Goal: Task Accomplishment & Management: Use online tool/utility

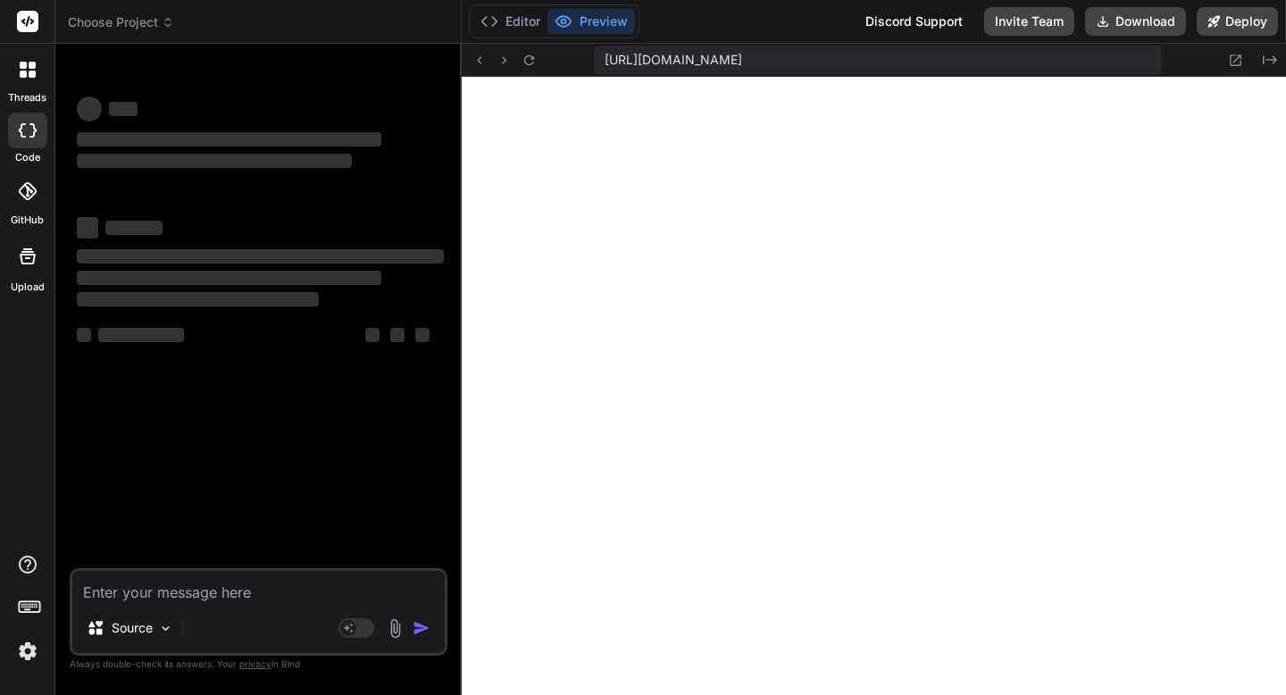
type textarea "x"
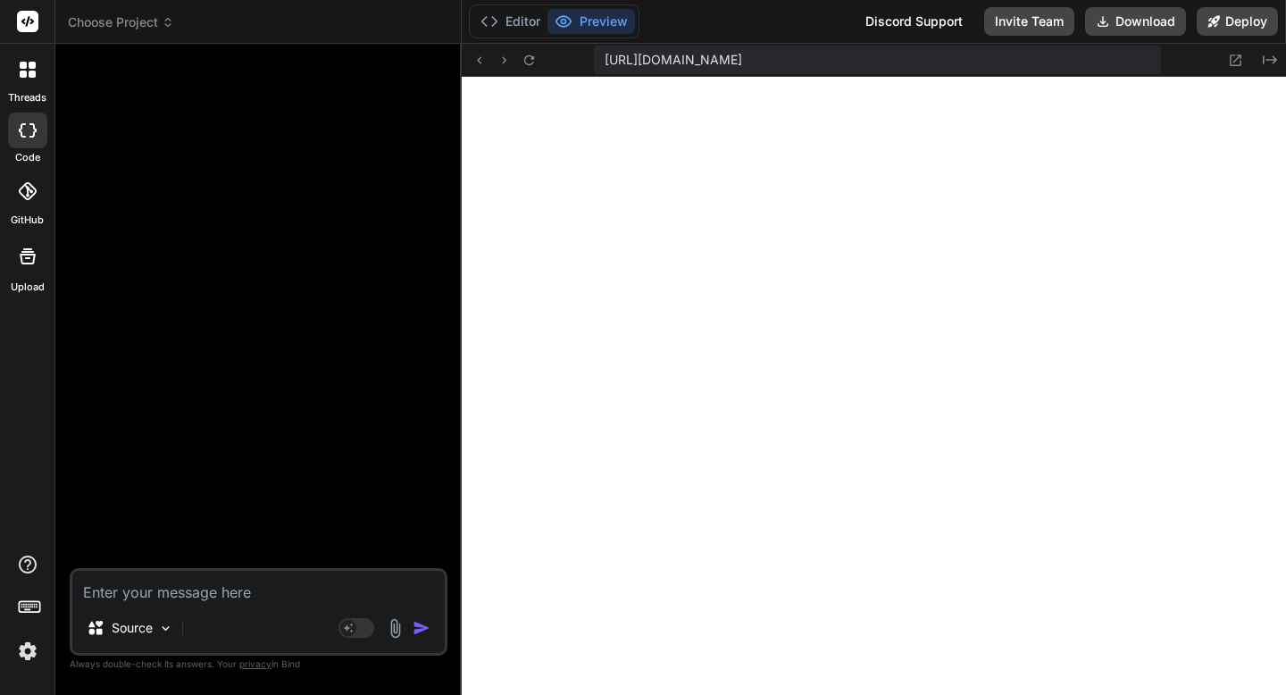
click at [184, 596] on textarea at bounding box center [258, 587] width 372 height 32
paste textarea "Here is the initial setup for **The AI Resume Factory**, following the developm…"
type textarea "Here is the initial setup for **The AI Resume Factory**, following the developm…"
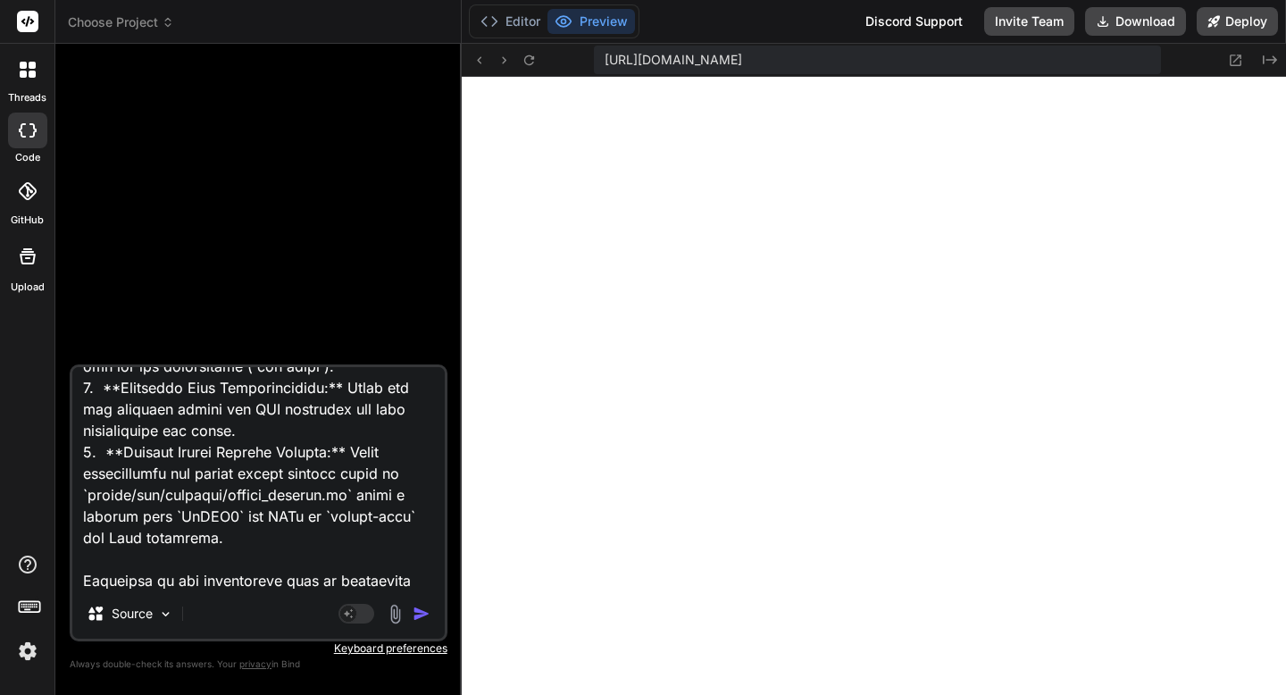
type textarea "x"
drag, startPoint x: 174, startPoint y: 581, endPoint x: 84, endPoint y: 560, distance: 92.7
click at [84, 560] on textarea at bounding box center [258, 478] width 372 height 222
type textarea "Here is the initial setup for **The AI Resume Factory**, following the developm…"
type textarea "x"
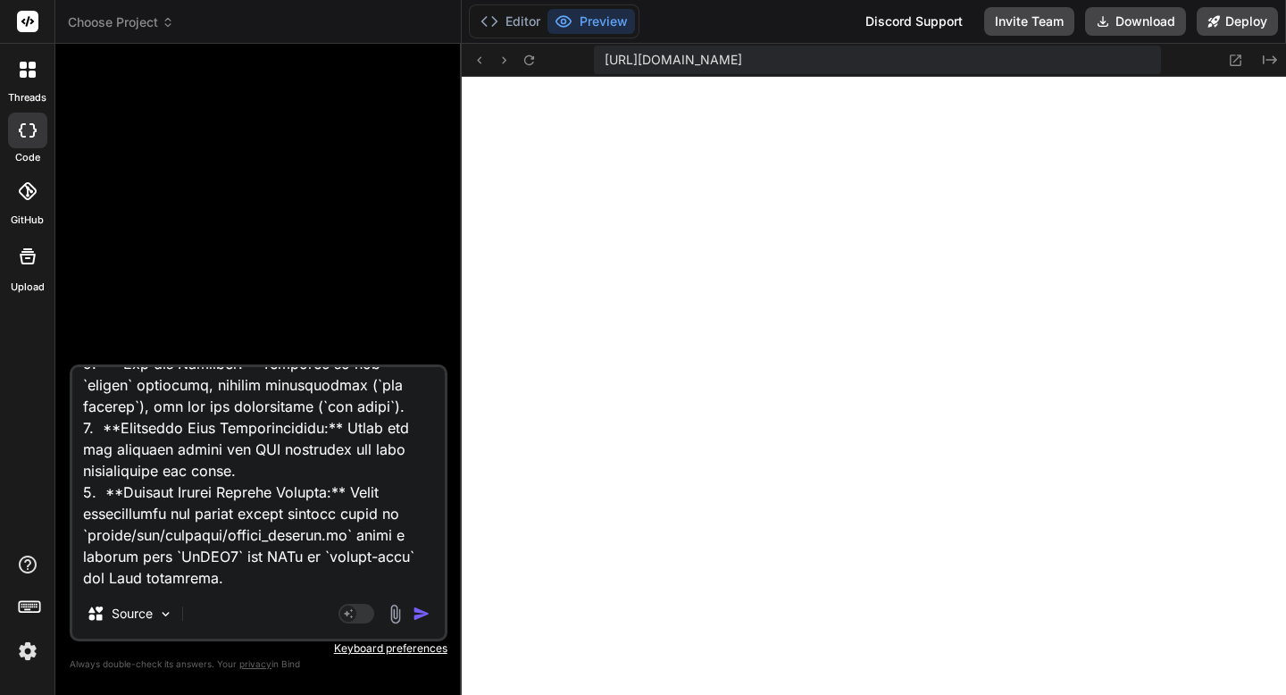
type textarea "Here is the initial setup for **The AI Resume Factory**, following the developm…"
type textarea "x"
type textarea "Here is the initial setup for **The AI Resume Factory**, following the developm…"
type textarea "x"
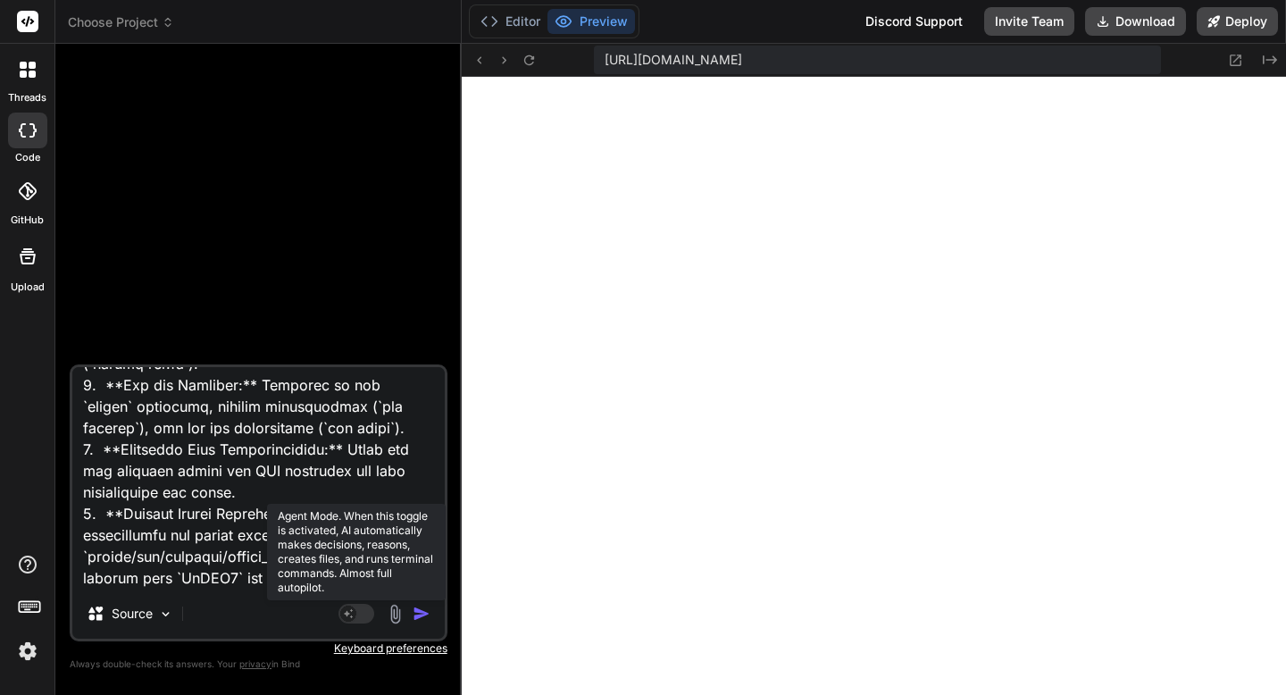
type textarea "Here is the initial setup for **The AI Resume Factory**, following the developm…"
click at [347, 612] on icon at bounding box center [348, 612] width 9 height 9
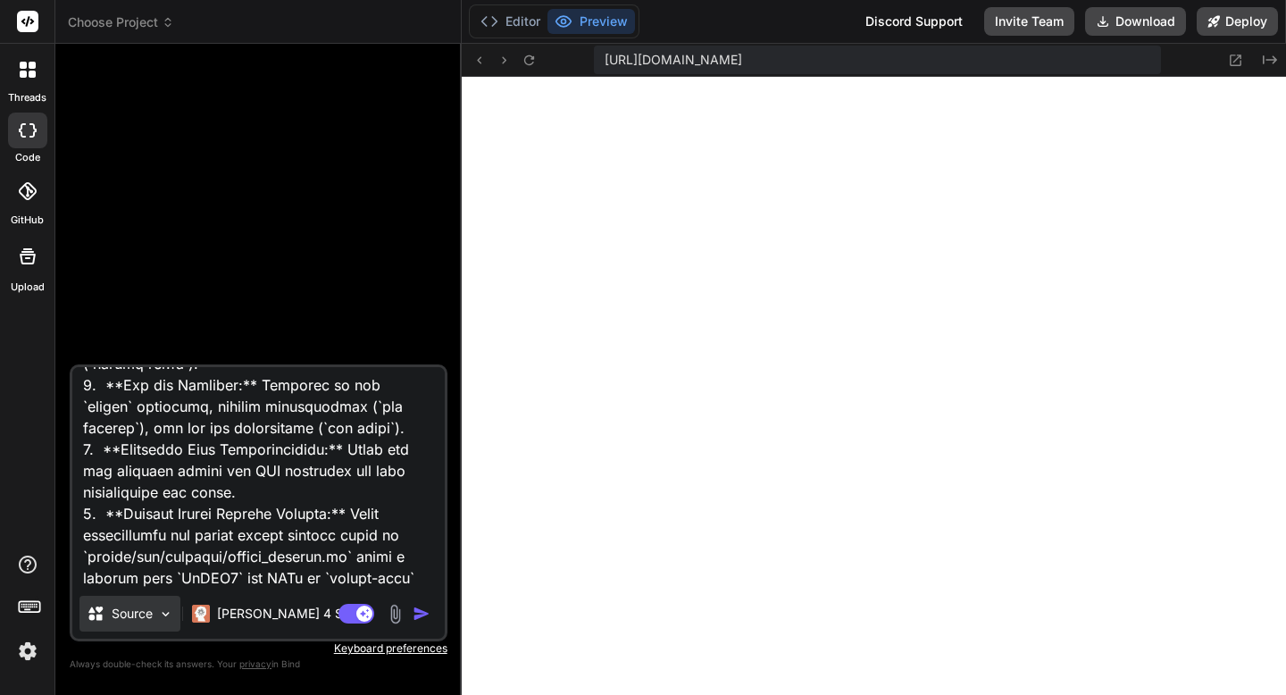
click at [148, 616] on p "Source" at bounding box center [132, 614] width 41 height 18
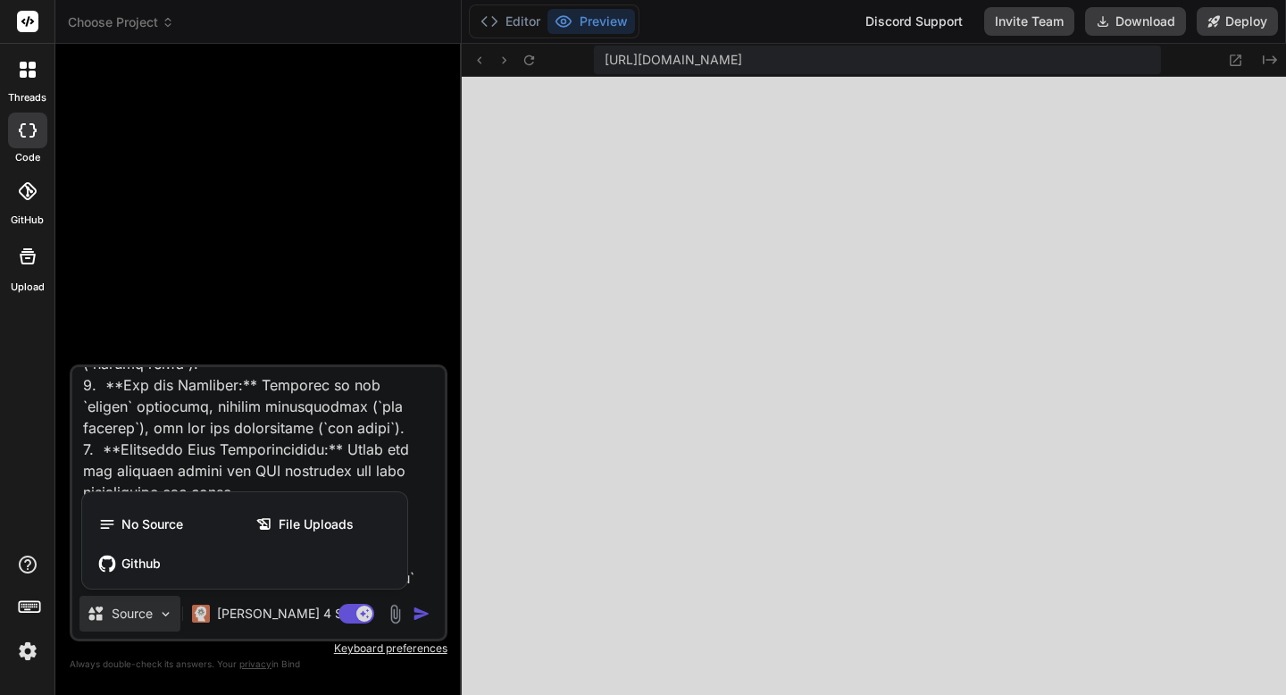
click at [148, 616] on div at bounding box center [643, 347] width 1286 height 695
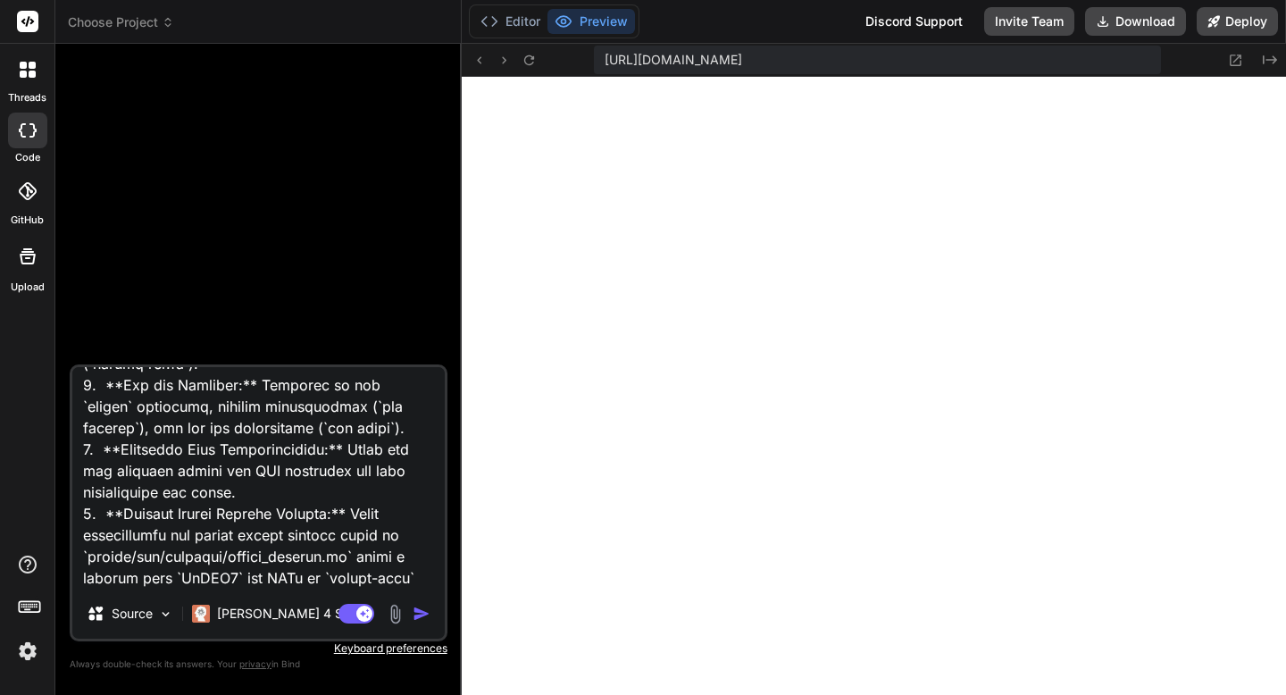
click at [419, 614] on img "button" at bounding box center [422, 614] width 18 height 18
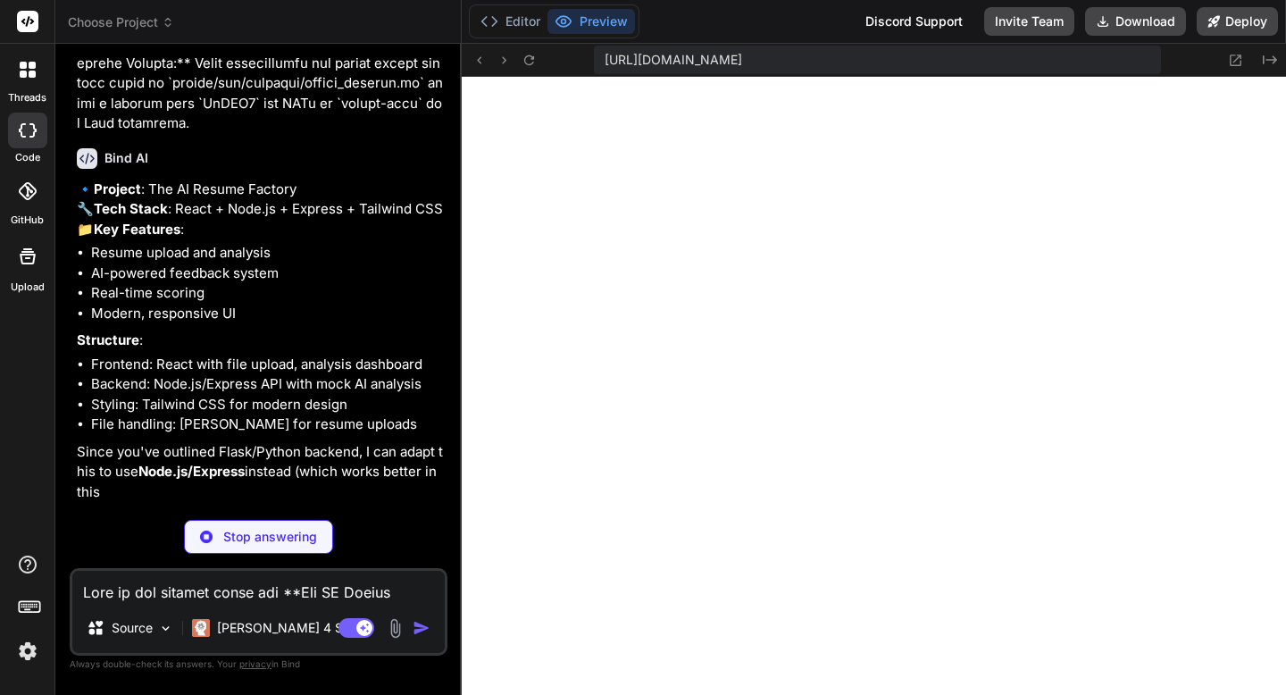
scroll to position [1753, 0]
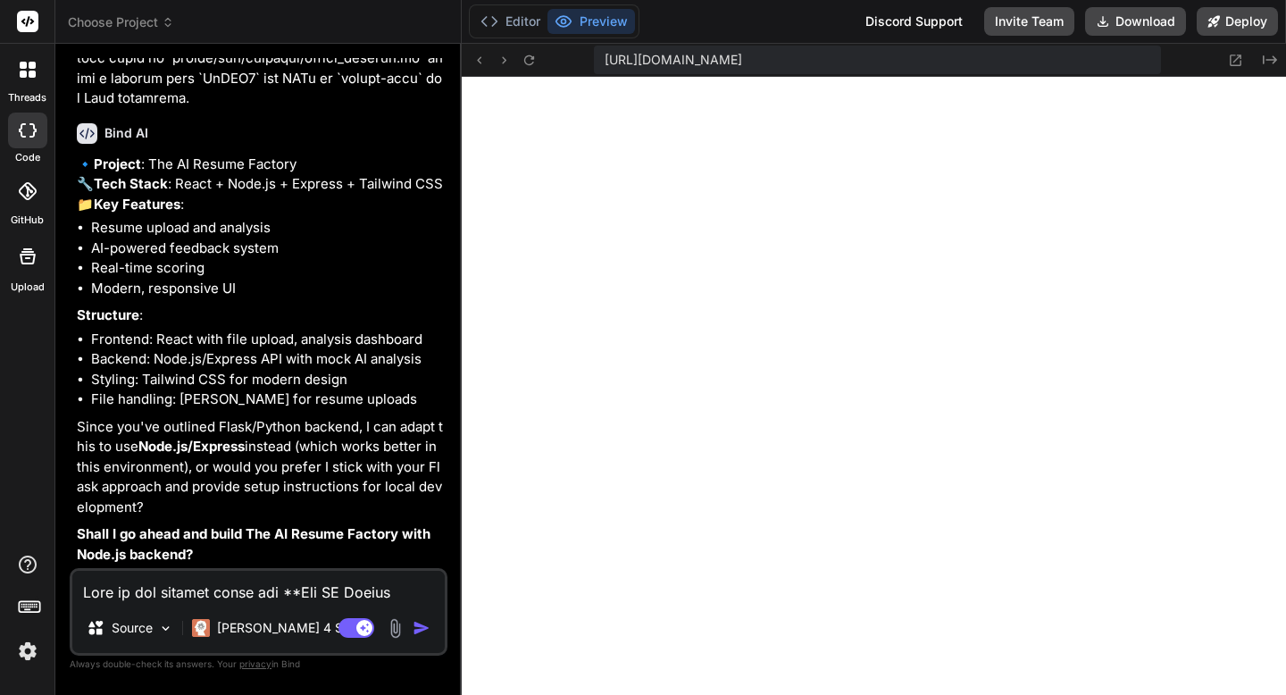
type textarea "x"
click at [208, 598] on textarea at bounding box center [258, 587] width 372 height 32
type textarea "y"
type textarea "x"
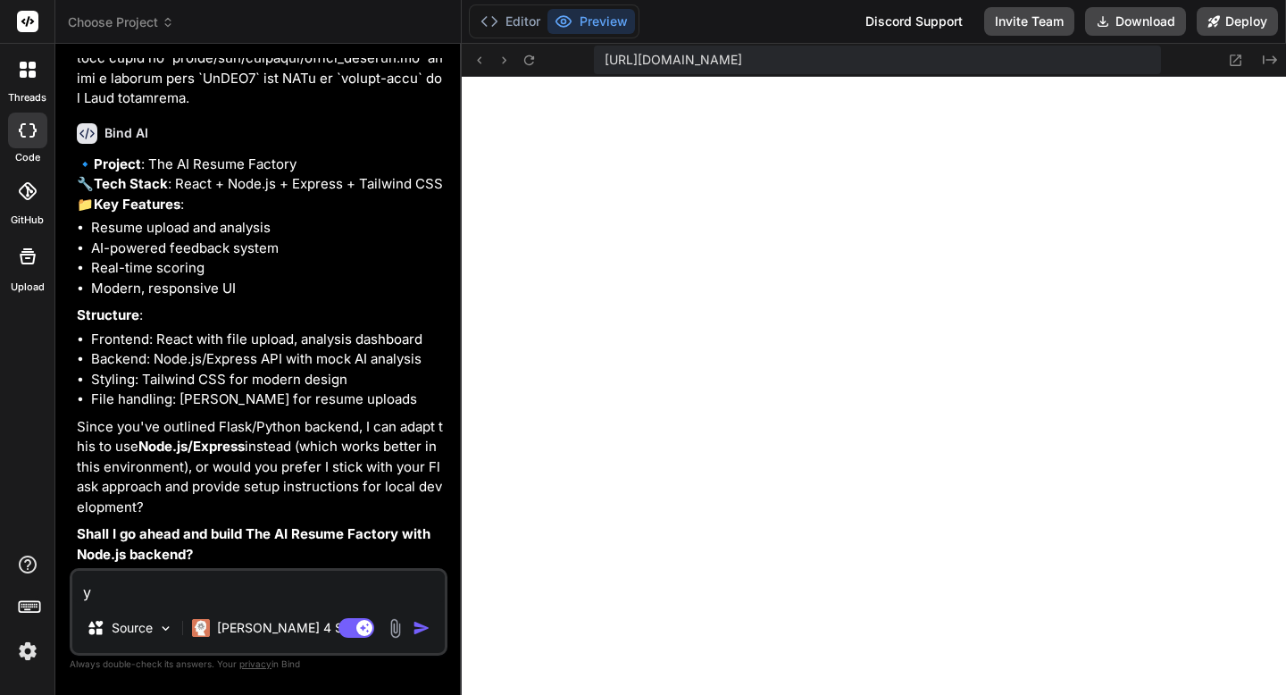
type textarea "ye"
type textarea "x"
type textarea "yes"
type textarea "x"
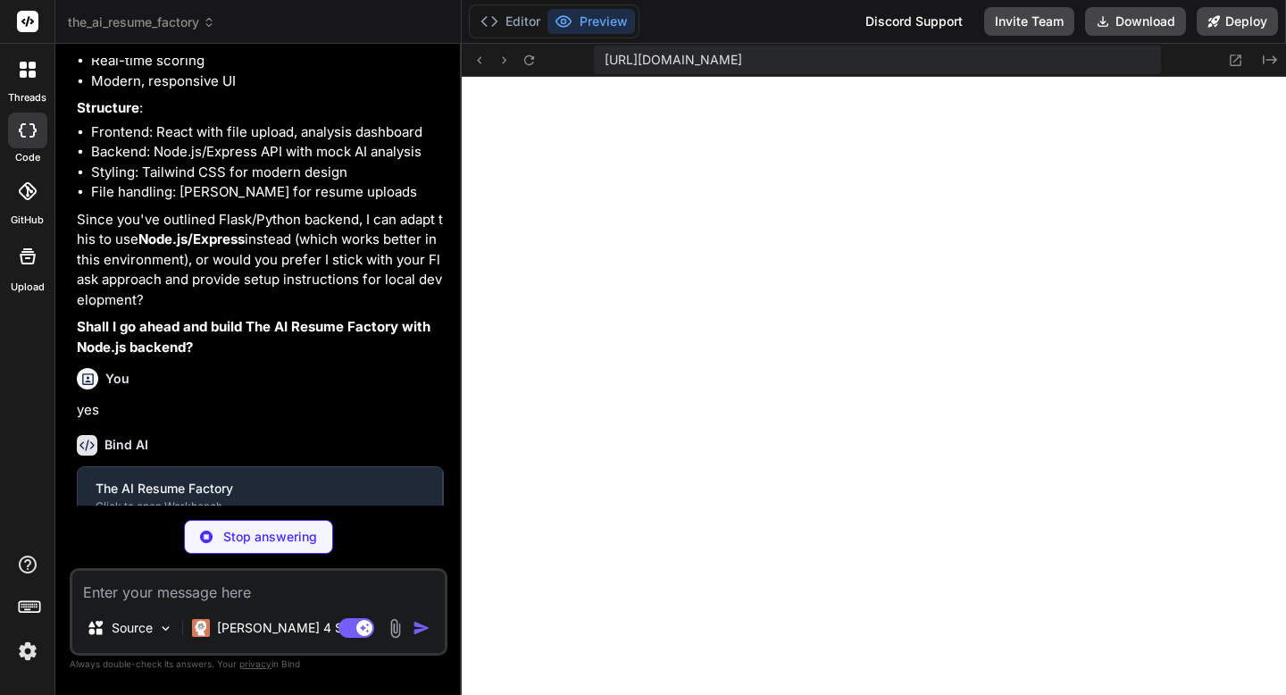
scroll to position [1962, 0]
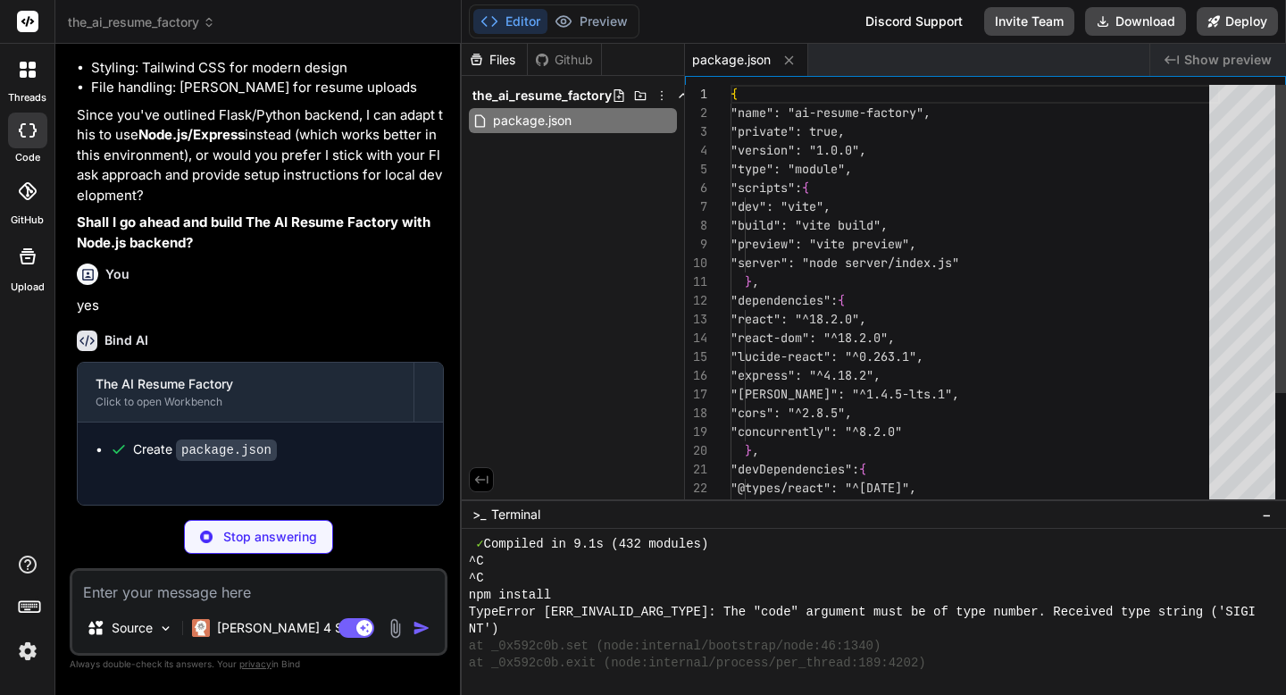
type textarea "x"
type textarea "import { defineConfig } from 'vite' import react from '@vitejs/plugin-react' ex…"
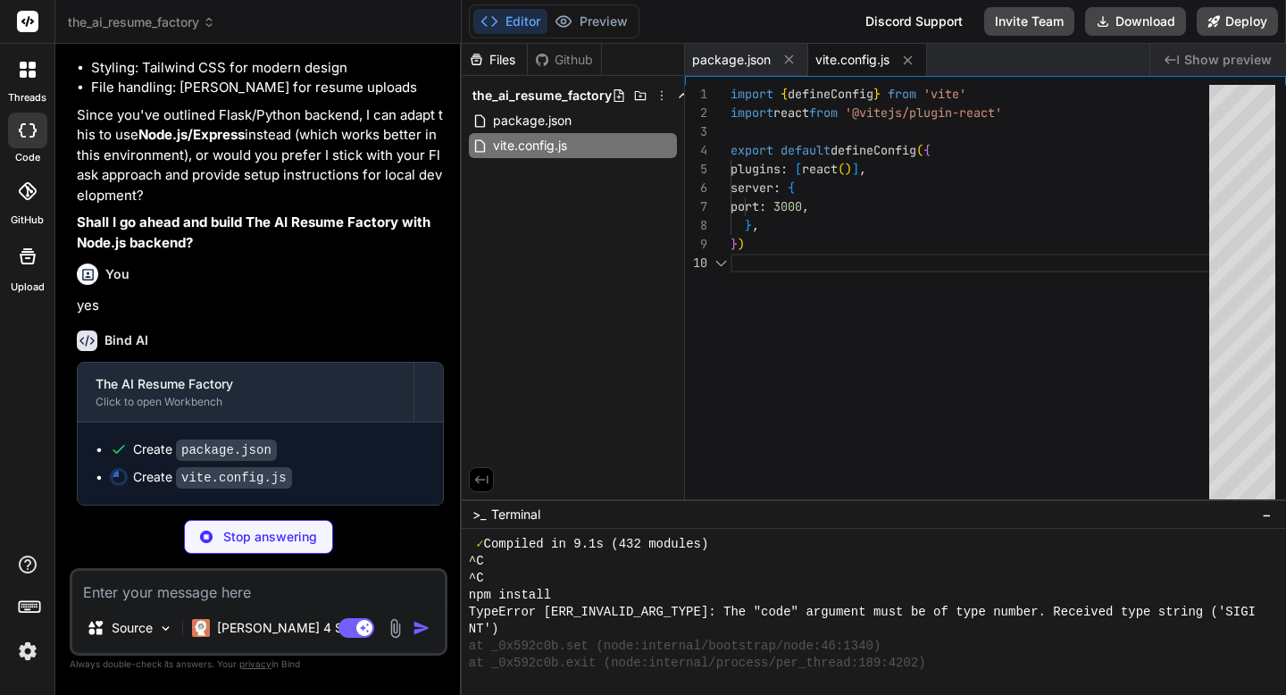
scroll to position [169, 0]
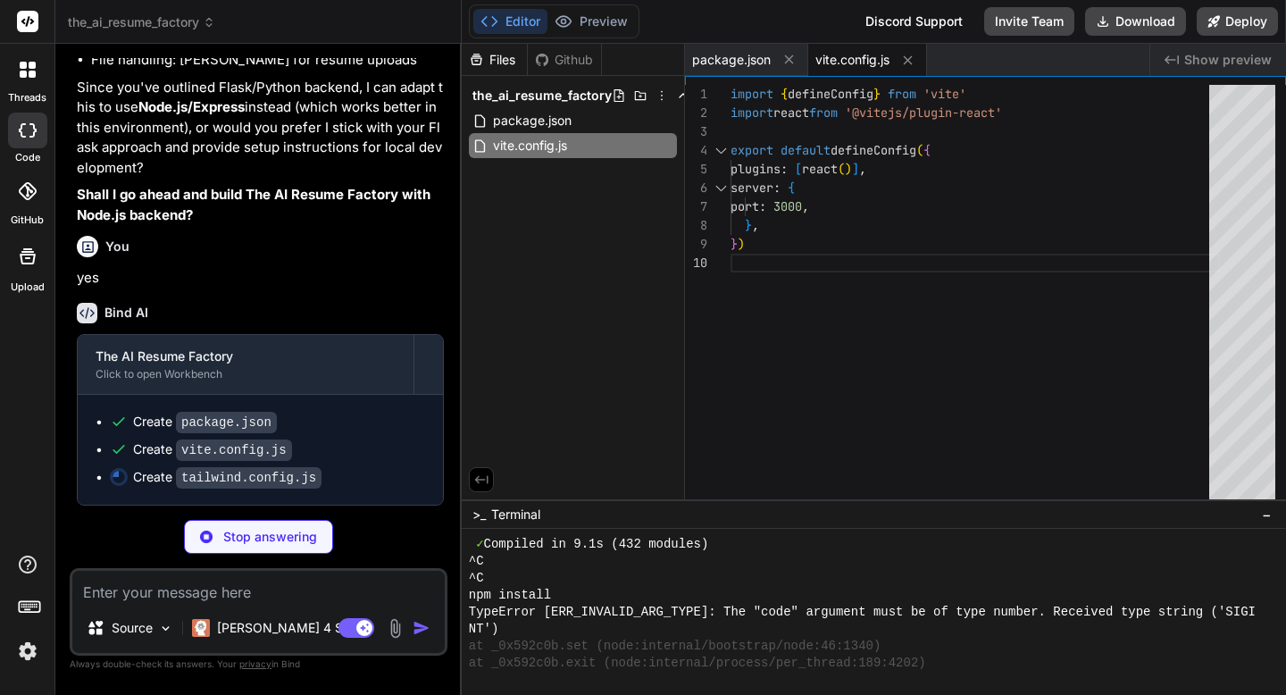
type textarea "x"
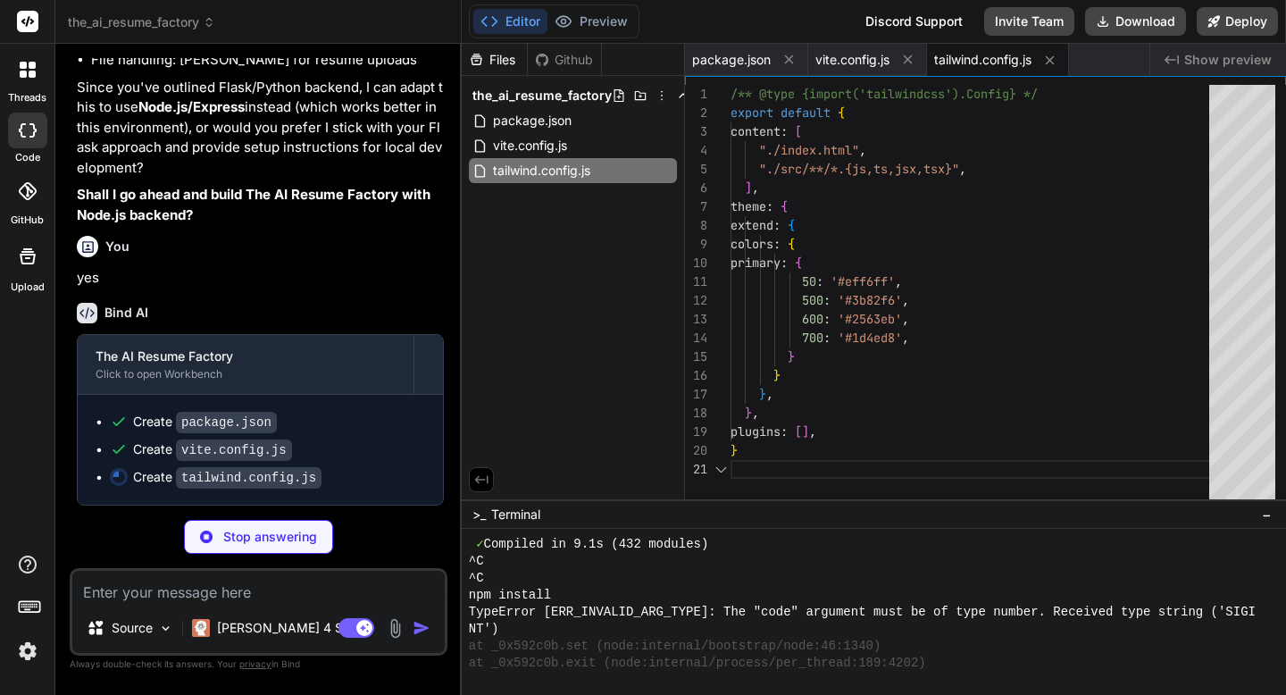
type textarea "x"
type textarea "export default { plugins: { tailwindcss: {}, autoprefixer: {}, }, }"
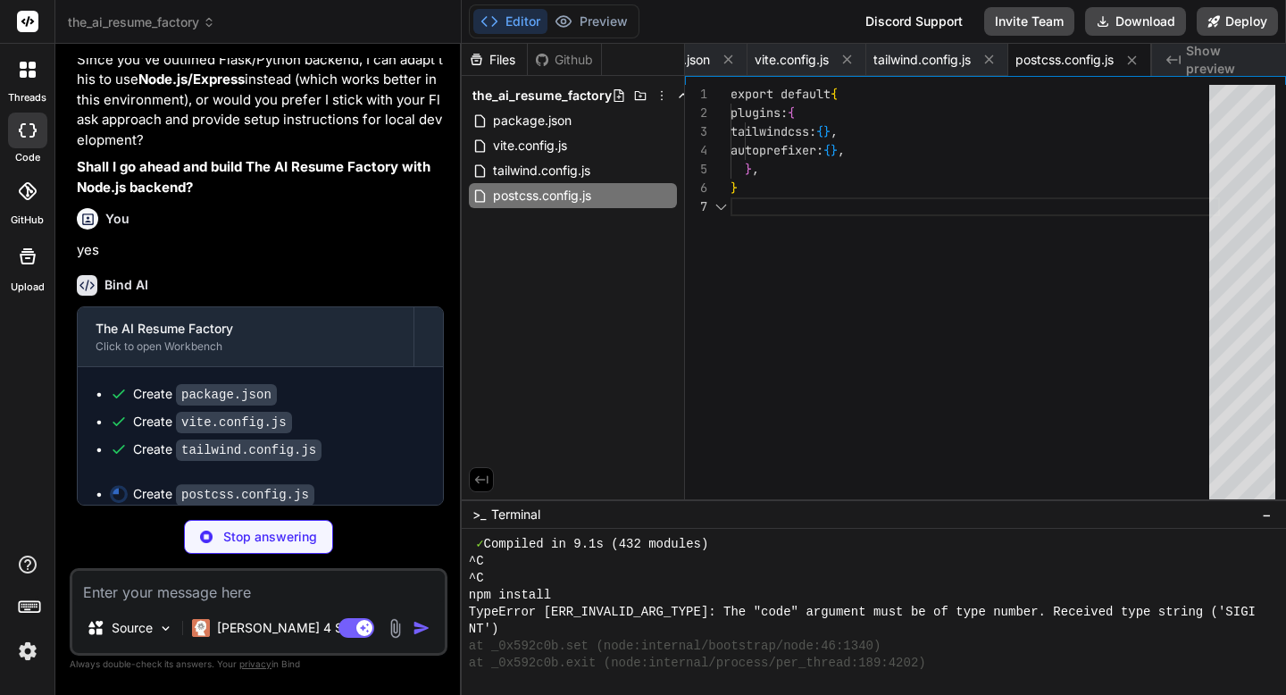
scroll to position [113, 0]
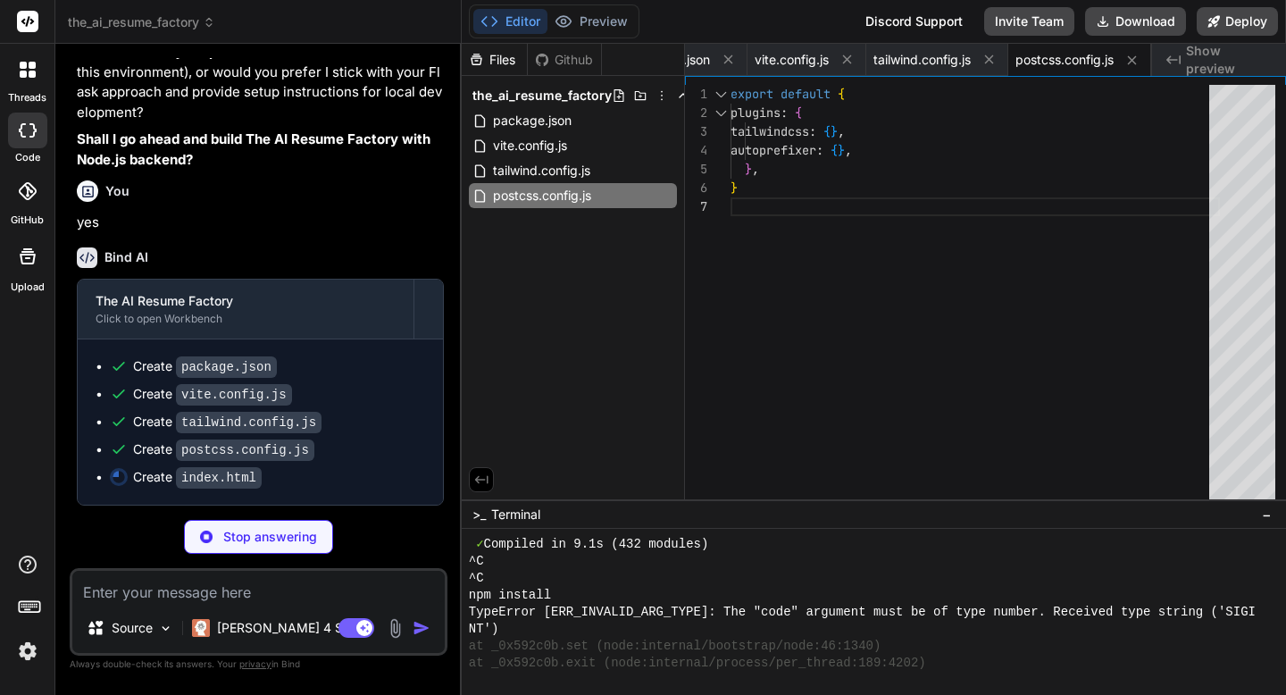
type textarea "x"
type textarea "<div id="root"></div> <script type="module" src="/src/main.jsx"></script> </bod…"
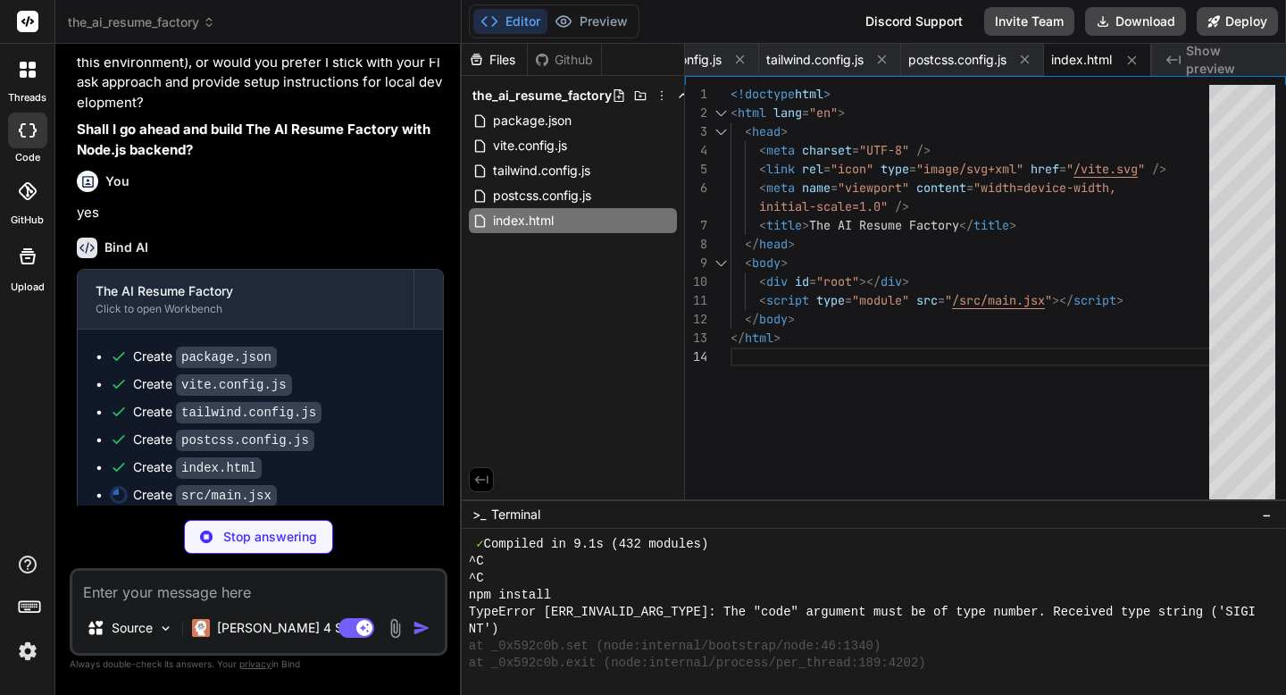
type textarea "x"
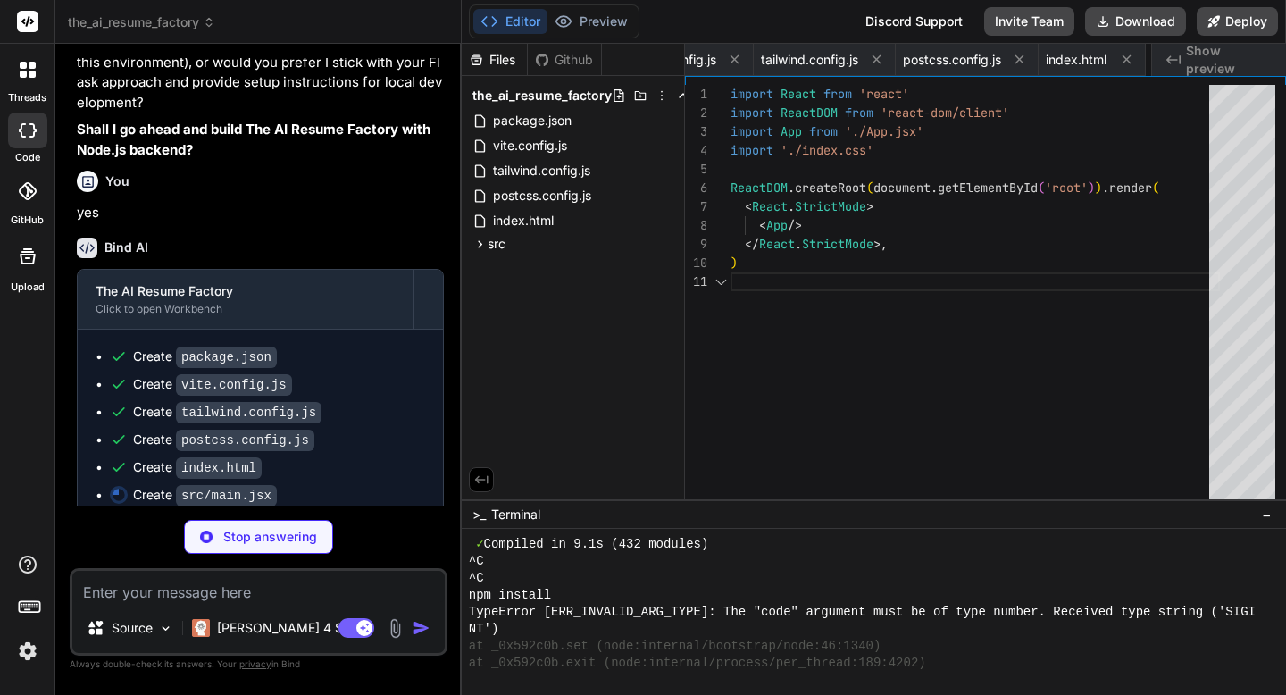
scroll to position [0, 0]
type textarea "x"
type textarea "@tailwind base; @tailwind components; @tailwind utilities;"
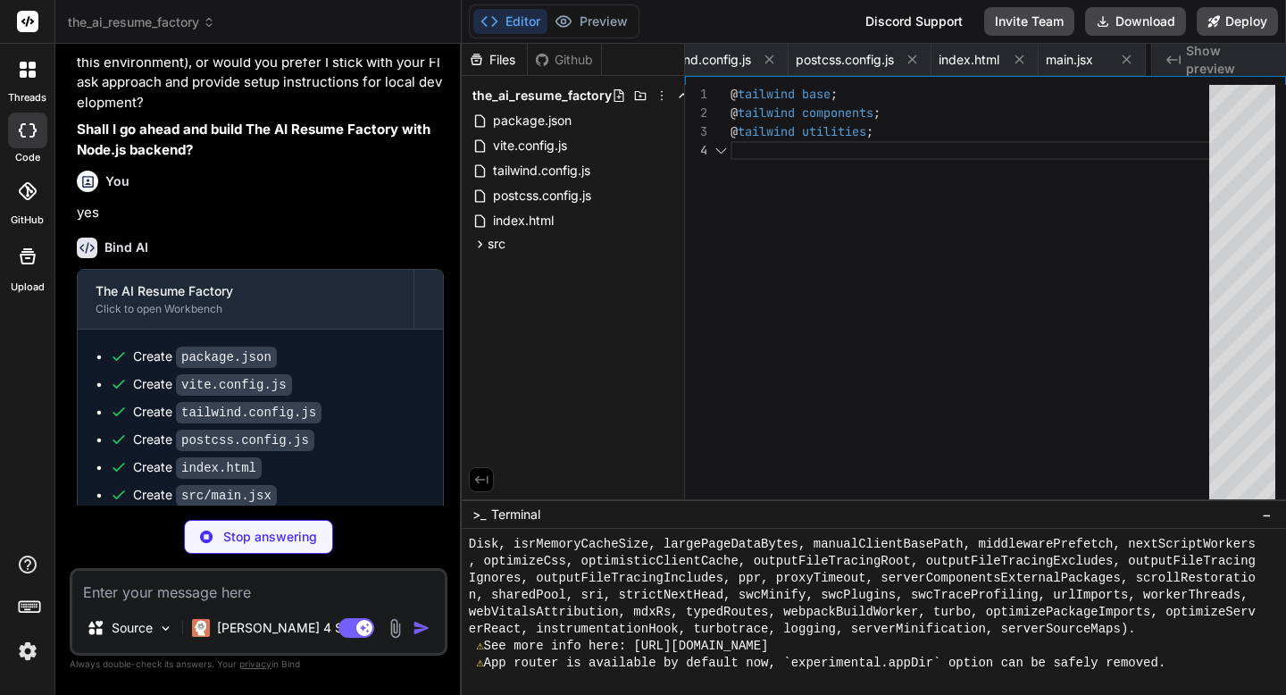
scroll to position [56, 0]
type textarea "x"
type textarea "<main className="container mx-auto px-4 py-8"> <ResumeAnalyzer /> </main> <Foot…"
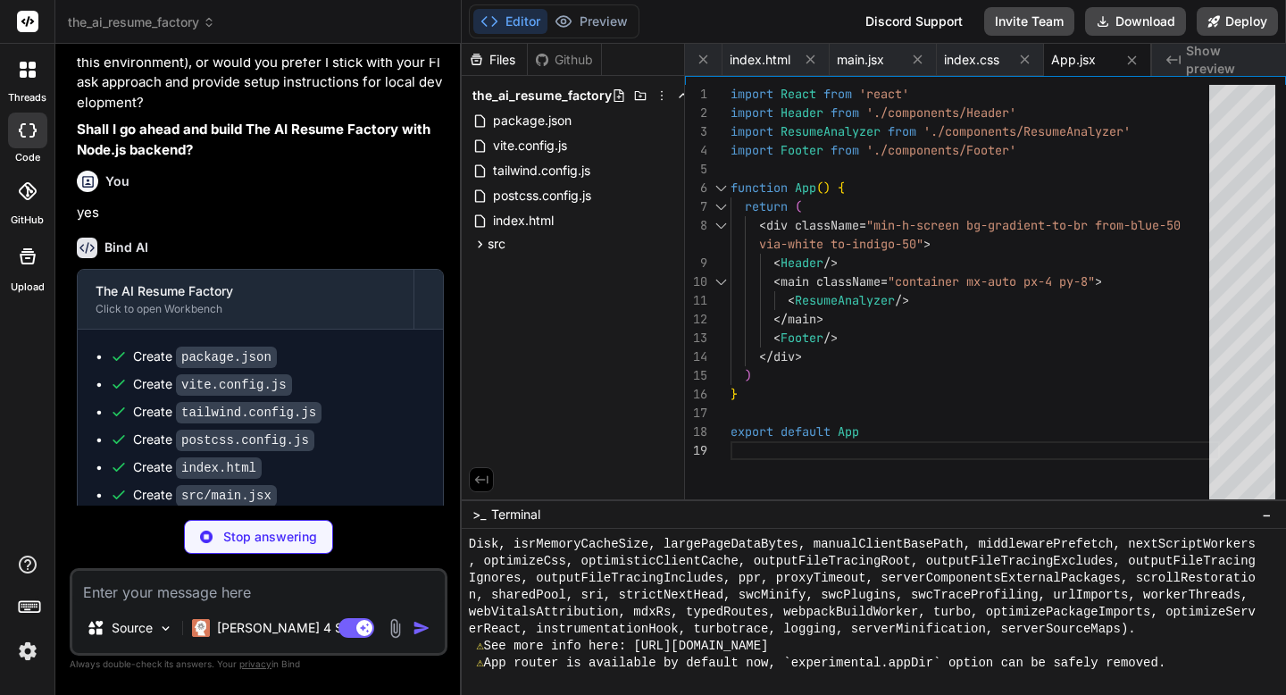
scroll to position [2223, 0]
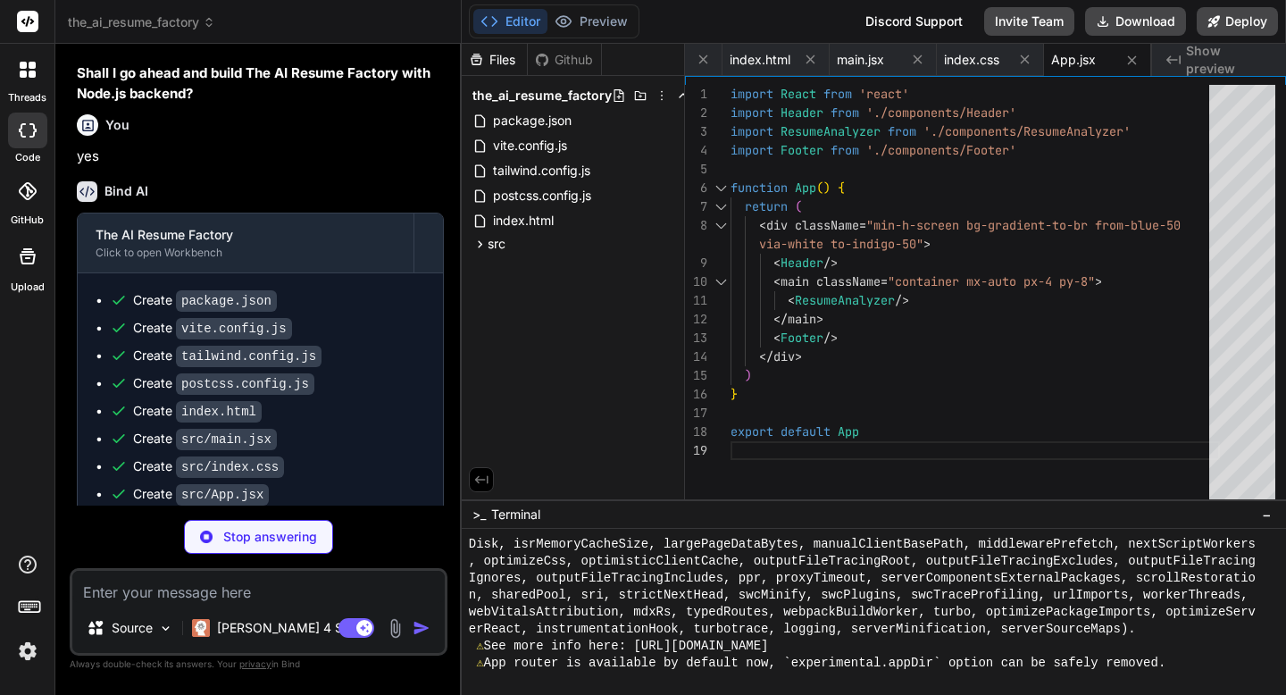
type textarea "x"
type textarea "</div> </header> ) } export default Header"
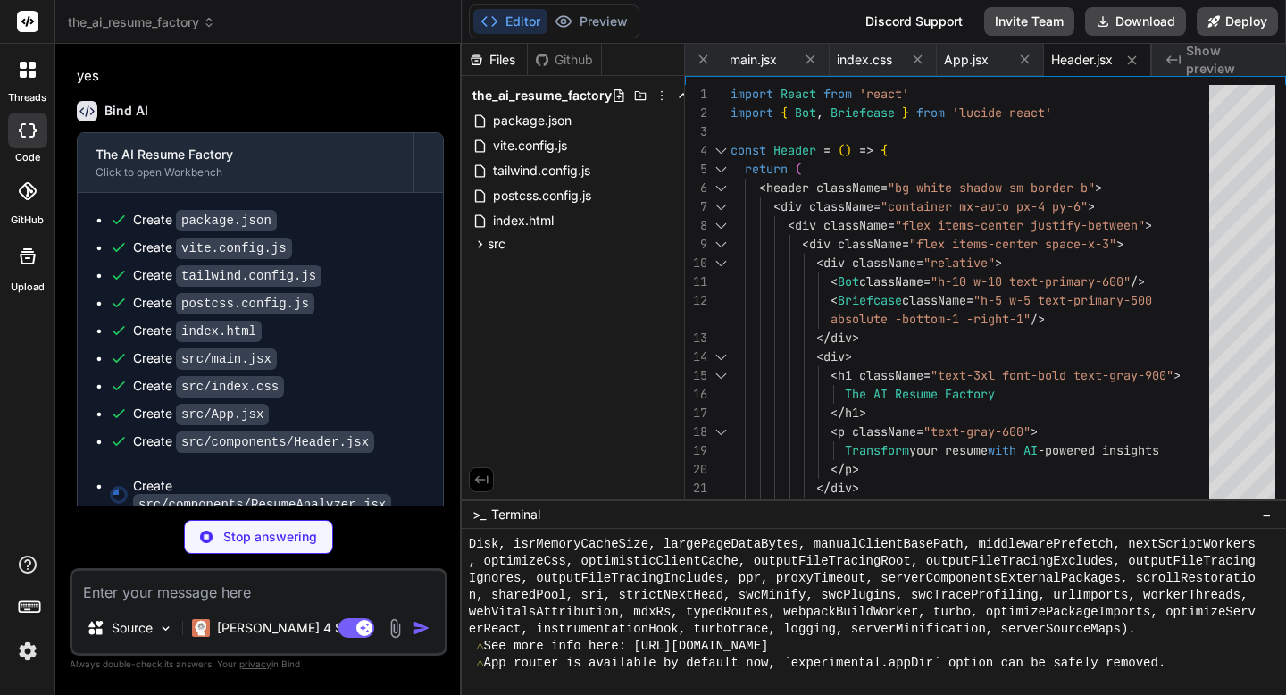
scroll to position [2289, 0]
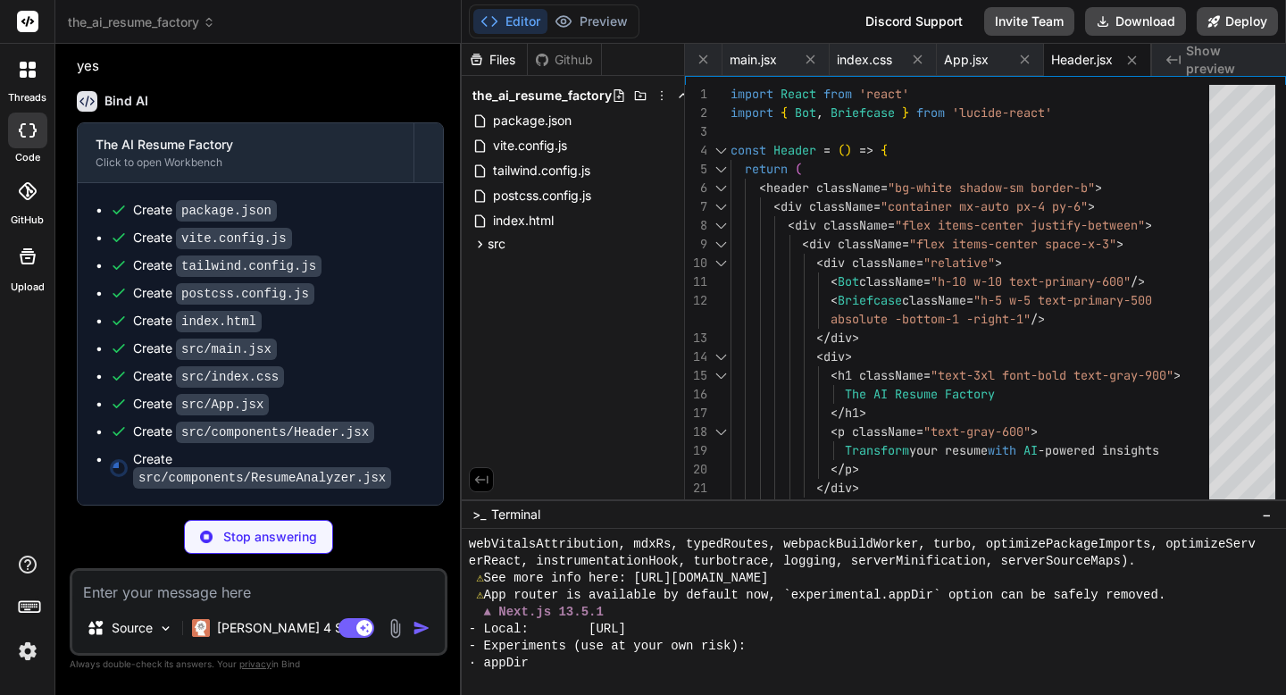
type textarea "x"
type textarea "</div> ) } export default ResumeAnalyzer"
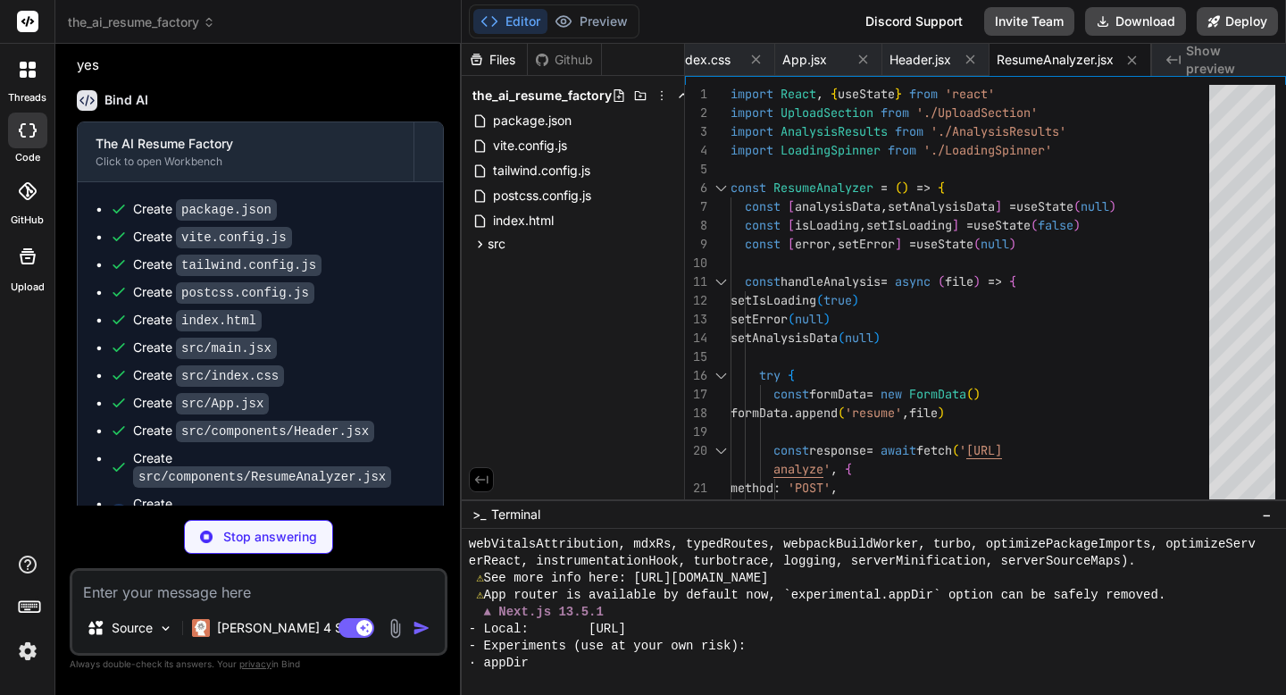
type textarea "x"
type textarea "</ul> </div> </div> ) } export default UploadSection"
type textarea "x"
type textarea "))} </div> </div> </div> ) } export default AnalysisResults"
type textarea "x"
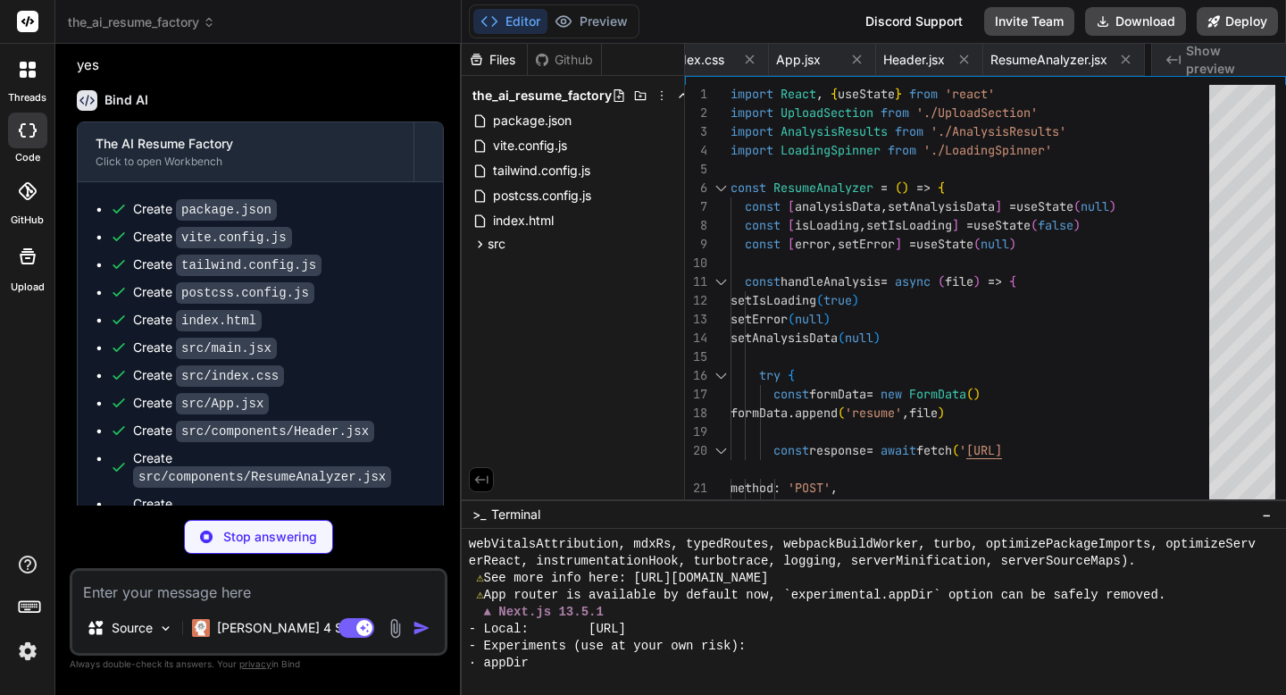
type textarea "</div> </div> ) } export default LoadingSpinner"
type textarea "x"
type textarea "</footer> ) } export default Footer"
type textarea "x"
type textarea "localhost:${PORT}`) })"
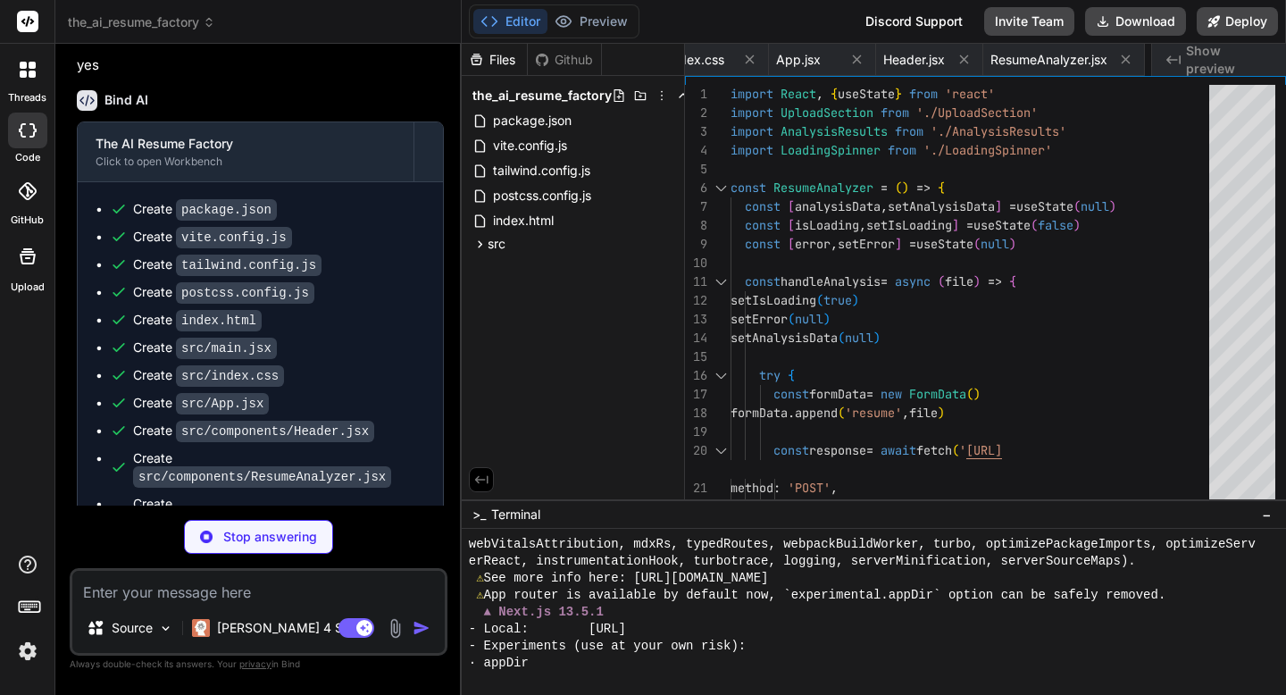
type textarea "x"
type textarea ""cors": "^2.8.5", "multer": "^1.4.5-lts.1" } }"
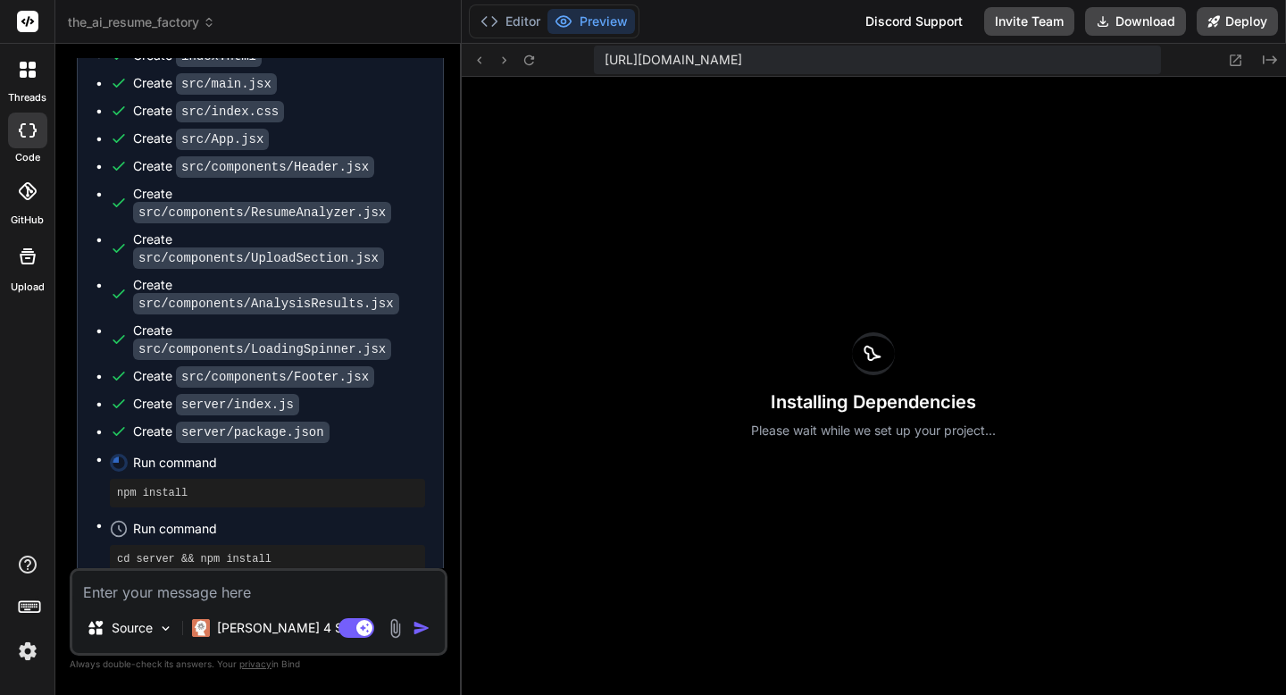
scroll to position [2676, 0]
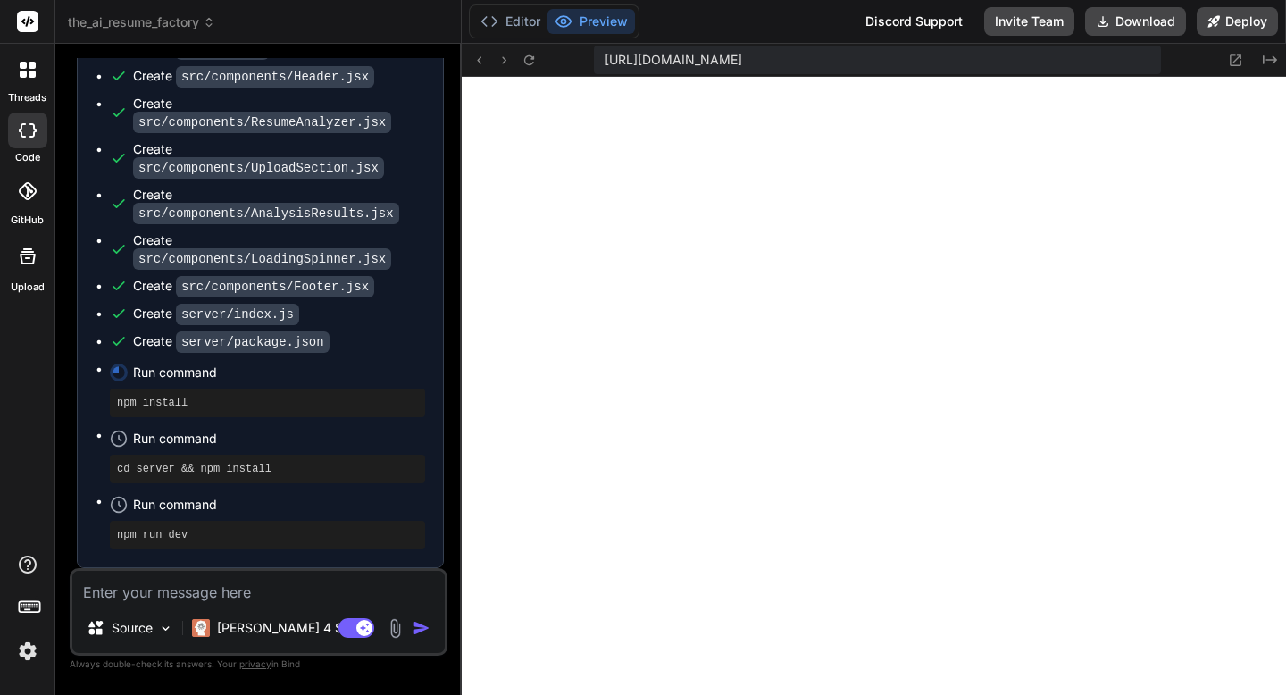
type textarea "x"
click at [510, 25] on button "Editor" at bounding box center [510, 21] width 74 height 25
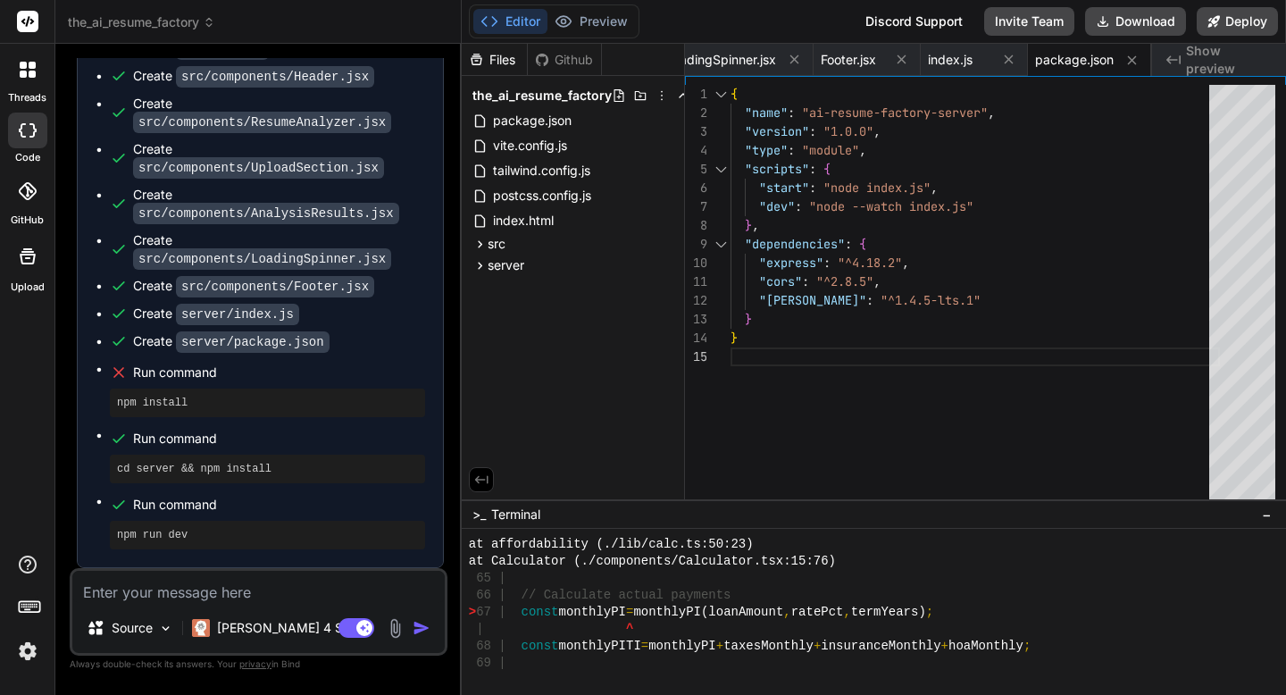
scroll to position [0, 0]
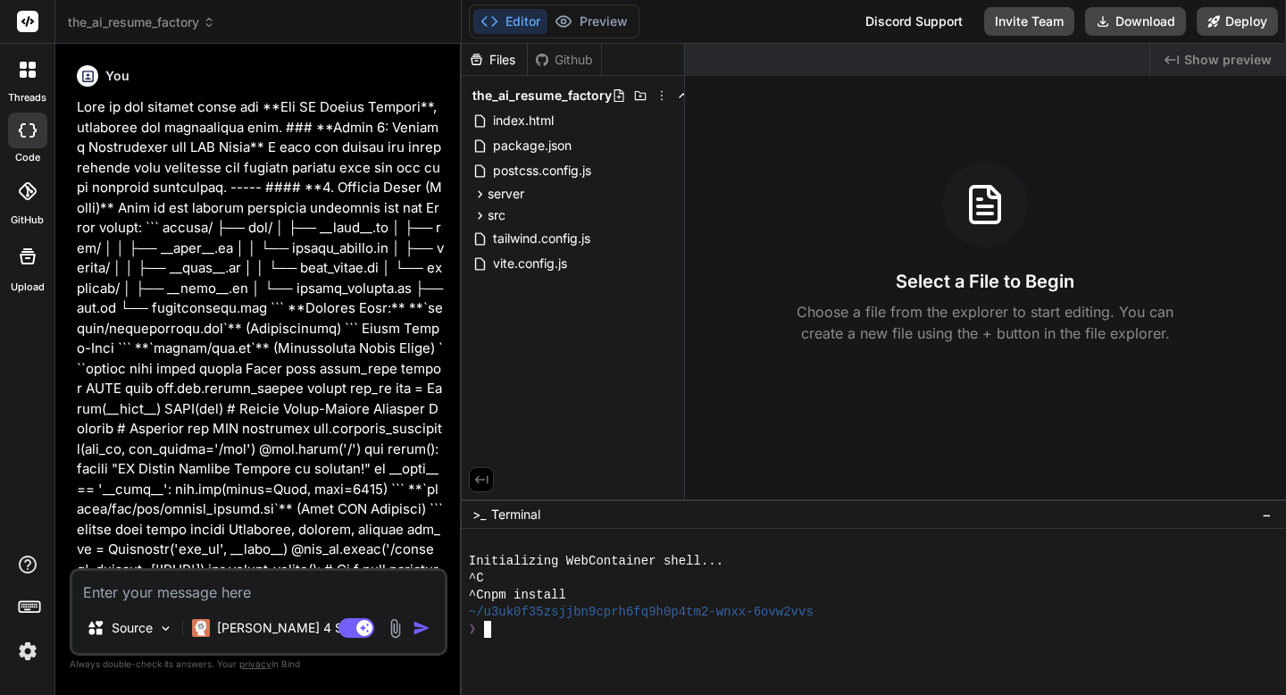
click at [495, 633] on div "❯" at bounding box center [864, 629] width 791 height 17
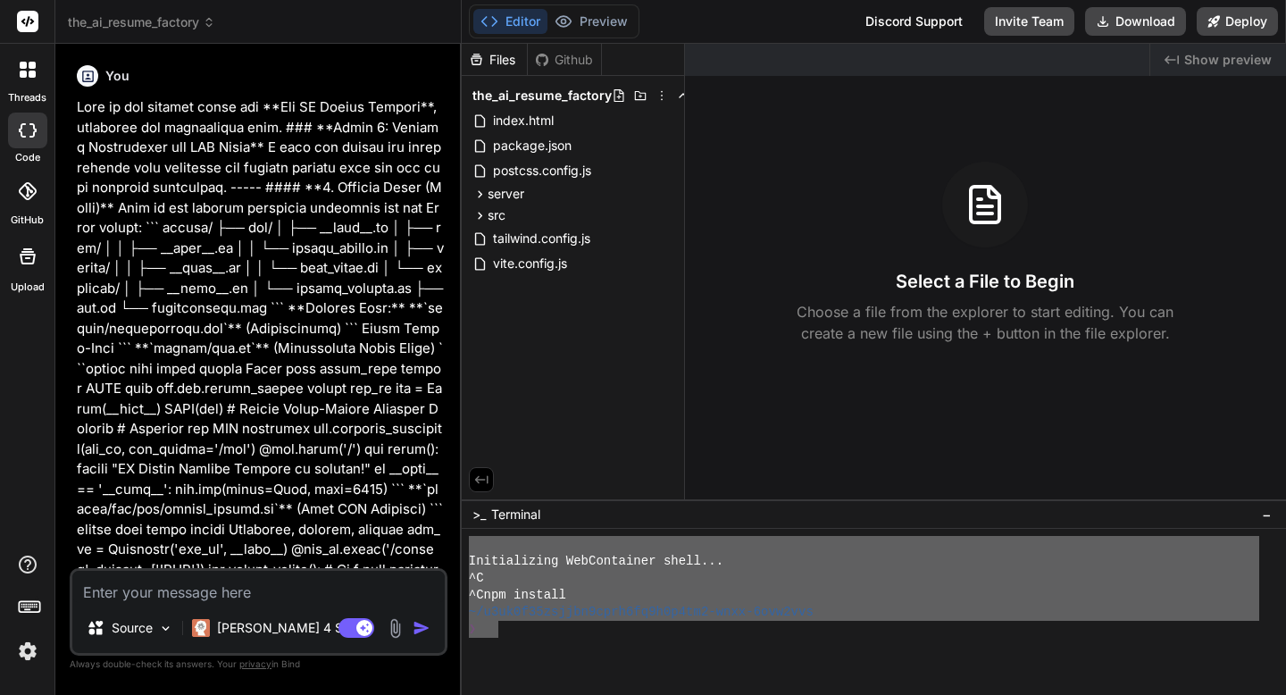
drag, startPoint x: 498, startPoint y: 633, endPoint x: 463, endPoint y: 531, distance: 107.6
click at [463, 531] on div "❯❯❯❯❯❯❯❯❯❯❯❯❯❯❯❯❯❯❯❯❯❯❯❯❯❯❯❯❯❯❯❯ Initializing WebContainer shell... ^C ^Cnpm in…" at bounding box center [874, 612] width 824 height 166
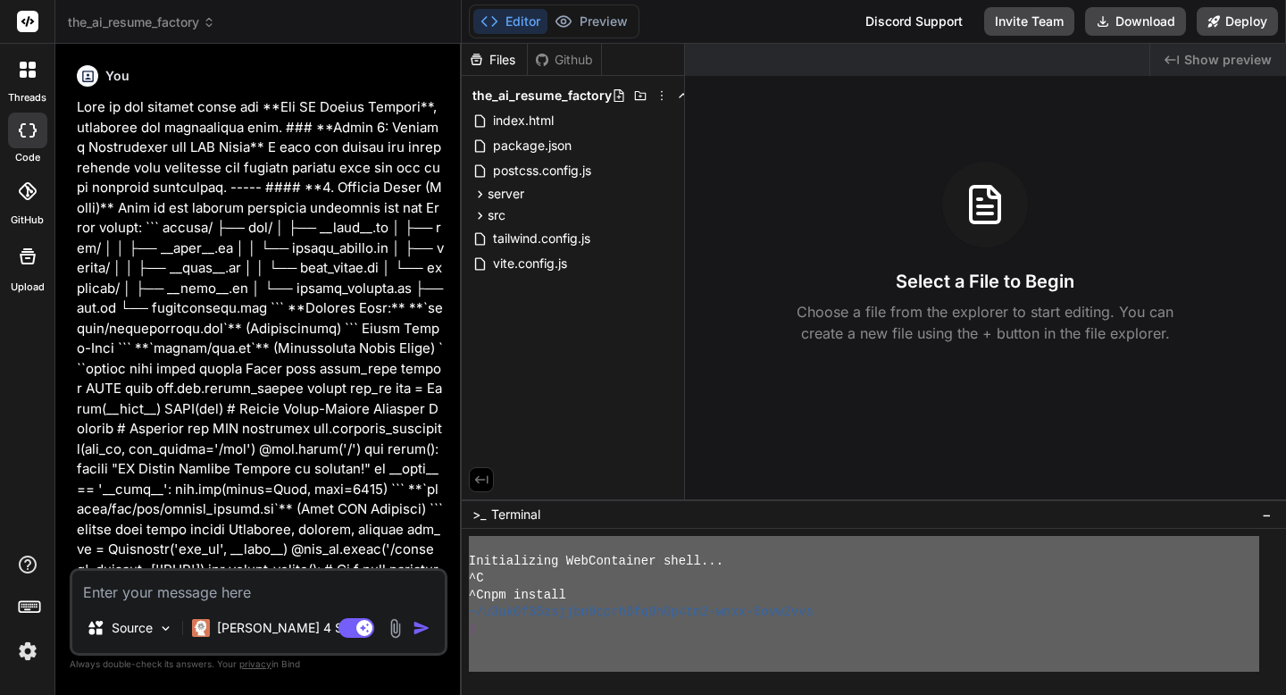
drag, startPoint x: 469, startPoint y: 553, endPoint x: 531, endPoint y: 694, distance: 154.4
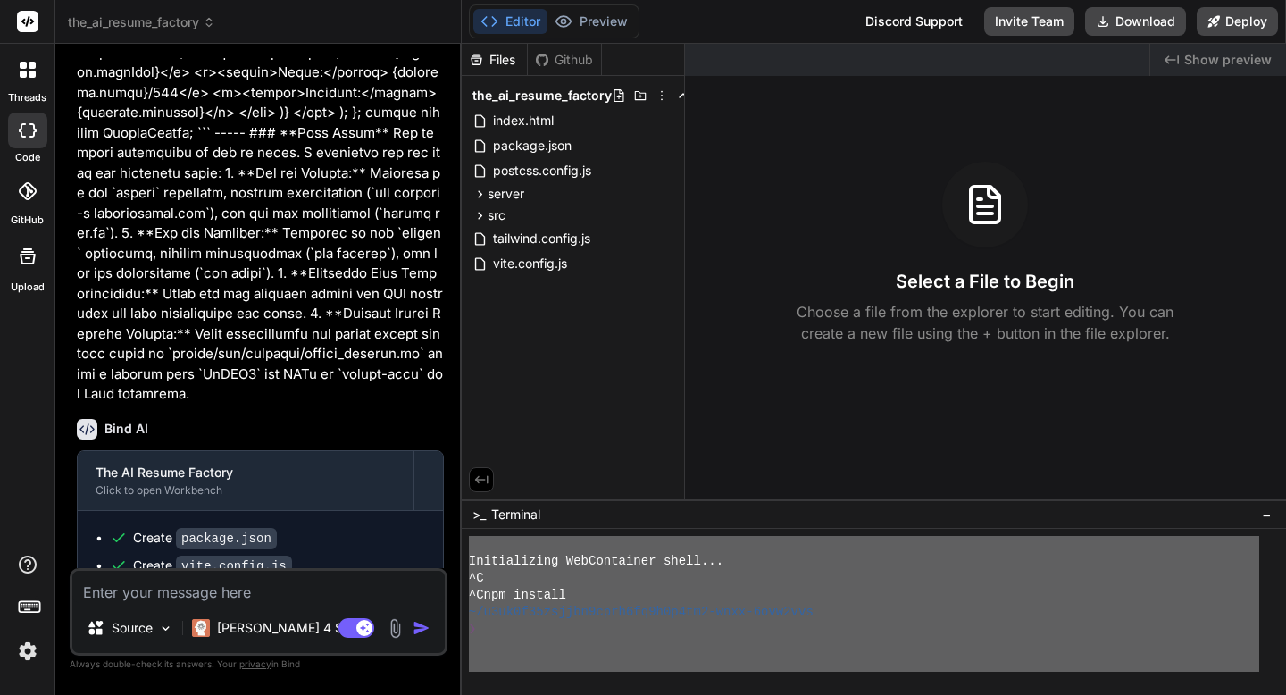
scroll to position [2117, 0]
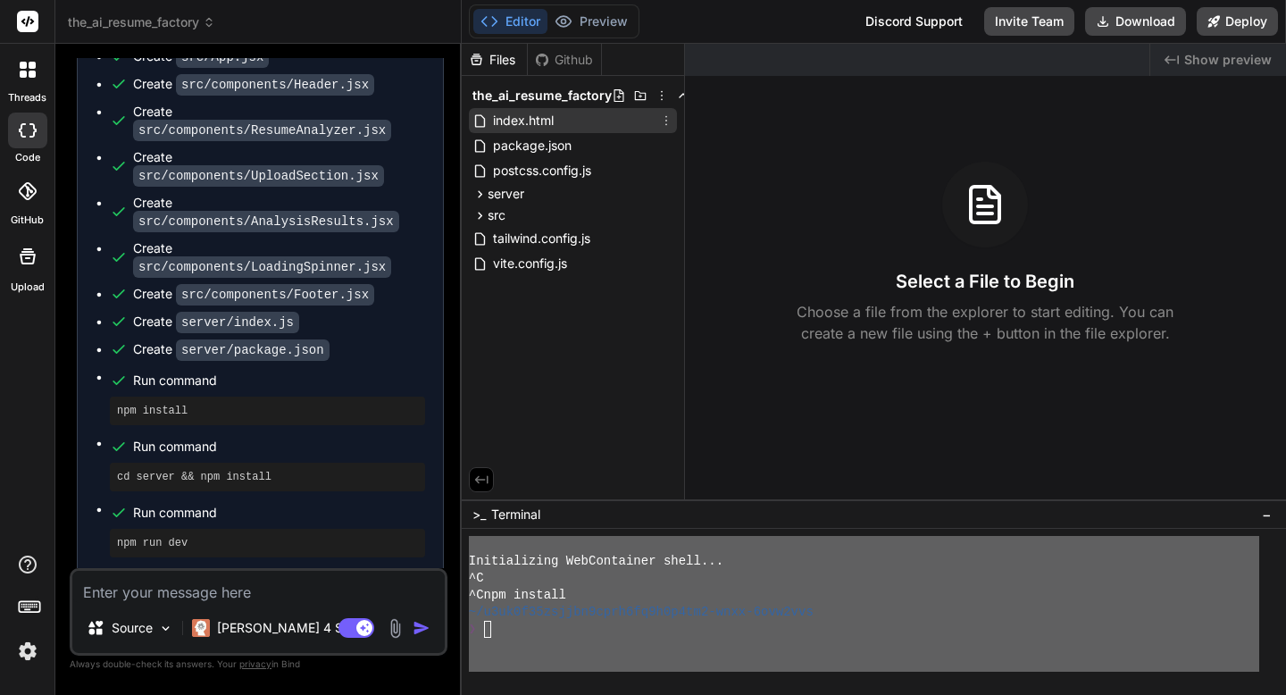
click at [568, 121] on div "index.html" at bounding box center [573, 120] width 208 height 25
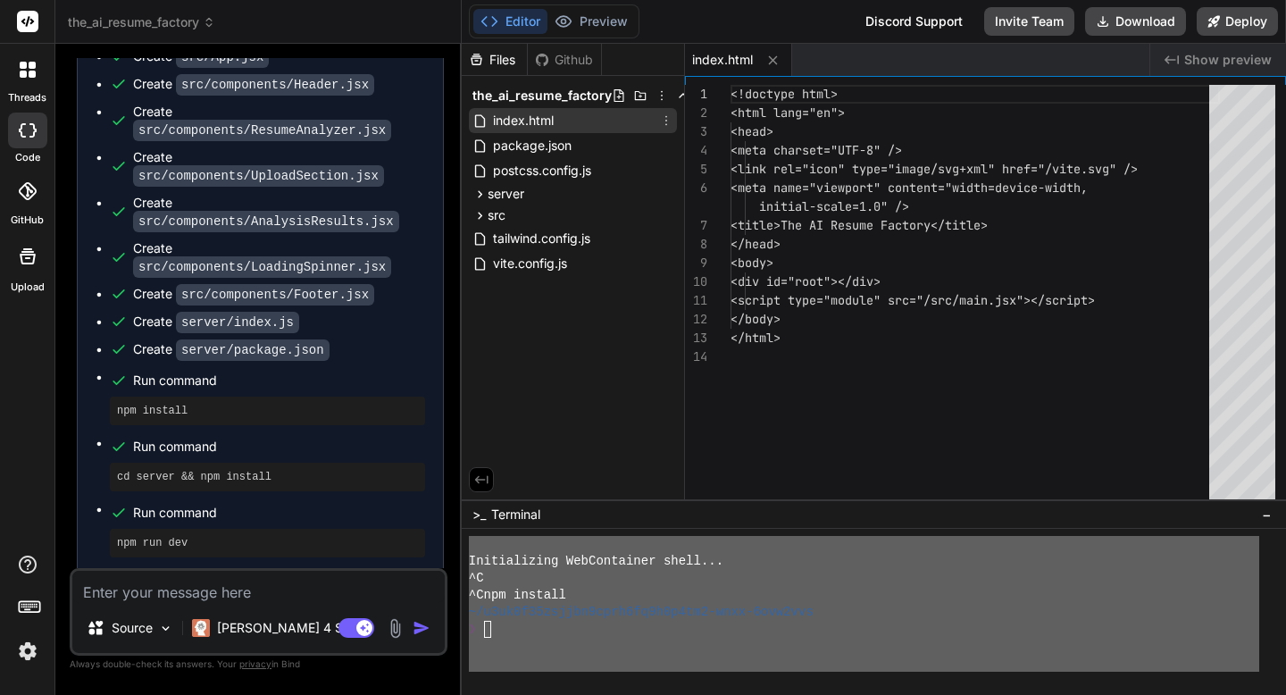
type textarea "x"
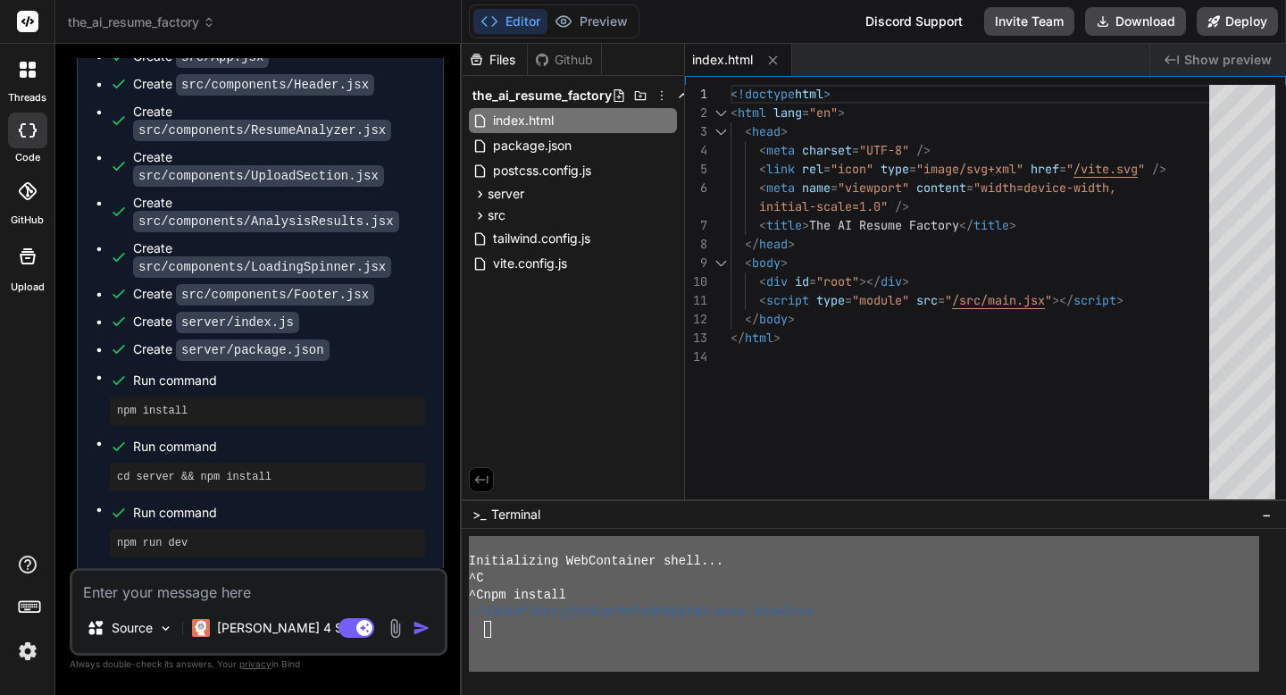
click at [505, 69] on div "Files" at bounding box center [495, 60] width 66 height 32
click at [502, 63] on div "Files" at bounding box center [494, 60] width 65 height 18
click at [548, 63] on icon at bounding box center [542, 60] width 14 height 14
click at [232, 590] on textarea at bounding box center [258, 587] width 372 height 32
type textarea "i"
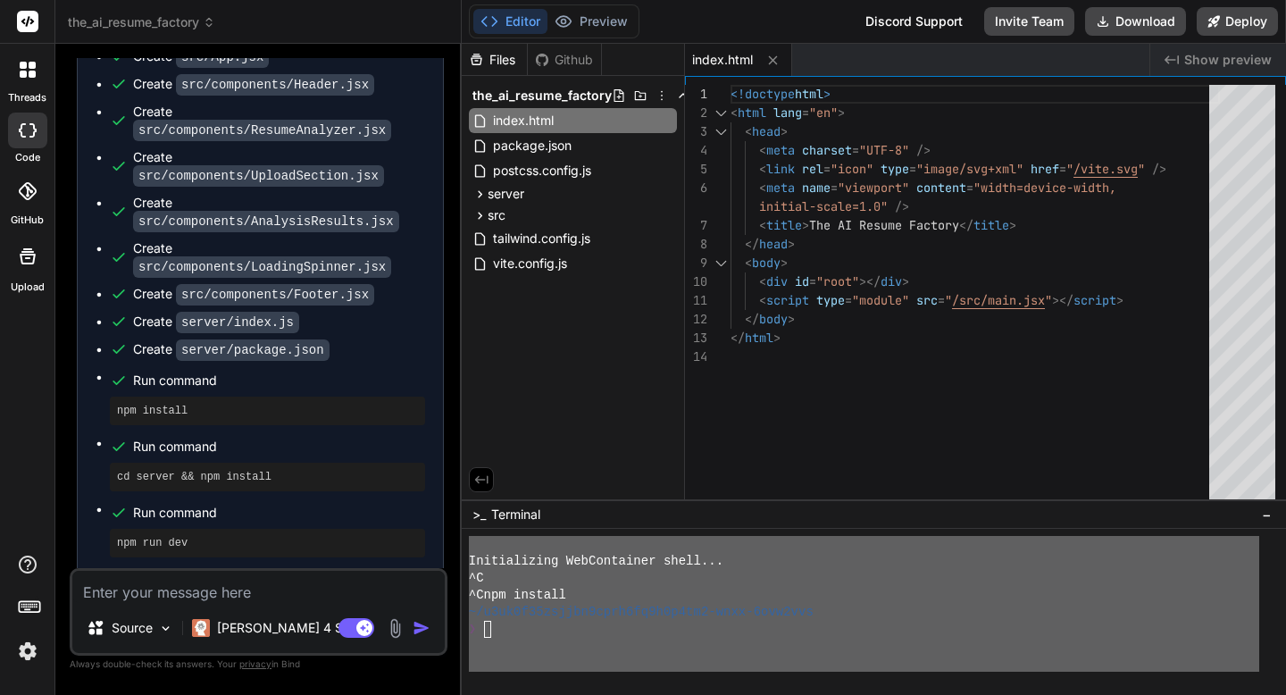
type textarea "x"
type textarea "i"
type textarea "x"
type textarea "i c"
type textarea "x"
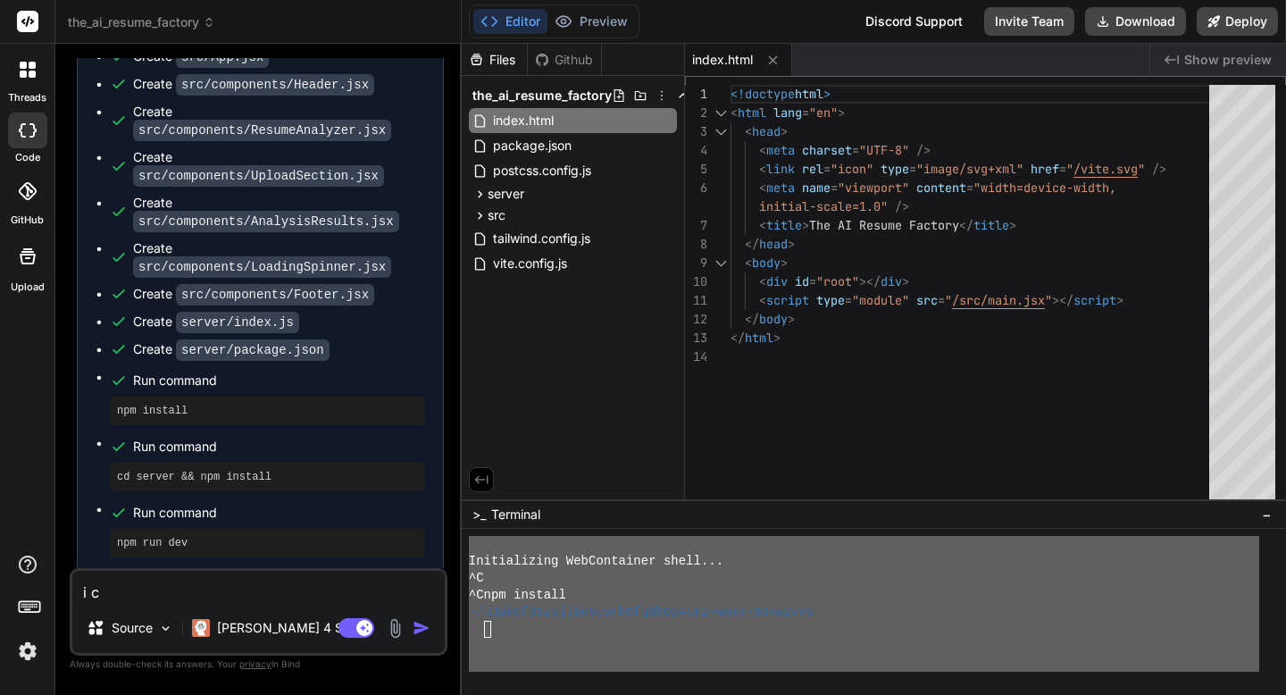
type textarea "i ca"
type textarea "x"
type textarea "i can"
type textarea "x"
type textarea "i can'"
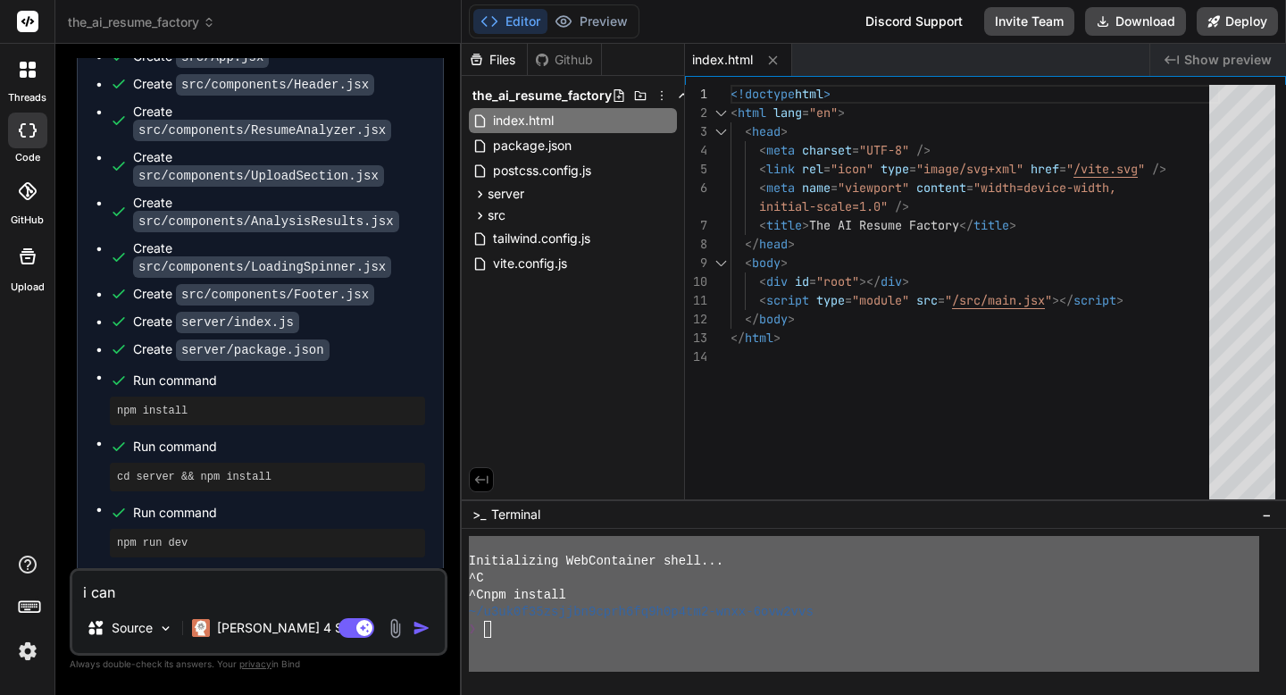
type textarea "x"
type textarea "i can't"
type textarea "x"
type textarea "i can't"
type textarea "x"
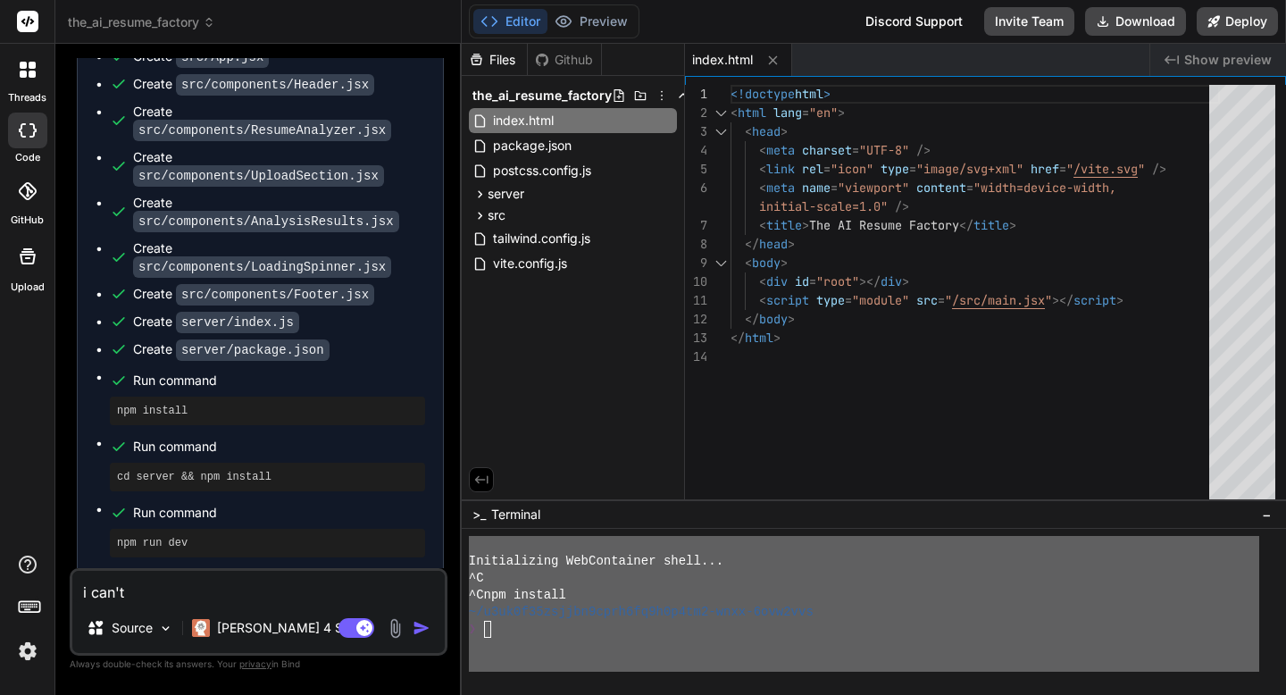
click at [1169, 58] on icon at bounding box center [1172, 59] width 14 height 9
click at [1193, 58] on span "Show preview" at bounding box center [1228, 60] width 88 height 18
click at [381, 581] on textarea "i can't" at bounding box center [258, 587] width 372 height 32
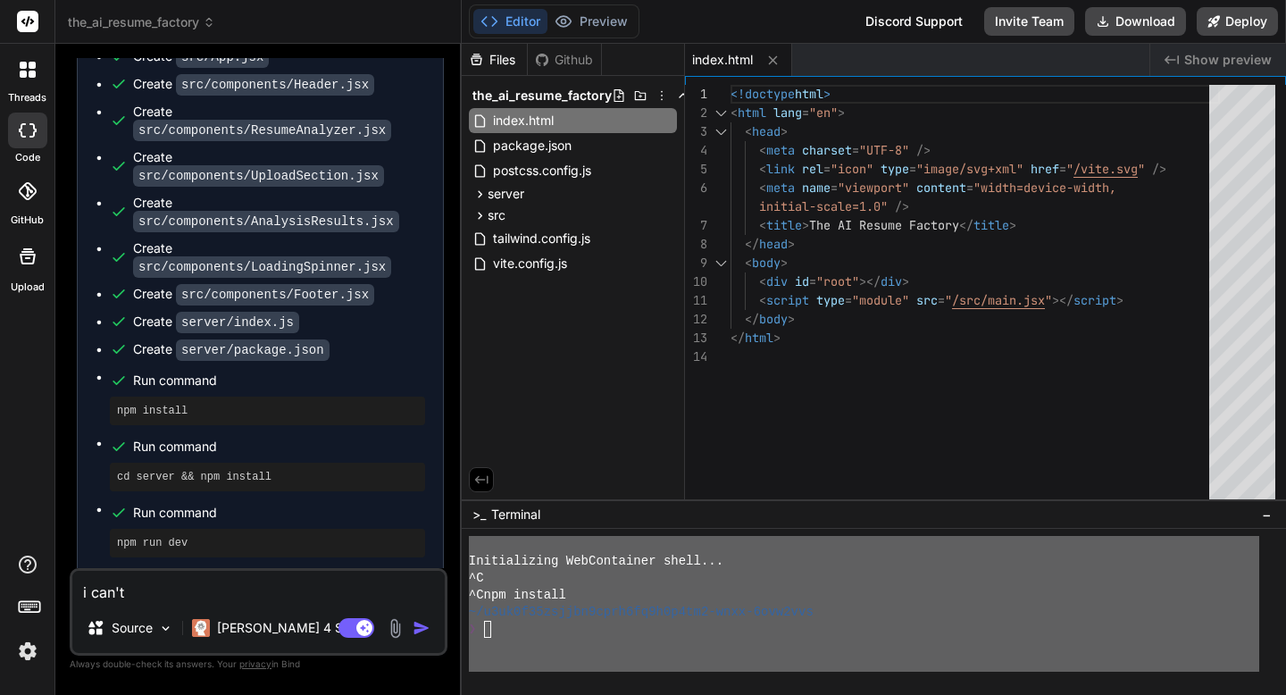
click at [372, 591] on textarea "i can't" at bounding box center [258, 587] width 372 height 32
type textarea "i can't s"
type textarea "x"
type textarea "i can't se"
type textarea "x"
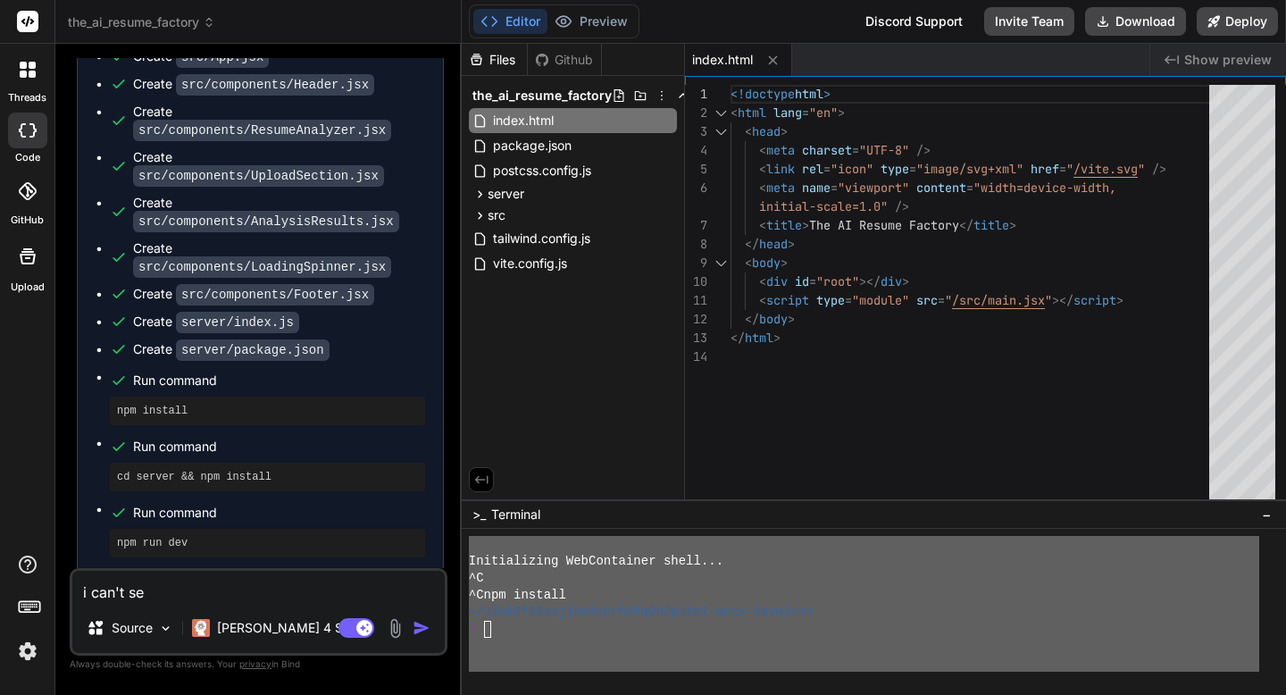
type textarea "i can't see"
type textarea "x"
type textarea "i can't see"
type textarea "x"
type textarea "i can't see a"
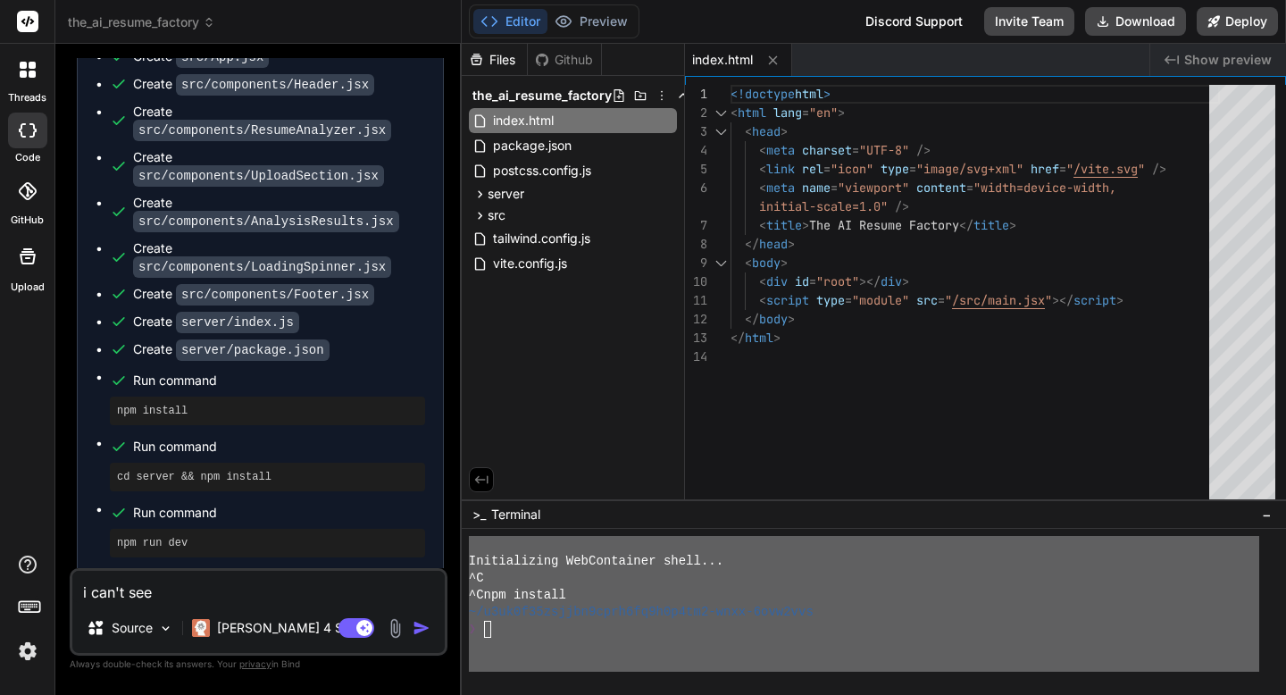
type textarea "x"
type textarea "i can't see an"
type textarea "x"
type textarea "i can't see any"
type textarea "x"
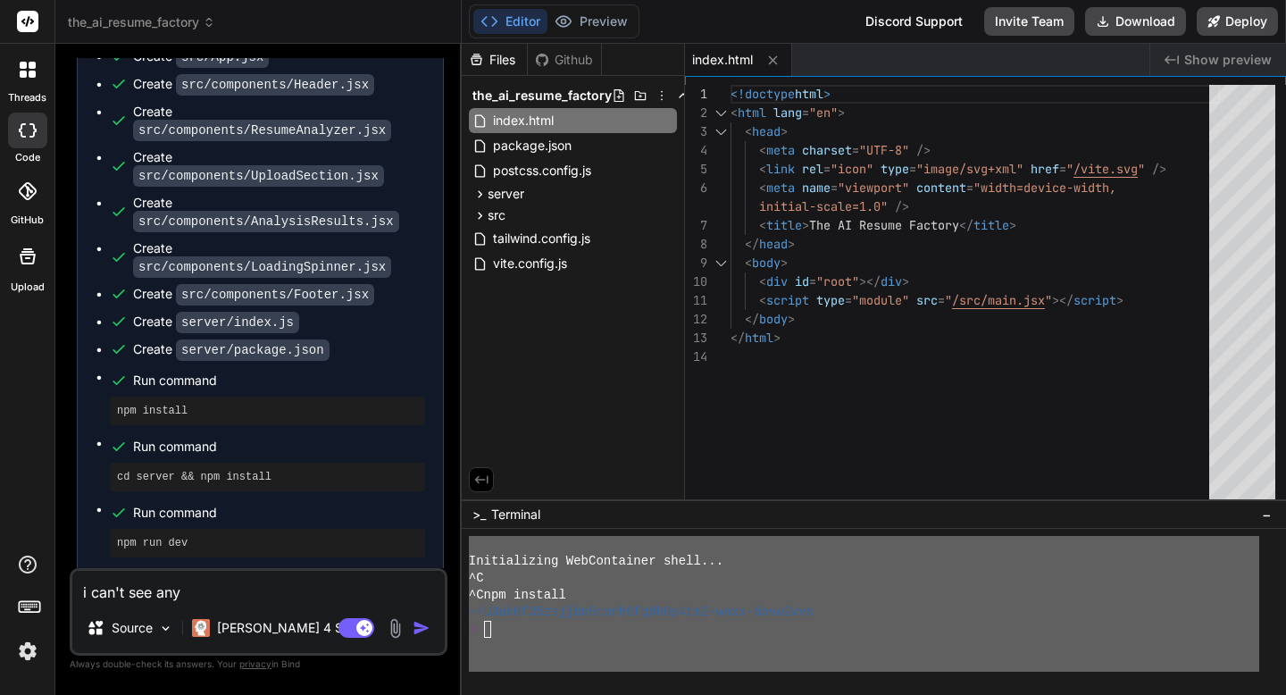
type textarea "i can't see anyt"
type textarea "x"
type textarea "i can't see anyth"
type textarea "x"
type textarea "i can't see anythi"
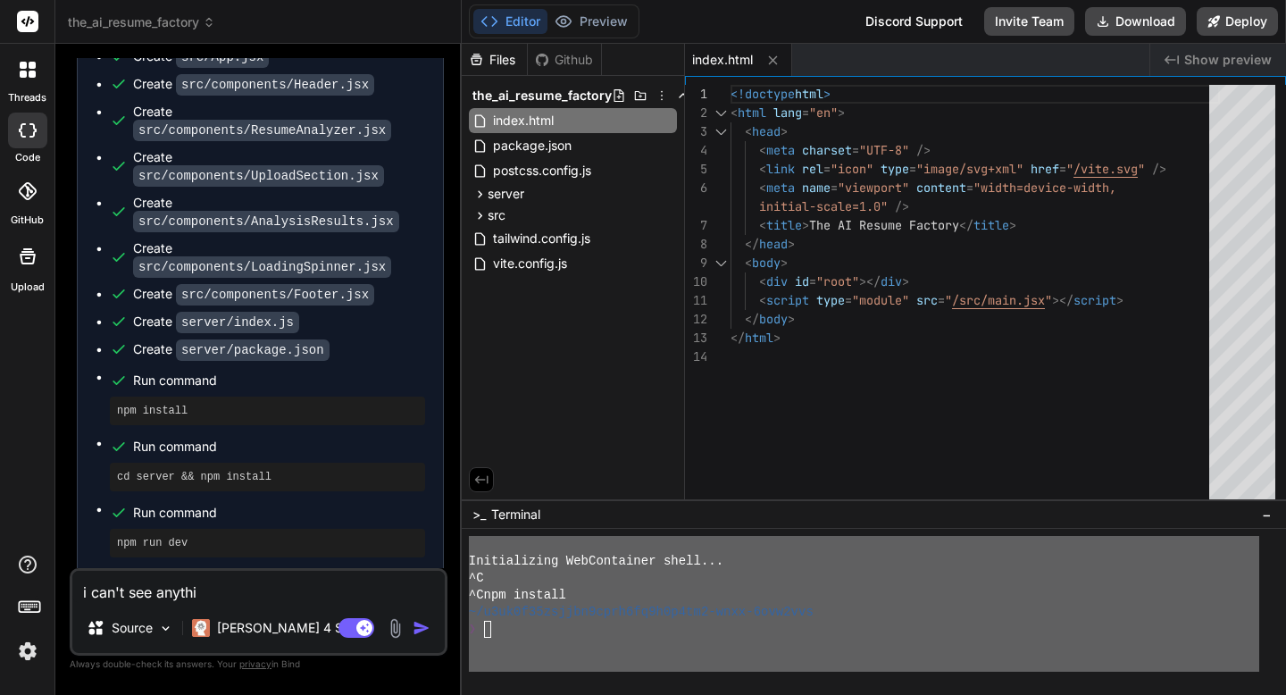
type textarea "x"
type textarea "i can't see anythin"
type textarea "x"
type textarea "i can't see anything"
type textarea "x"
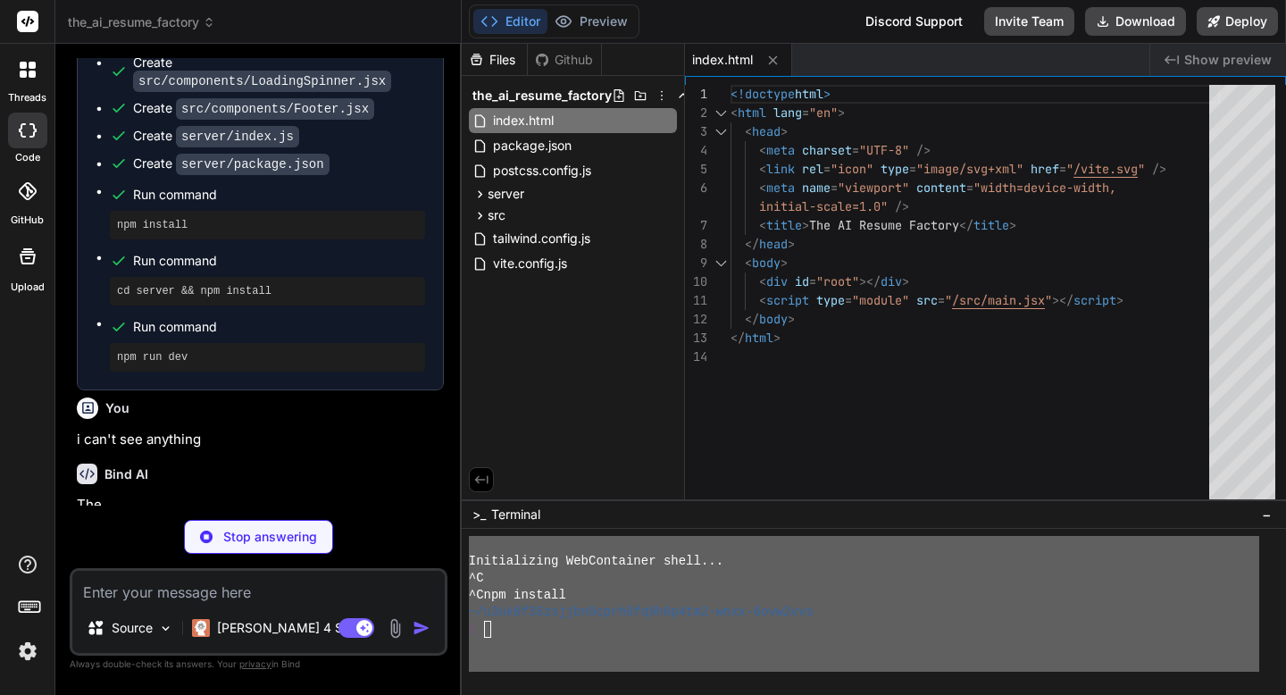
scroll to position [2303, 0]
type textarea "x"
type textarea ""@types/react-dom": "^18.2.7", "@vitejs/plugin-react": "^4.0.3", "autoprefixer"…"
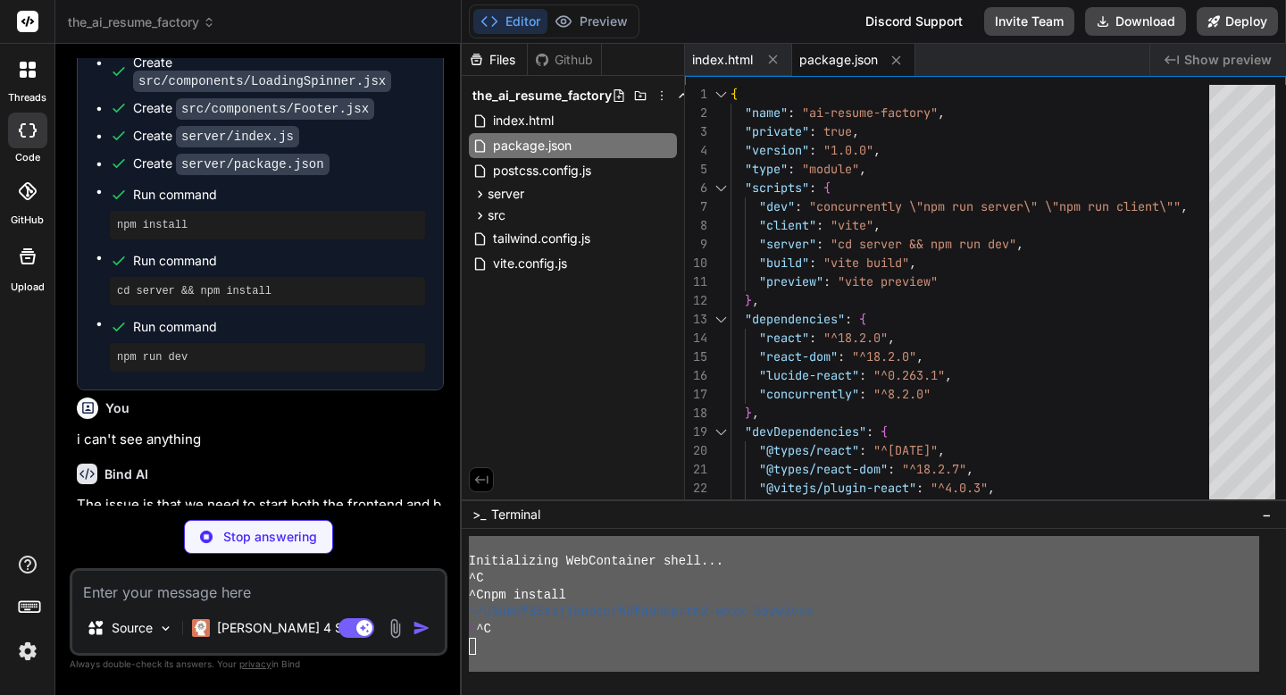
type textarea "x"
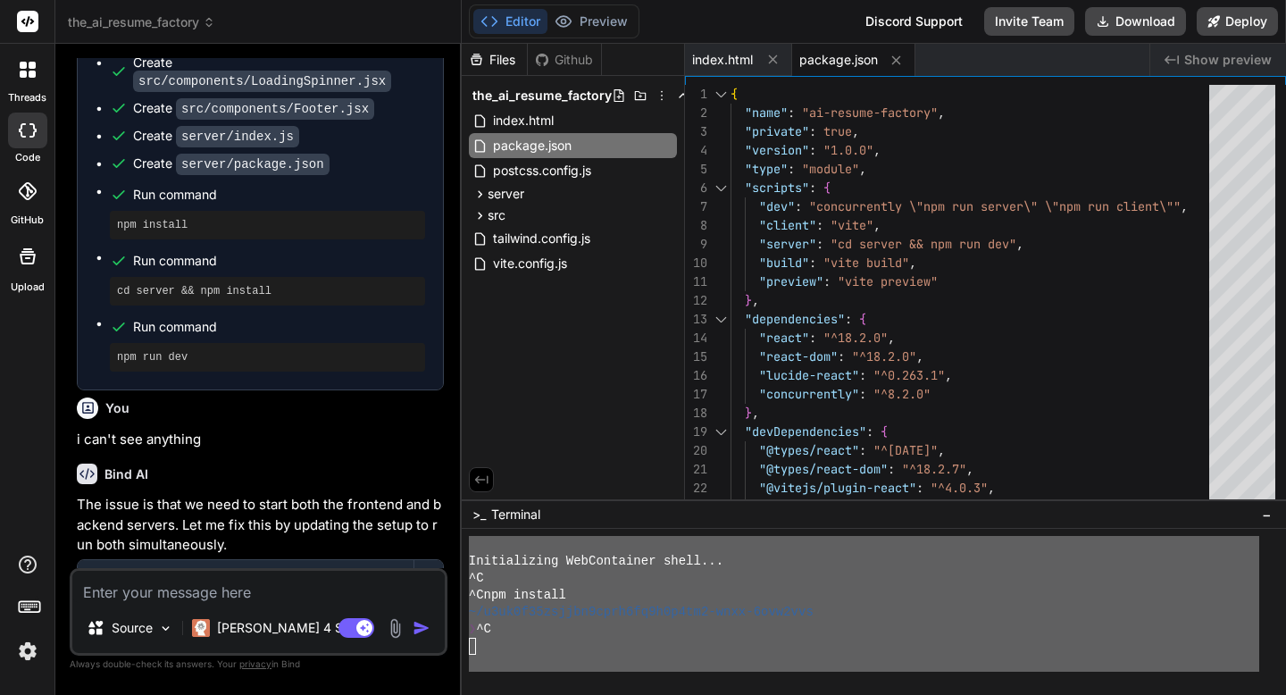
type textarea "x"
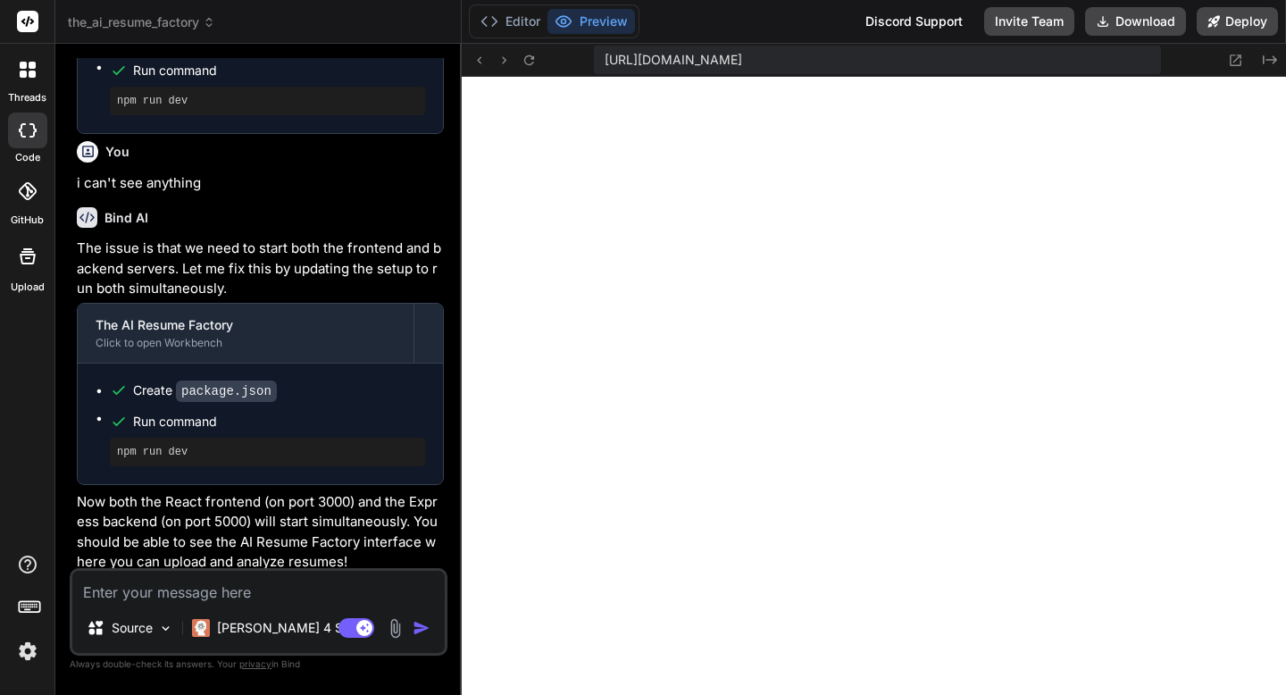
scroll to position [764, 0]
drag, startPoint x: 1206, startPoint y: 24, endPoint x: 1196, endPoint y: 24, distance: 9.8
click at [1197, 24] on button "Deploy" at bounding box center [1237, 21] width 81 height 29
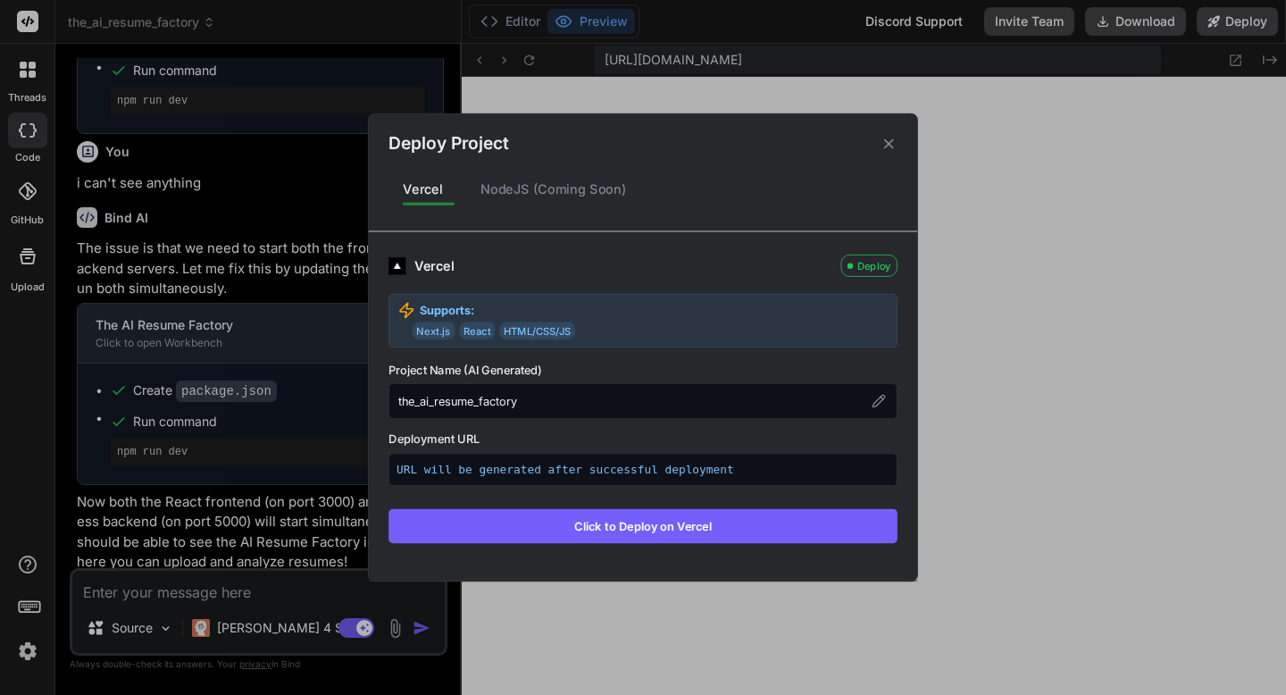
click at [701, 523] on button "Click to Deploy on Vercel" at bounding box center [643, 526] width 509 height 34
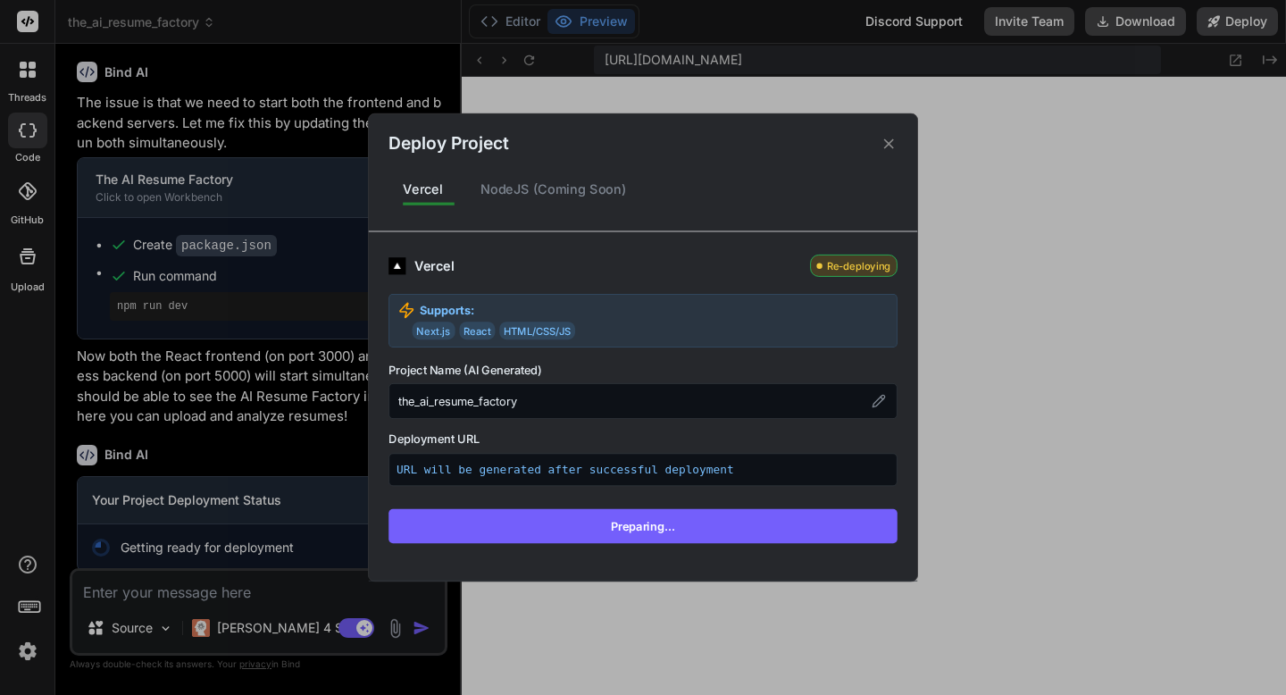
scroll to position [2715, 0]
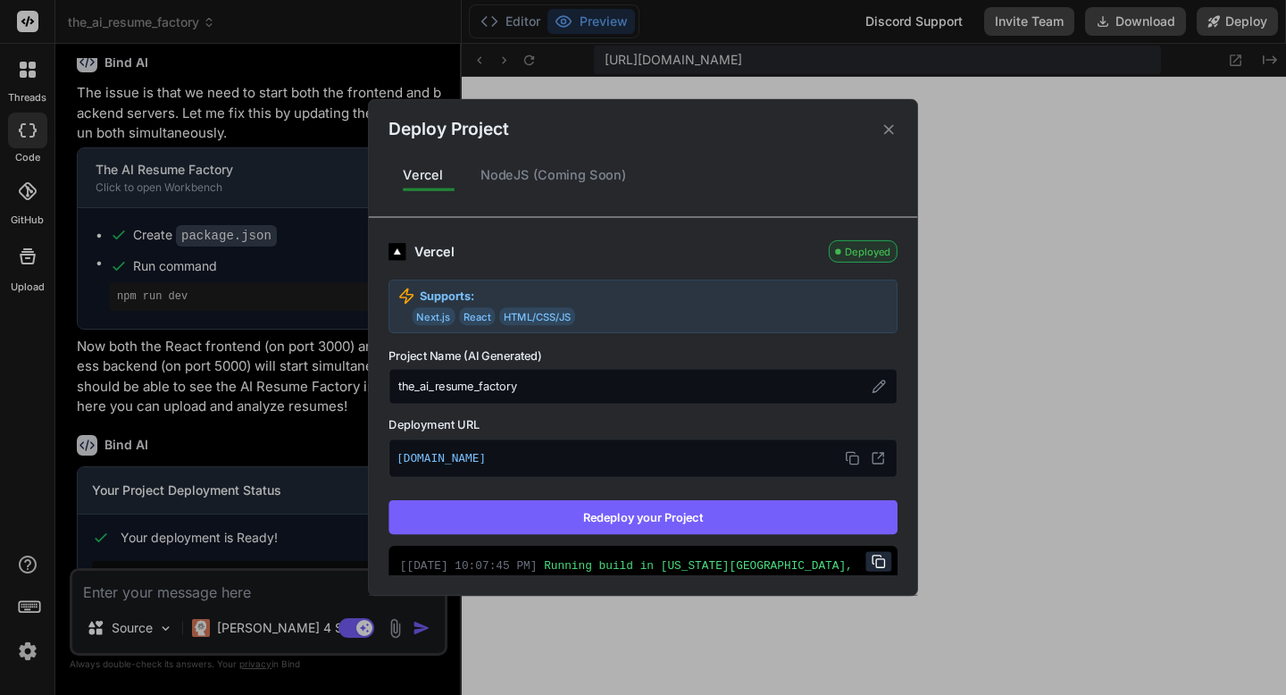
type textarea "x"
click at [853, 463] on icon at bounding box center [852, 458] width 14 height 14
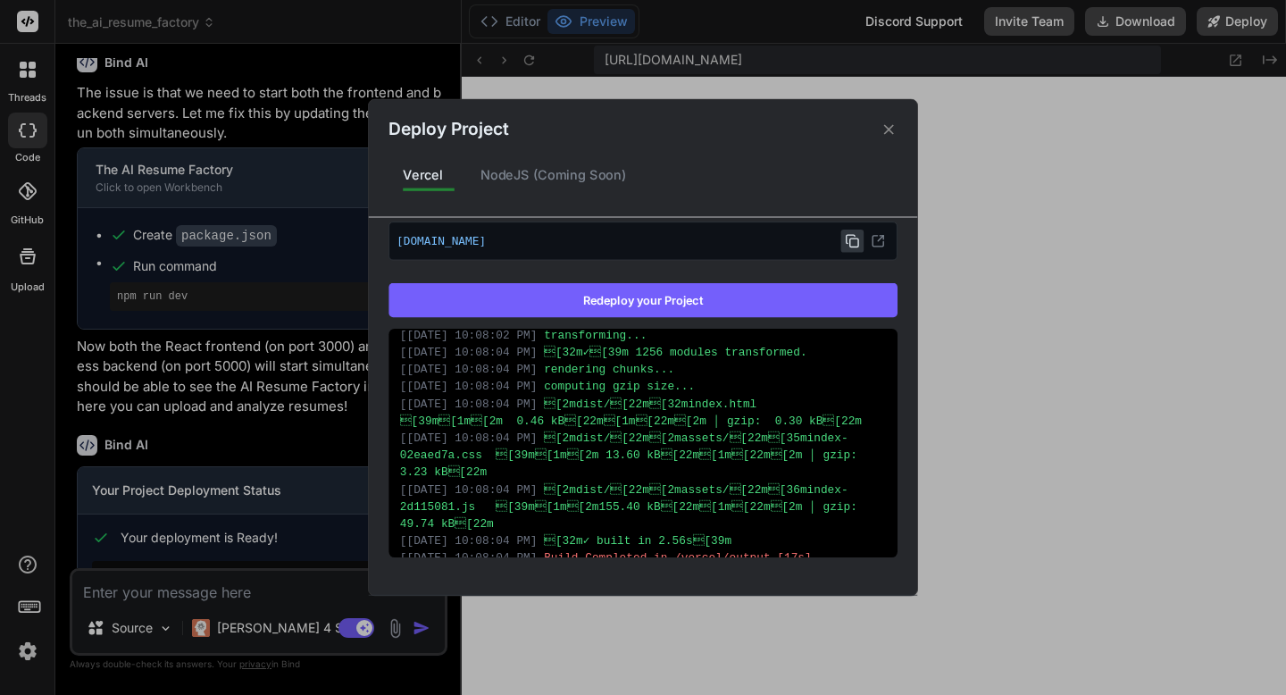
scroll to position [622, 0]
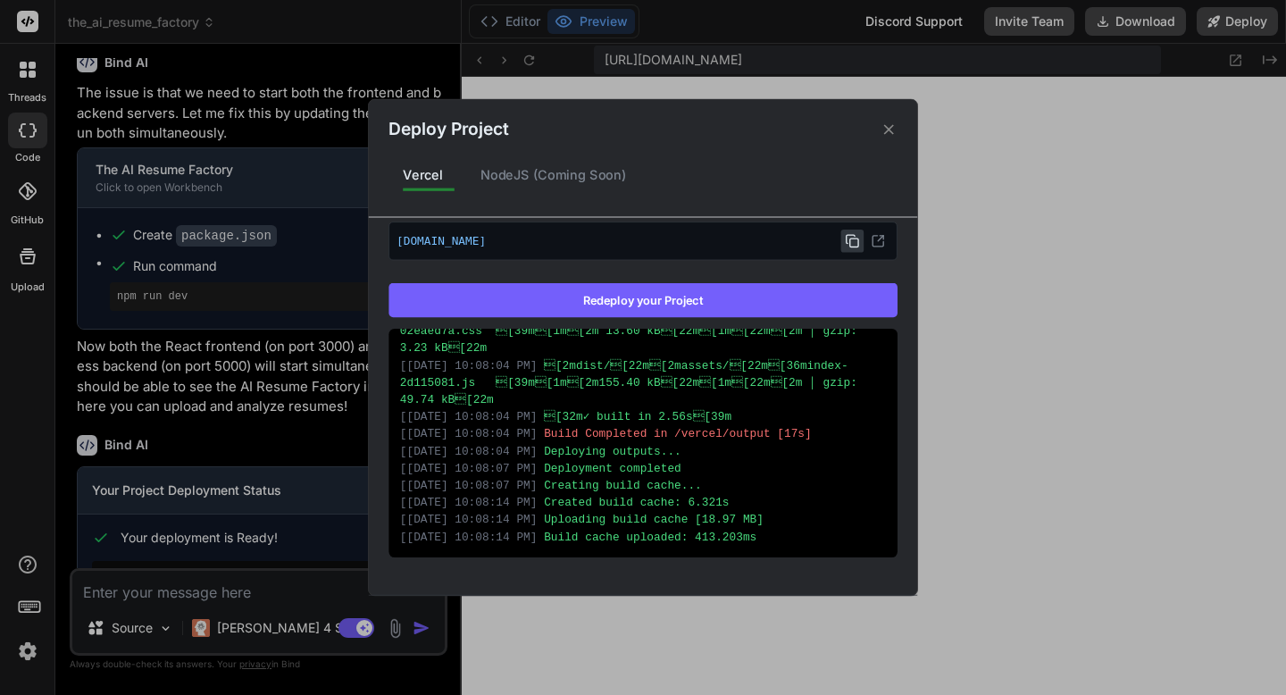
click at [890, 132] on icon at bounding box center [889, 129] width 17 height 17
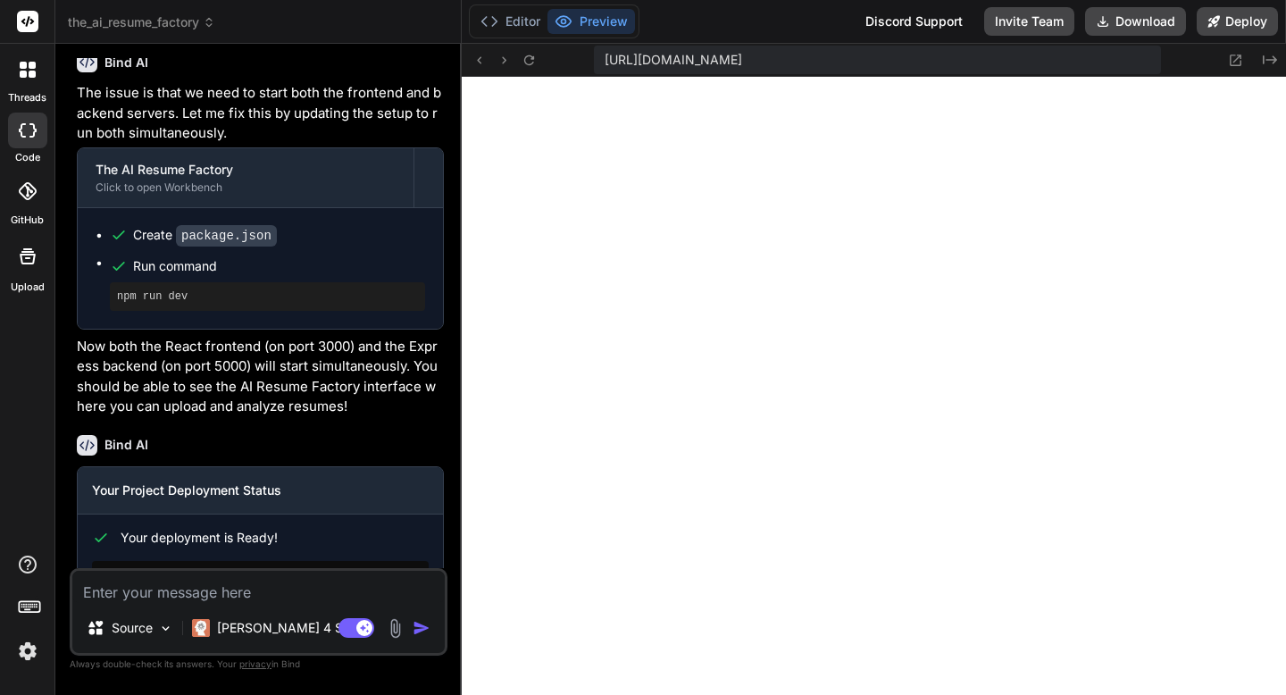
click at [171, 594] on textarea at bounding box center [258, 587] width 372 height 32
type textarea "i"
type textarea "x"
type textarea "i"
type textarea "x"
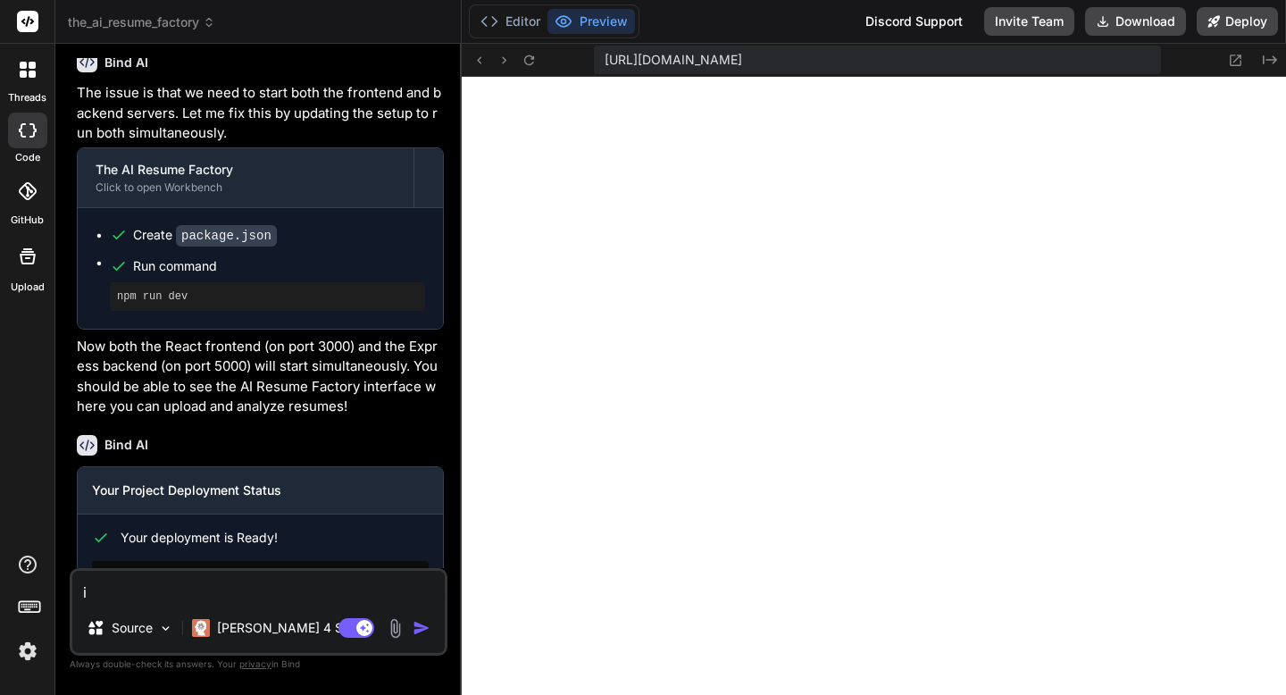
type textarea "i g"
type textarea "x"
type textarea "i go"
type textarea "x"
type textarea "i got"
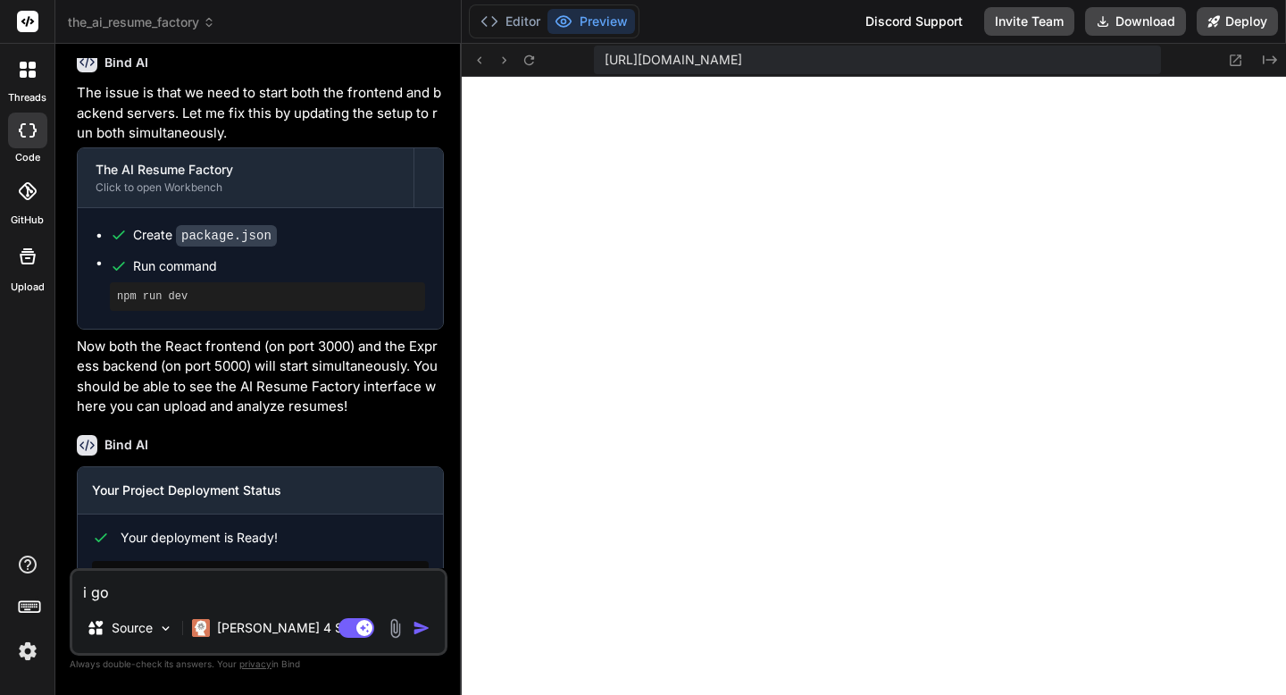
type textarea "x"
type textarea "i got"
type textarea "x"
type textarea "i got t"
type textarea "x"
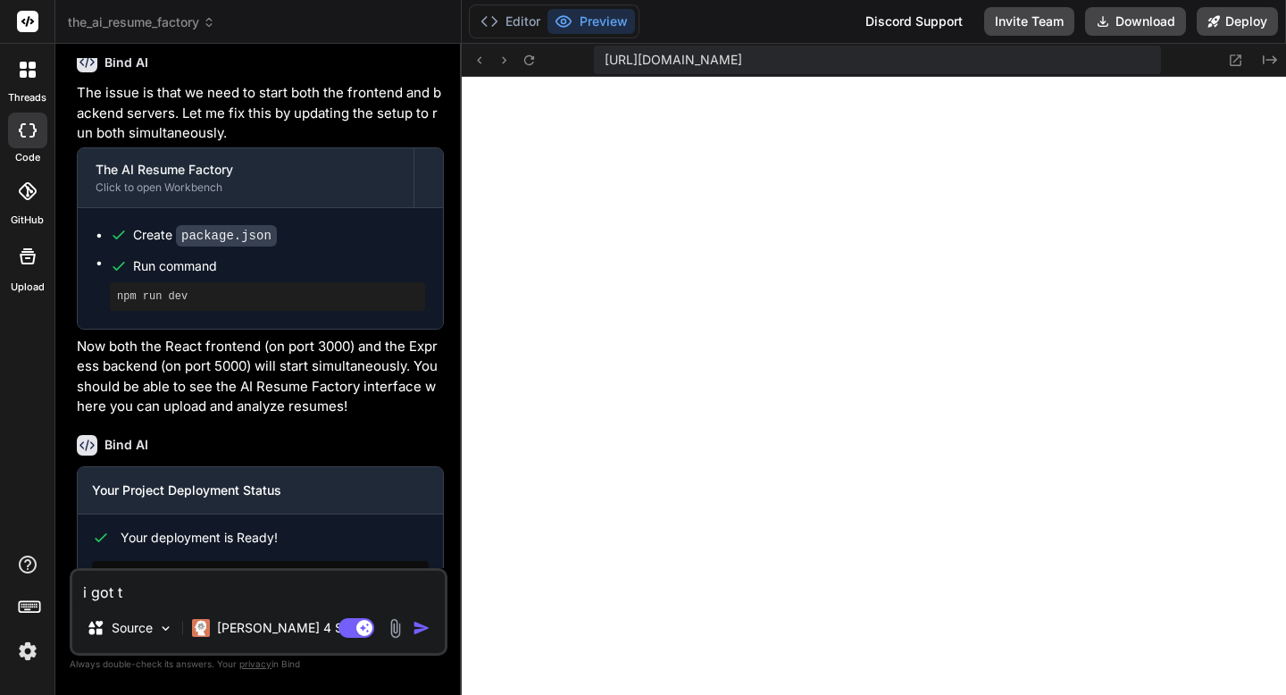
type textarea "i got th"
type textarea "x"
type textarea "i got thi"
type textarea "x"
type textarea "i got this"
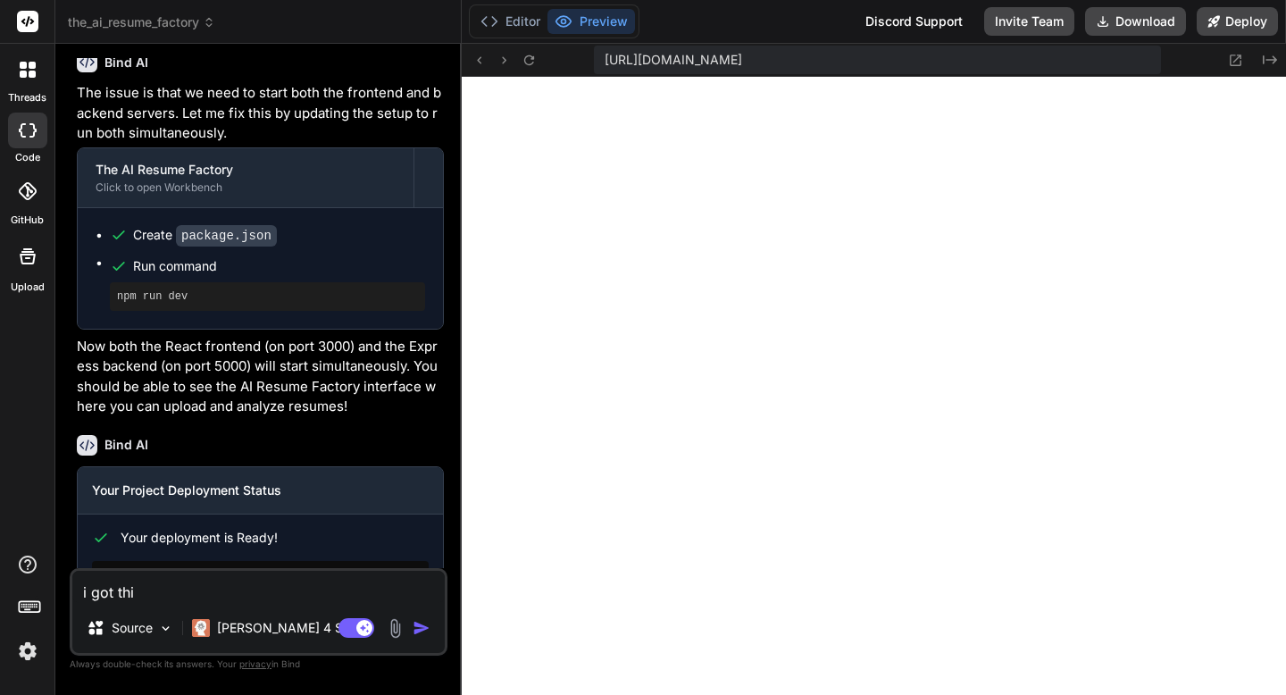
type textarea "x"
type textarea "i got this"
type textarea "x"
type textarea "i got this e"
type textarea "x"
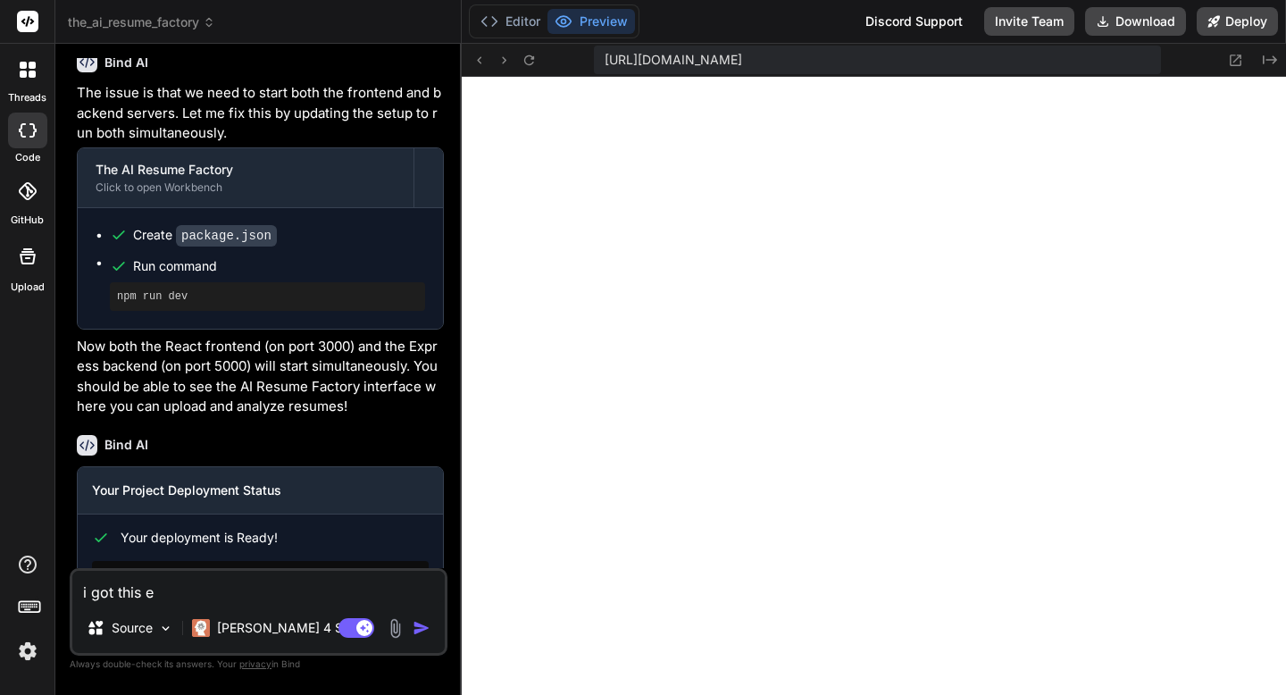
type textarea "i got this er"
type textarea "x"
type textarea "i got this err"
type textarea "x"
type textarea "i got this erro"
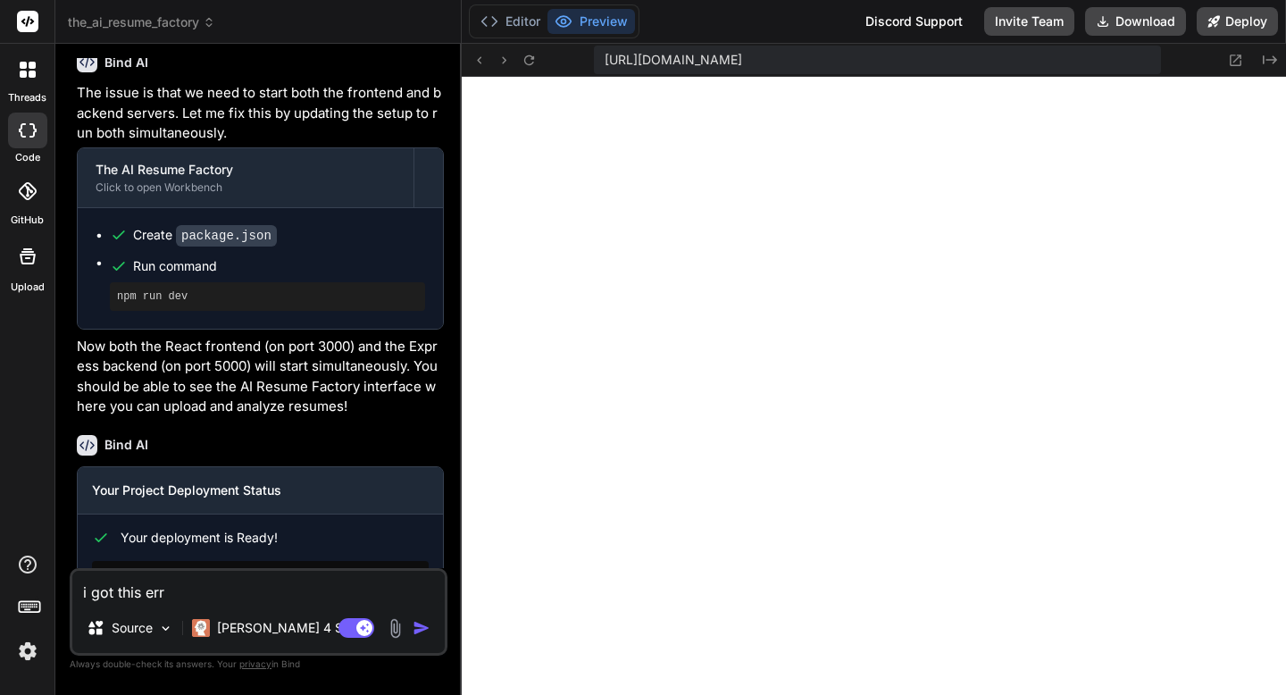
type textarea "x"
type textarea "i got this error"
type textarea "x"
type textarea "i got this error:"
type textarea "x"
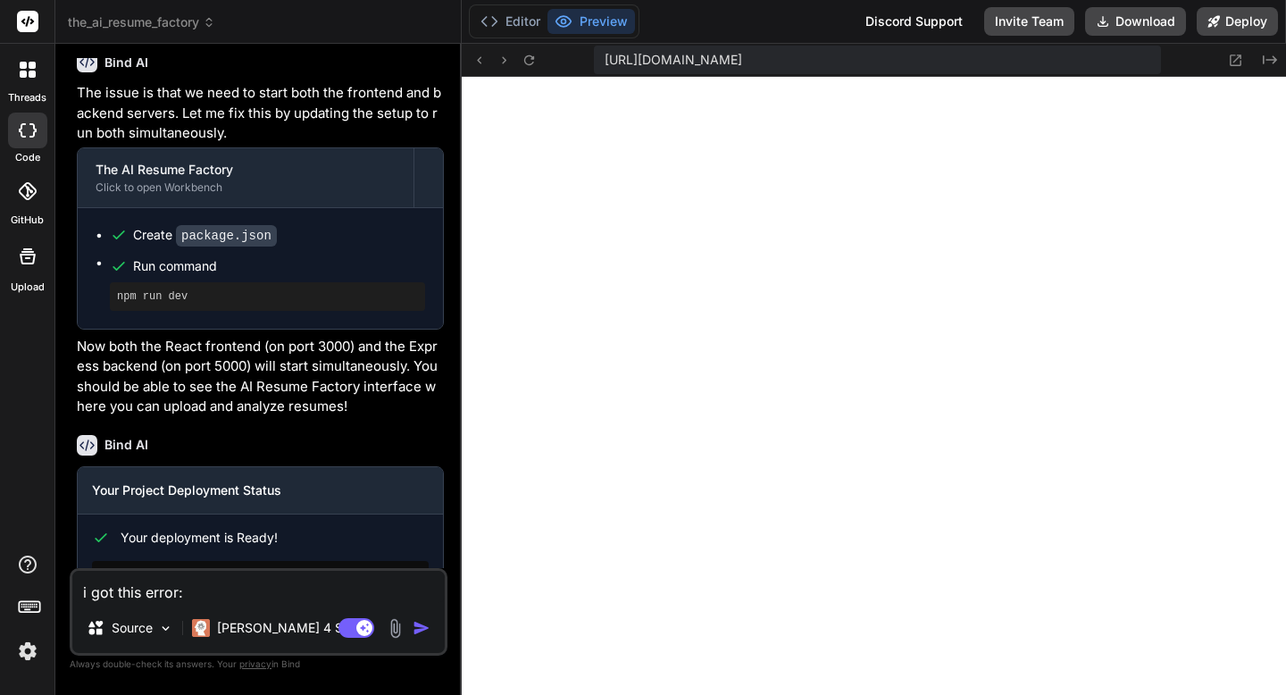
type textarea "i got this error:"
type textarea "x"
paste textarea "Failed to analyze resume. Please try again."
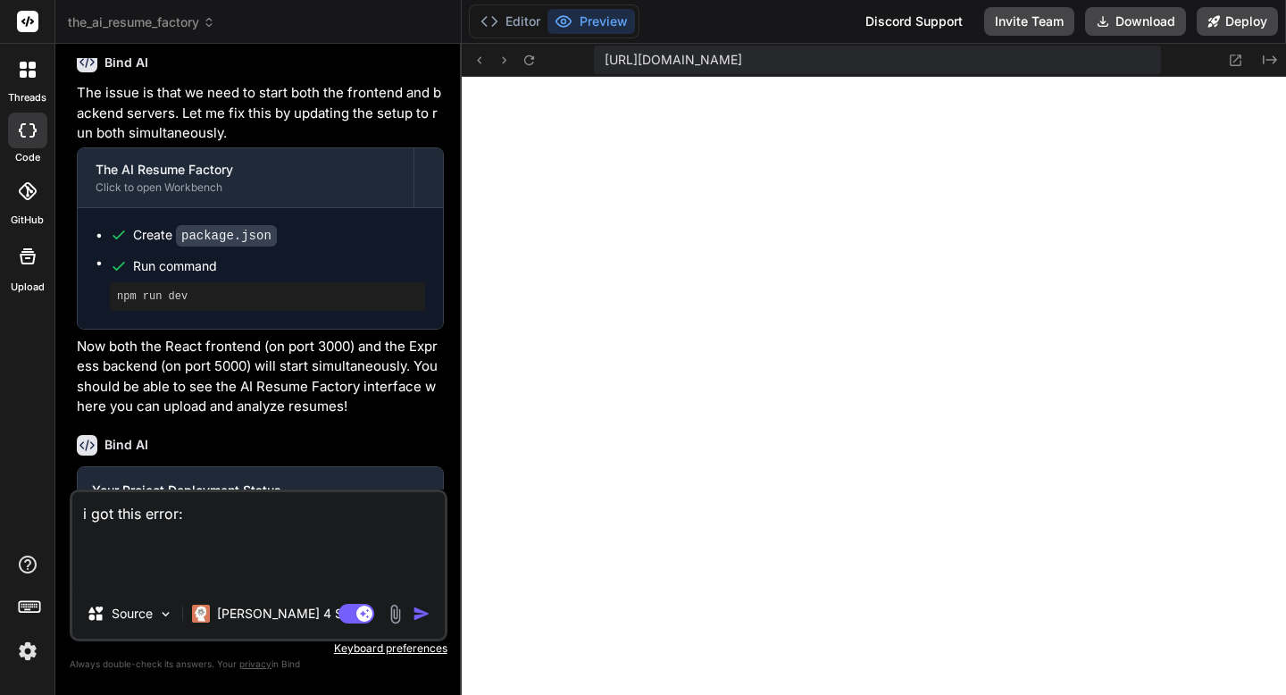
type textarea "i got this error: Failed to analyze resume. Please try again."
type textarea "x"
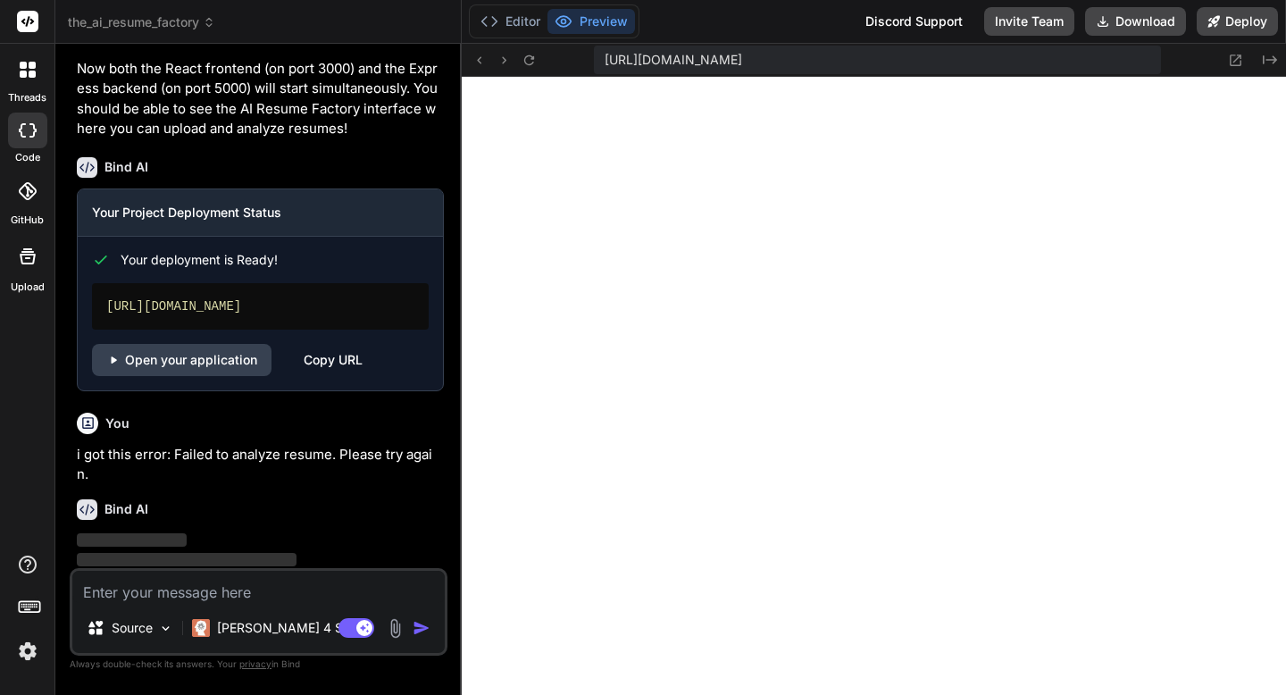
scroll to position [3007, 0]
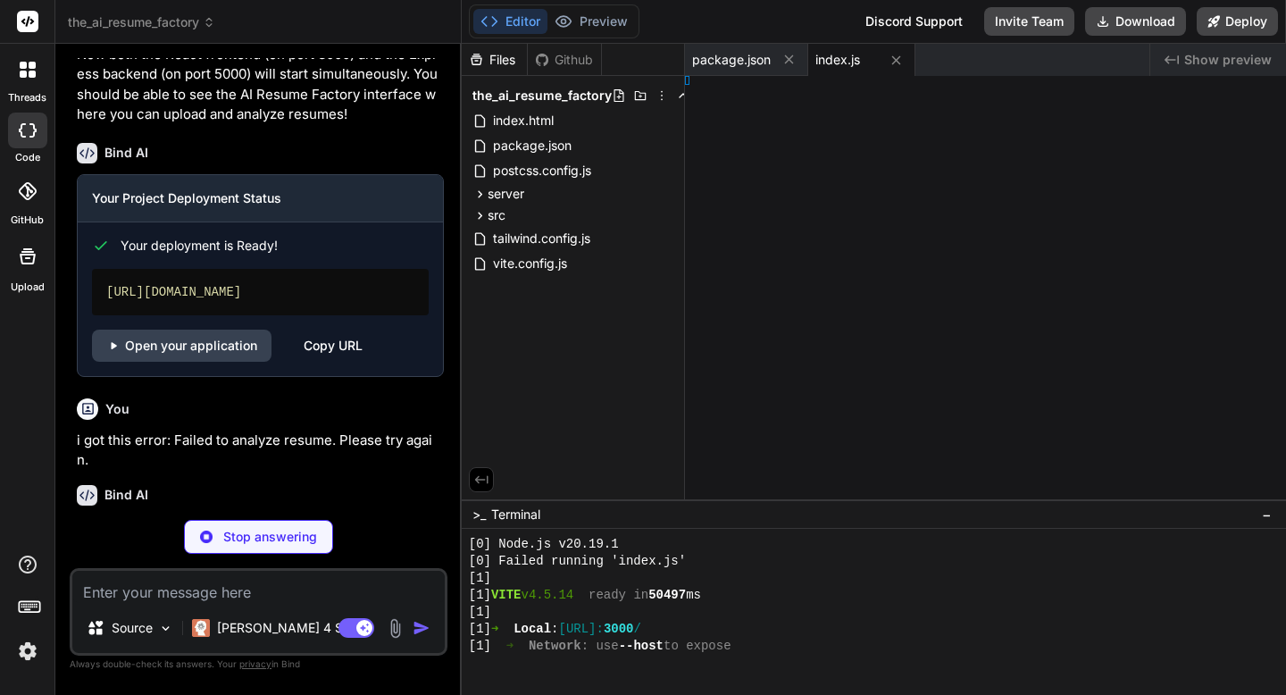
type textarea "x"
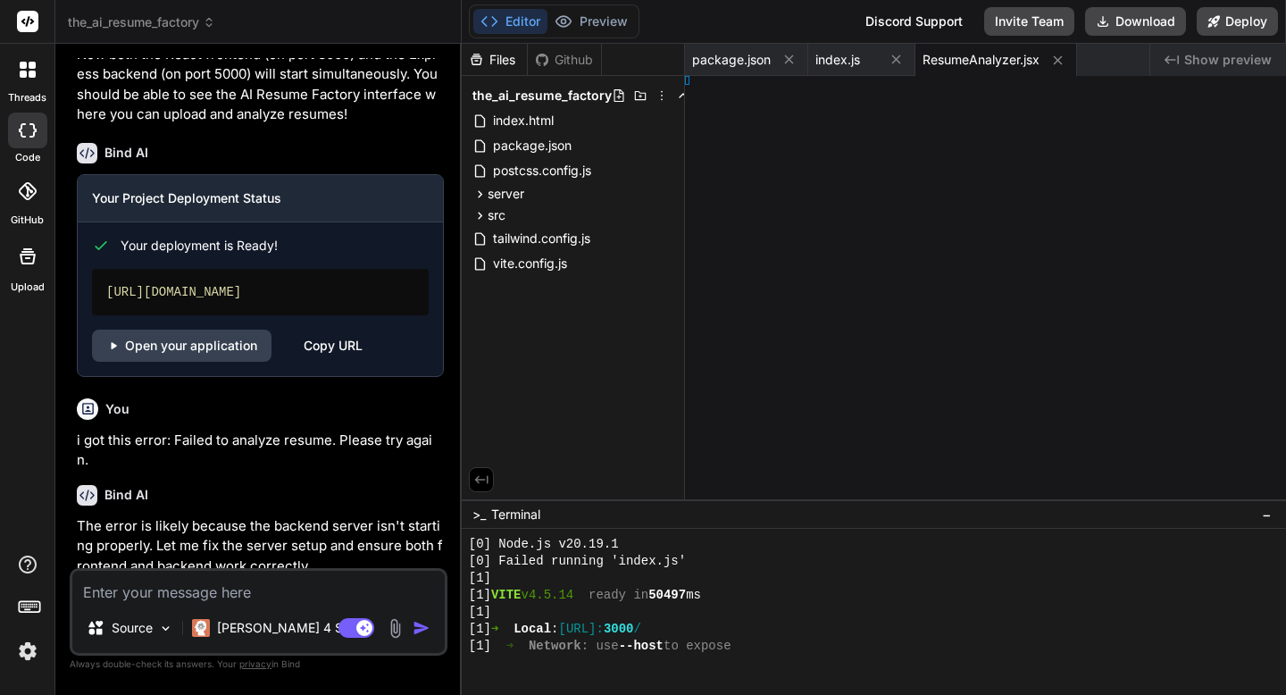
type textarea "</div> </div> </div> ) } export default ResumeAnalyzer"
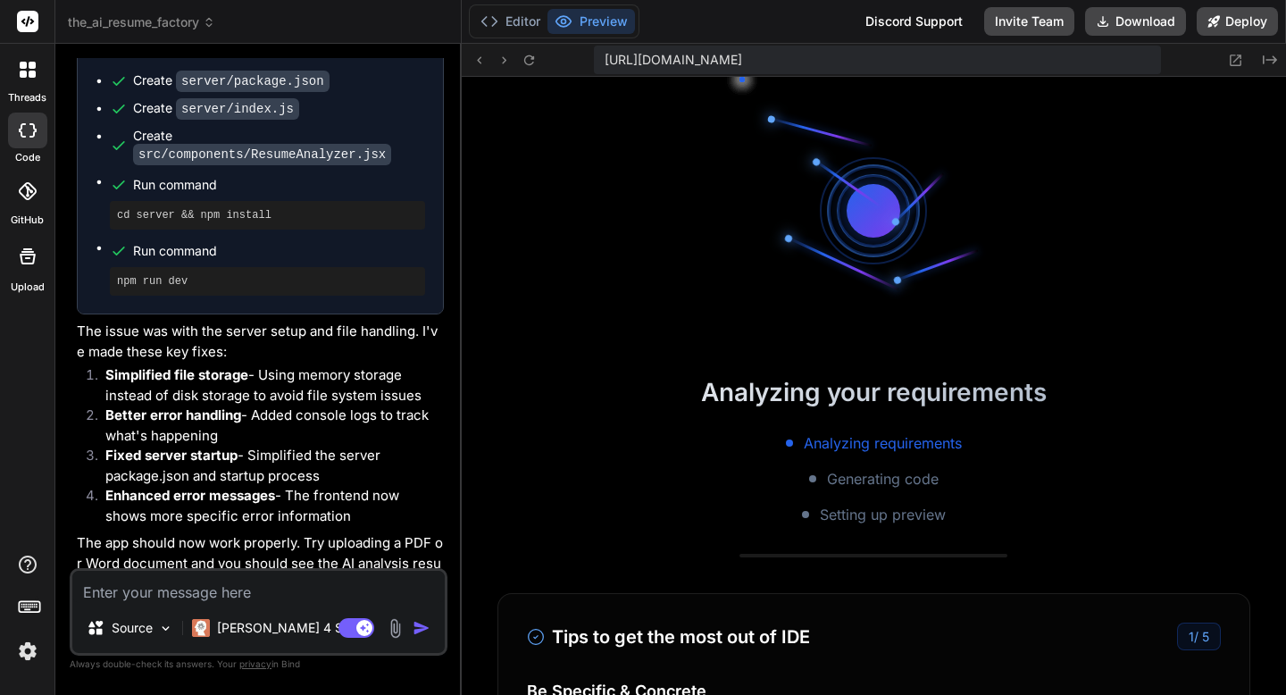
scroll to position [1918, 0]
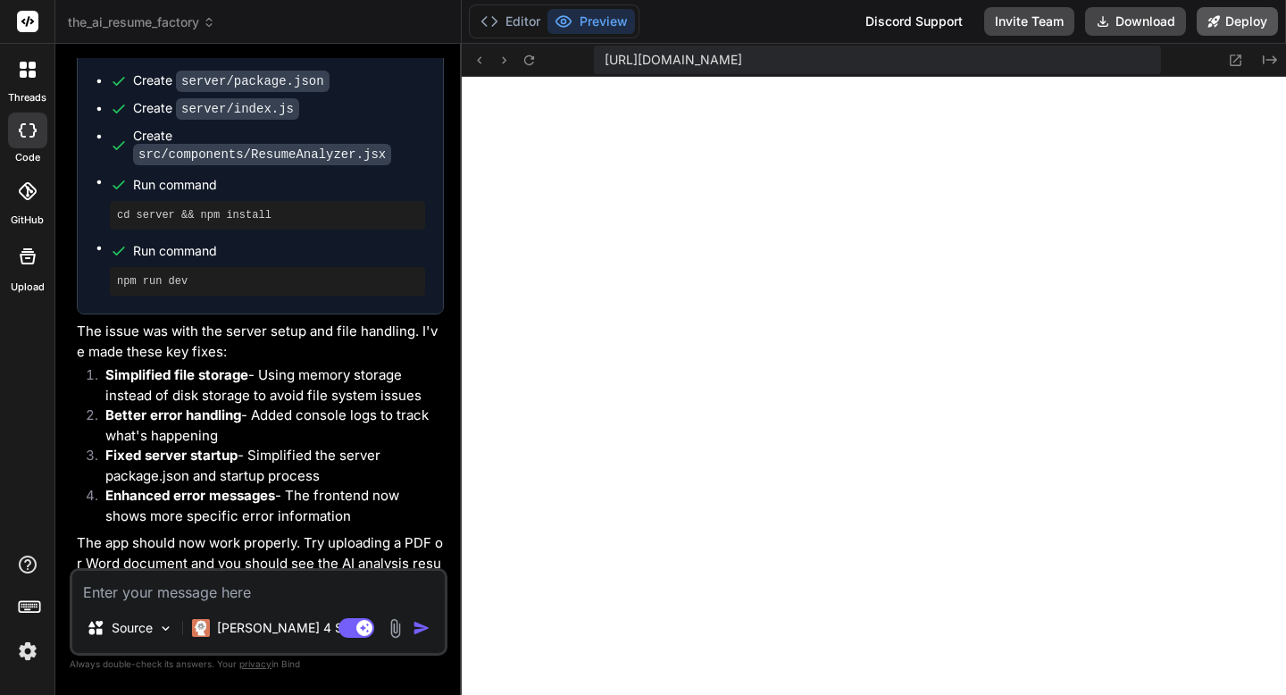
click at [1209, 27] on icon at bounding box center [1215, 21] width 12 height 12
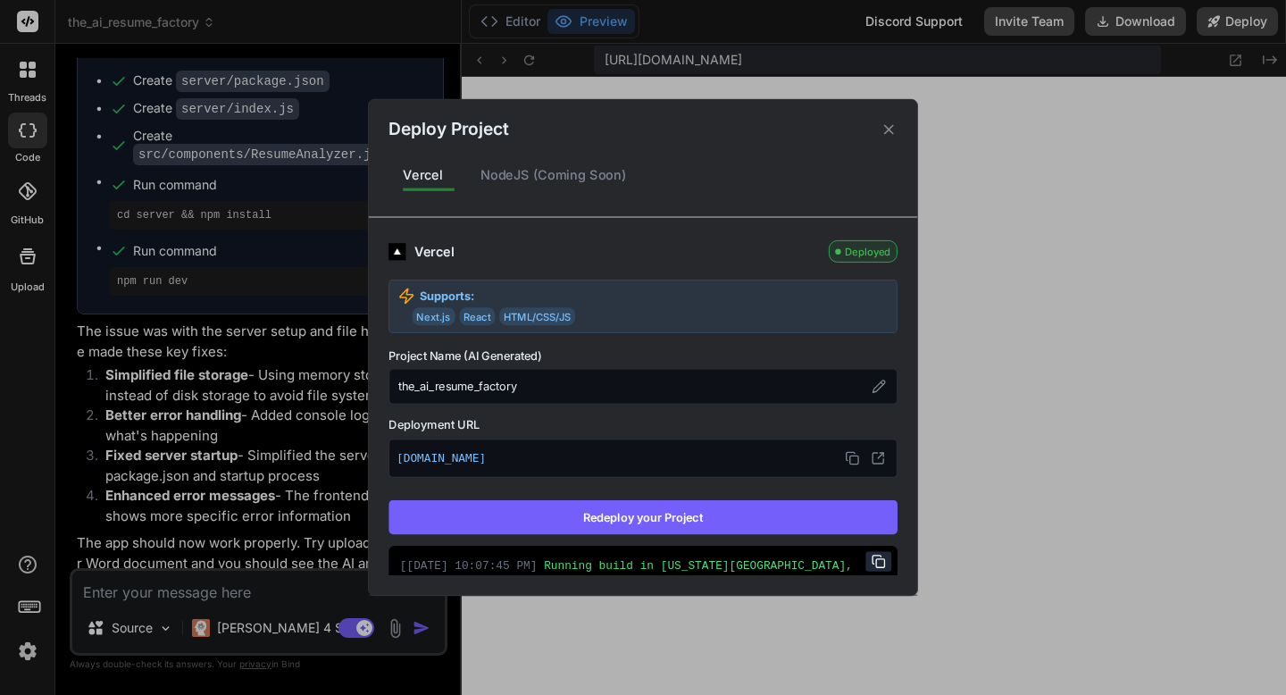
click at [669, 514] on button "Redeploy your Project" at bounding box center [643, 517] width 509 height 34
type textarea "x"
click at [188, 590] on div "Deploy Project Vercel NodeJS (Coming Soon) Vercel Deployed Supports: Next.js Re…" at bounding box center [643, 347] width 1286 height 695
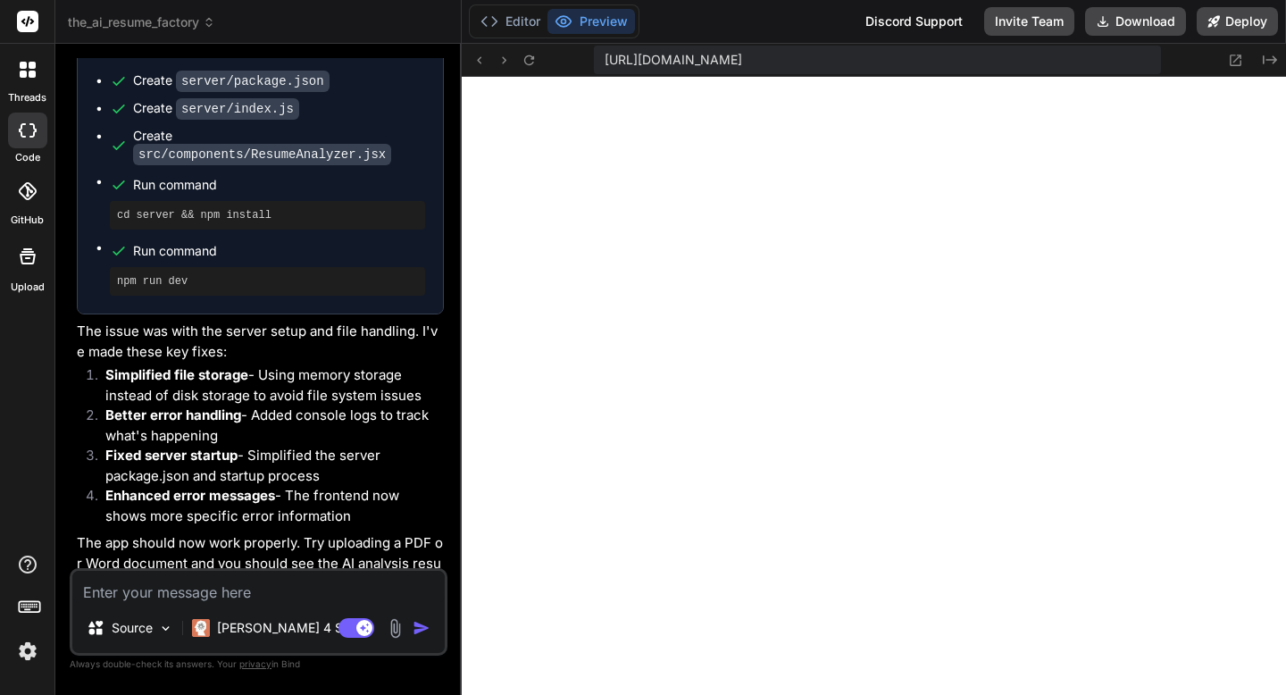
click at [188, 590] on textarea at bounding box center [258, 587] width 372 height 32
paste textarea "Error: Failed to fetch Make sure the backend server is running on port 5000"
type textarea "Error: Failed to fetch Make sure the backend server is running on port 5000"
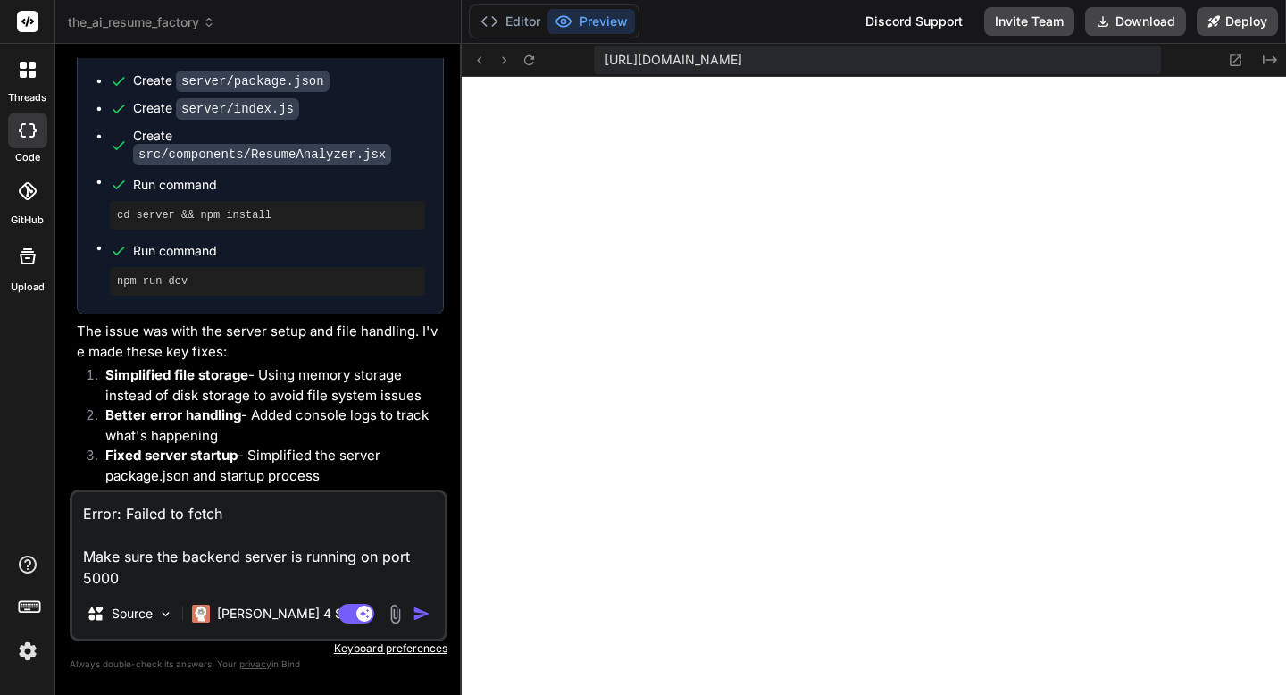
type textarea "x"
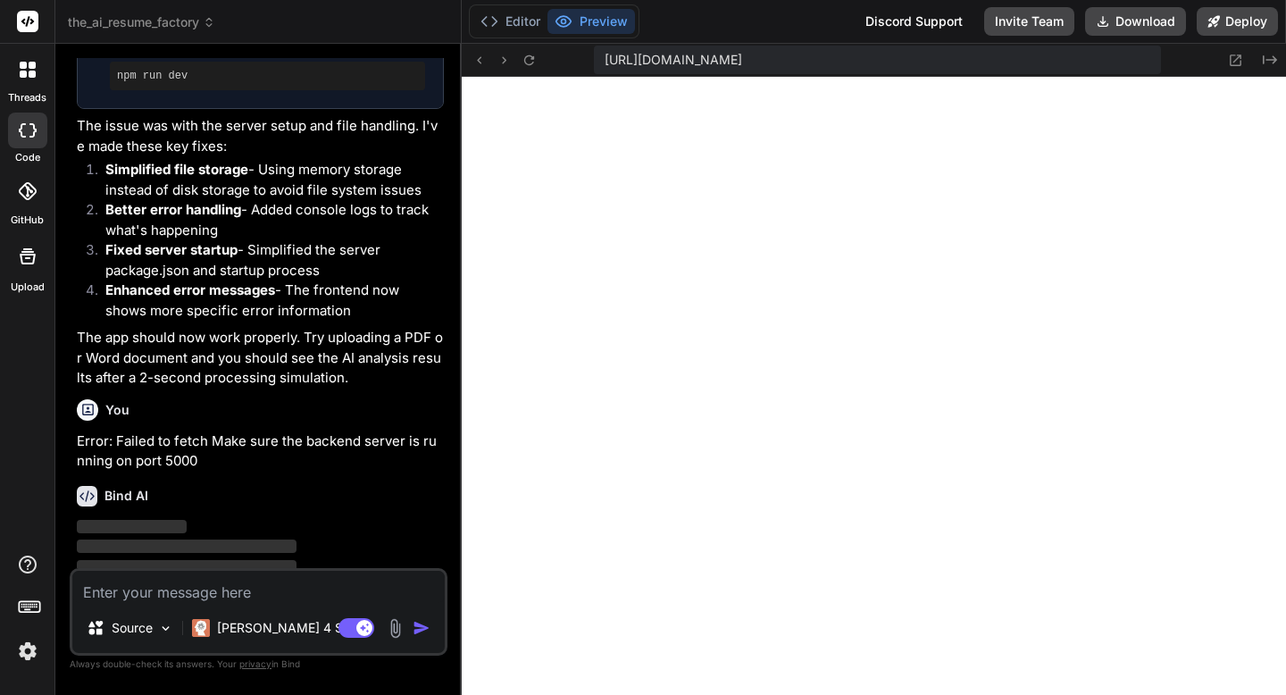
scroll to position [3799, 0]
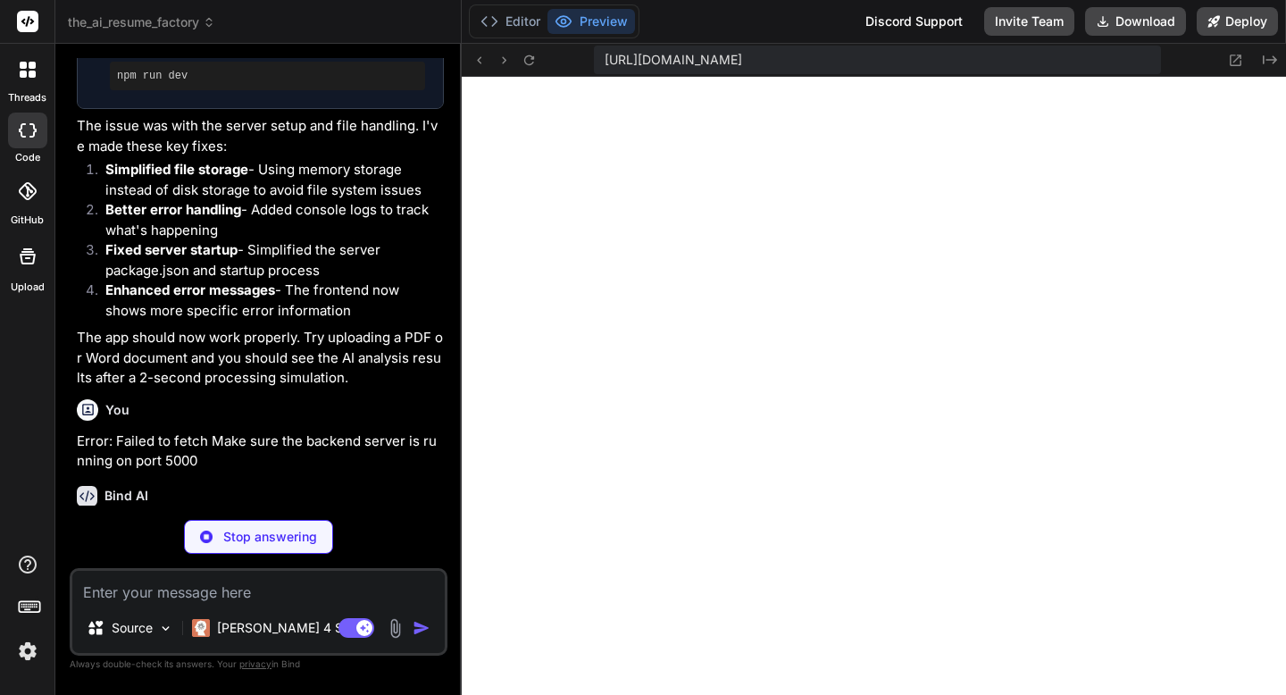
type textarea "x"
type textarea "} }"
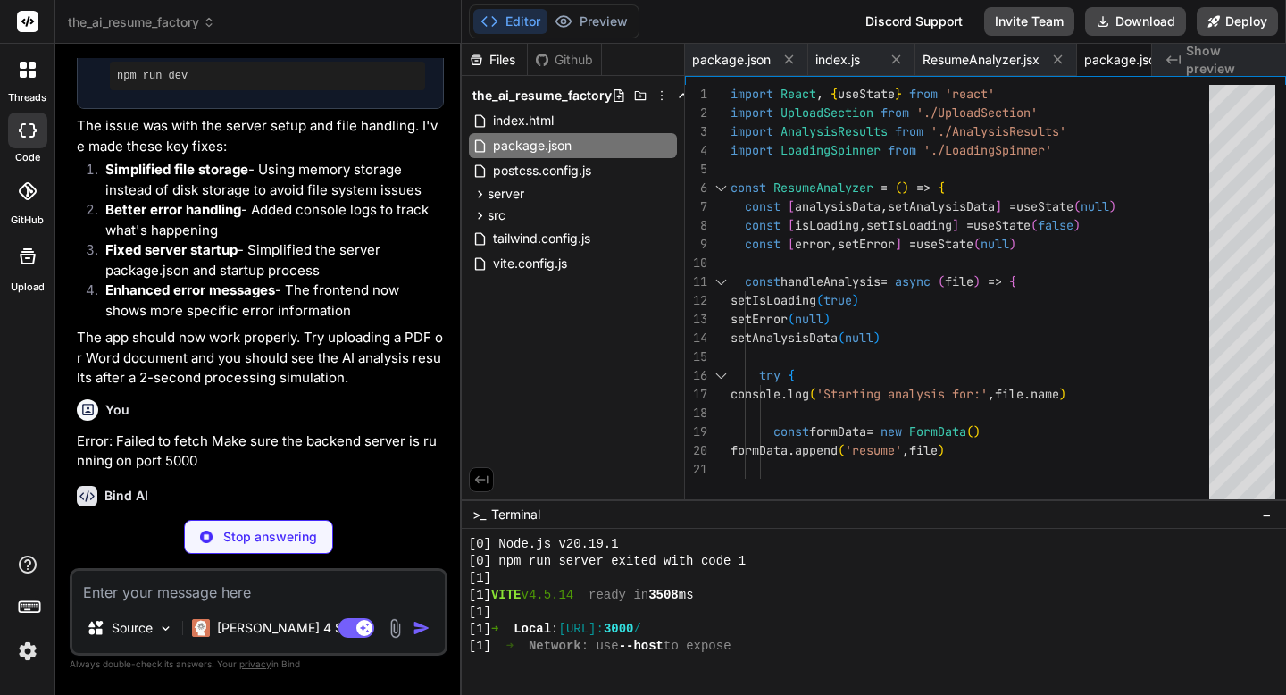
type textarea "x"
type textarea "res.status(404).json({ error: 'Endpoint not found' }) }) app.listen(PORT, () =>…"
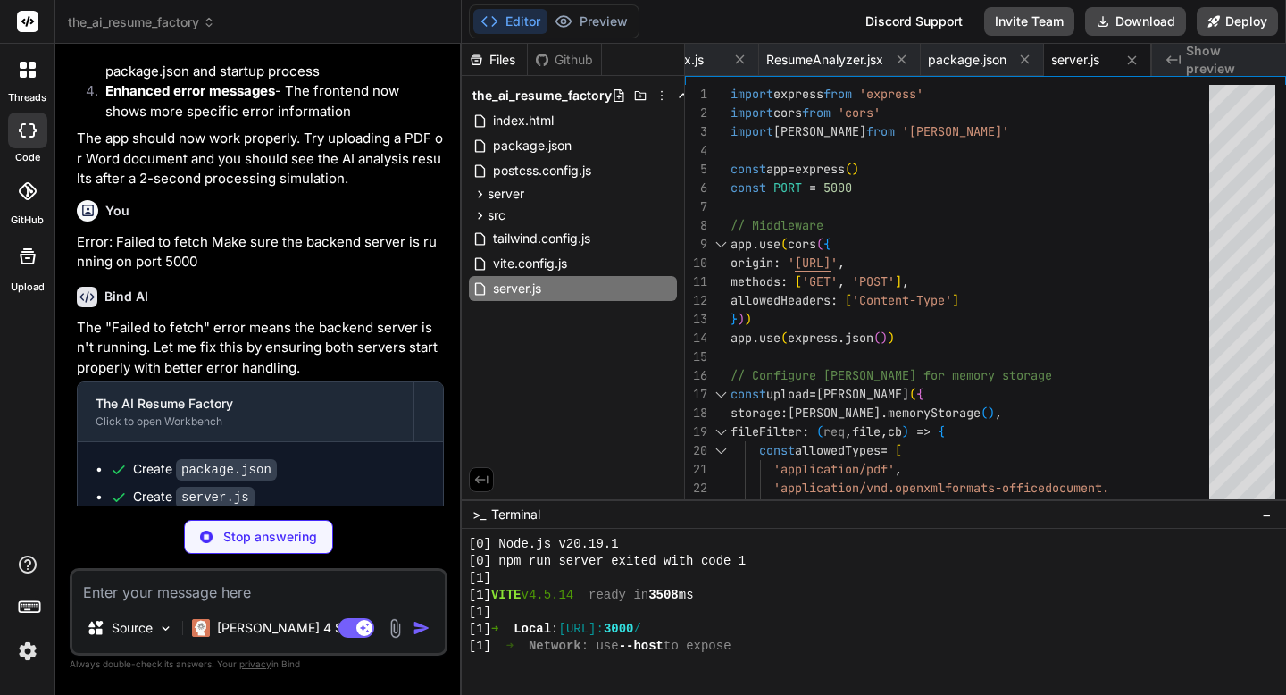
scroll to position [4033, 0]
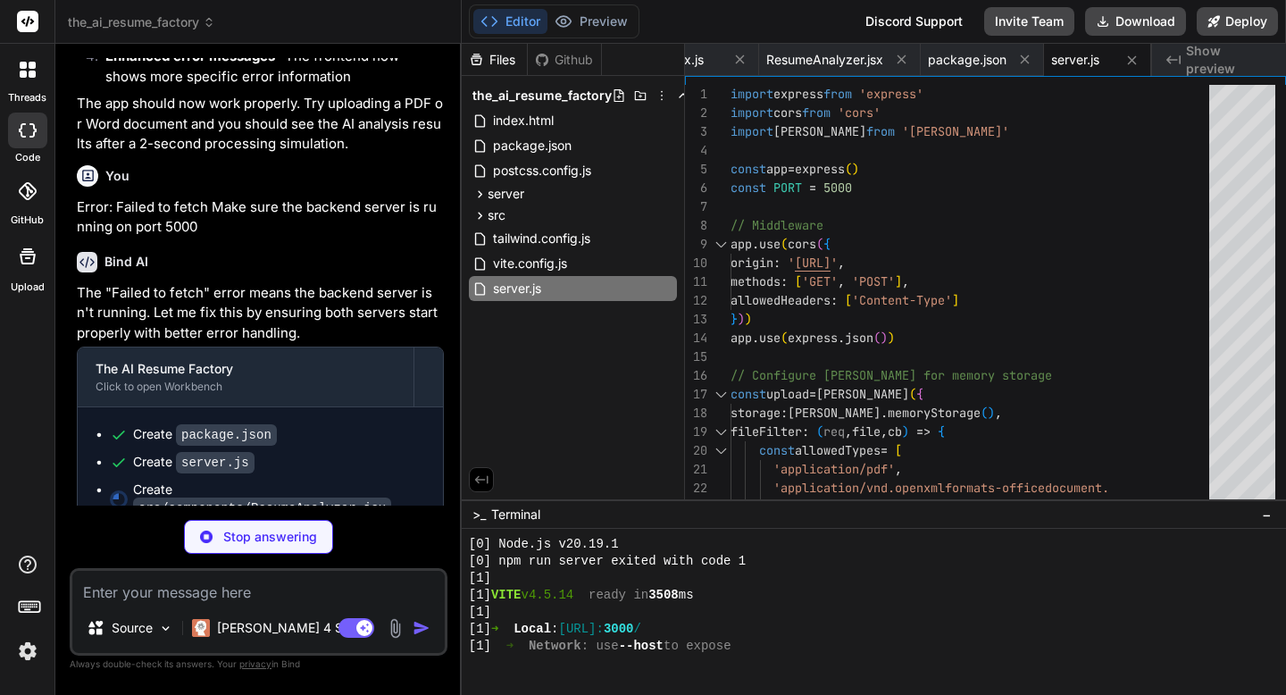
type textarea "x"
type textarea "</div> )} </div> </div> </div> ) } export default ResumeAnalyzer"
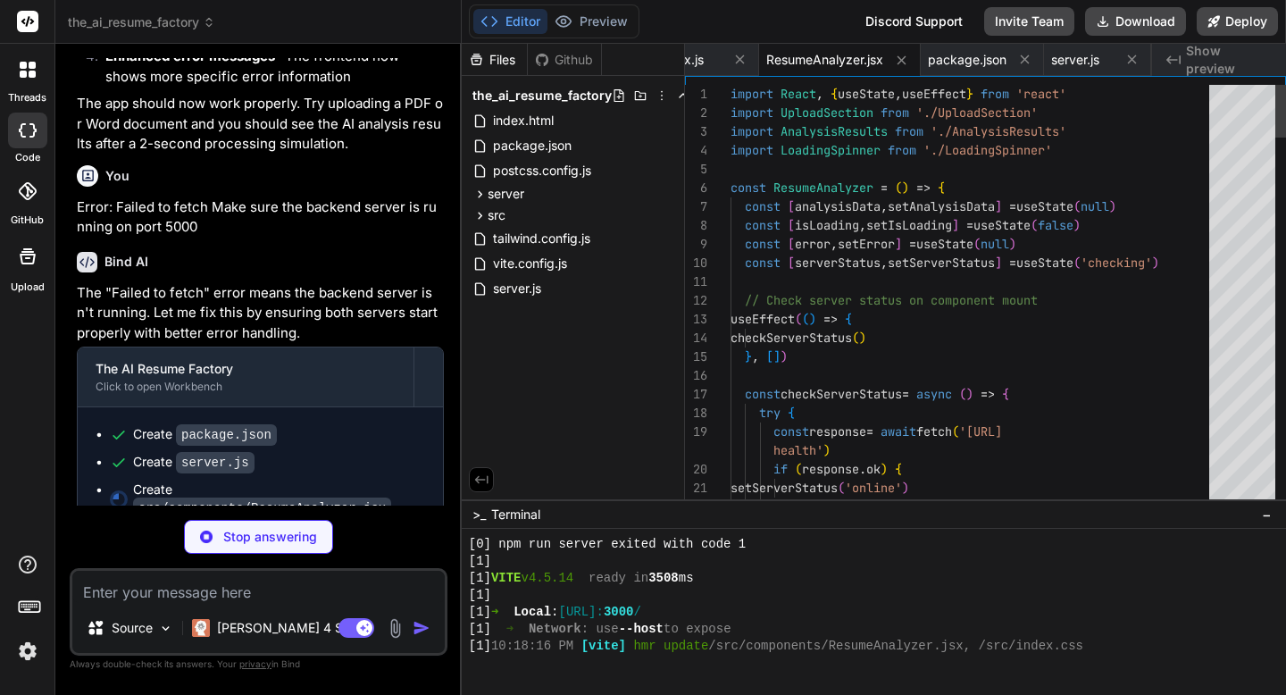
scroll to position [1935, 0]
type textarea "x"
type textarea "export default UploadSection"
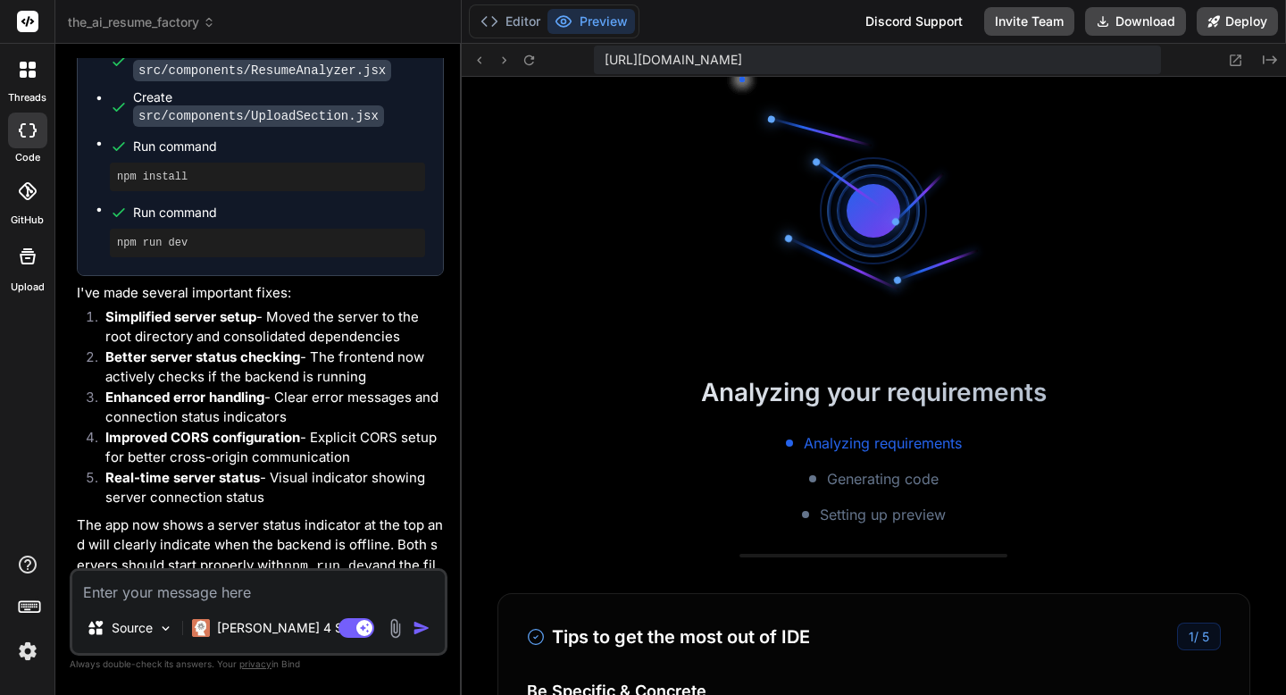
scroll to position [2732, 0]
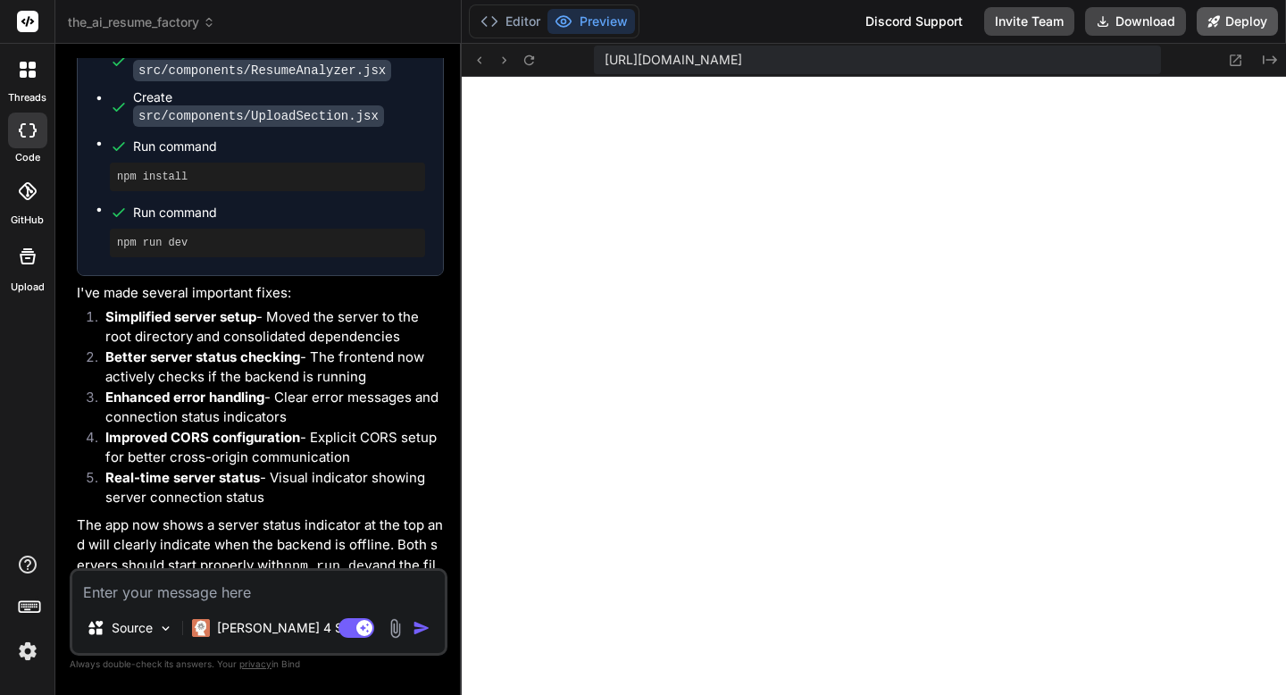
click at [1242, 19] on button "Deploy" at bounding box center [1237, 21] width 81 height 29
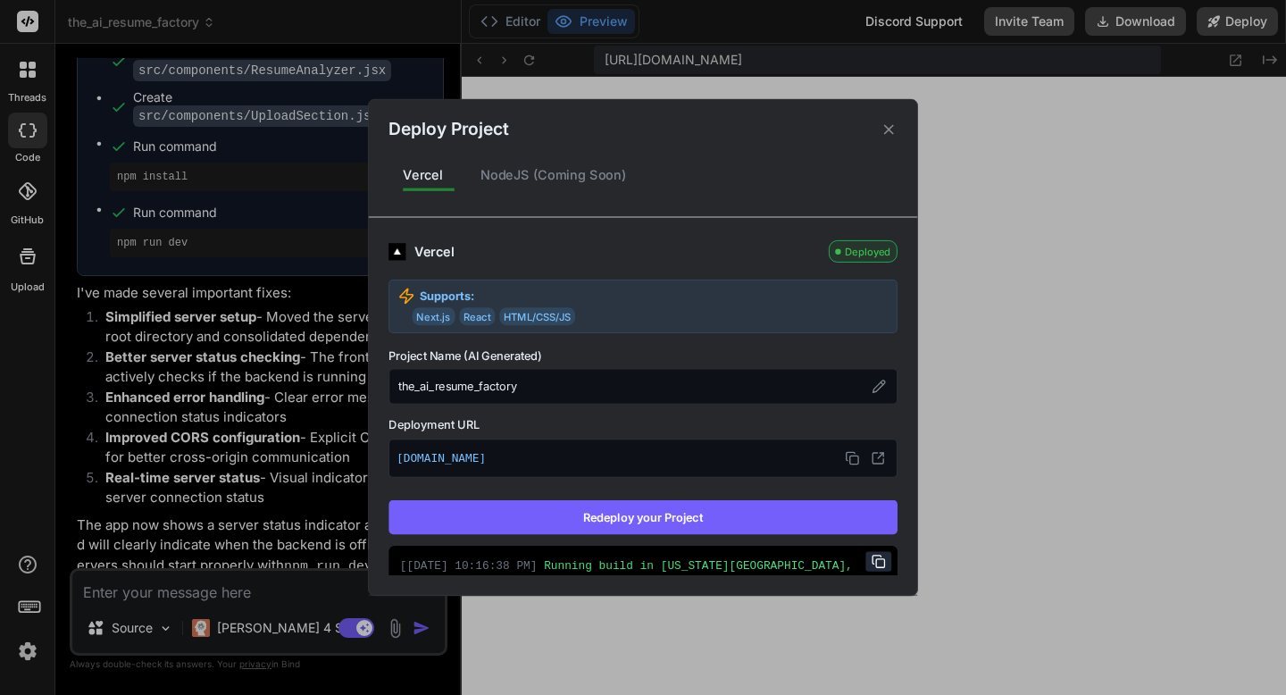
click at [584, 527] on button "Redeploy your Project" at bounding box center [643, 517] width 509 height 34
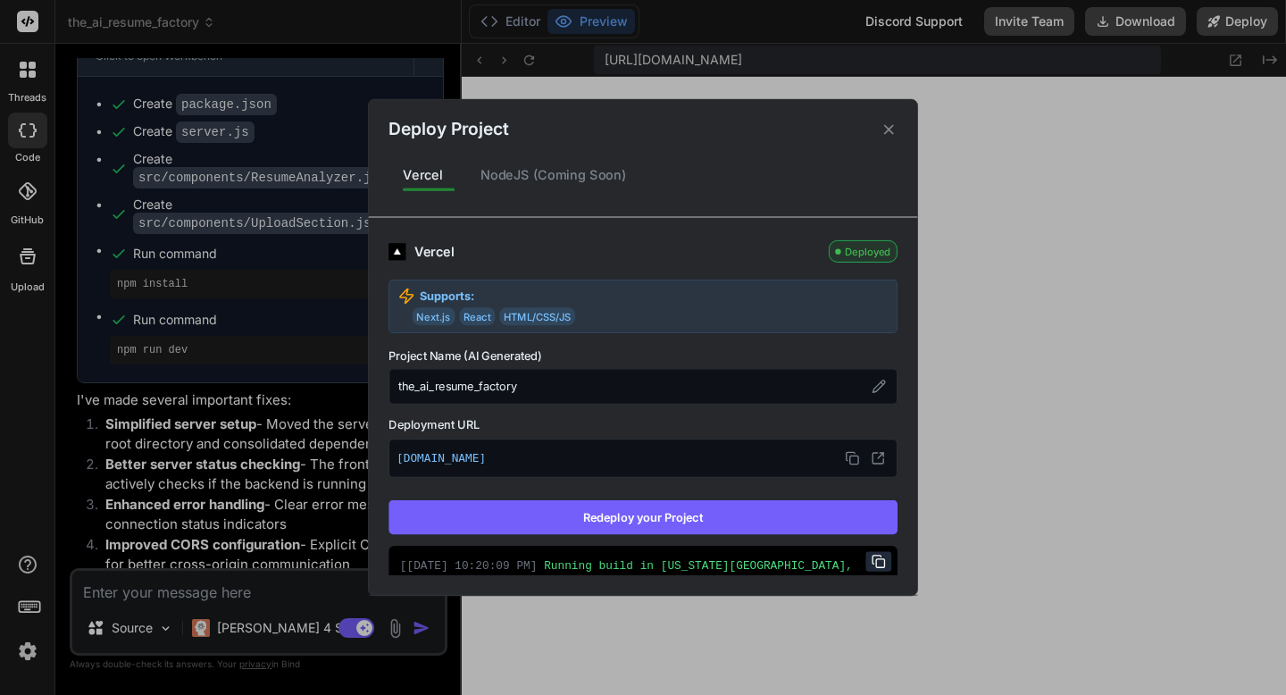
scroll to position [4471, 0]
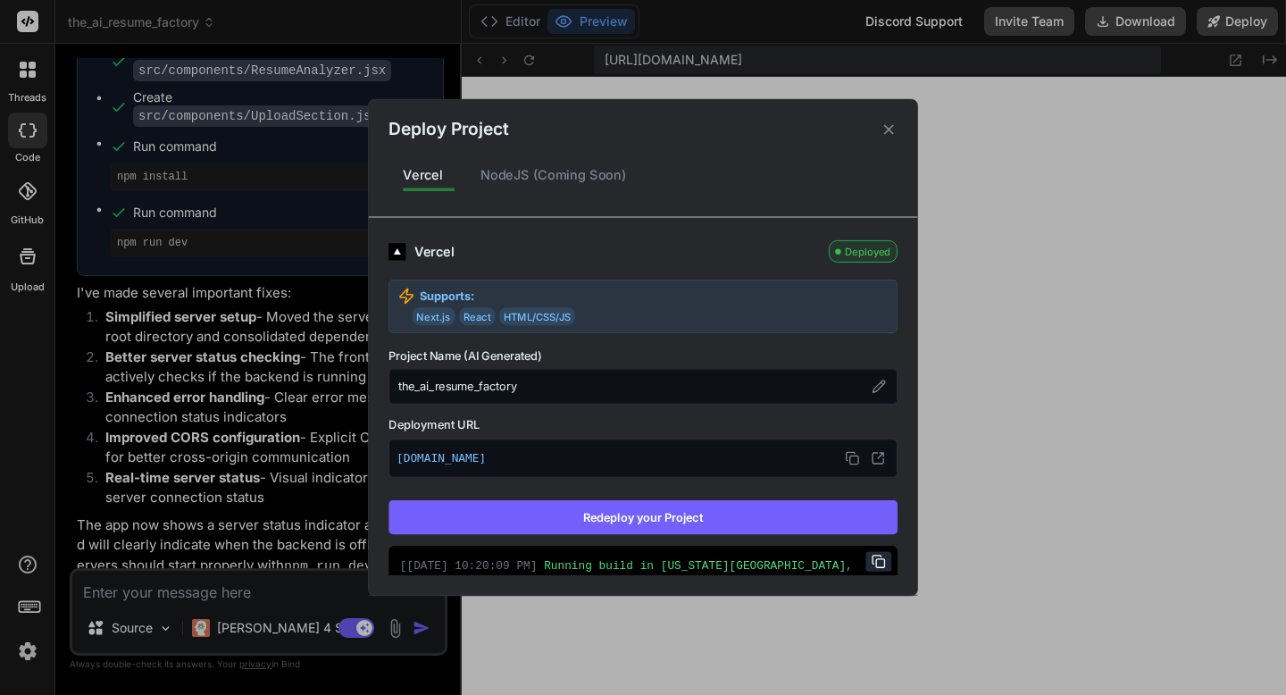
type textarea "x"
drag, startPoint x: 834, startPoint y: 305, endPoint x: 1008, endPoint y: 113, distance: 259.3
click at [836, 297] on div "Supports: Next.js React HTML/CSS/JS" at bounding box center [643, 307] width 509 height 54
click at [268, 310] on div "Deploy Project Vercel NodeJS (Coming Soon) Vercel Deployed Supports: Next.js Re…" at bounding box center [643, 347] width 1286 height 695
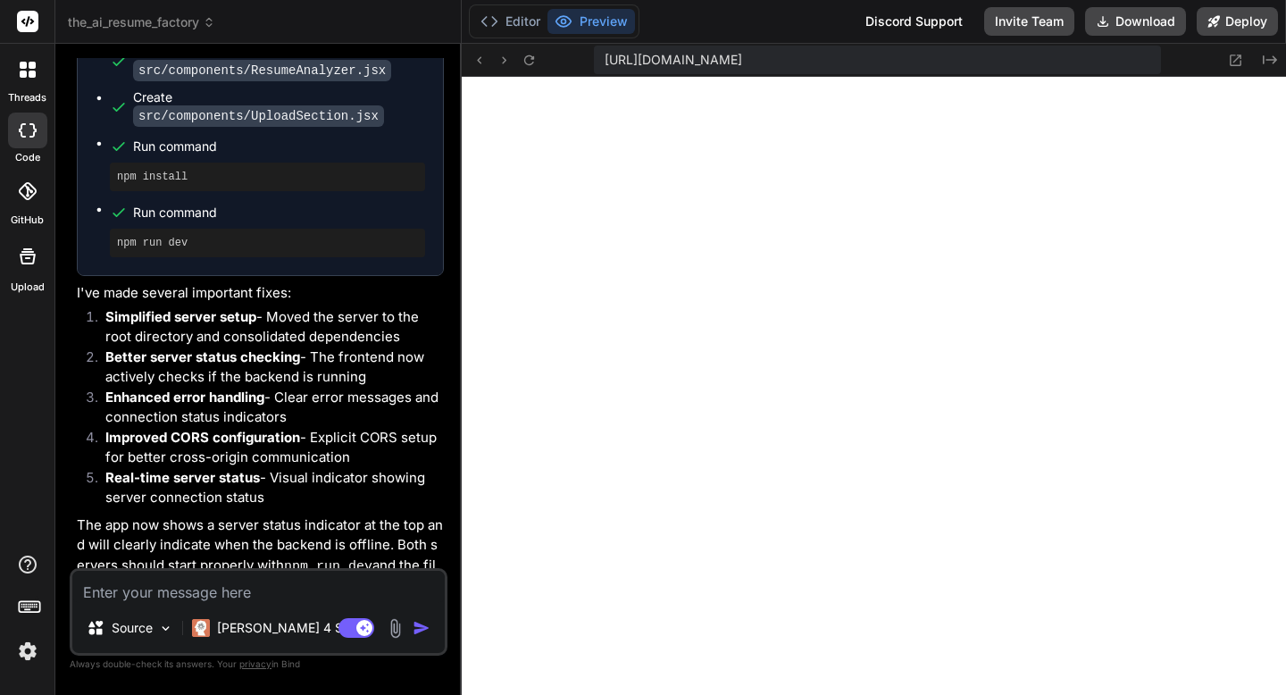
click at [156, 592] on textarea at bounding box center [258, 587] width 372 height 32
paste textarea "Server connection required for analysis. Please wait for server to start."
type textarea "Server connection required for analysis. Please wait for server to start."
type textarea "x"
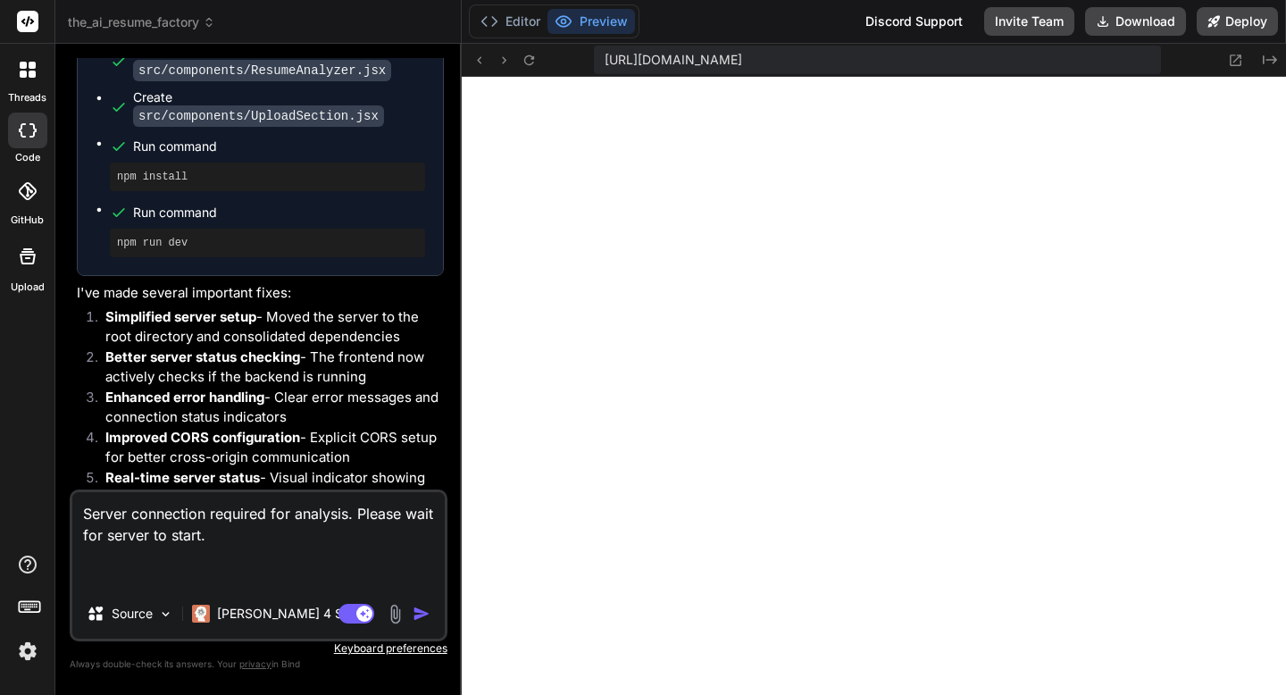
type textarea "Server connection required for analysis. Please wait for server to start."
type textarea "x"
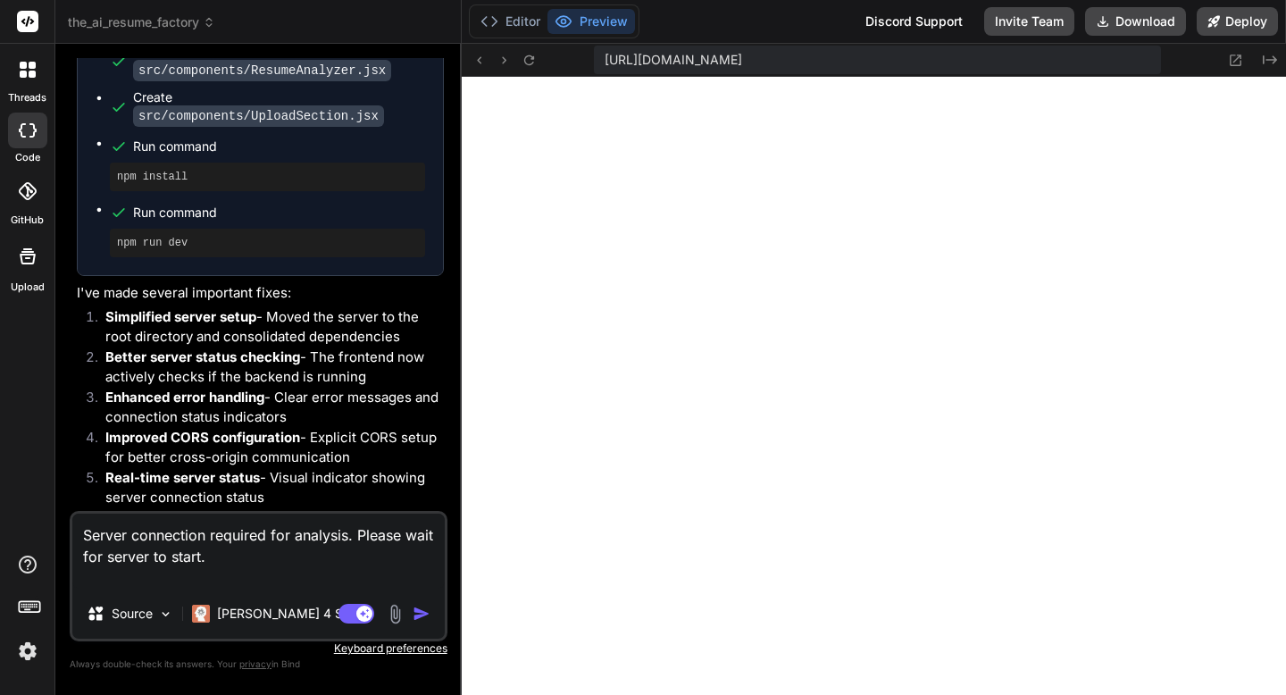
type textarea "Server connection required for analysis. Please wait for server to start."
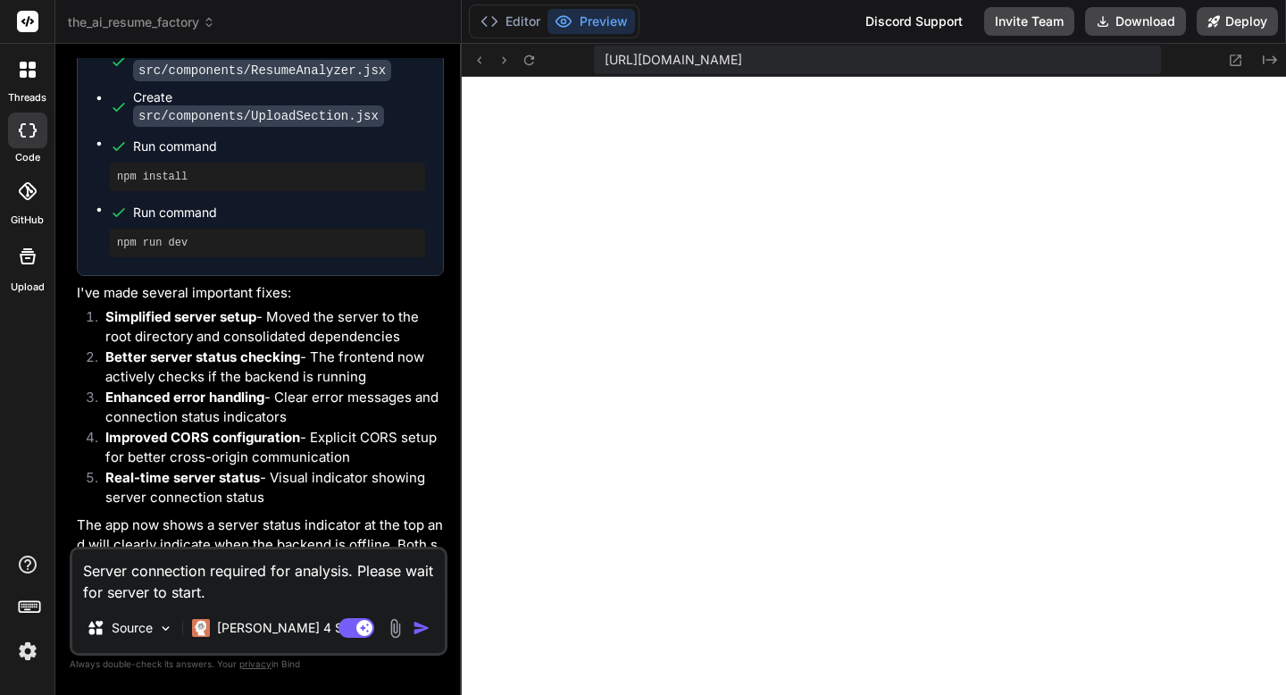
type textarea "x"
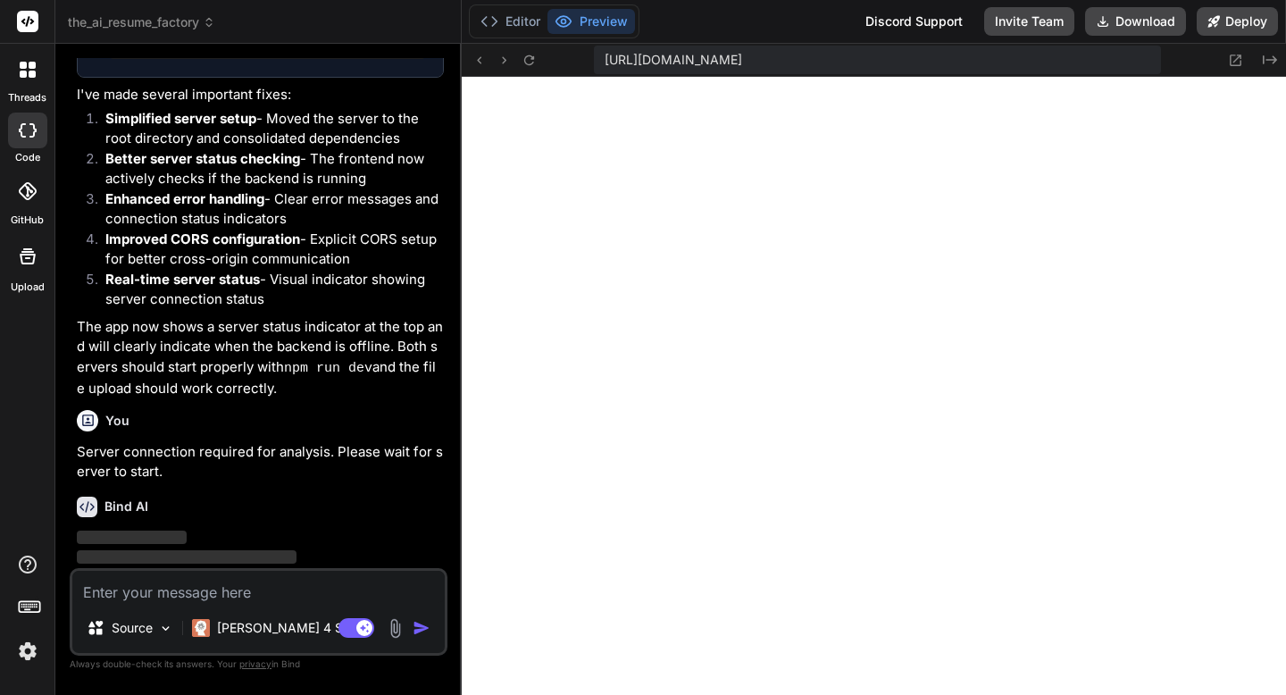
scroll to position [4676, 0]
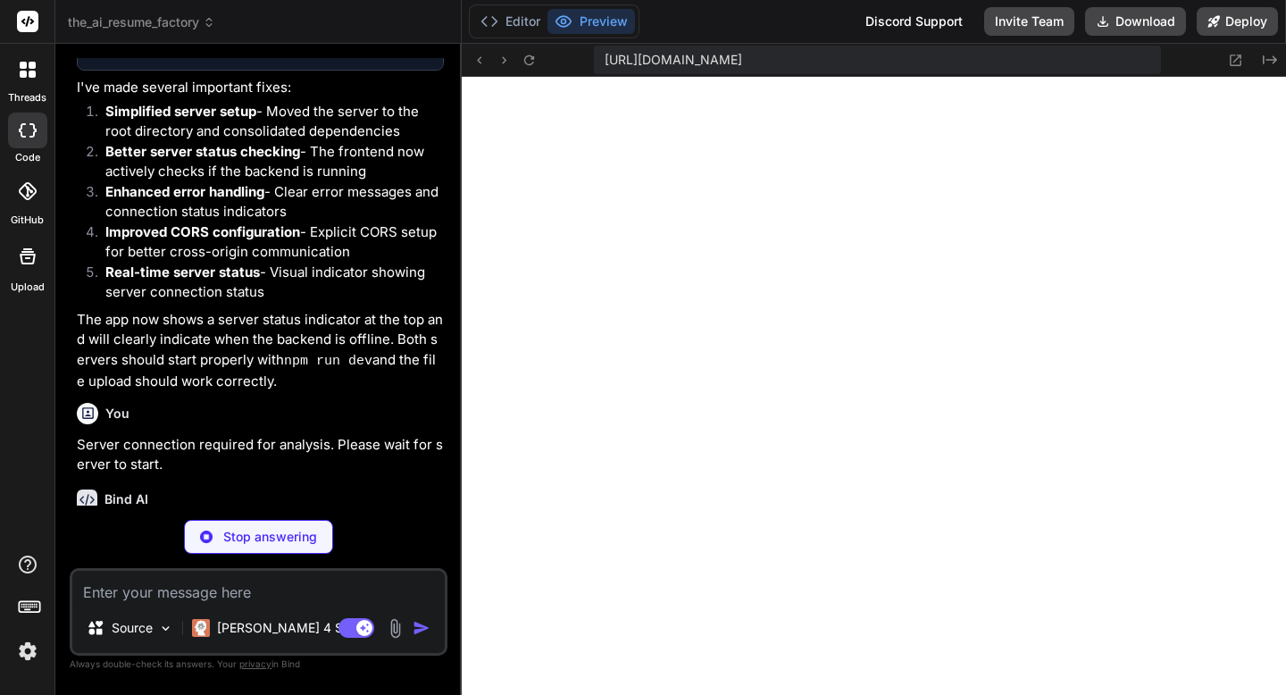
type textarea "x"
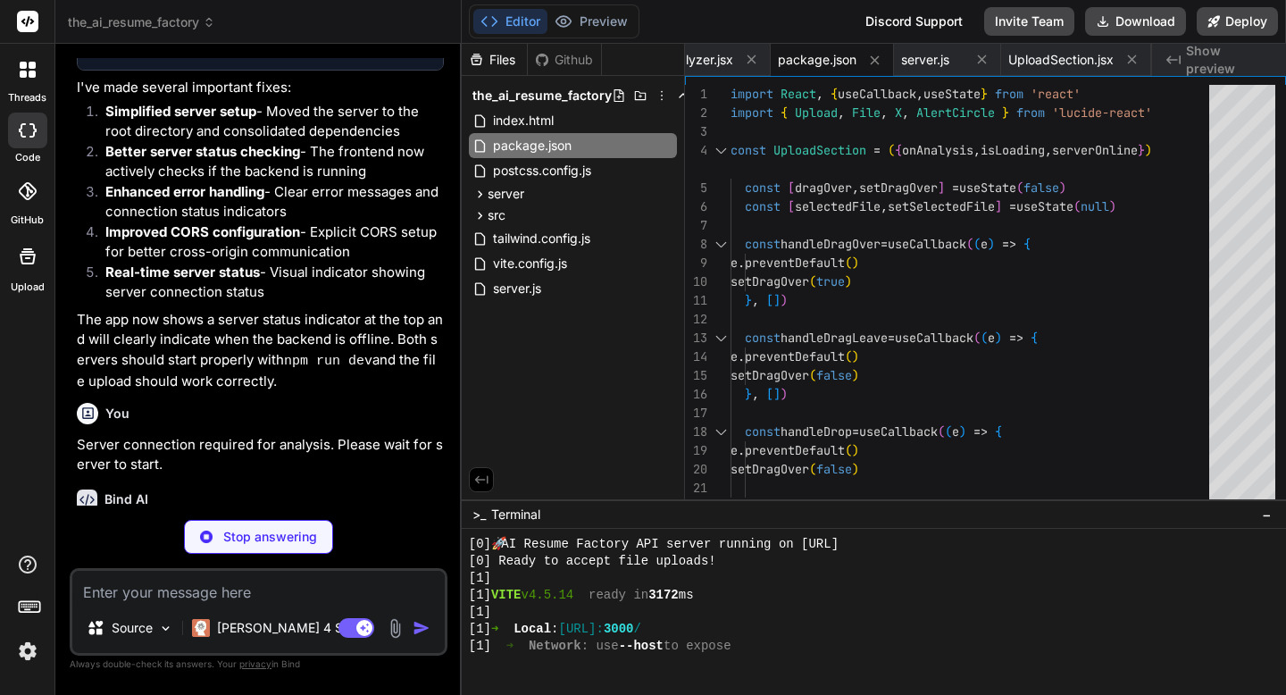
type textarea "x"
type textarea "console.log('🚀 AI Resume Factory Backend Server') console.log(`📡 Running on: ht…"
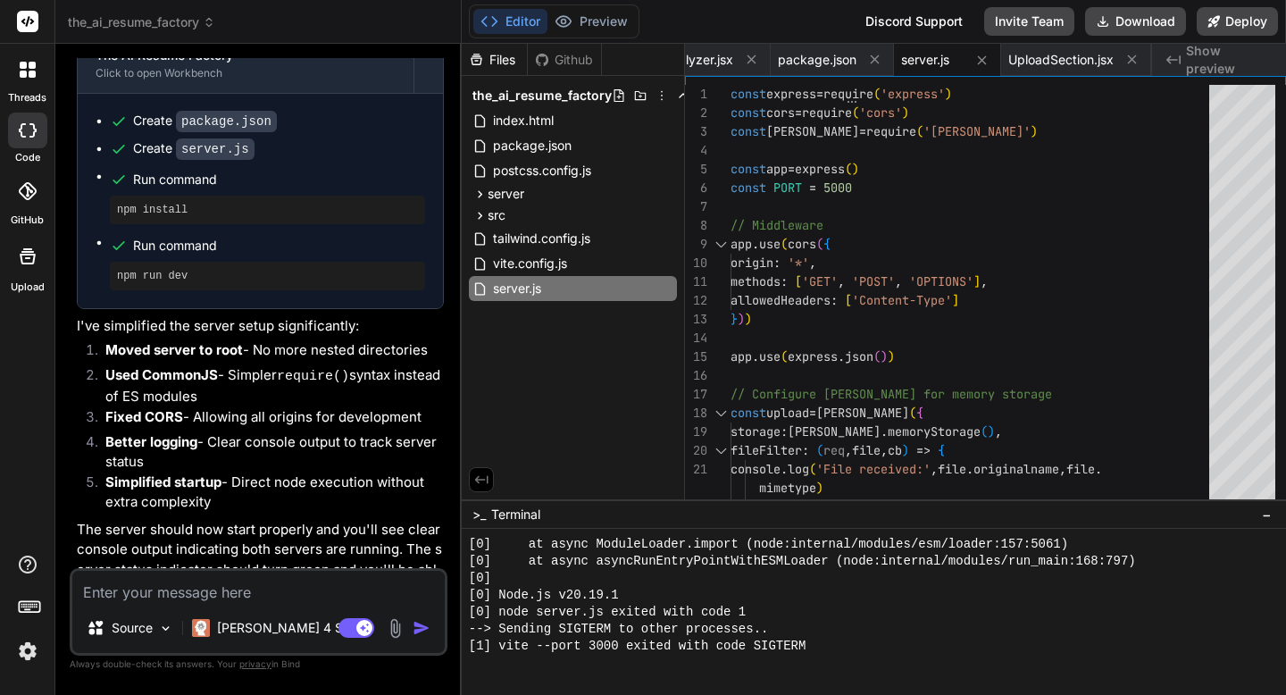
scroll to position [3683, 0]
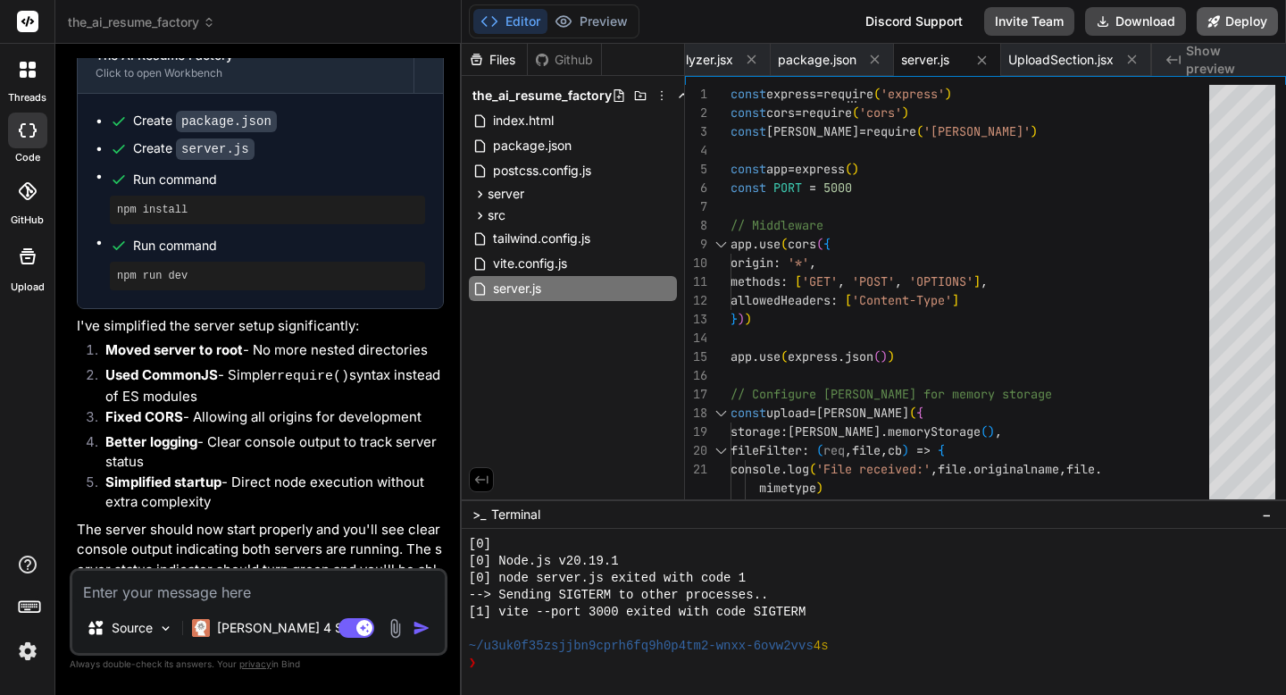
click at [1226, 23] on button "Deploy" at bounding box center [1237, 21] width 81 height 29
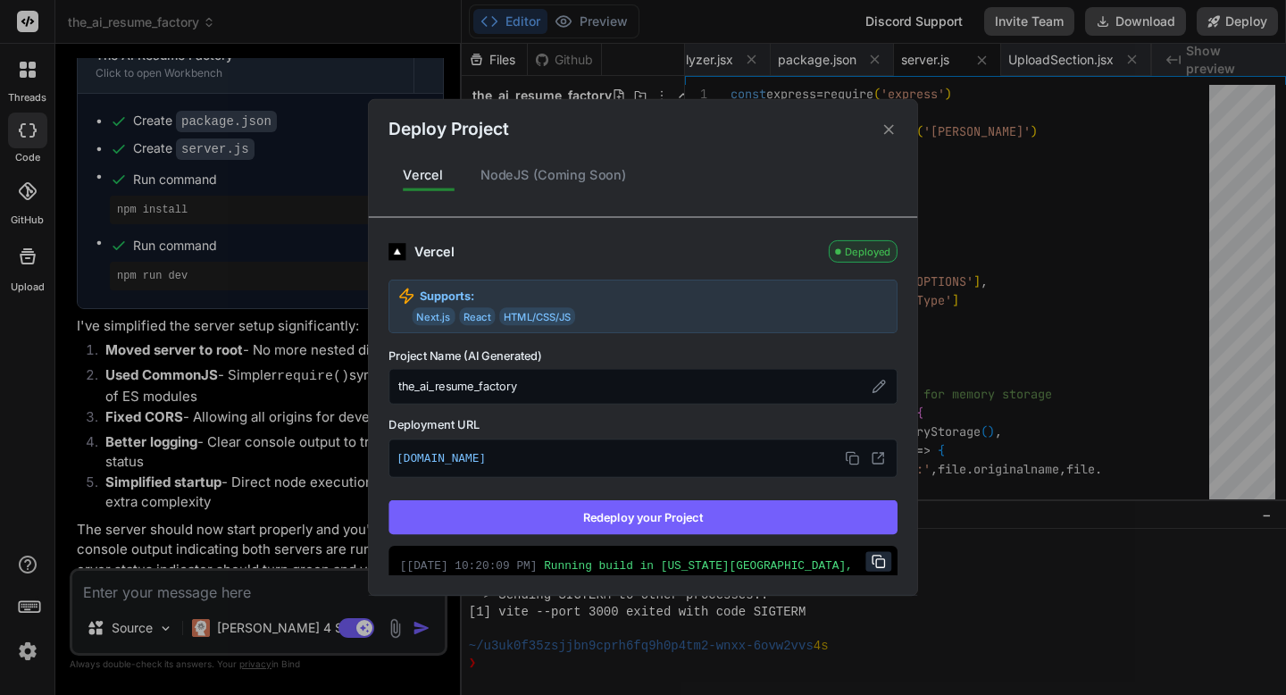
click at [666, 527] on button "Redeploy your Project" at bounding box center [643, 517] width 509 height 34
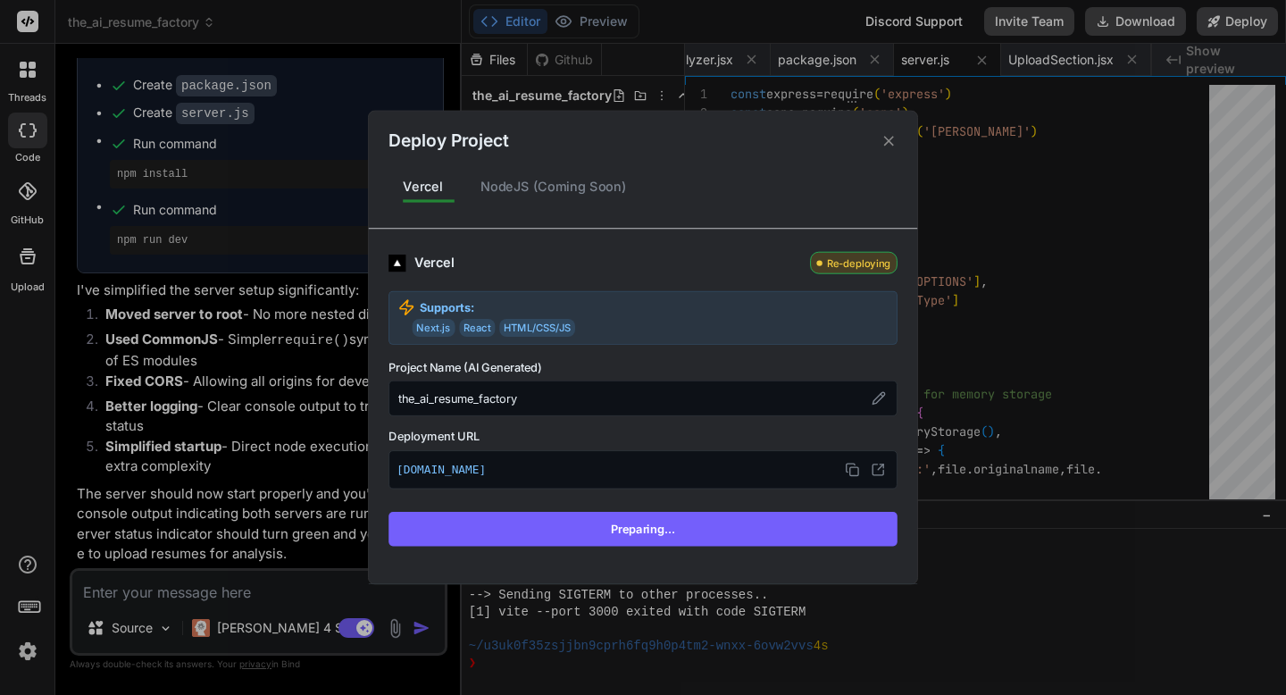
scroll to position [5120, 0]
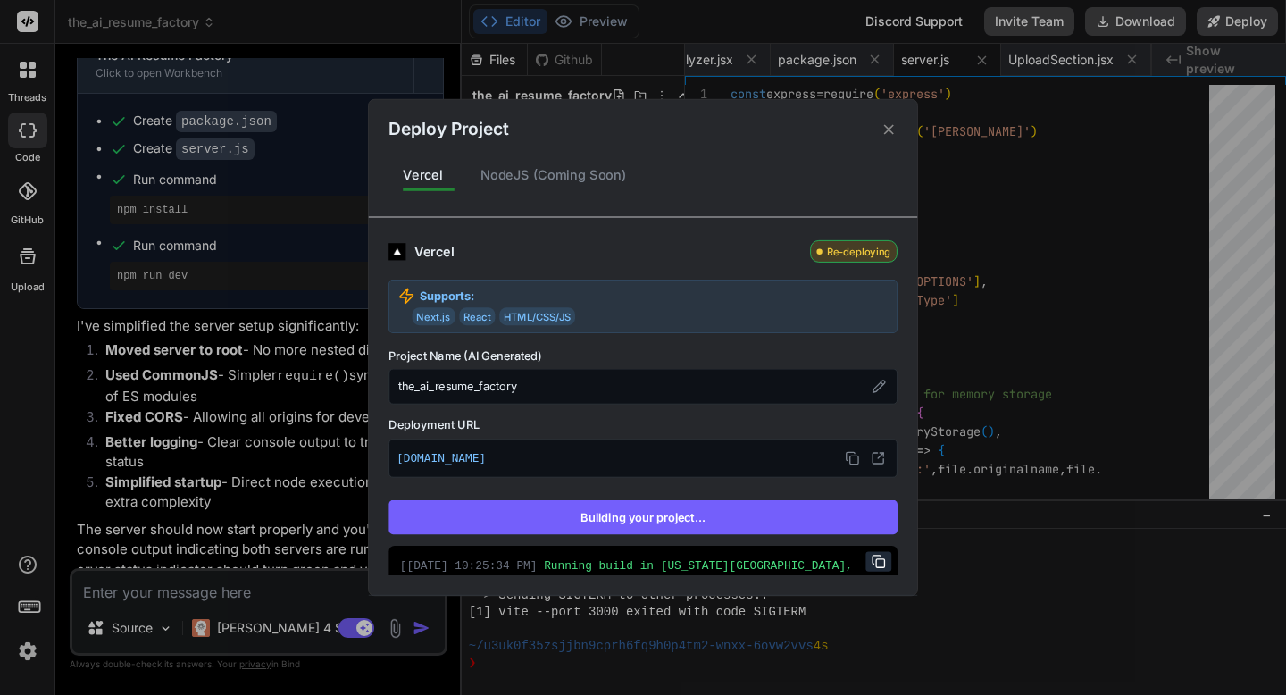
type textarea "x"
click at [103, 369] on div "Deploy Project Vercel NodeJS (Coming Soon) Vercel Deployed Supports: Next.js Re…" at bounding box center [643, 347] width 1286 height 695
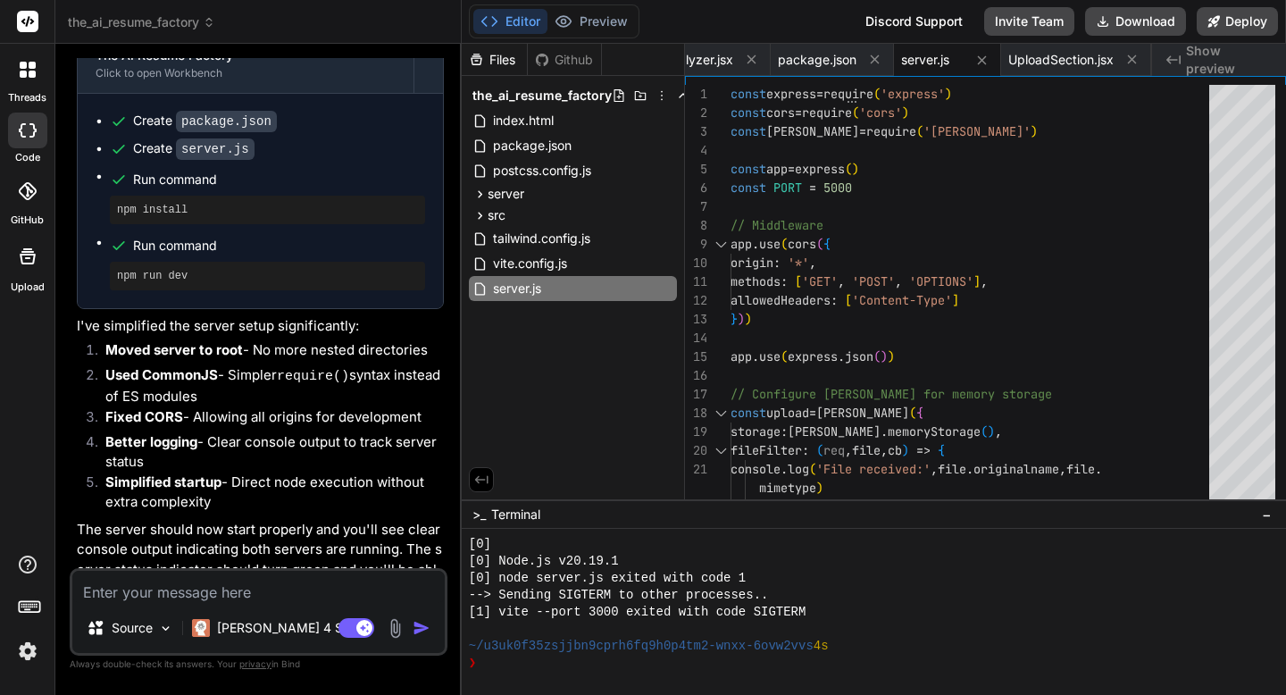
click at [322, 590] on textarea at bounding box center [258, 587] width 372 height 32
type textarea "p"
type textarea "x"
type textarea "pe"
type textarea "x"
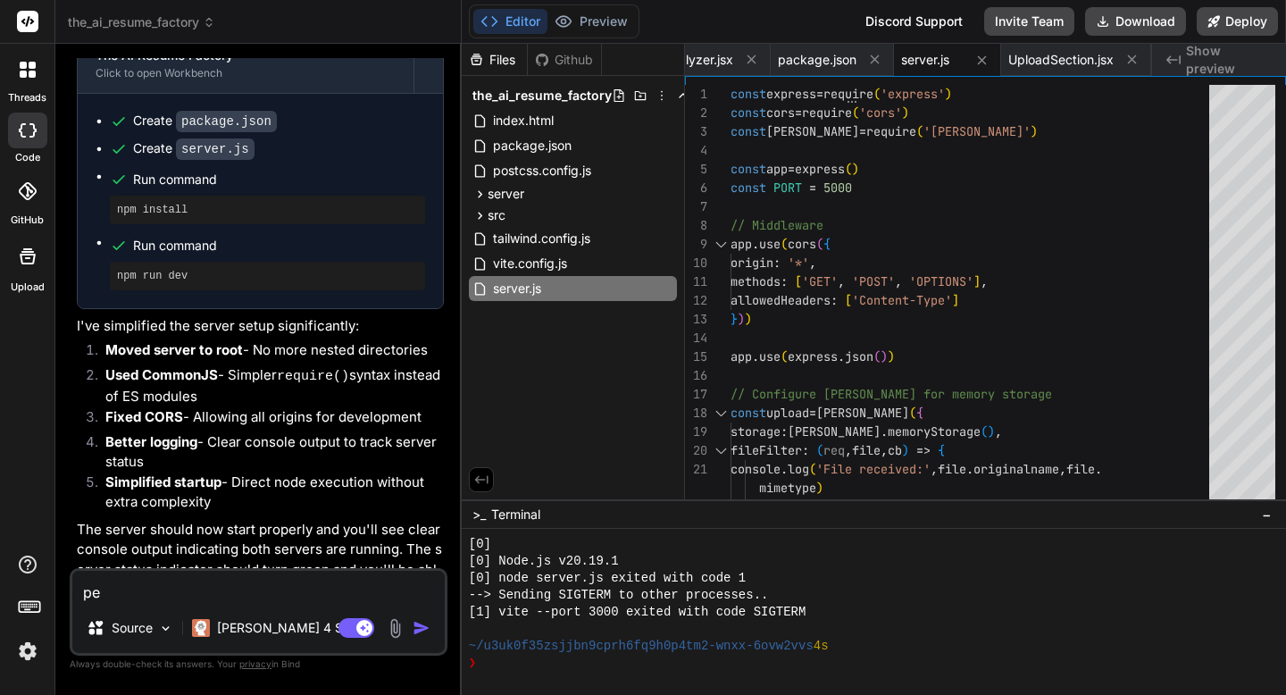
type textarea "per"
type textarea "x"
type textarea "perv"
type textarea "x"
type textarea "pervi"
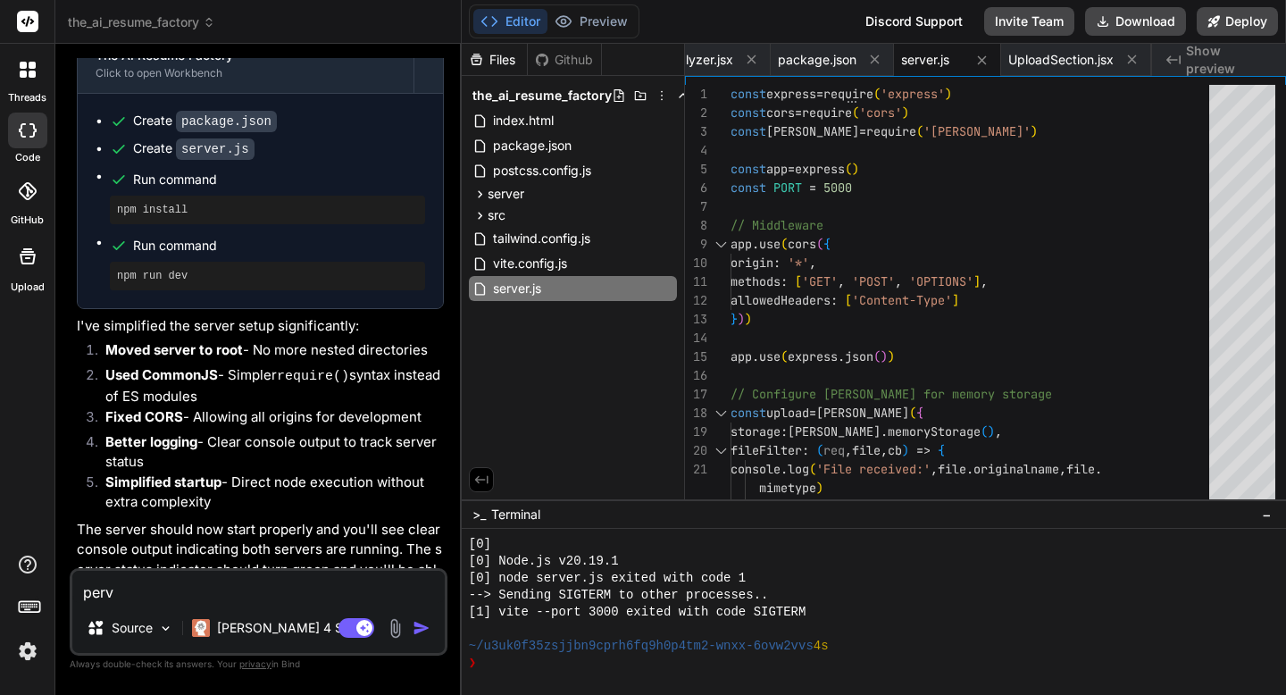
type textarea "x"
type textarea "pervie"
type textarea "x"
type textarea "perview"
type textarea "x"
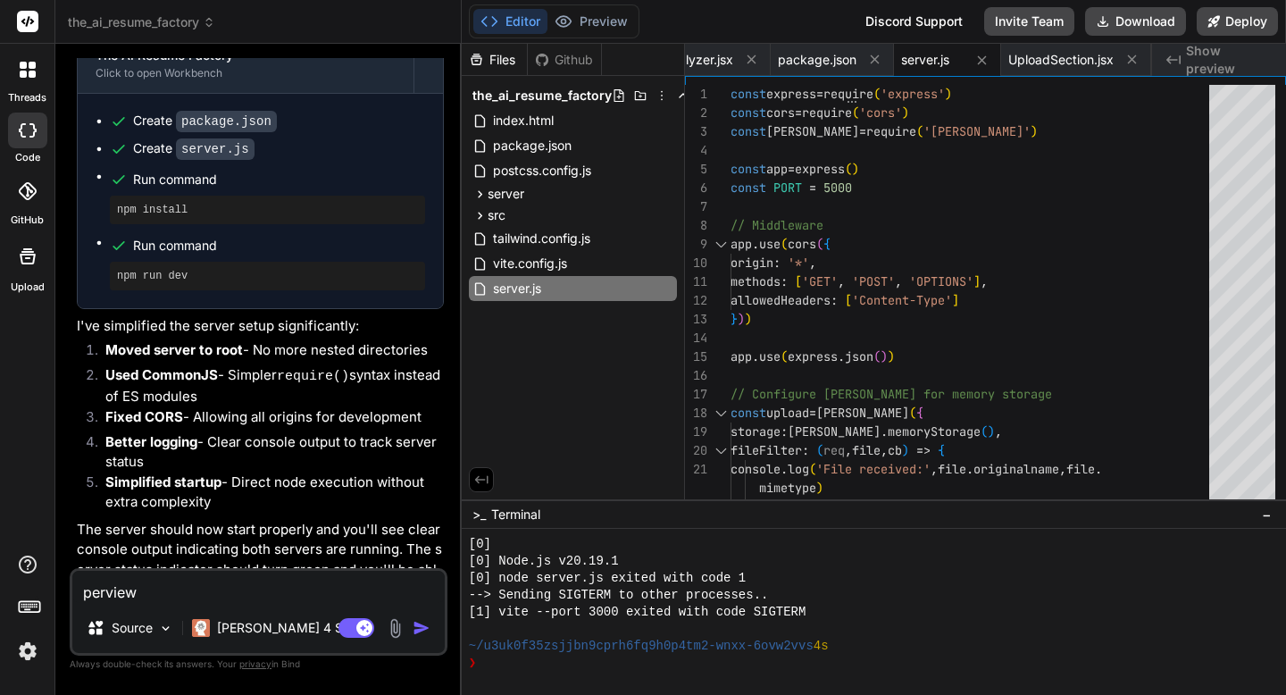
type textarea "perview"
type textarea "x"
type textarea "perview i"
type textarea "x"
type textarea "perview is"
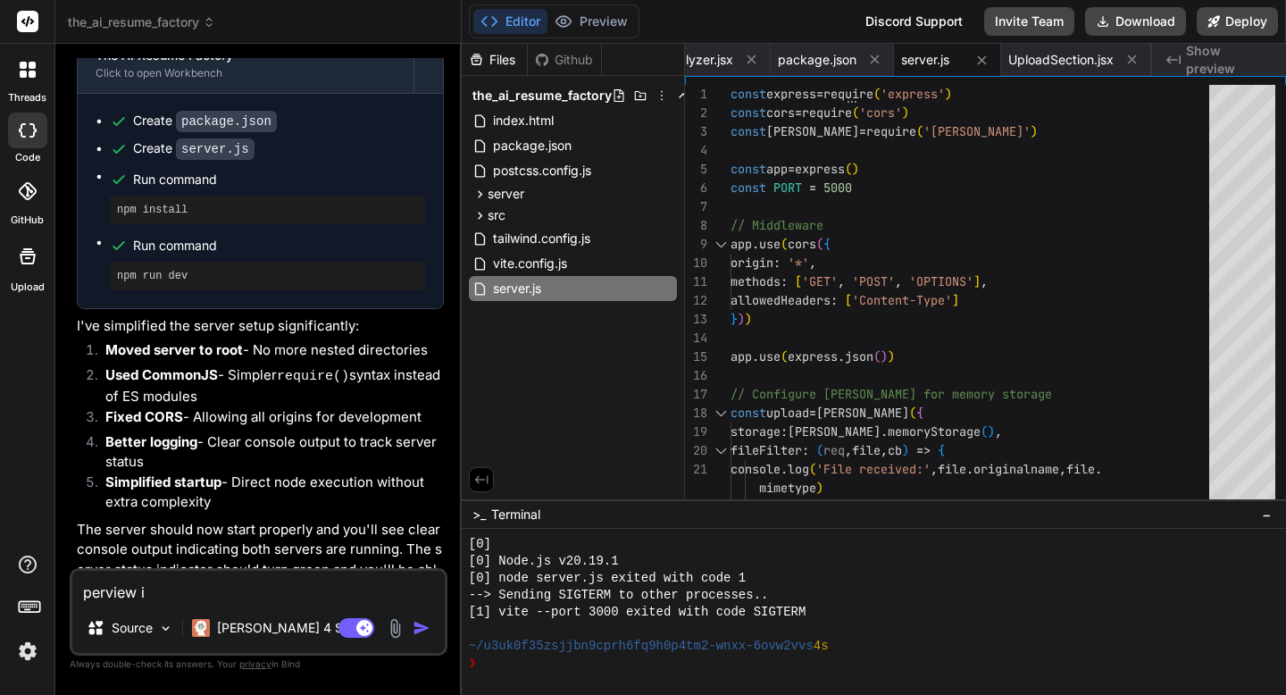
type textarea "x"
type textarea "perview isn’t"
type textarea "x"
type textarea "perview isn’t working"
type textarea "x"
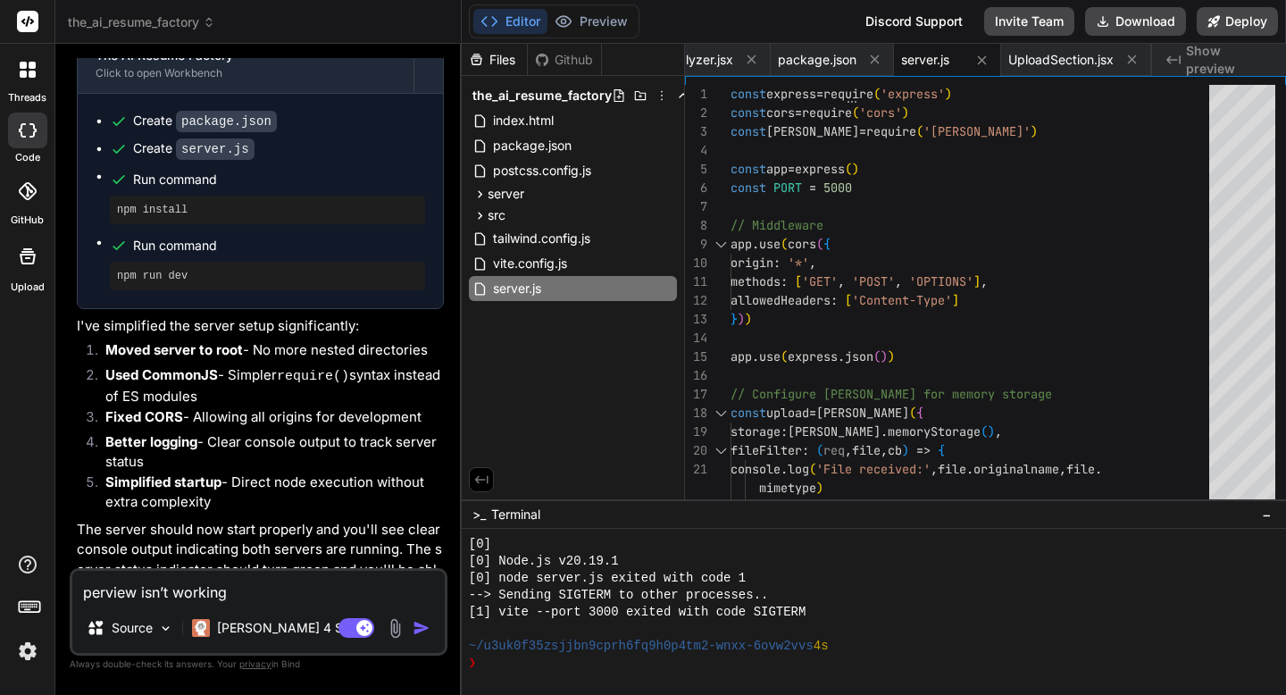
type textarea "preview isn’t working"
type textarea "x"
type textarea "preview isn’t working"
click at [422, 629] on img "button" at bounding box center [422, 628] width 18 height 18
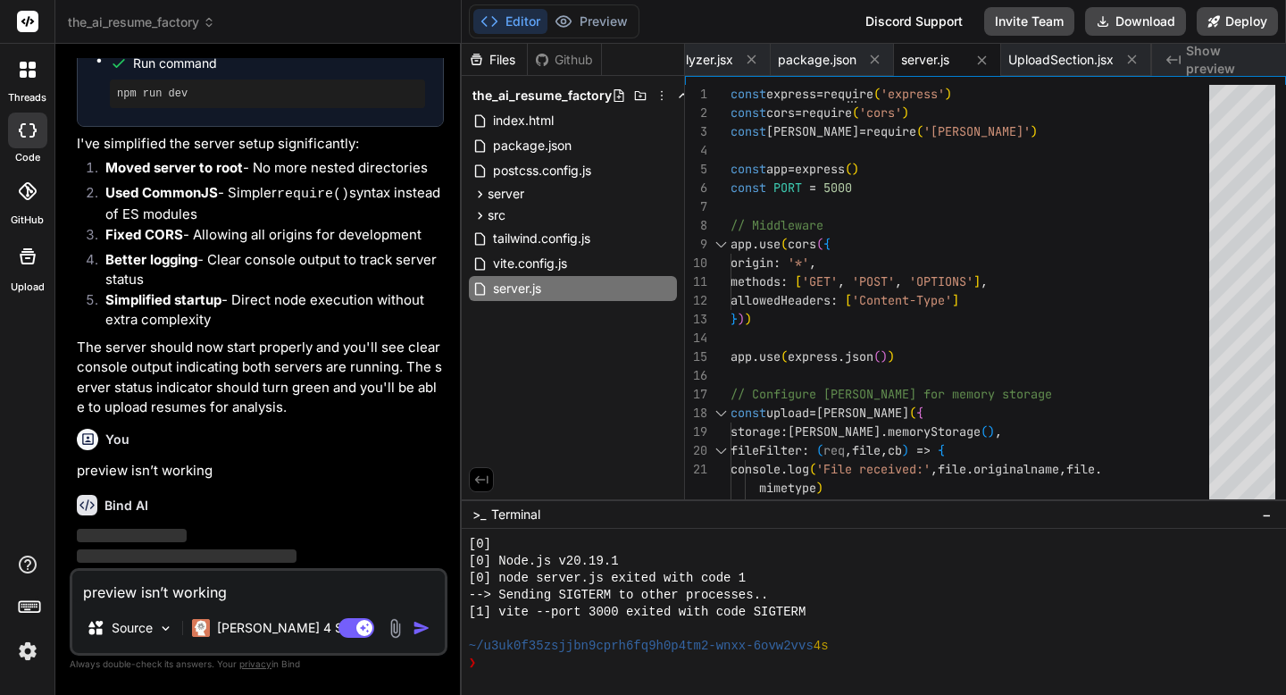
scroll to position [5412, 0]
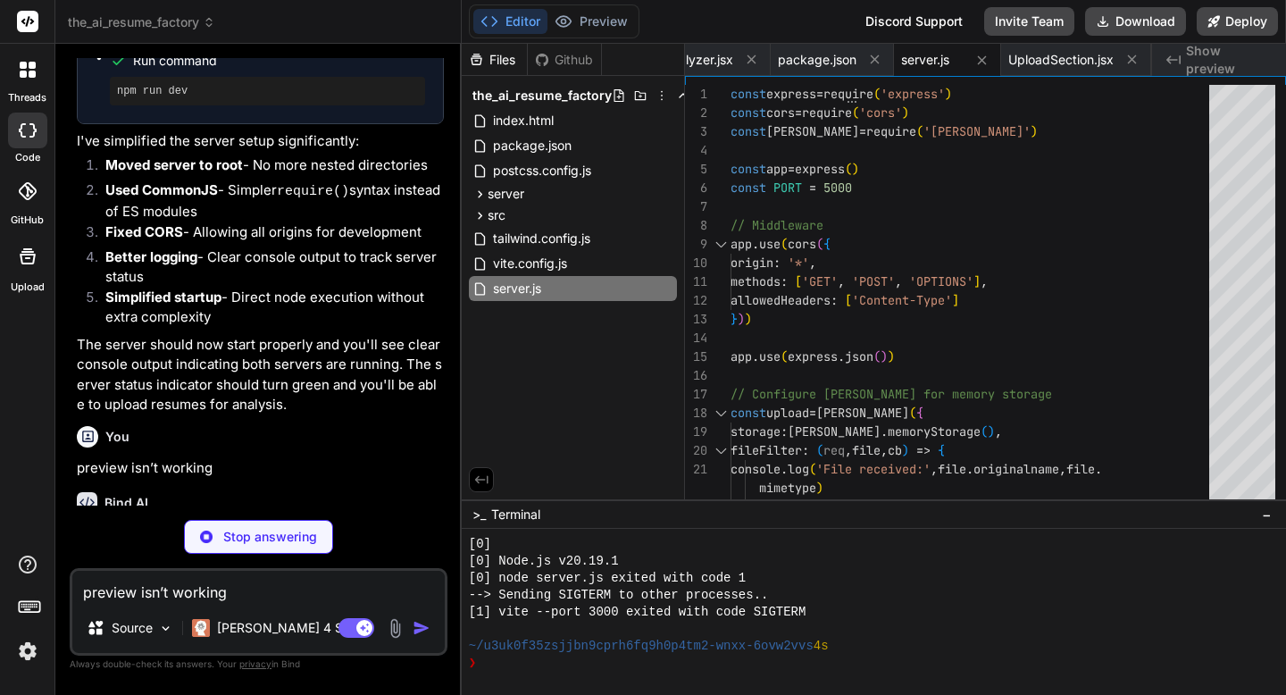
type textarea "x"
type textarea ""postcss": "^8.4.24", "tailwindcss": "^3.3.0", "vite": "^4.4.5" } }"
type textarea "x"
type textarea "</div> </div> ) } export default ResumeAnalyzer"
type textarea "x"
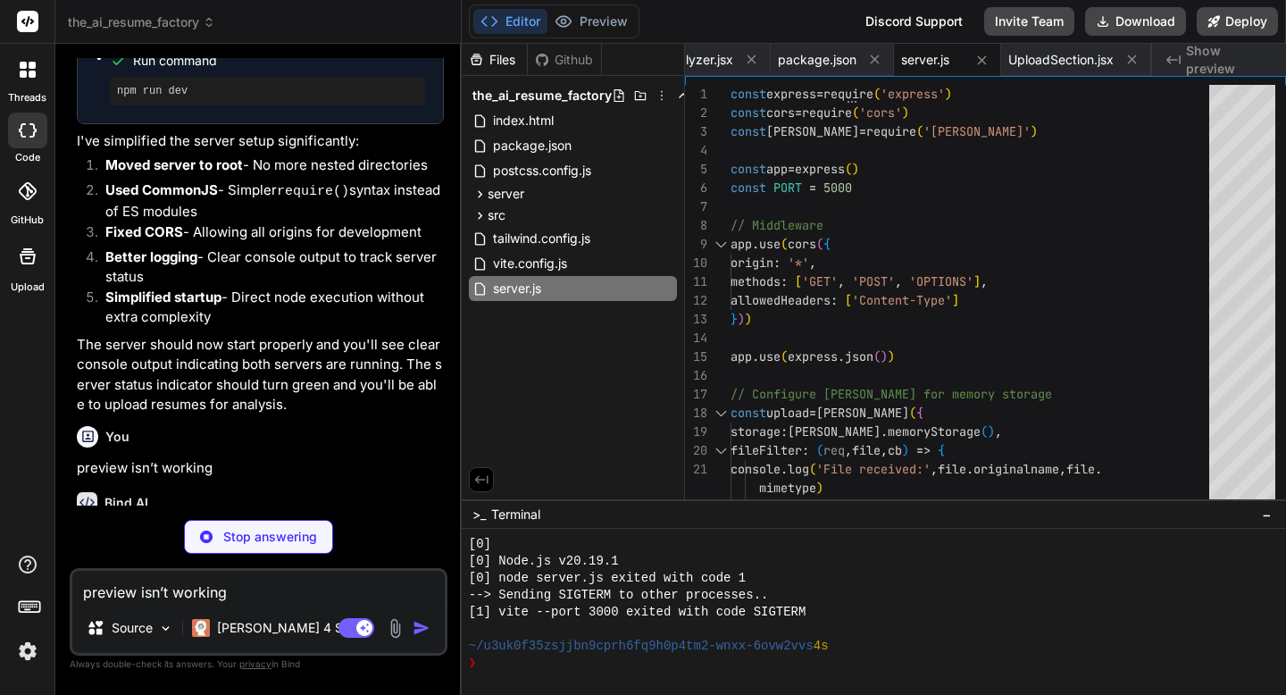
type textarea "</div> ) } export default UploadSection"
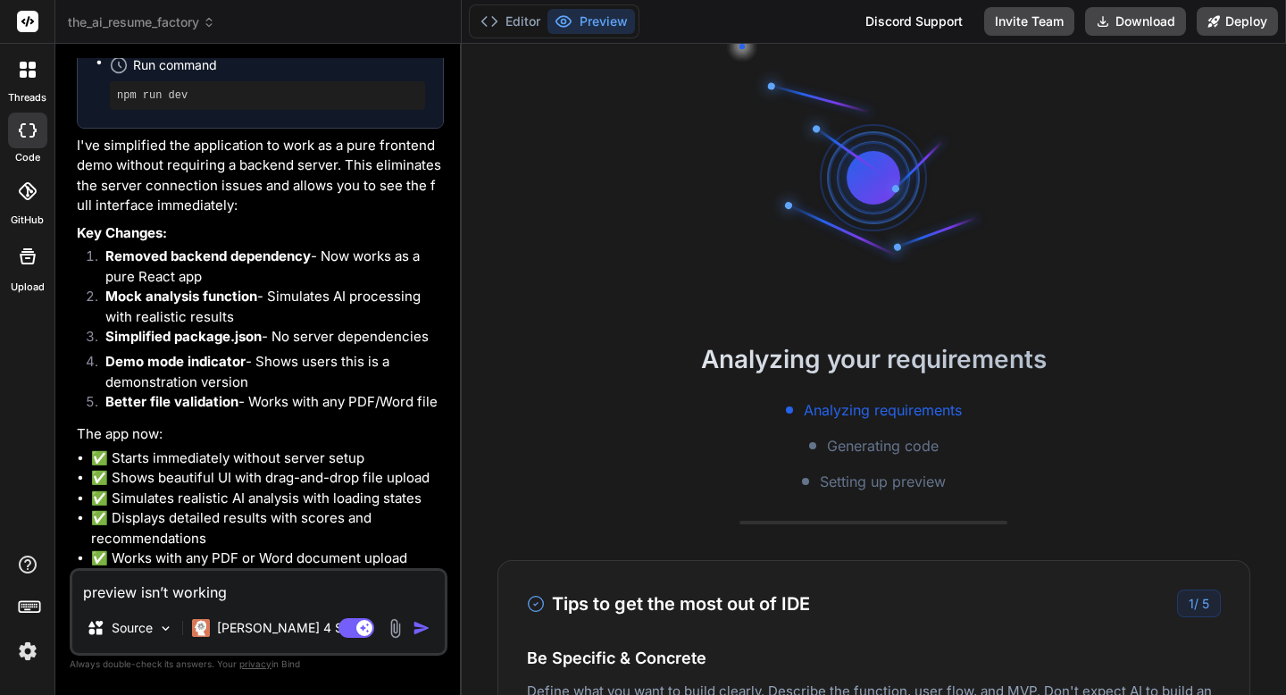
scroll to position [6225, 0]
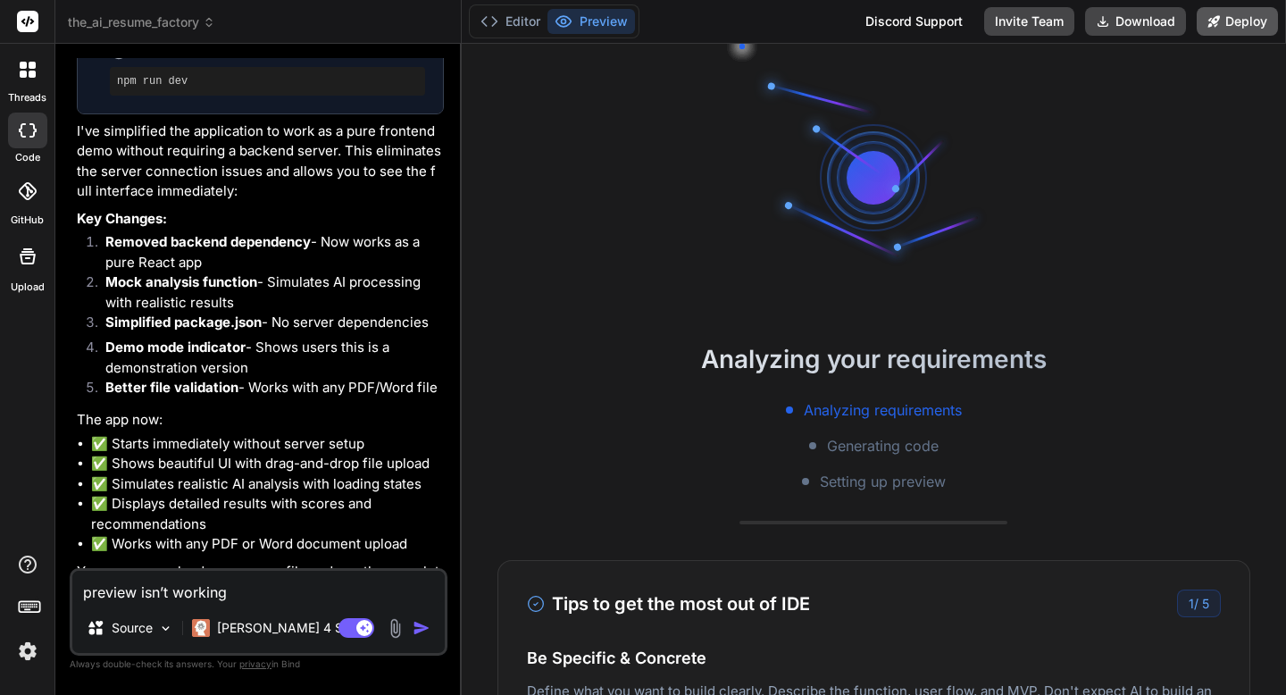
click at [1226, 28] on button "Deploy" at bounding box center [1237, 21] width 81 height 29
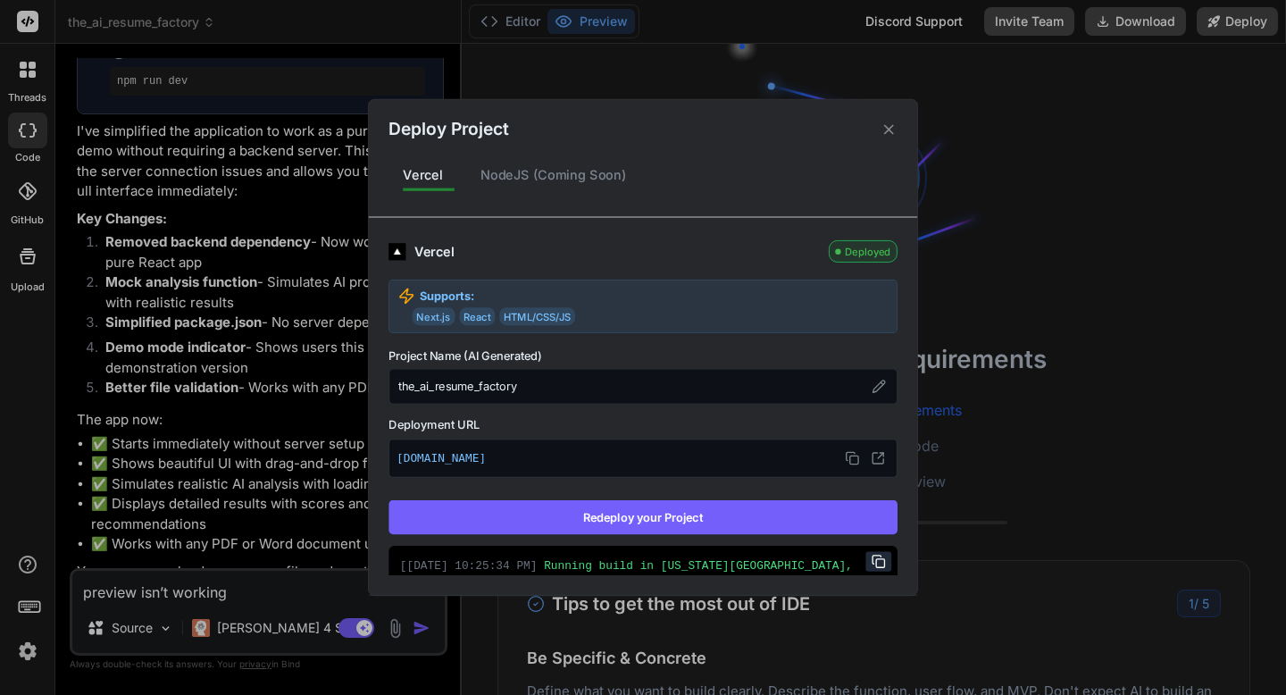
click at [682, 515] on button "Redeploy your Project" at bounding box center [643, 517] width 509 height 34
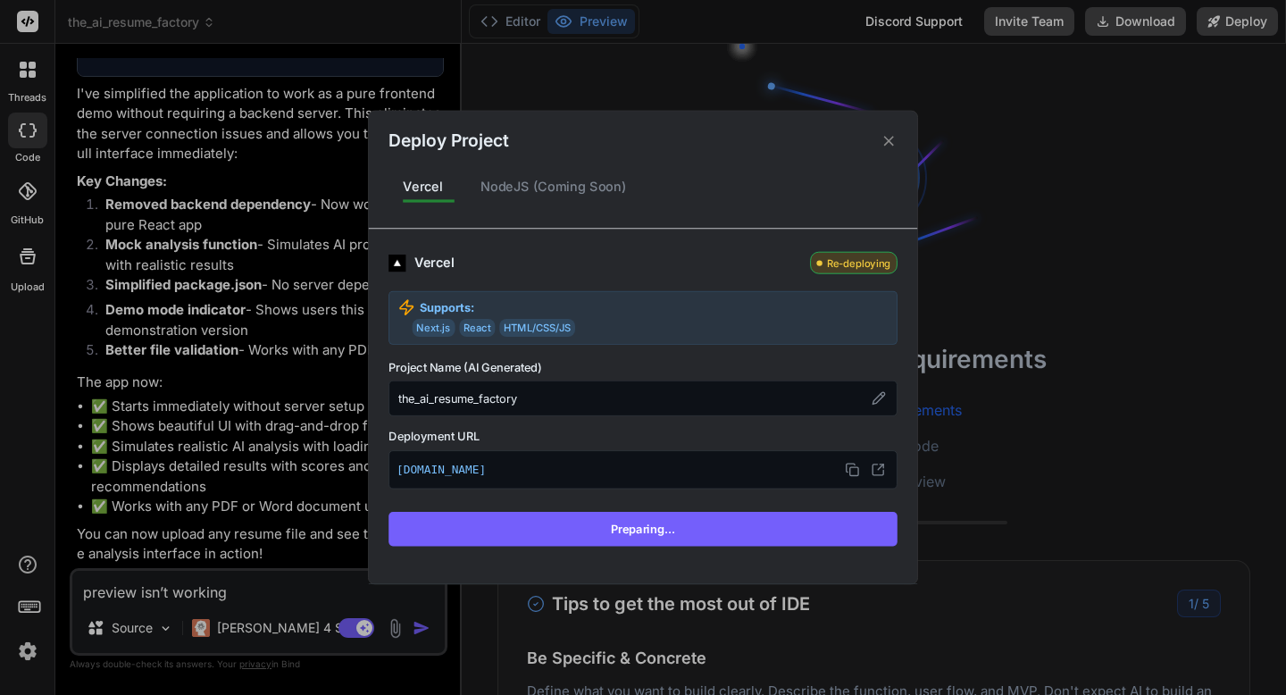
scroll to position [6118, 0]
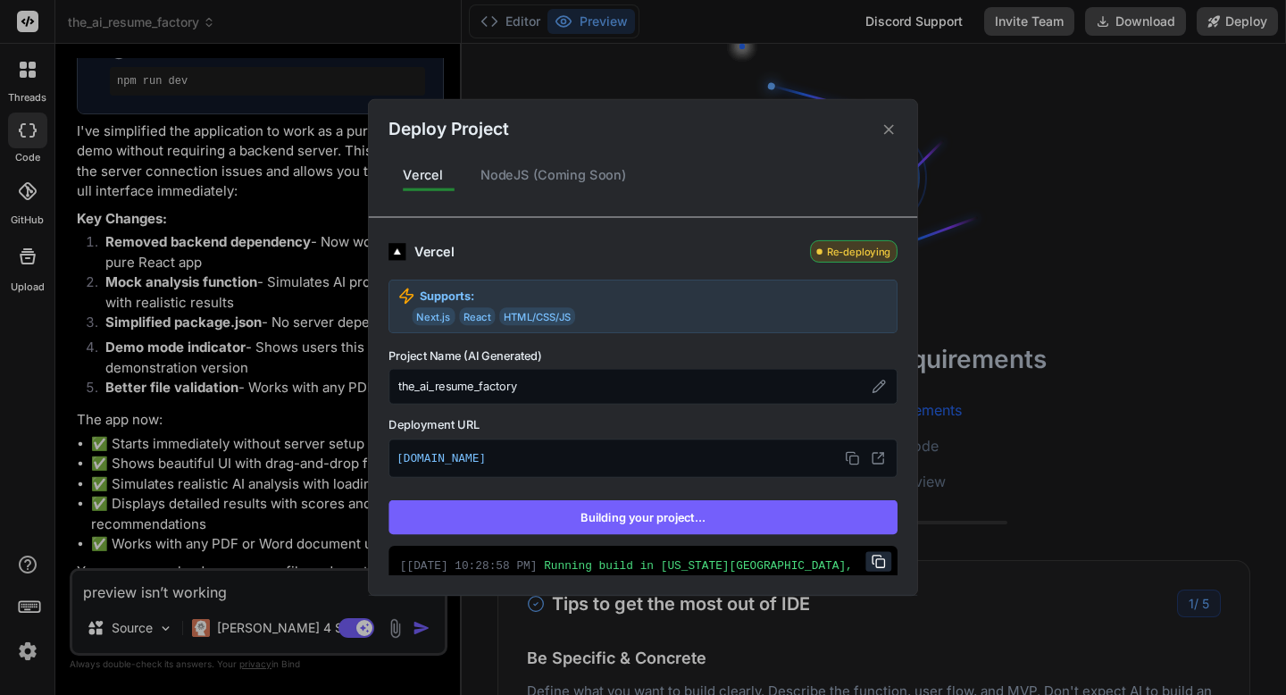
type textarea "x"
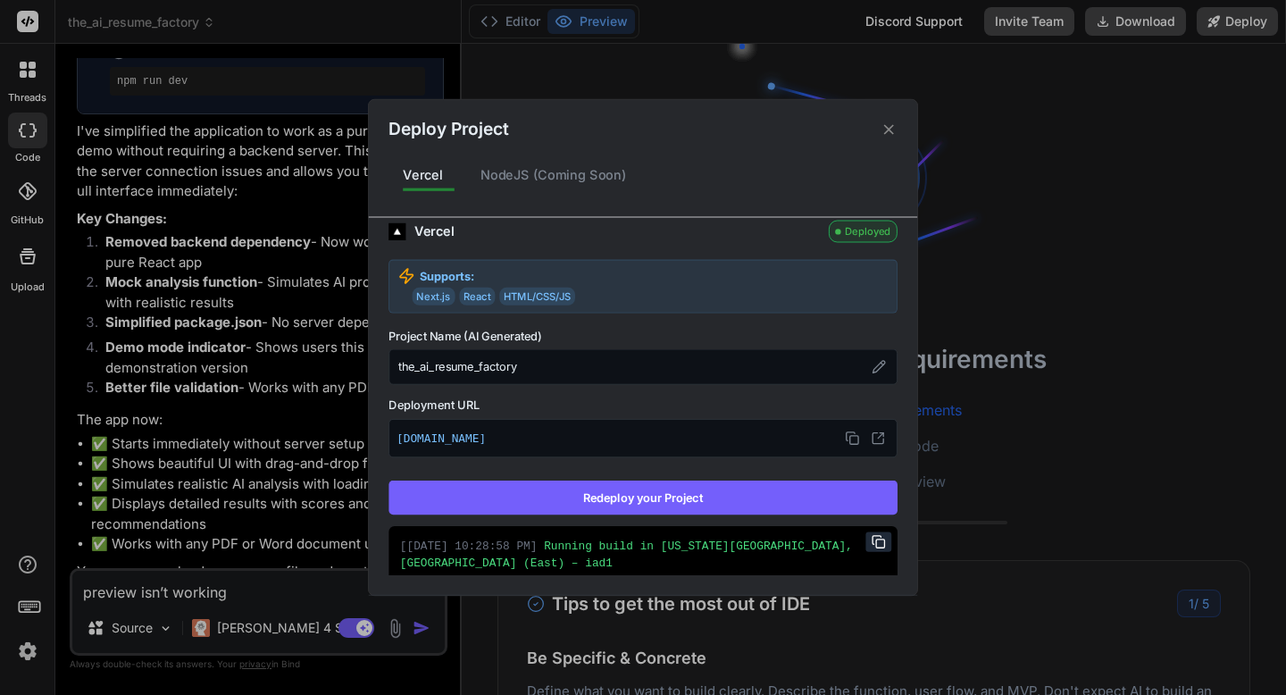
scroll to position [0, 0]
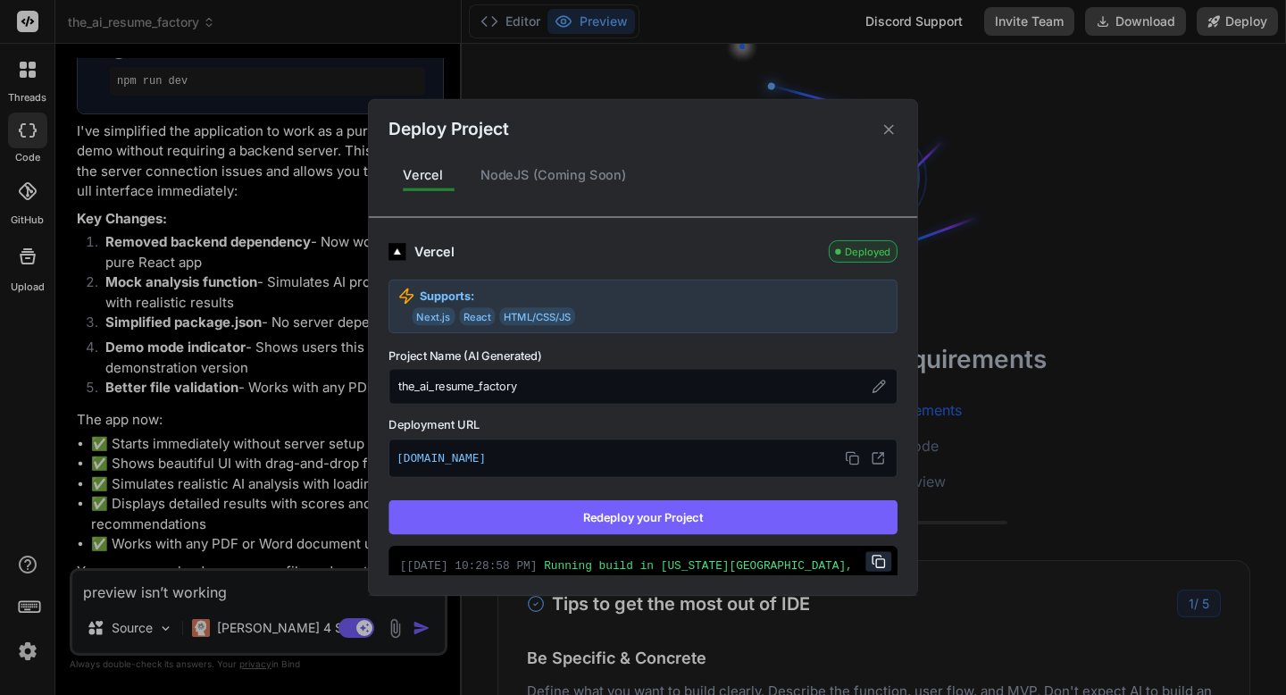
click at [883, 126] on icon at bounding box center [889, 129] width 17 height 17
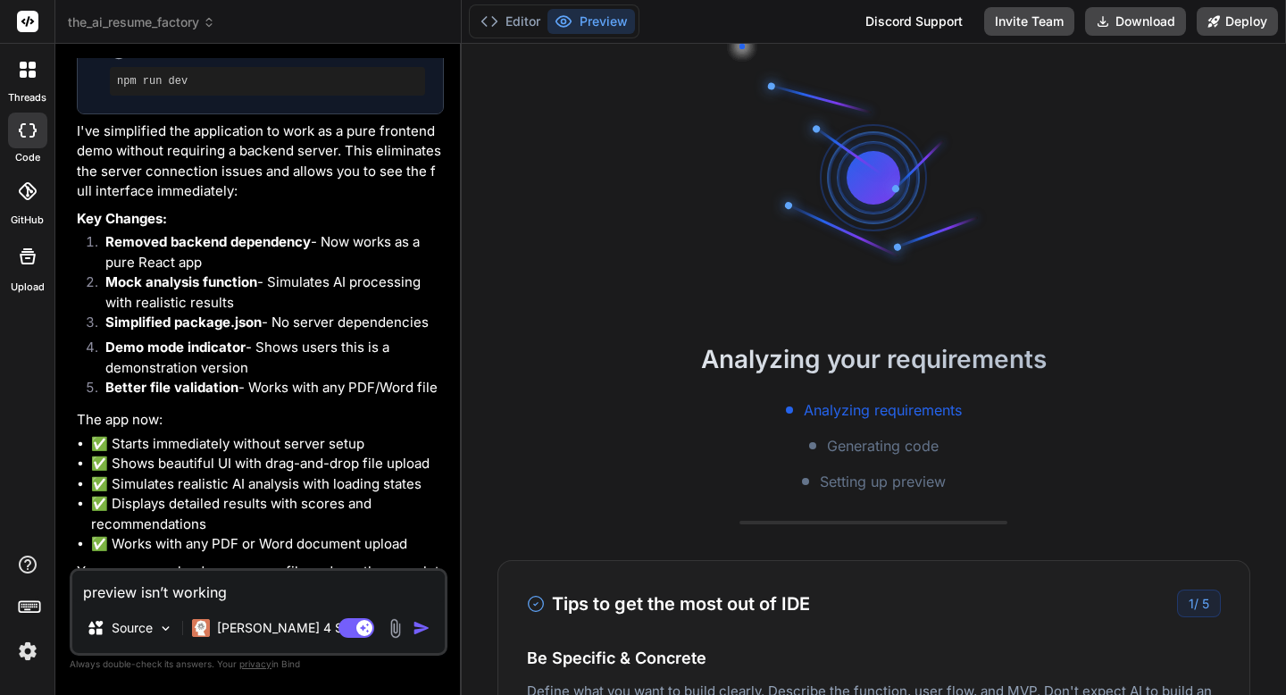
click at [118, 595] on textarea "preview isn’t working" at bounding box center [258, 587] width 372 height 32
type textarea "Le"
type textarea "x"
type textarea "Let"
type textarea "x"
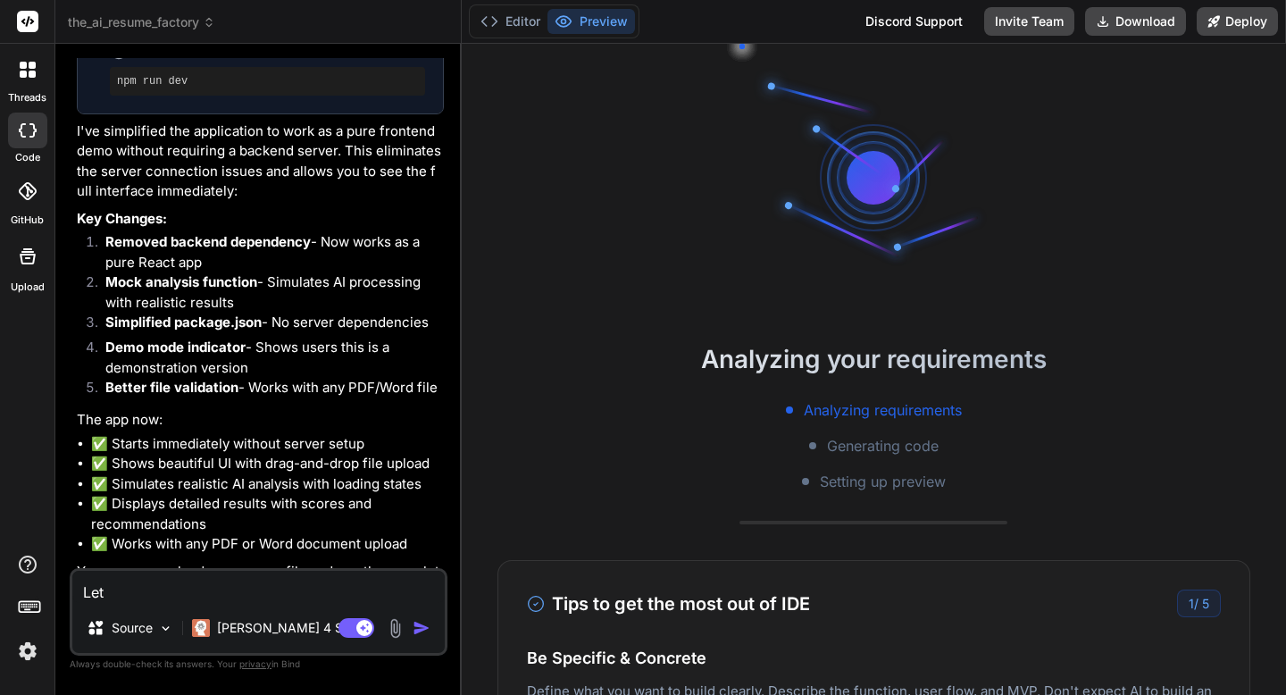
type textarea "Let'"
type textarea "x"
type textarea "Let's"
type textarea "x"
type textarea "Let's s"
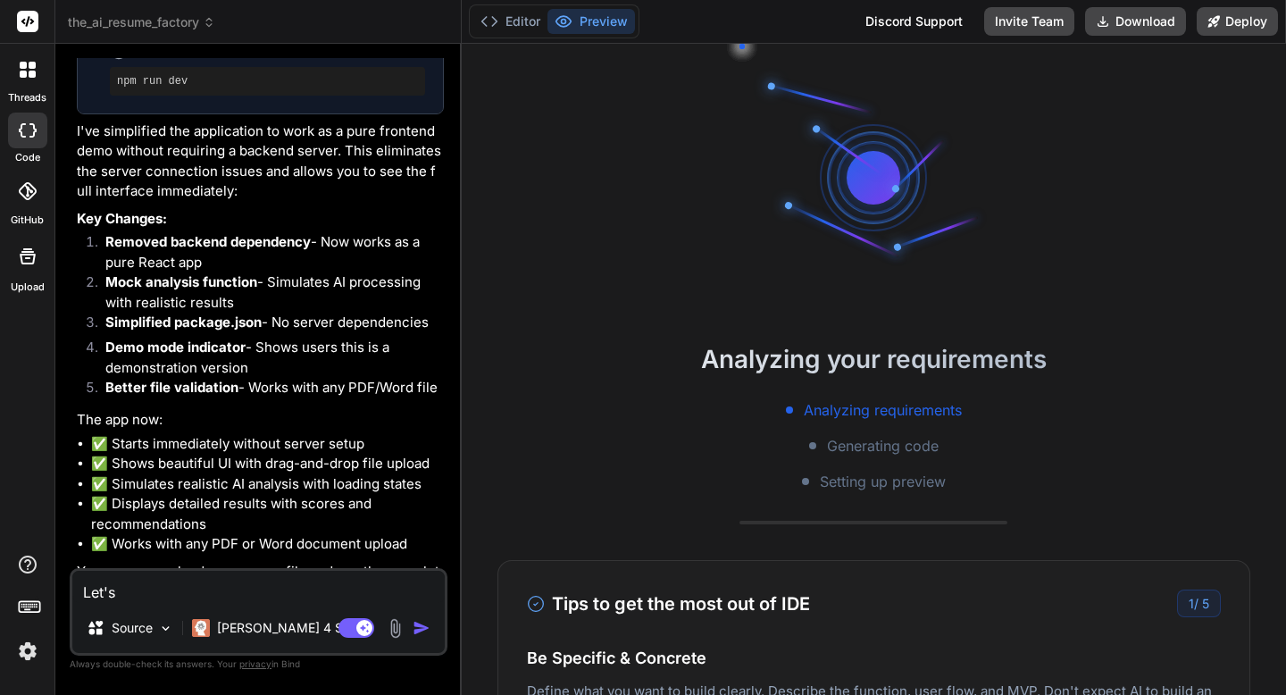
type textarea "x"
type textarea "Let's star"
type textarea "x"
type textarea "Let's start"
type textarea "x"
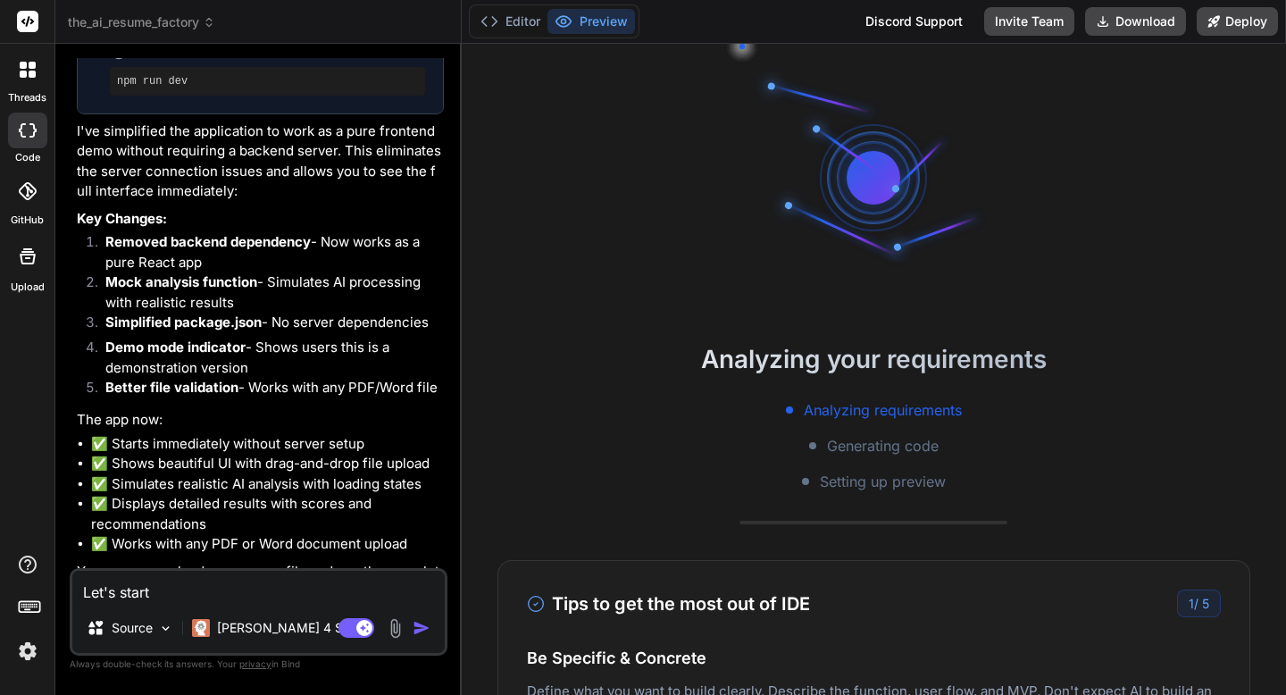
type textarea "Let's start b"
type textarea "x"
type textarea "Let's start bui"
type textarea "x"
type textarea "Let's start building"
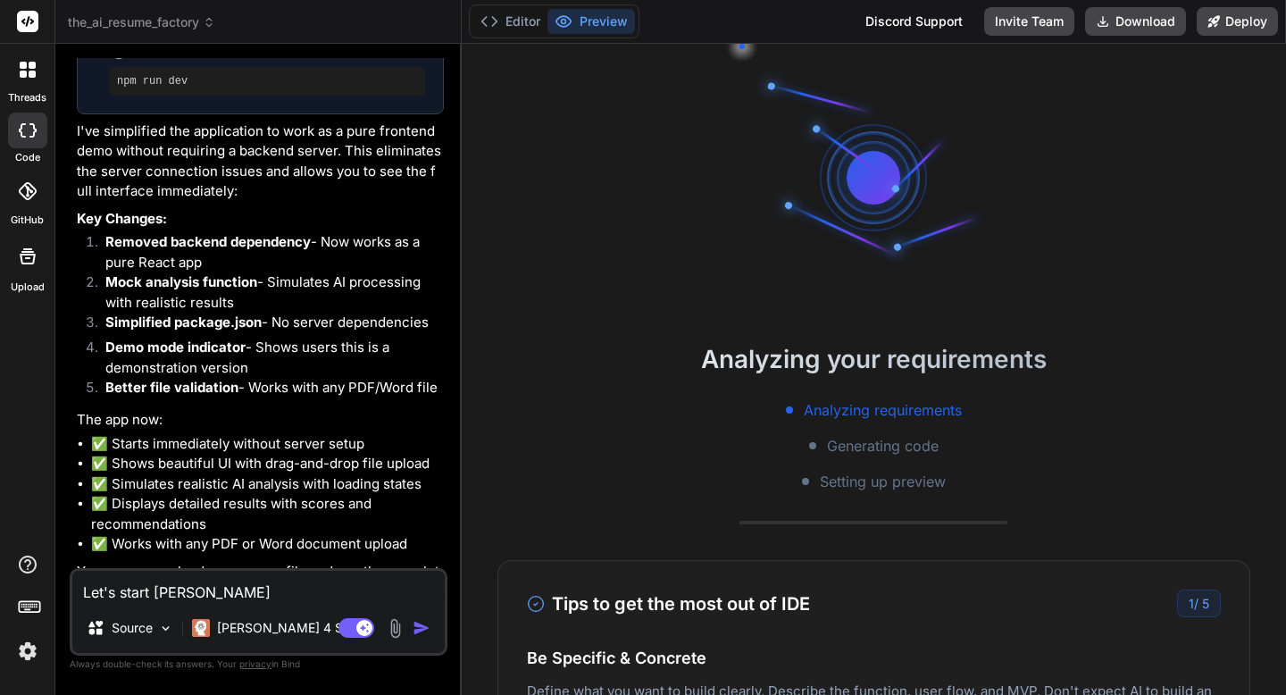
type textarea "x"
type textarea "Let's start building out"
type textarea "x"
type textarea "Let's start building out t"
type textarea "x"
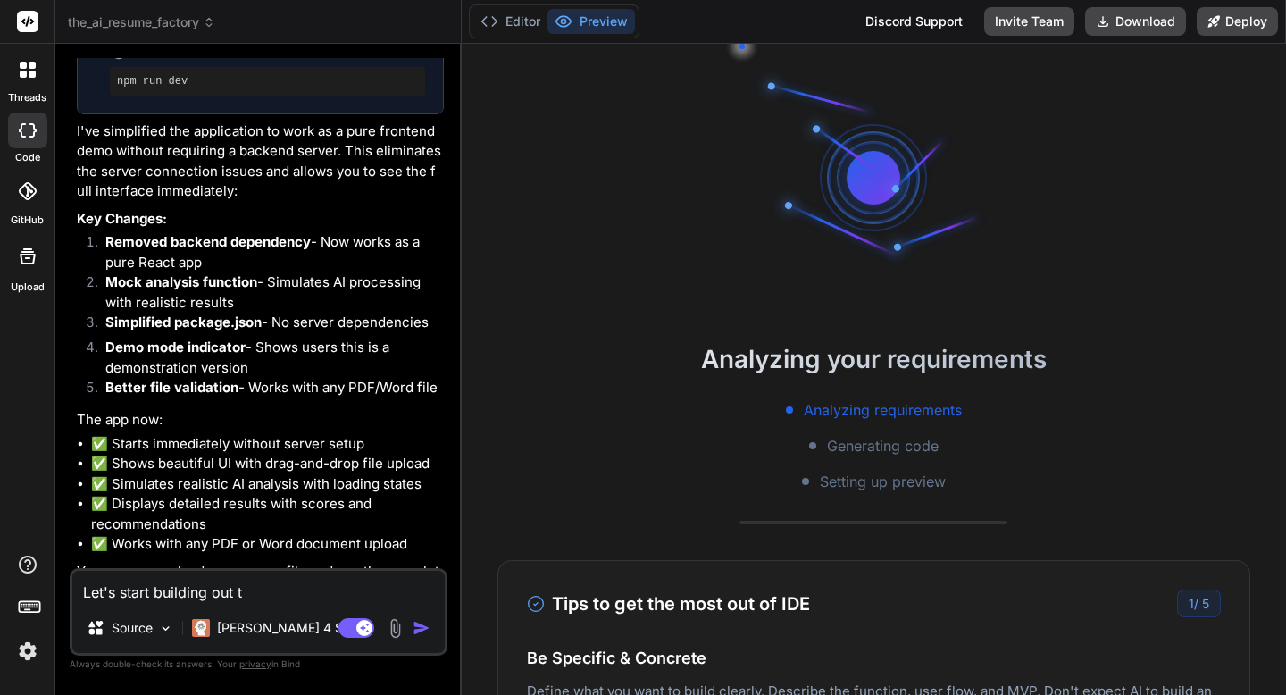
type textarea "Let's start building out the"
type textarea "x"
type textarea "Let's start building out the"
type textarea "x"
type textarea "Let's start building out the n"
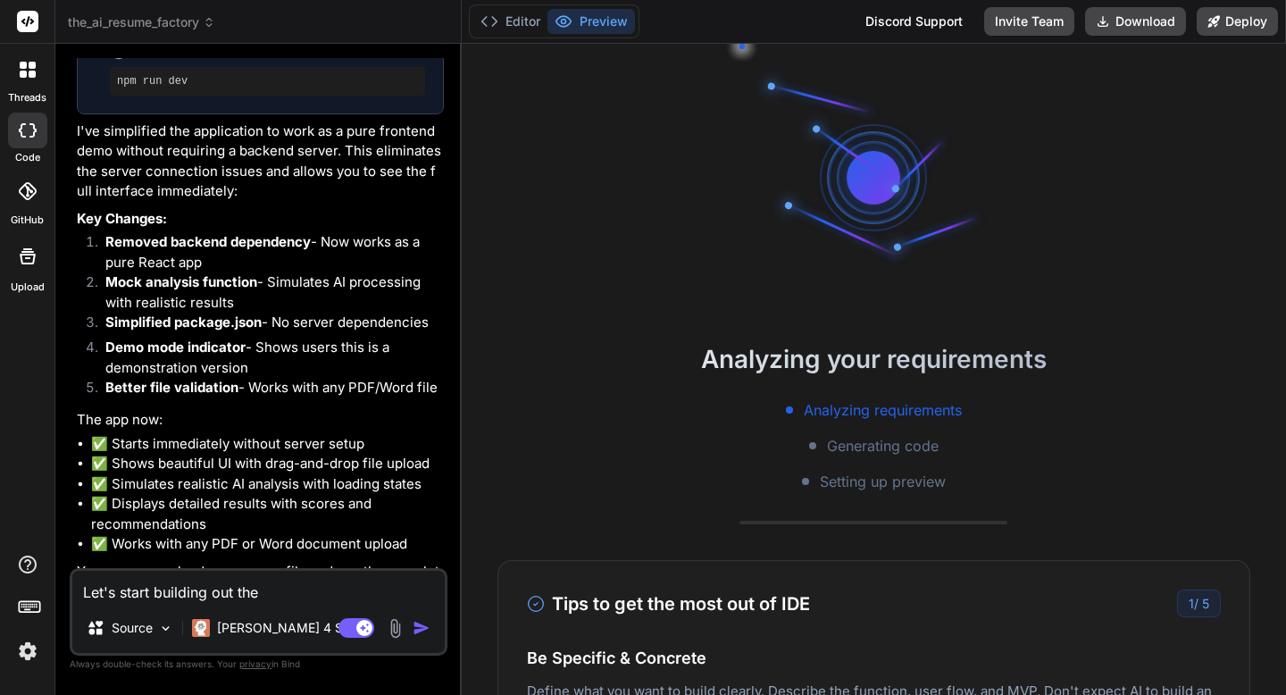
type textarea "x"
type textarea "Let's start building out the next"
type textarea "x"
type textarea "Let's start building out the next fe"
type textarea "x"
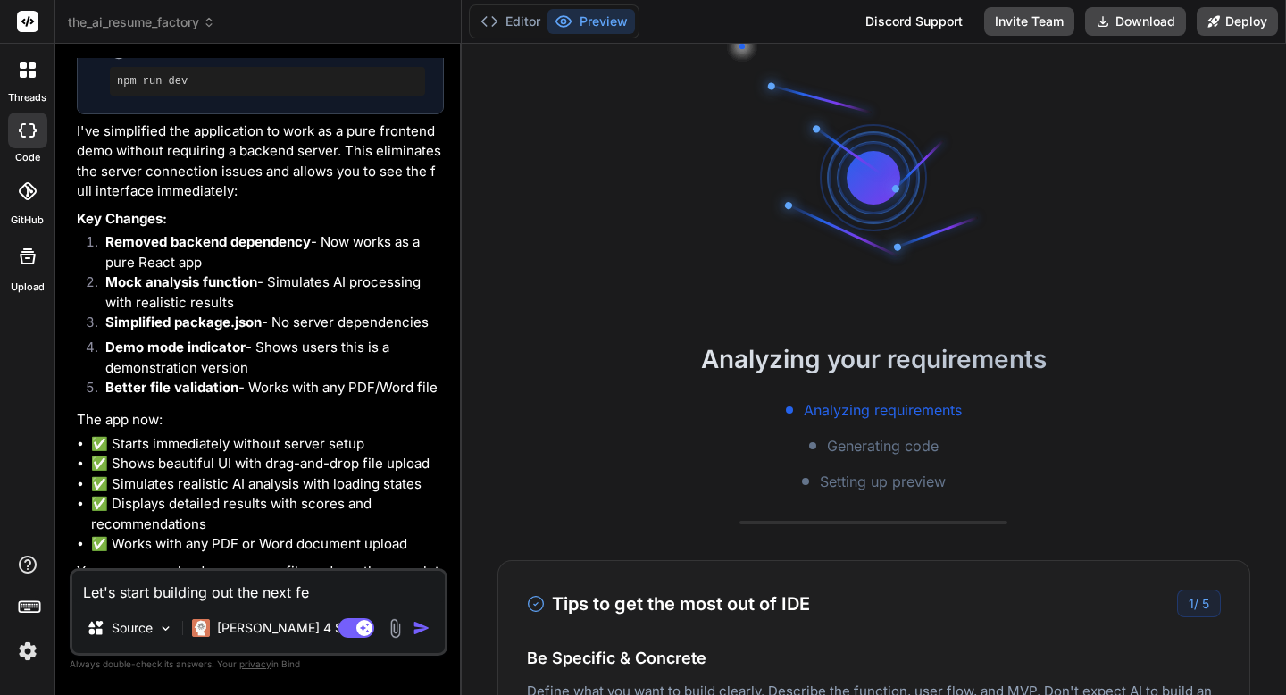
type textarea "Let's start building out the next feat"
type textarea "x"
type textarea "Let's start building out the next features"
type textarea "x"
type textarea "Let's start building out the next features features"
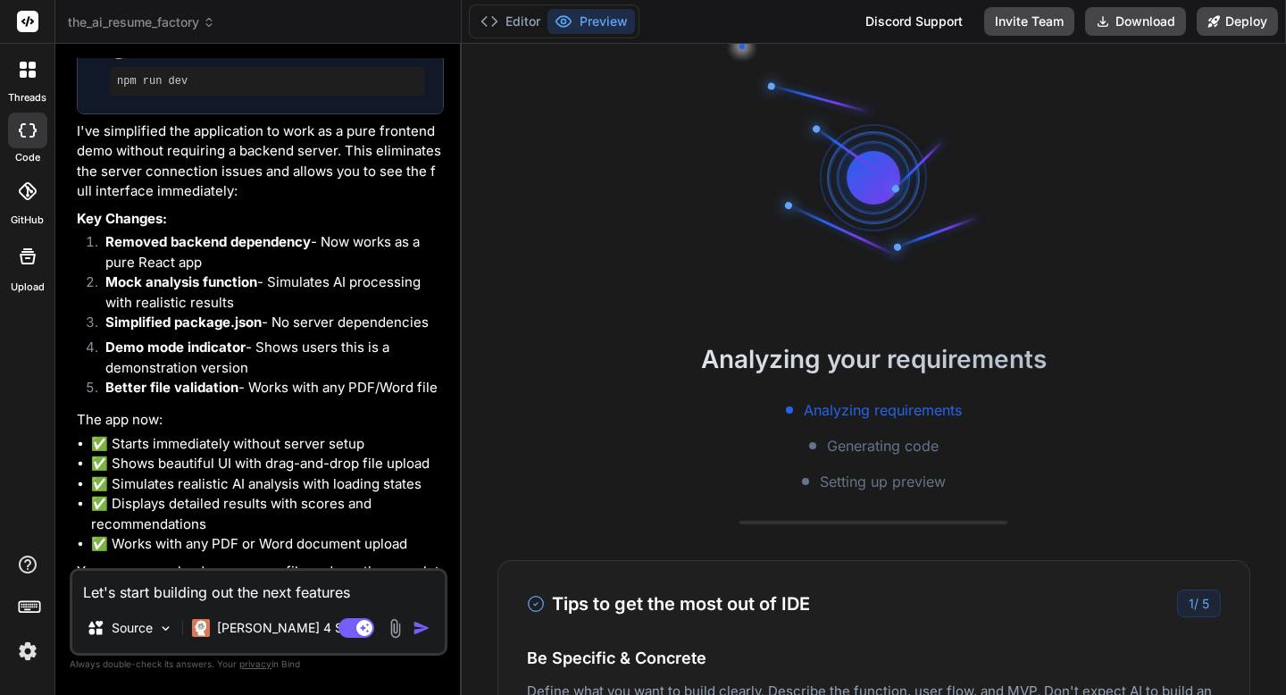
type textarea "x"
type textarea "Let's start building out the next features featurs"
type textarea "x"
type textarea "Let's start building out the next features of this"
type textarea "x"
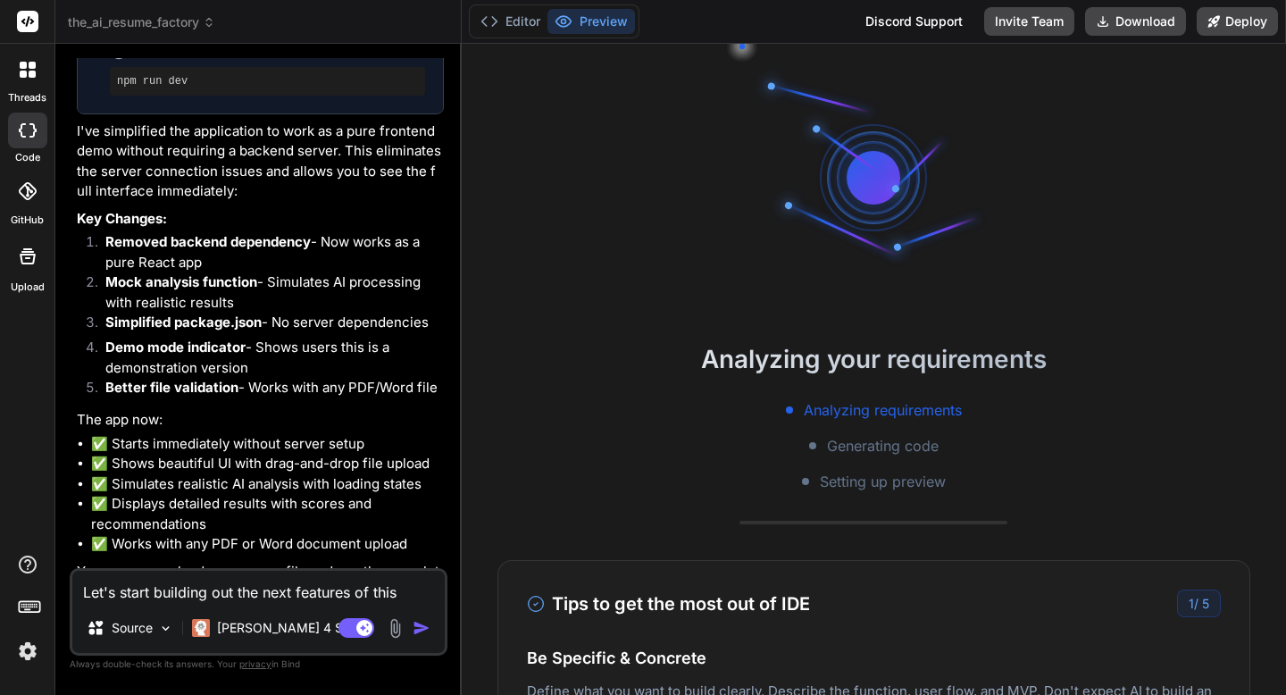
type textarea "Let's start building out the next features of this application"
type textarea "x"
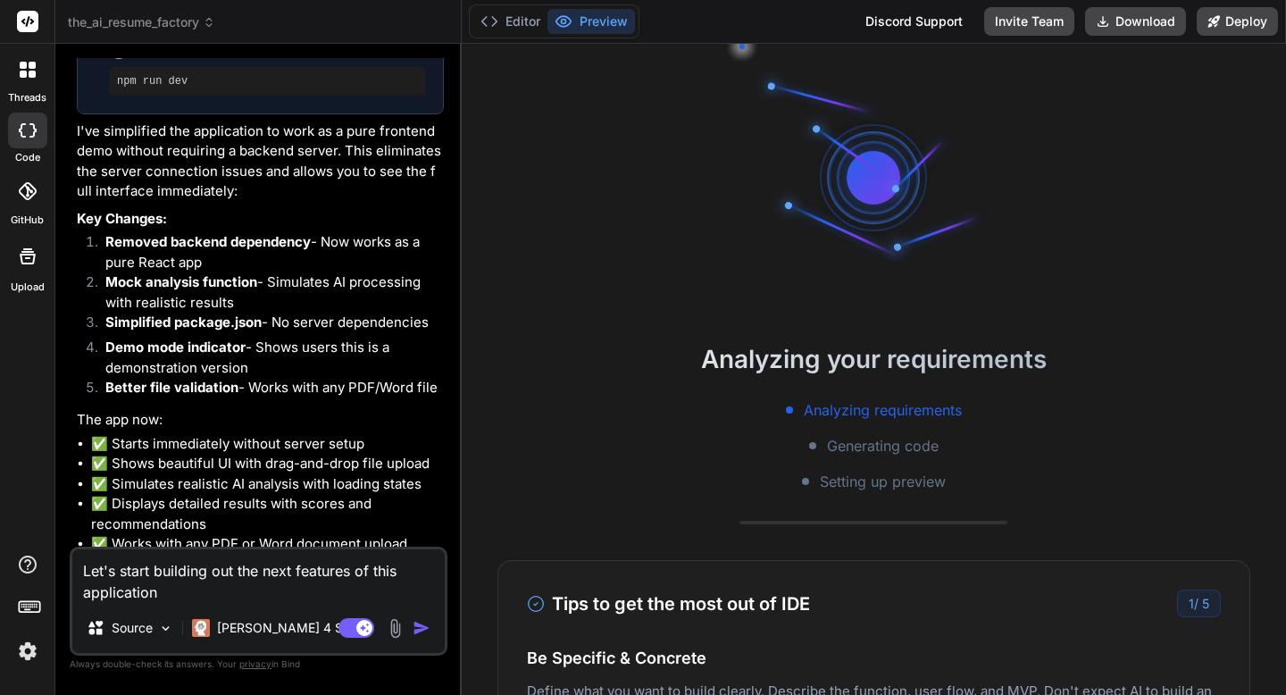
click at [70, 481] on div "You Bind AI The AI Resume Factory Click to open Workbench Create package.json C…" at bounding box center [259, 376] width 378 height 636
click at [278, 571] on textarea "Let's start building out the next features of this application" at bounding box center [258, 576] width 372 height 54
type textarea "Let's start building out the m features of this application"
type textarea "x"
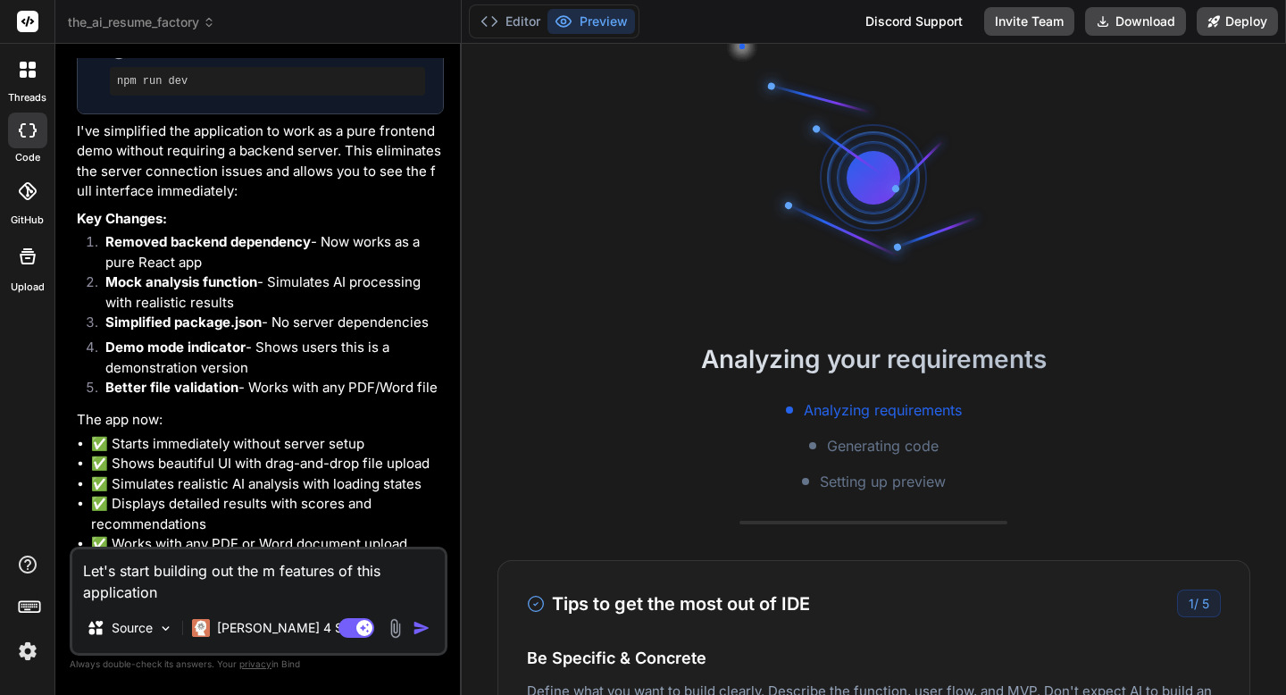
type textarea "Let's start building out the mo features of this application"
type textarea "x"
type textarea "Let's start building out the mor features of this application"
type textarea "x"
type textarea "Let's start building out the more features of this application"
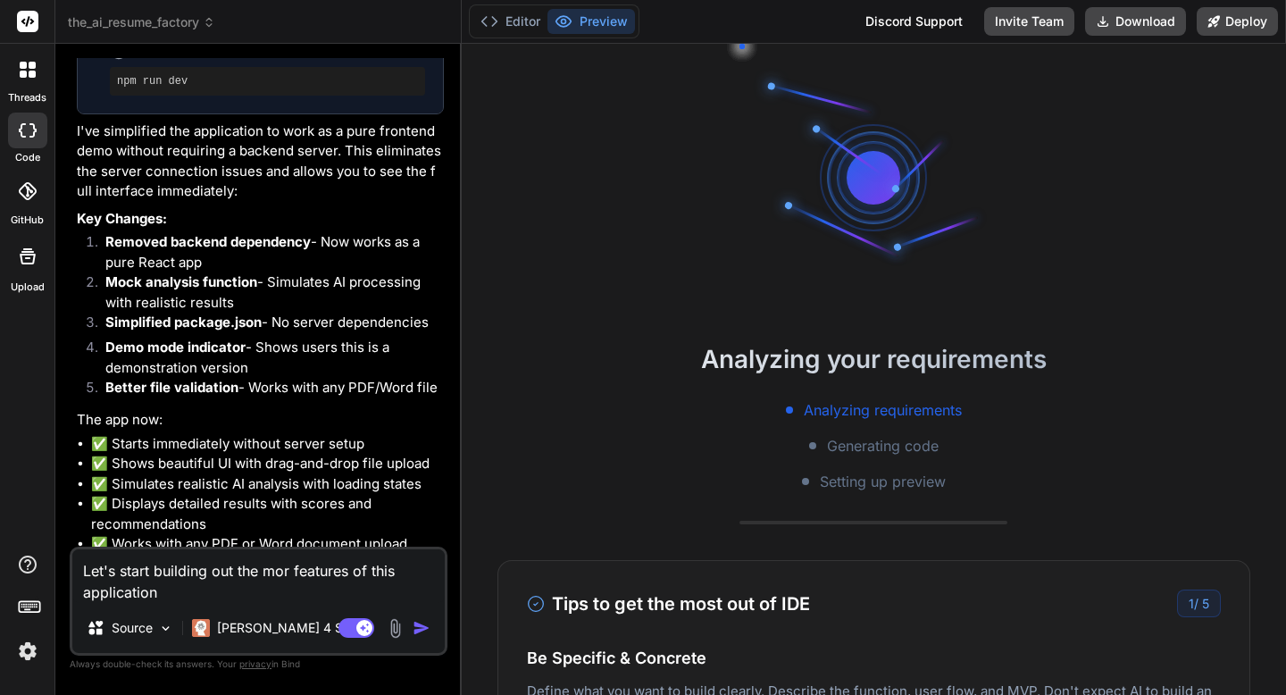
type textarea "x"
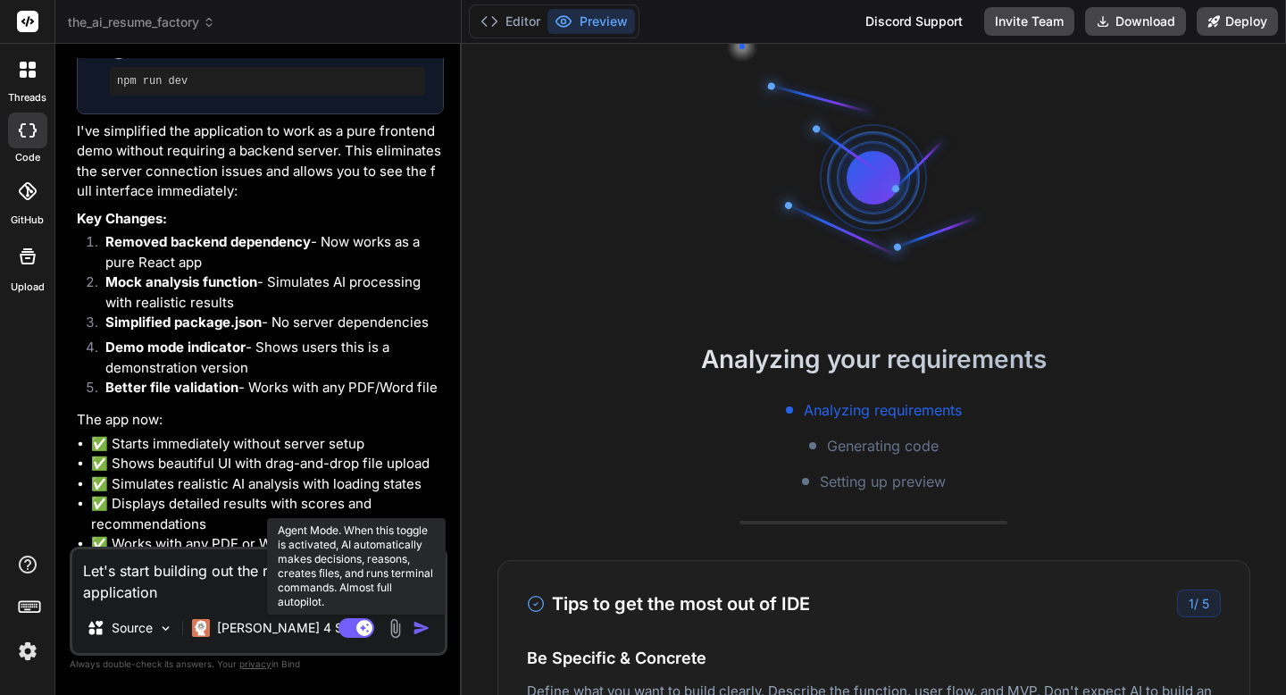
type textarea "Let's start building out the more features of this application"
click at [348, 628] on rect at bounding box center [357, 628] width 36 height 20
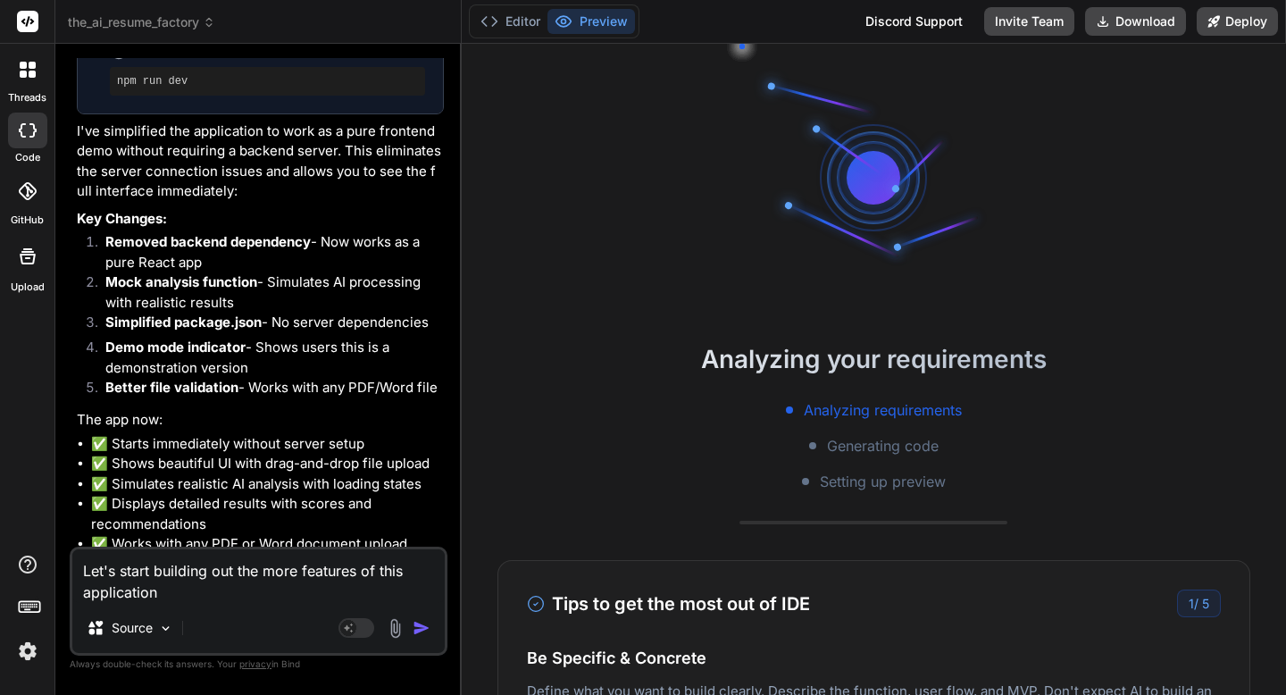
click at [425, 628] on img "button" at bounding box center [422, 628] width 18 height 18
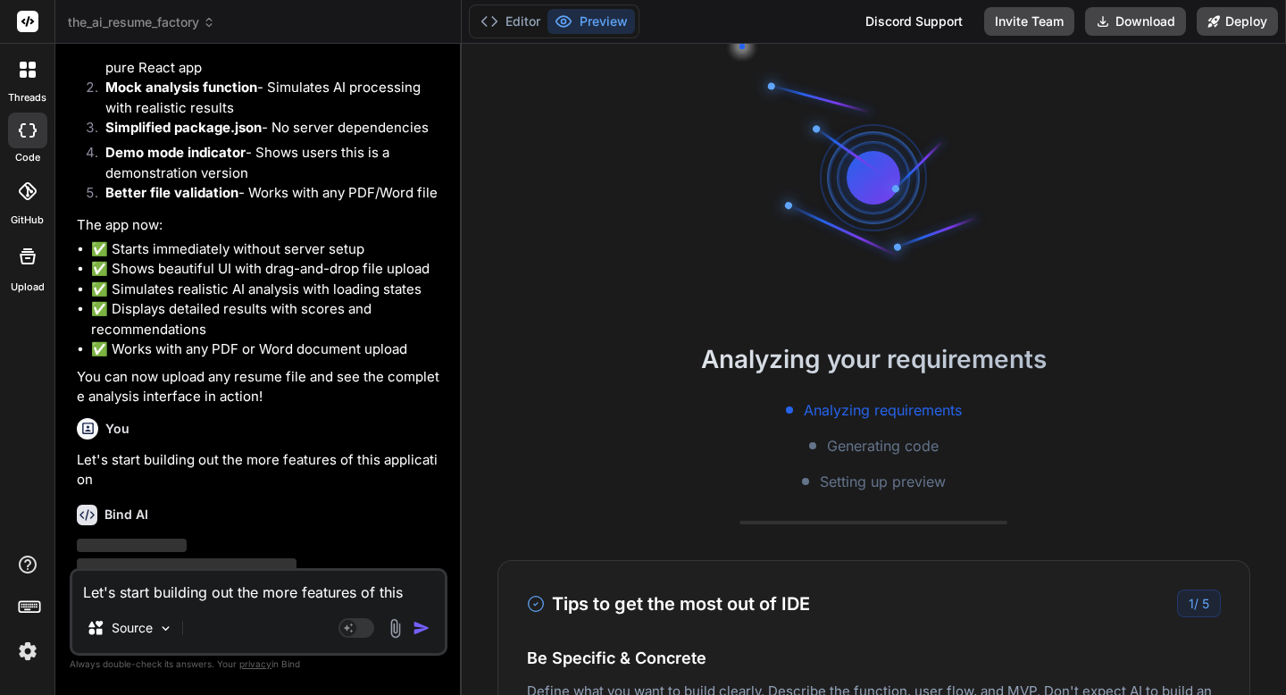
scroll to position [6430, 0]
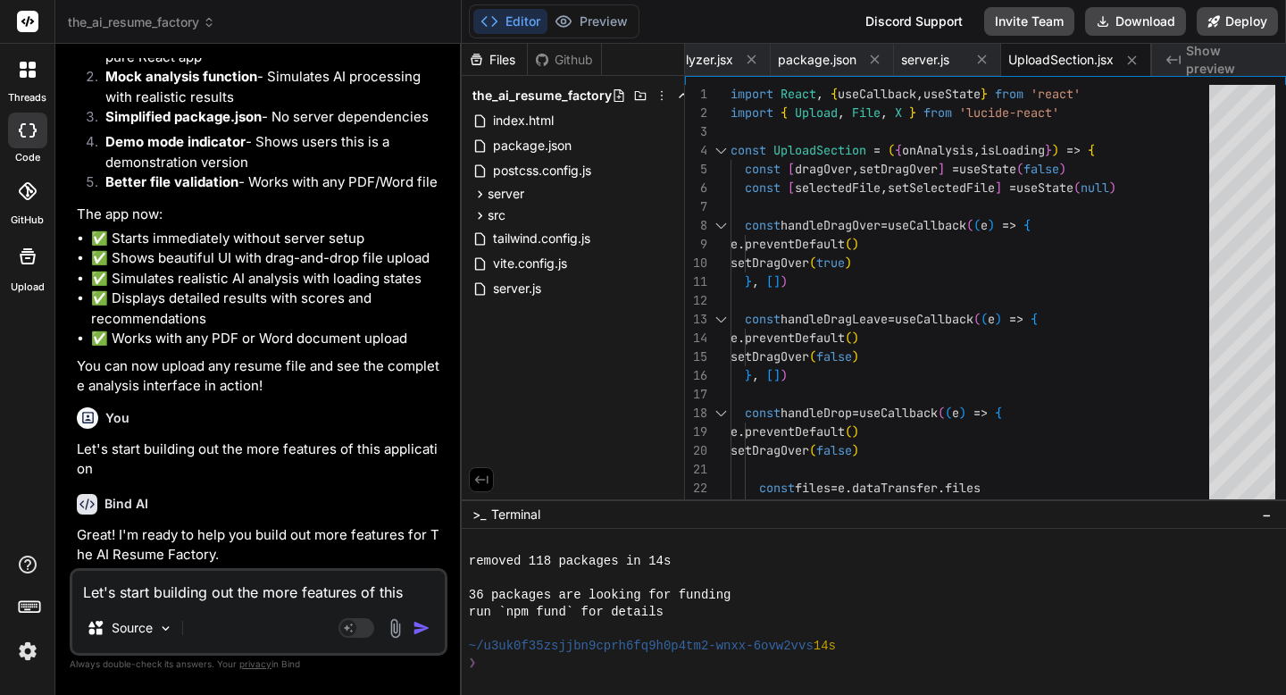
type textarea "x"
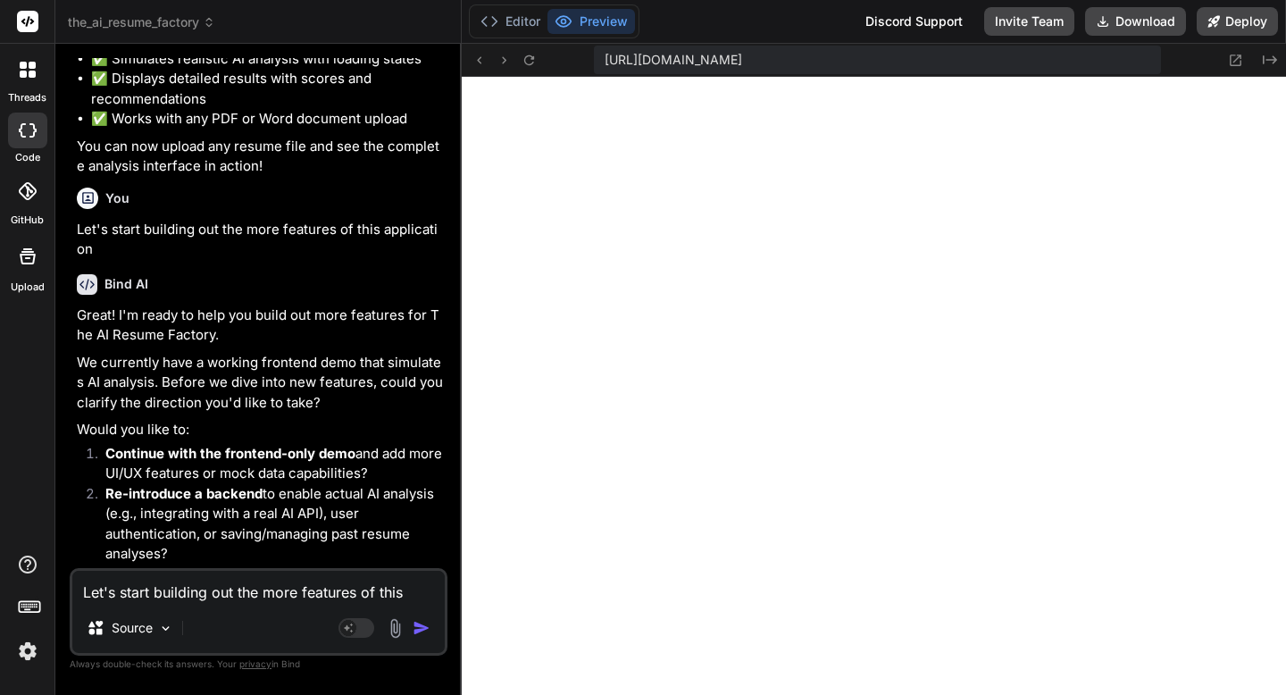
scroll to position [6660, 0]
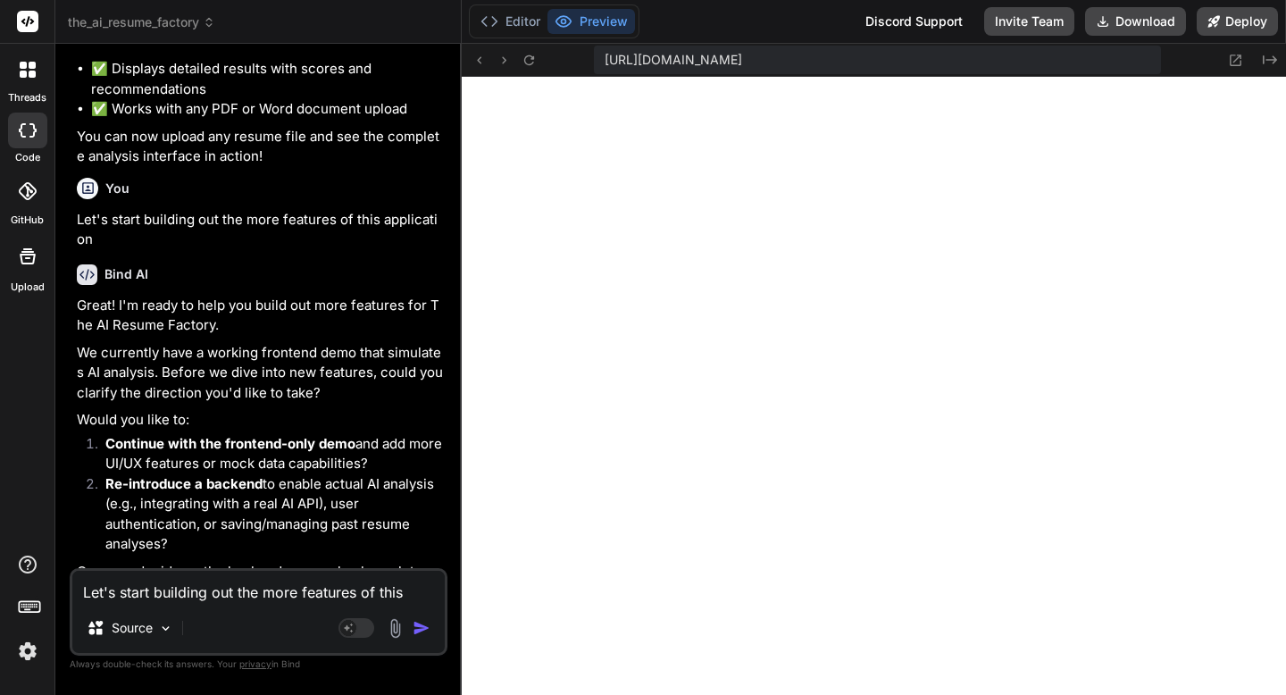
click at [364, 587] on textarea "Let's start building out the more features of this application" at bounding box center [258, 587] width 372 height 32
type textarea "S"
type textarea "x"
type textarea "so"
type textarea "x"
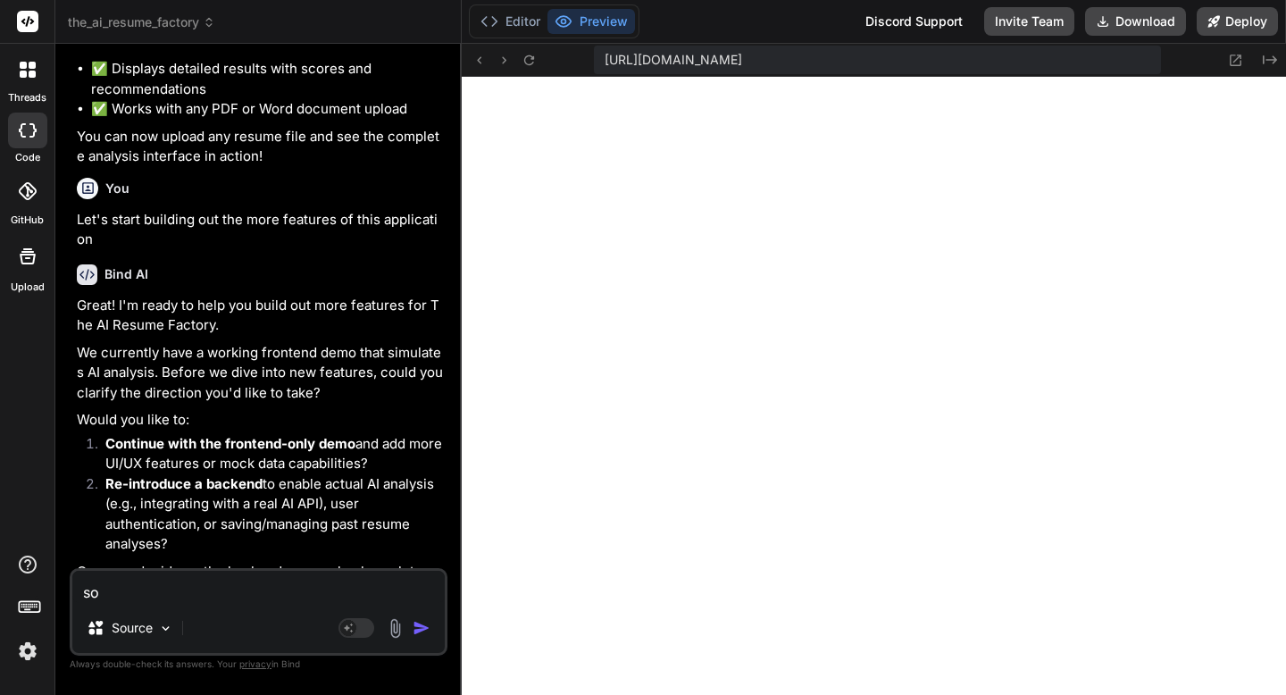
type textarea "so"
type textarea "x"
type textarea "so h"
type textarea "x"
type textarea "so how"
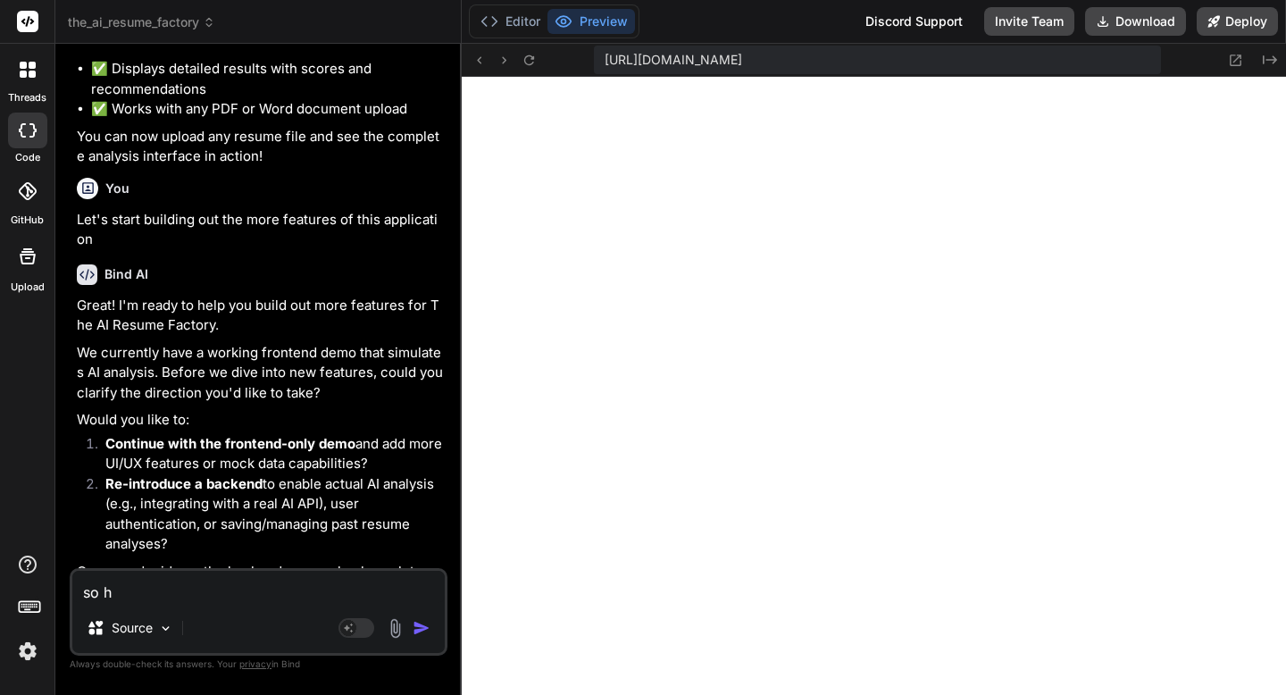
type textarea "x"
type textarea "so how c"
type textarea "x"
type textarea "so how ca"
type textarea "x"
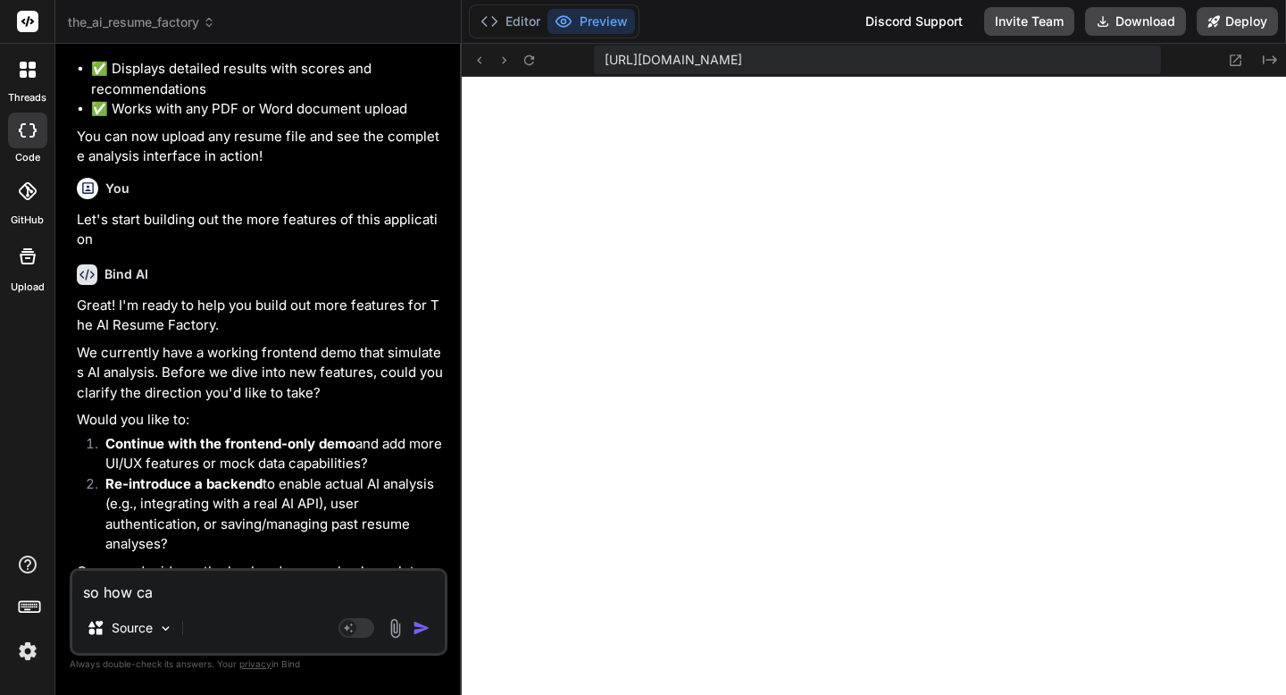
type textarea "so how can"
type textarea "x"
type textarea "so how can I"
type textarea "x"
type textarea "so how can I m"
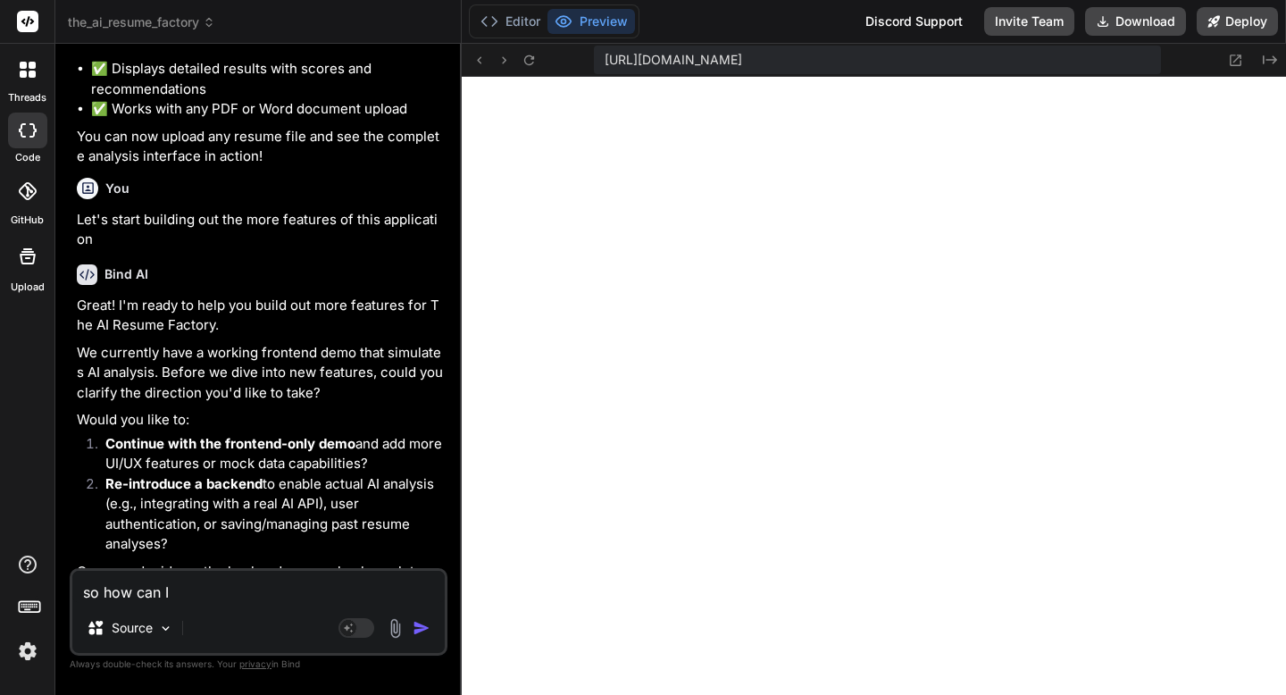
type textarea "x"
type textarea "so how can I mo"
type textarea "x"
type textarea "so how can I mone"
type textarea "x"
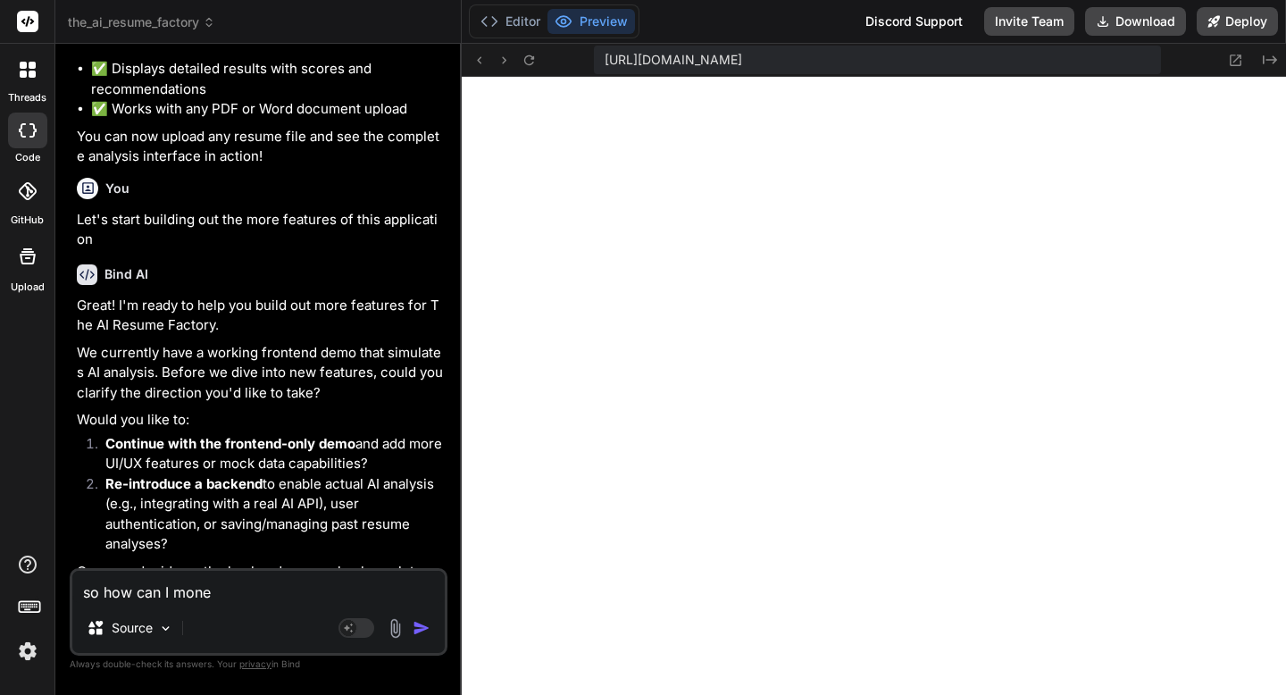
type textarea "so how can I monet"
type textarea "x"
type textarea "so how can I moneti"
type textarea "x"
type textarea "so how can I monetiz"
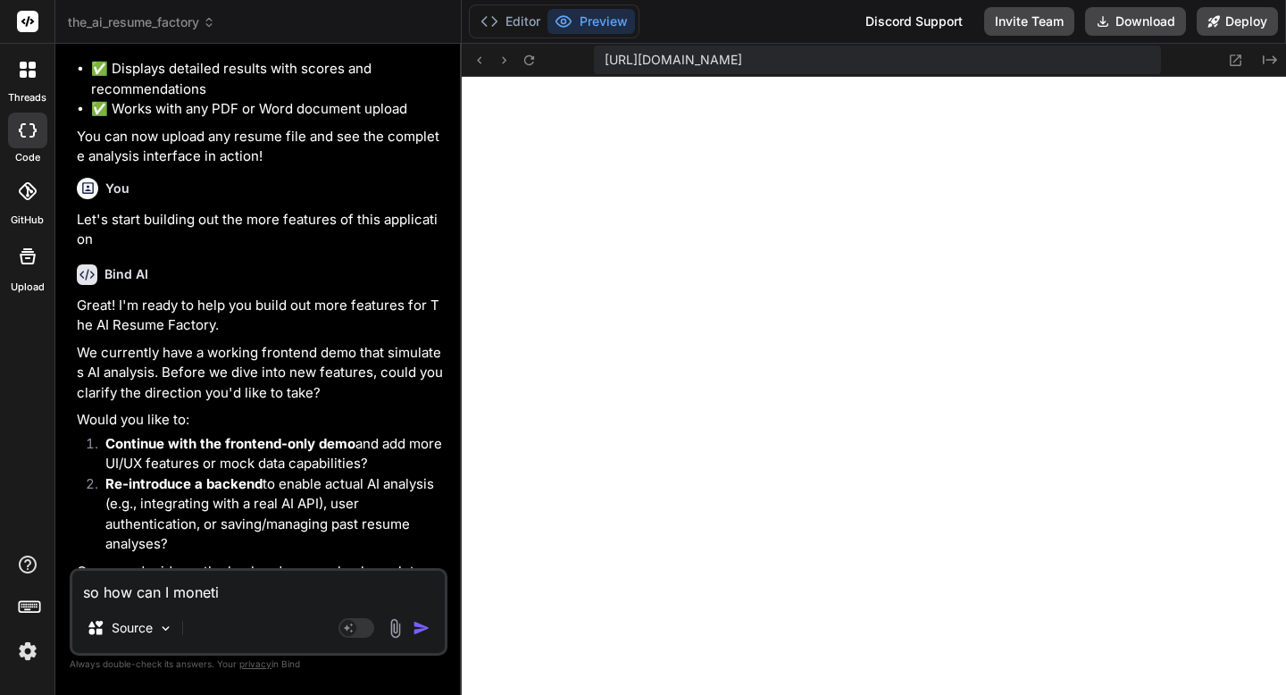
type textarea "x"
type textarea "so how can I monetize"
type textarea "x"
type textarea "so how can I monetize"
type textarea "x"
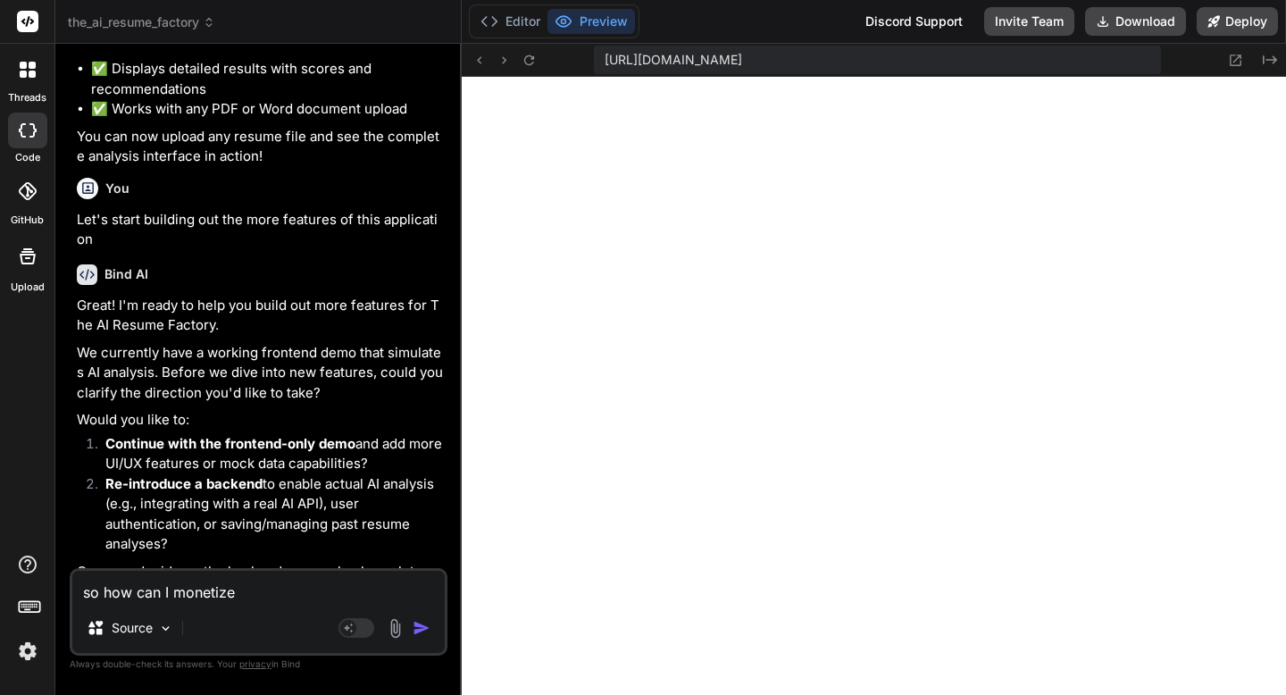
type textarea "so how can I monetize this"
type textarea "x"
type textarea "so how can I monetize this?"
type textarea "x"
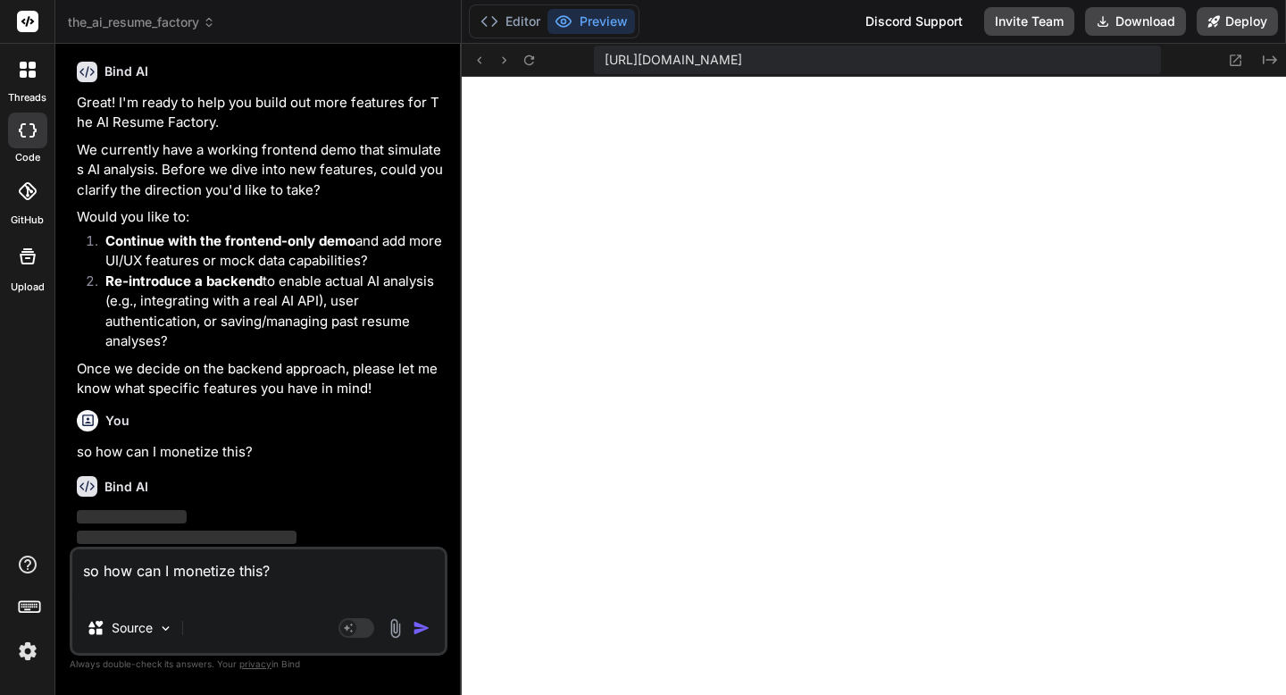
scroll to position [6867, 0]
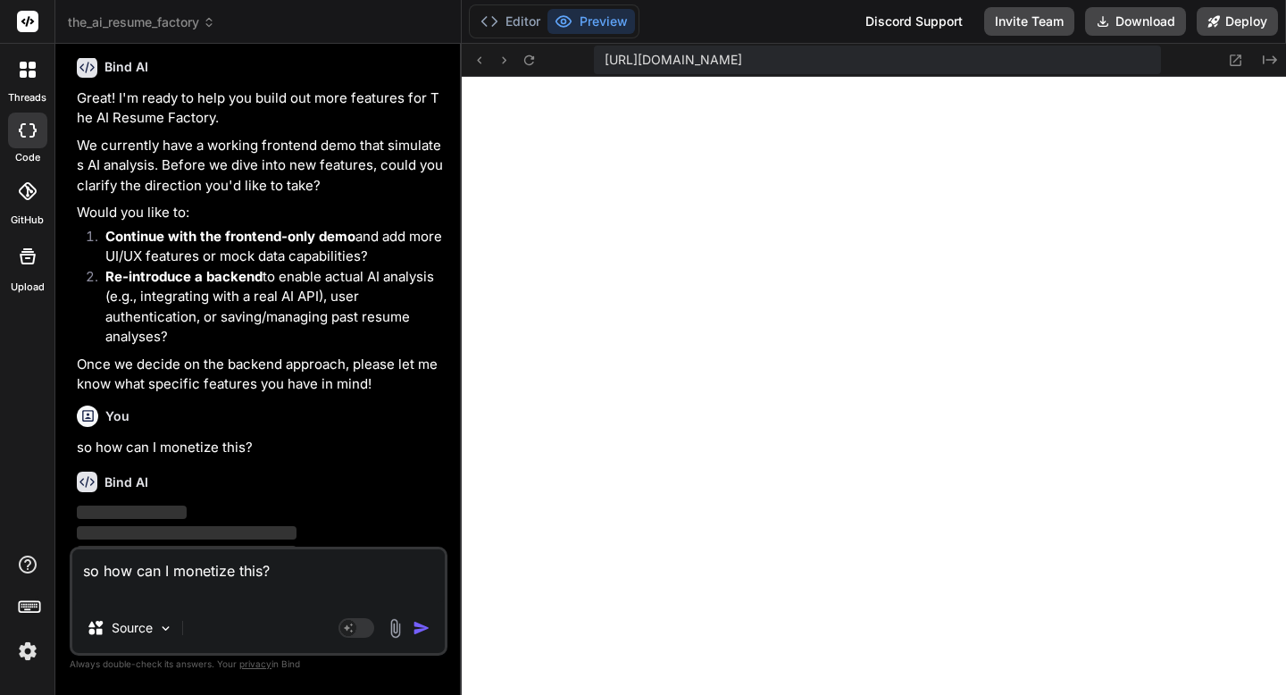
type textarea "so how can I monetize this?"
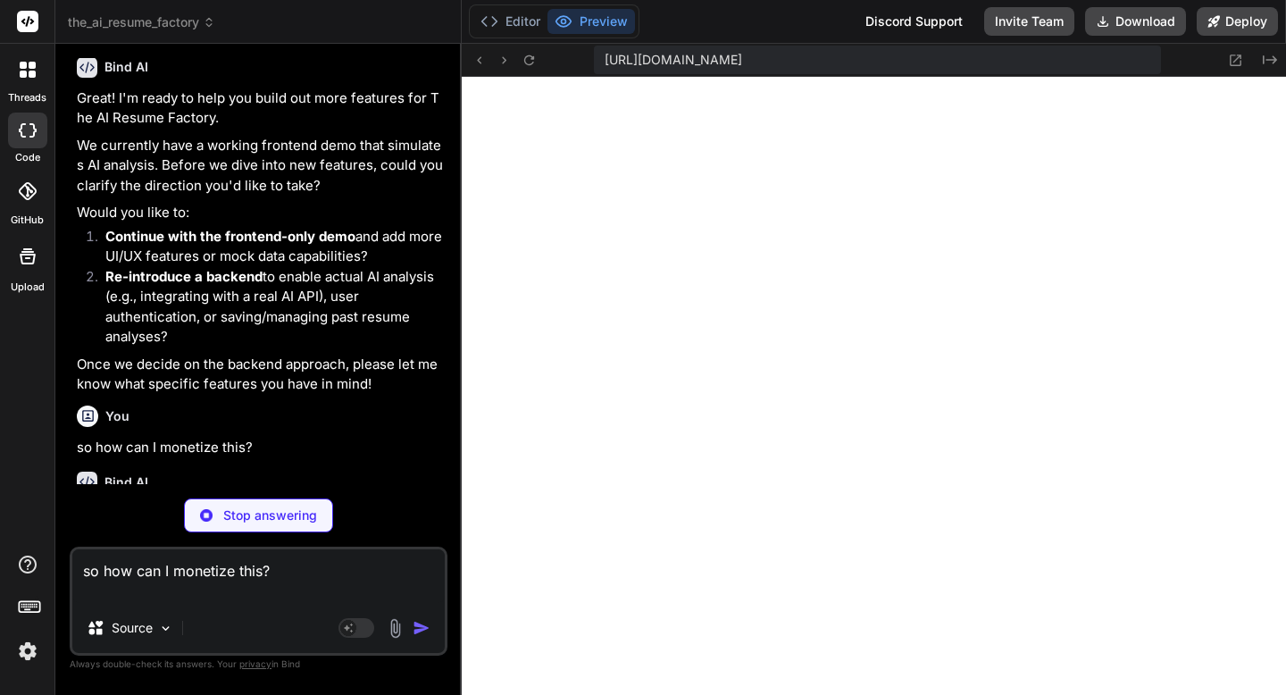
type textarea "x"
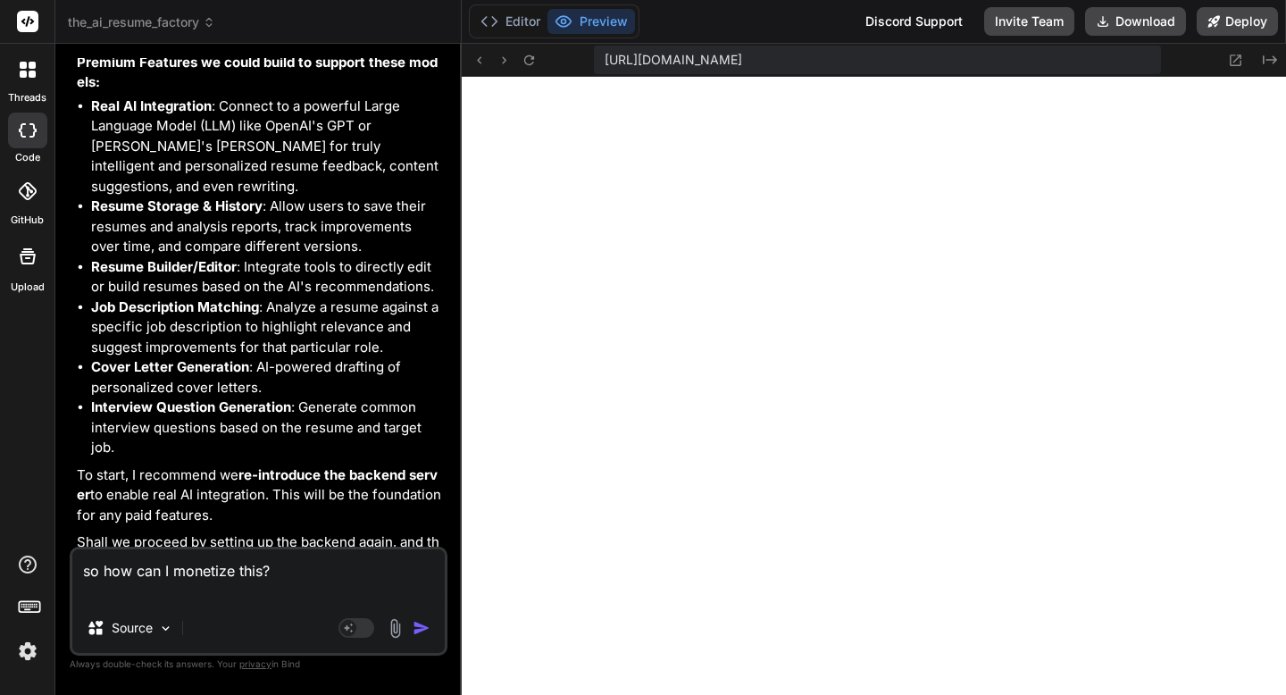
scroll to position [7858, 0]
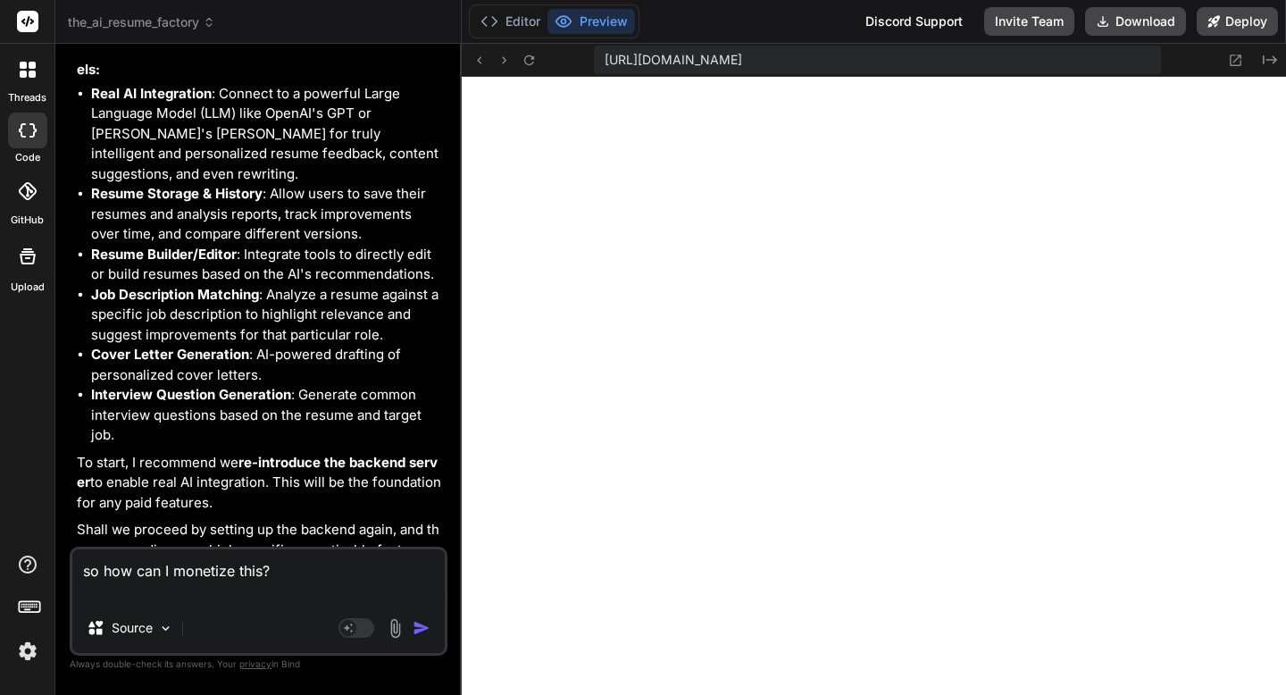
click at [311, 570] on textarea "so how can I monetize this?" at bounding box center [258, 576] width 372 height 54
type textarea "y"
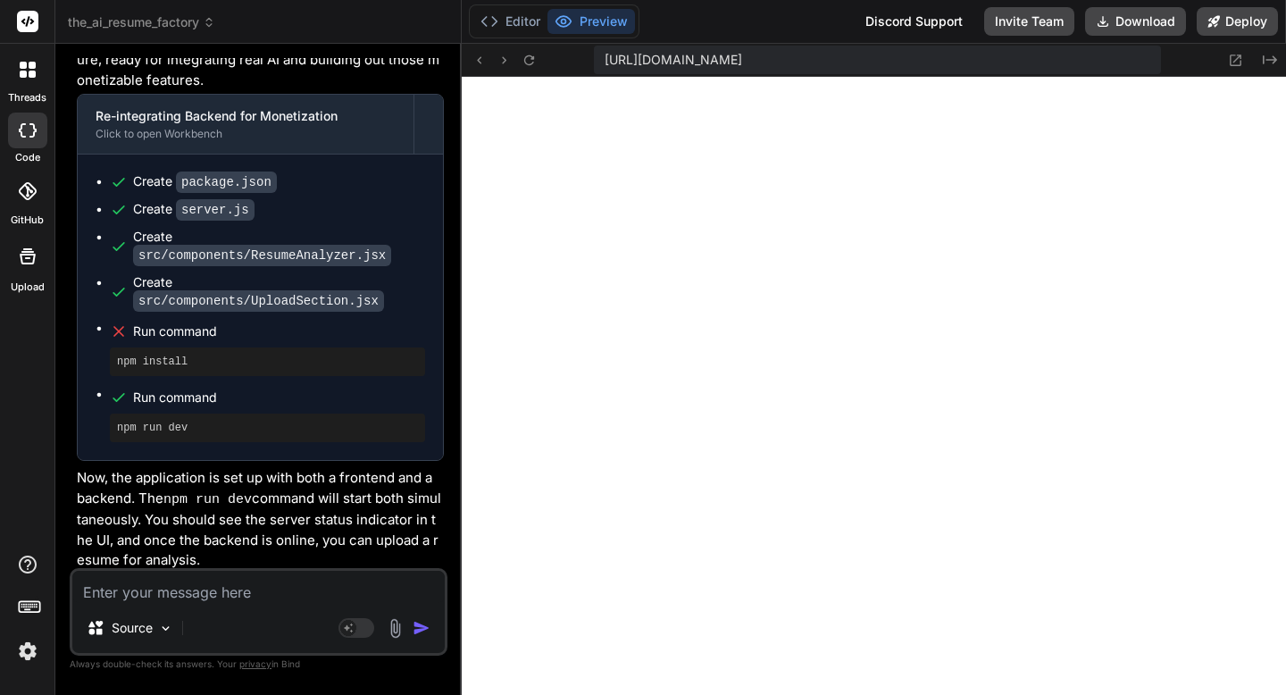
scroll to position [6025, 0]
click at [270, 589] on textarea at bounding box center [258, 587] width 372 height 32
paste textarea "[plugin:vite:react-babel] /home/u3uk0f35zsjjbn9cprh6fq9h0p4tm2-wnxx-6ovw2vvs/sr…"
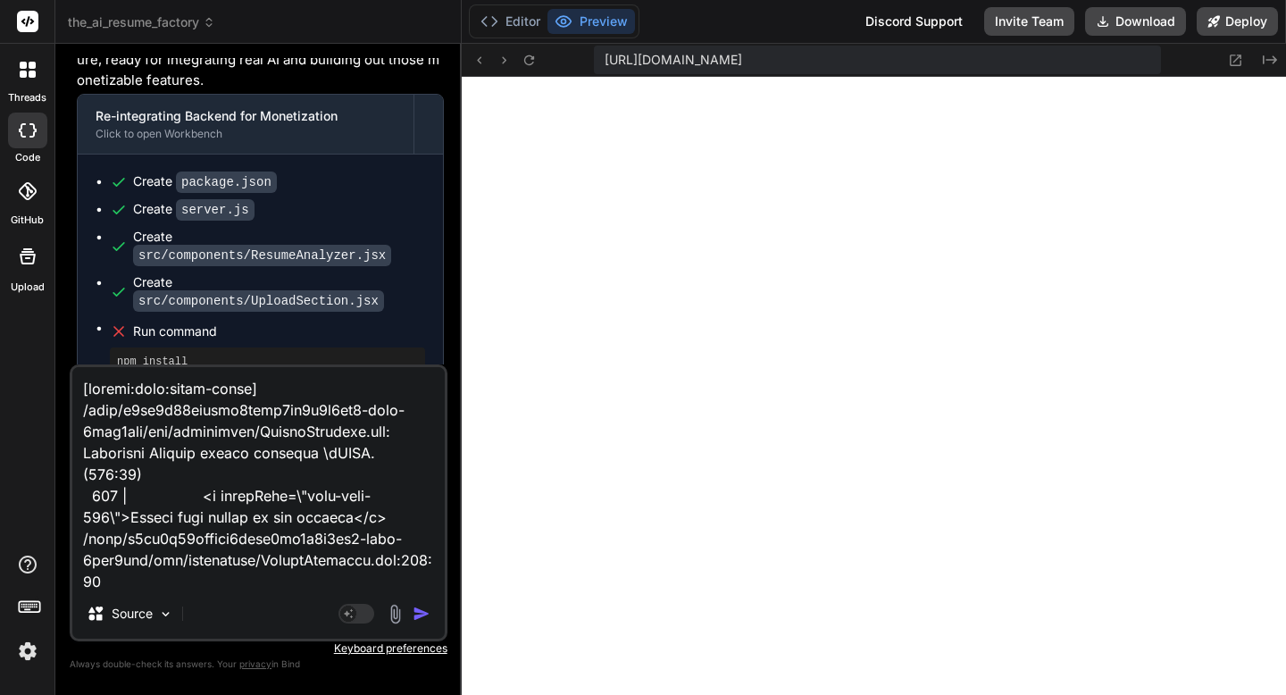
scroll to position [1480, 0]
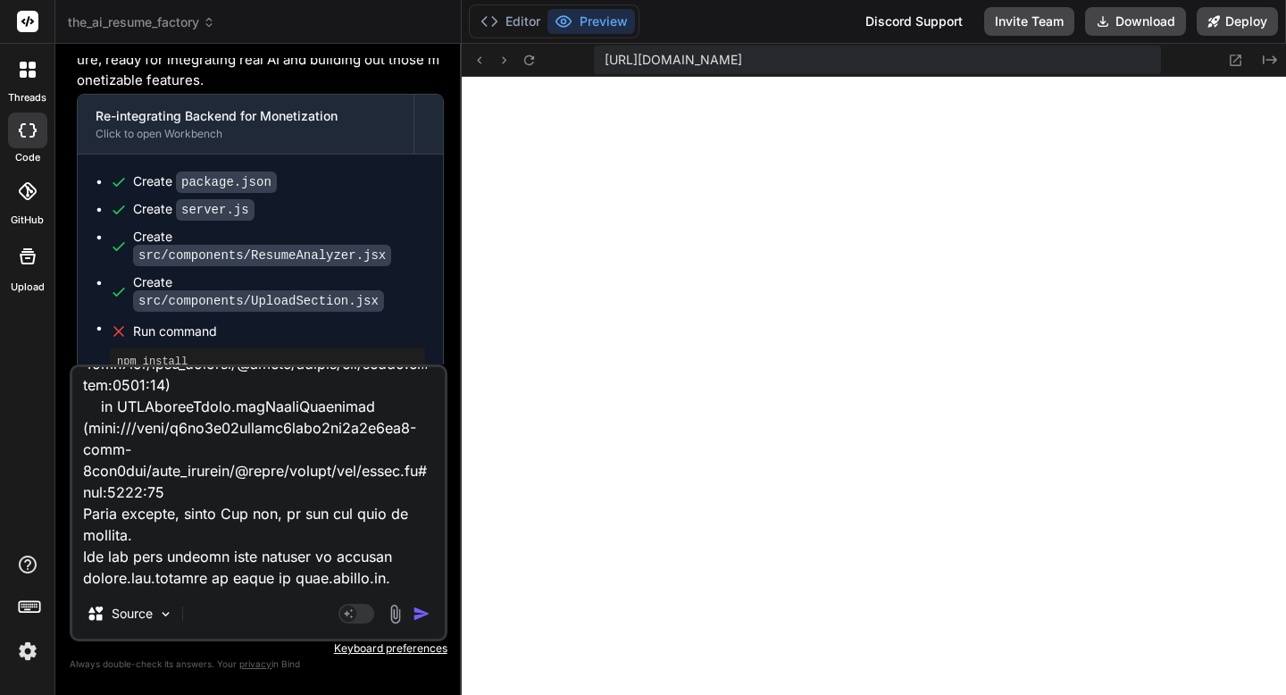
click at [422, 612] on img "button" at bounding box center [422, 614] width 18 height 18
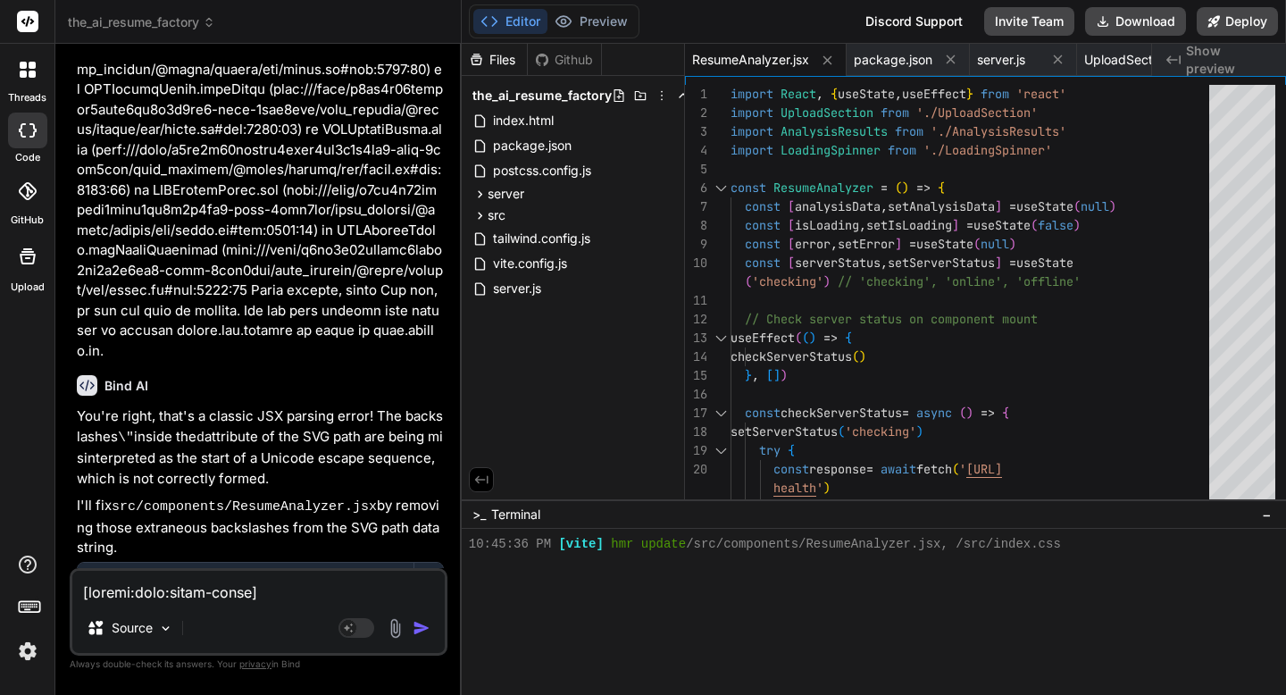
scroll to position [10314, 0]
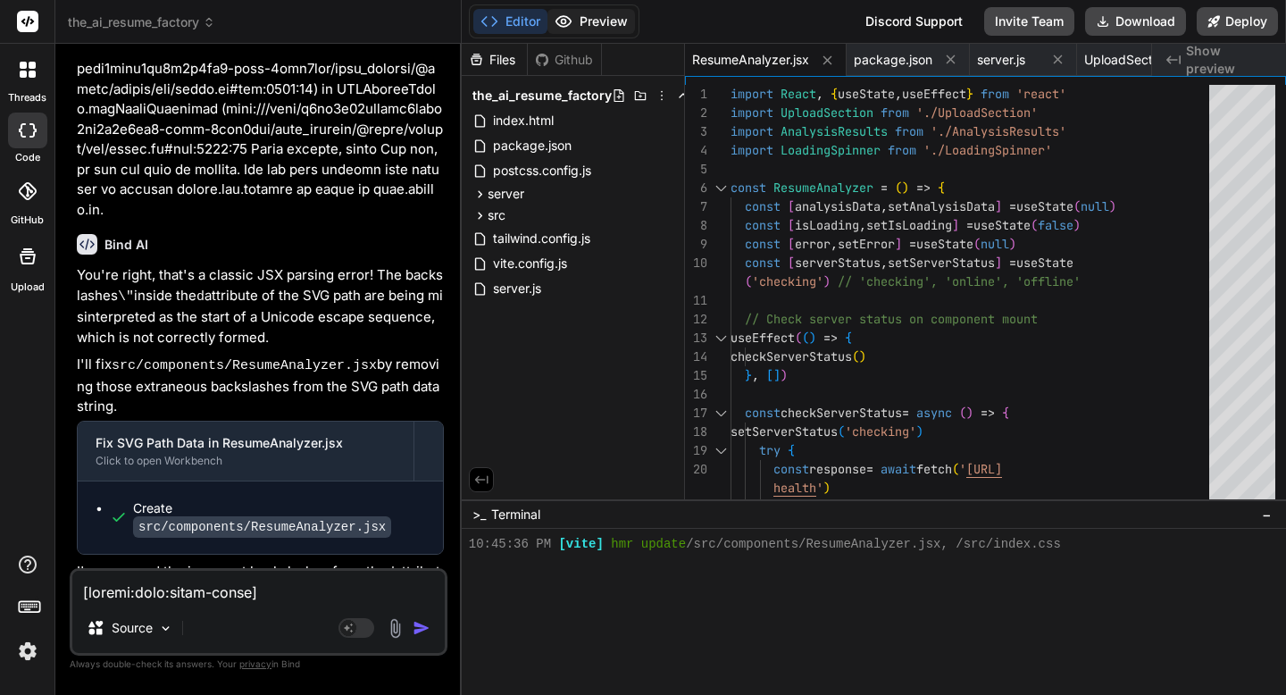
click at [566, 17] on icon at bounding box center [563, 21] width 15 height 11
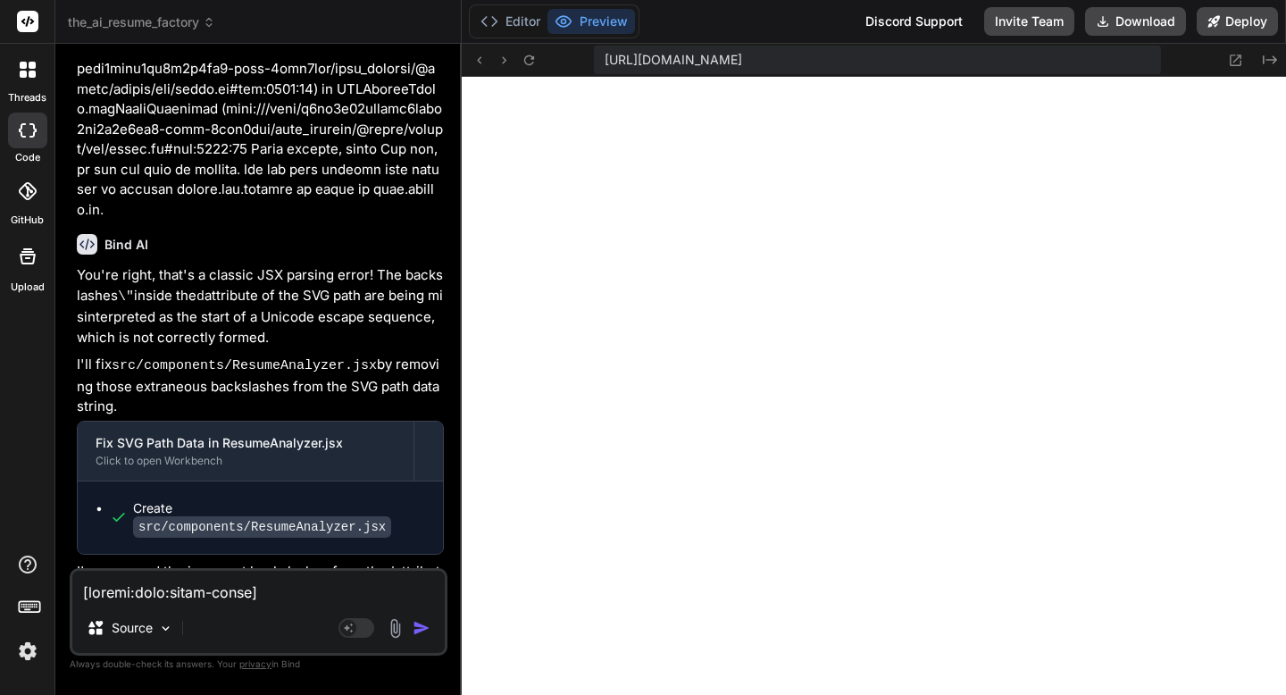
click at [347, 580] on textarea at bounding box center [258, 587] width 372 height 32
paste textarea "Server connection required for analysis. Please wait for server to start."
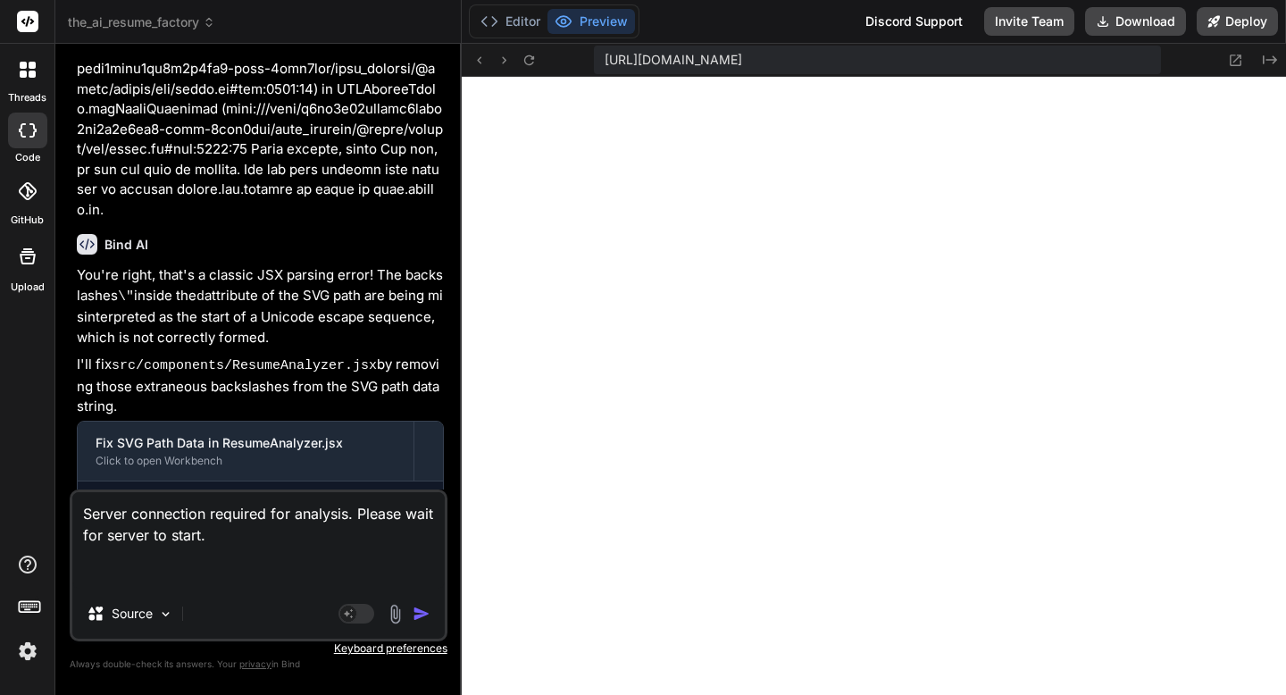
click at [415, 614] on img "button" at bounding box center [422, 614] width 18 height 18
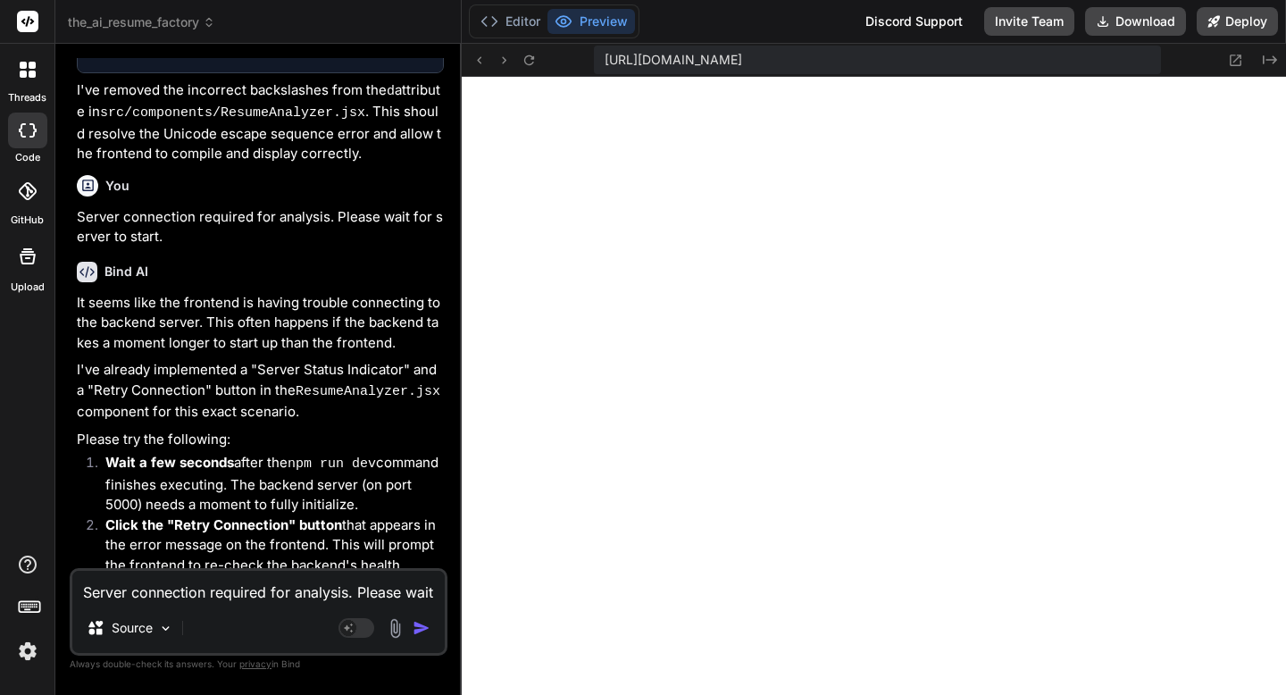
scroll to position [10817, 0]
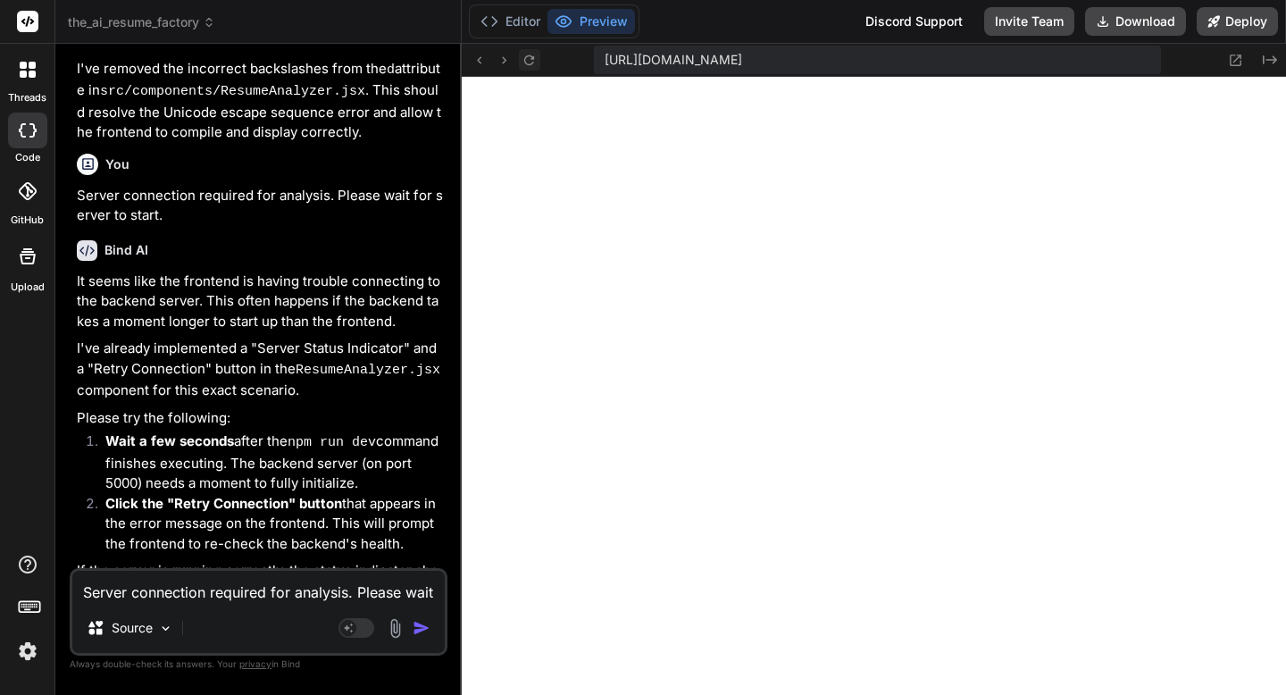
click at [523, 66] on icon at bounding box center [529, 60] width 15 height 15
click at [420, 592] on textarea "Server connection required for analysis. Please wait for server to start." at bounding box center [258, 587] width 372 height 32
paste textarea "Server connection required for analysis. Please wait for server to start."
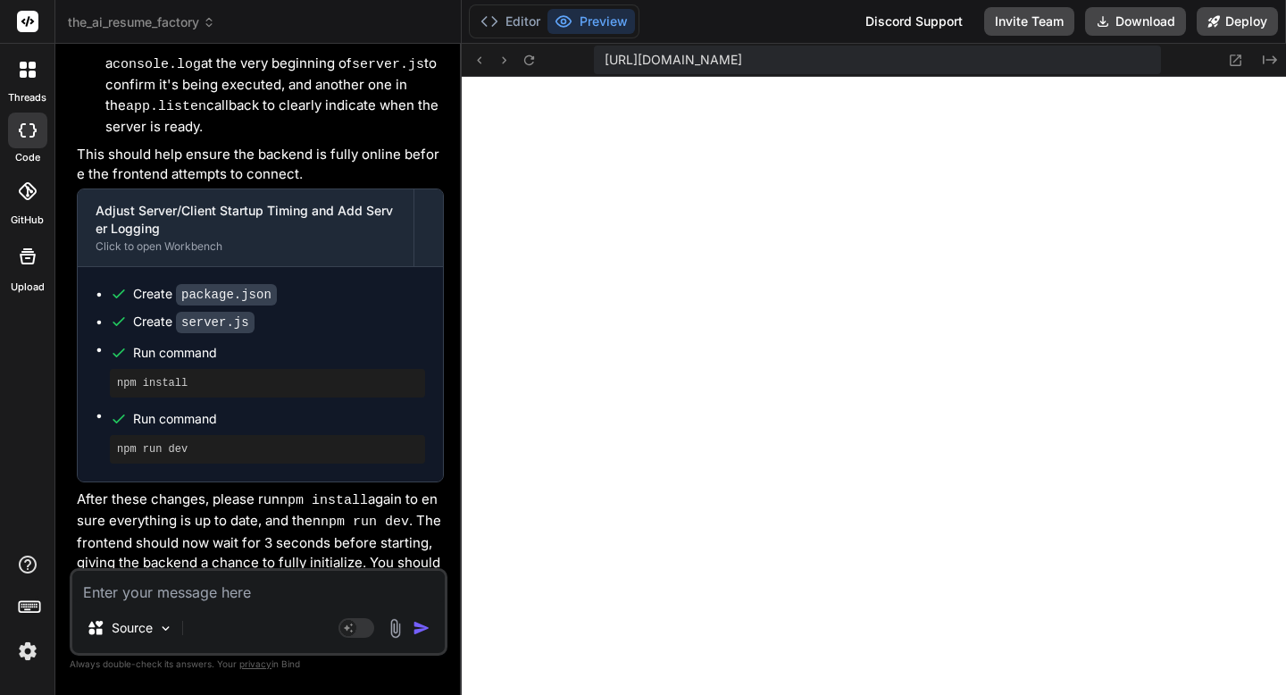
scroll to position [6856, 0]
click at [1251, 16] on button "Deploy" at bounding box center [1237, 21] width 81 height 29
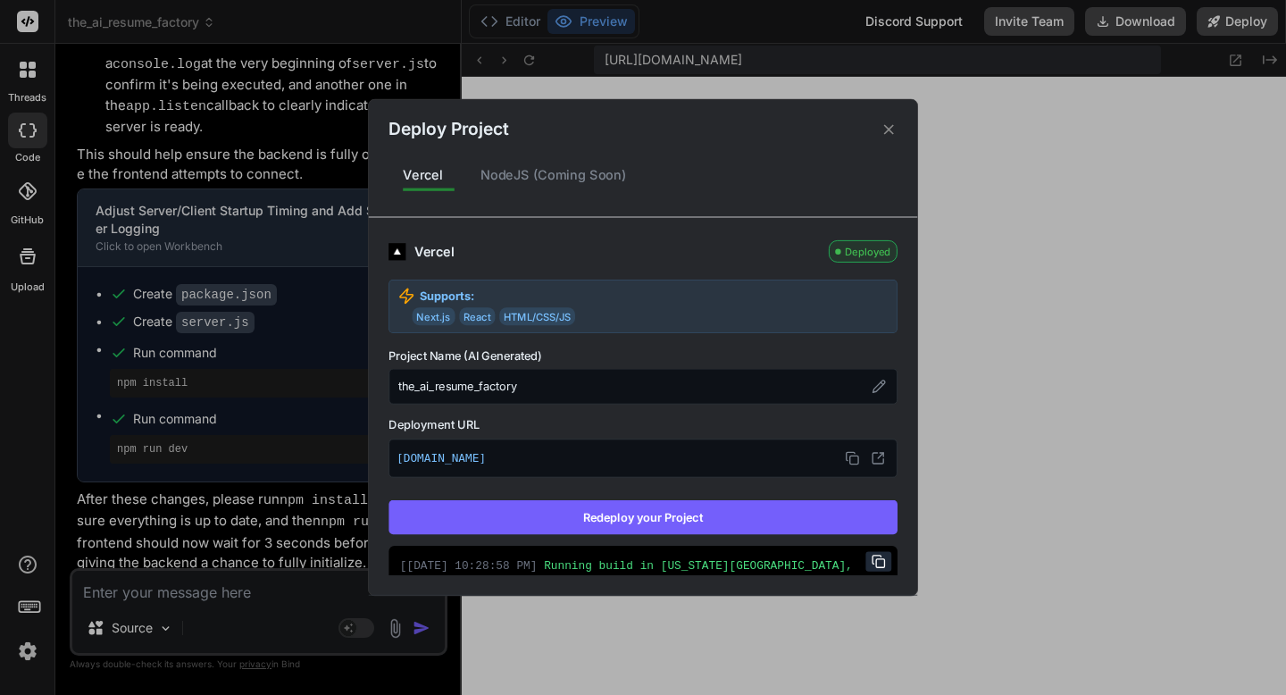
click at [893, 127] on icon at bounding box center [889, 129] width 17 height 17
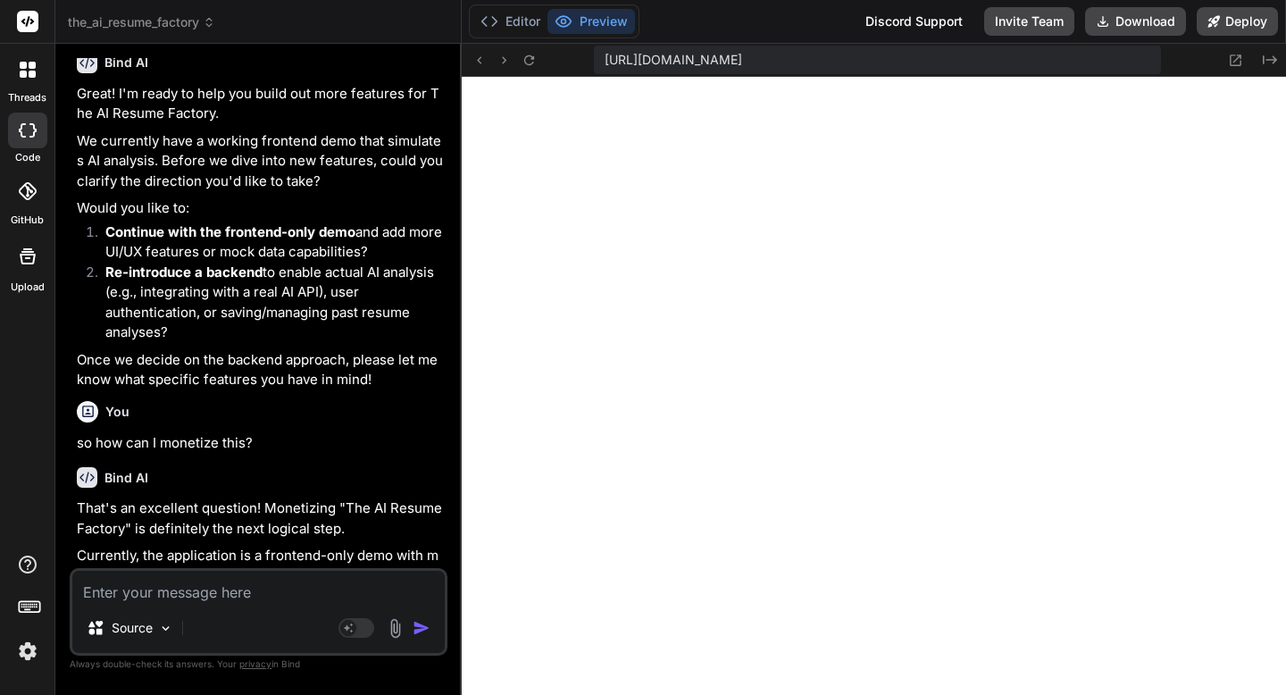
scroll to position [6868, 0]
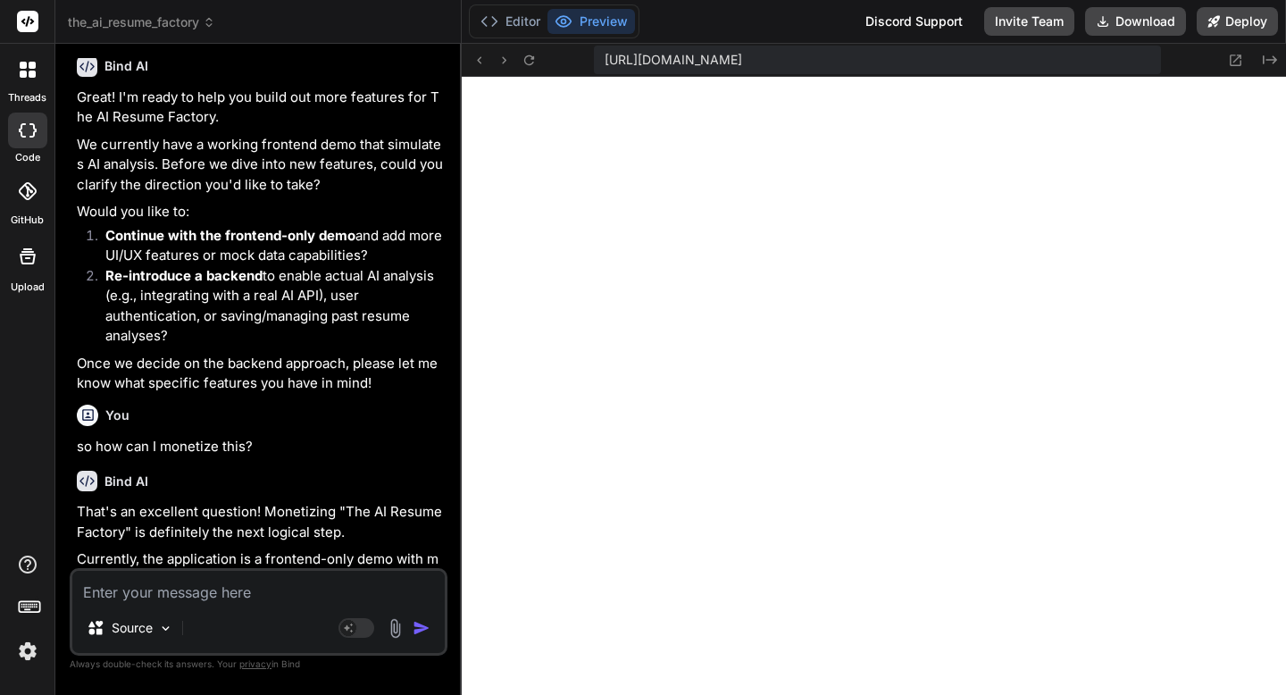
click at [186, 437] on p "so how can I monetize this?" at bounding box center [260, 447] width 367 height 21
copy div "so how can I monetize this?"
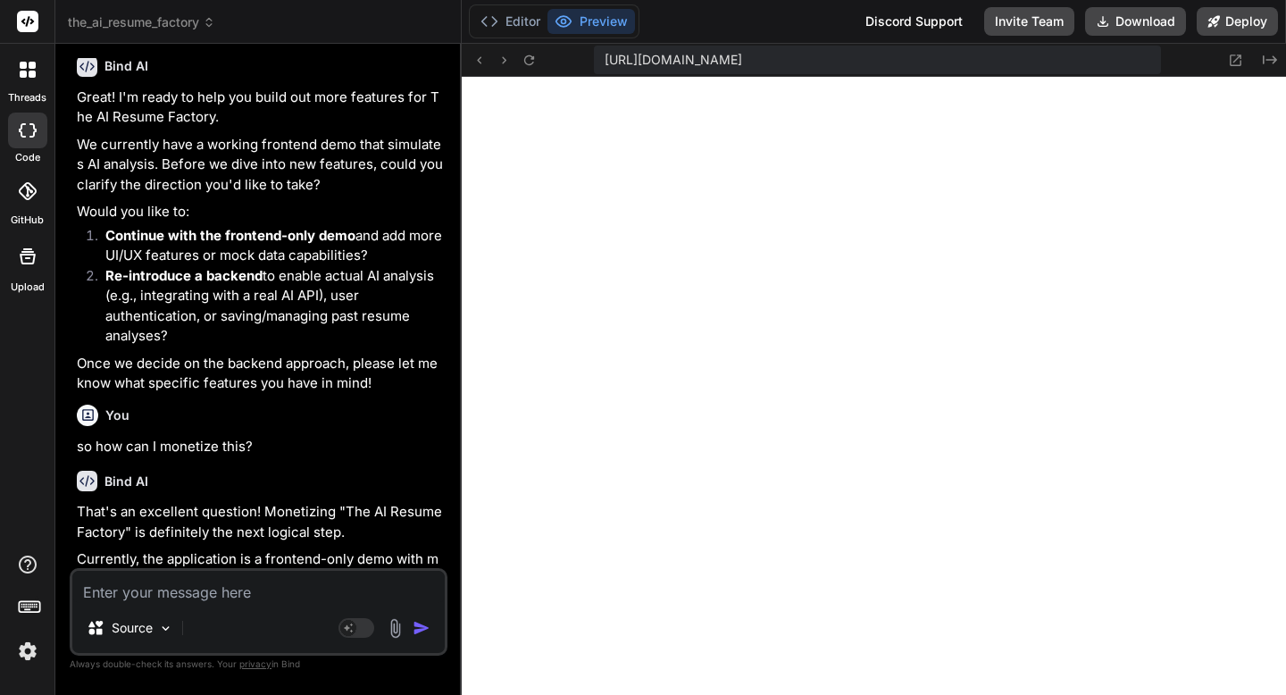
click at [109, 588] on textarea at bounding box center [258, 587] width 372 height 32
paste textarea "so how can I monetize this?"
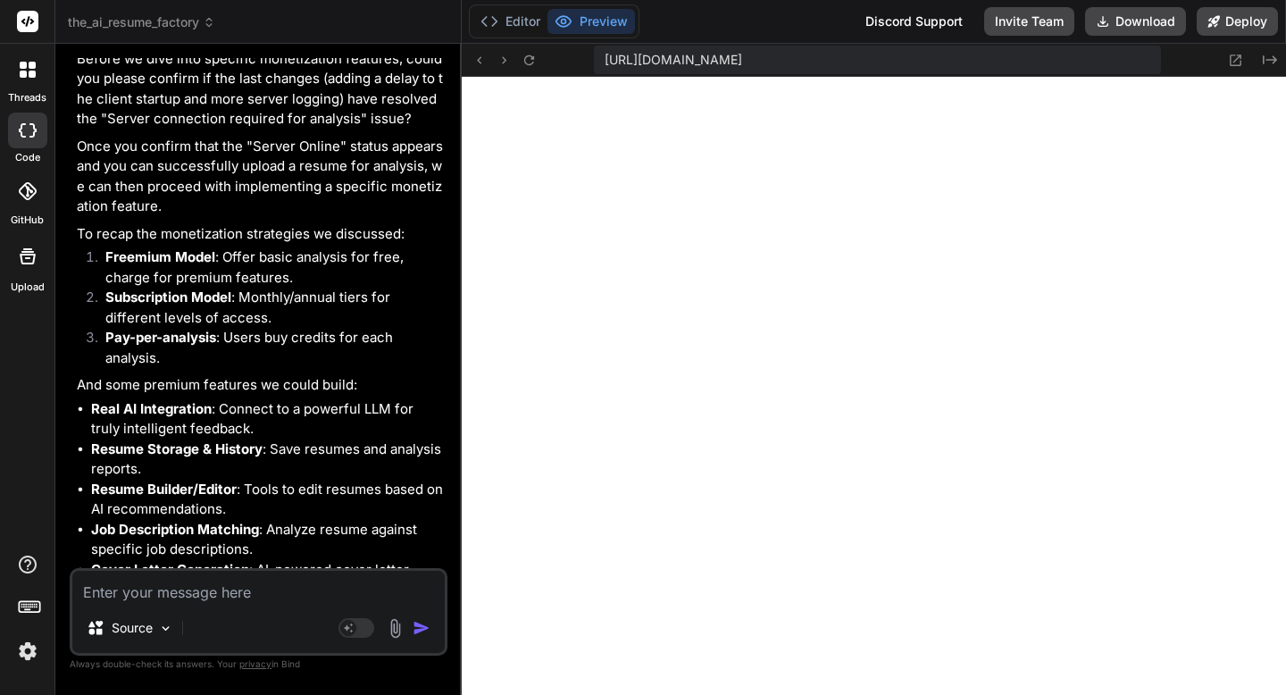
scroll to position [12659, 0]
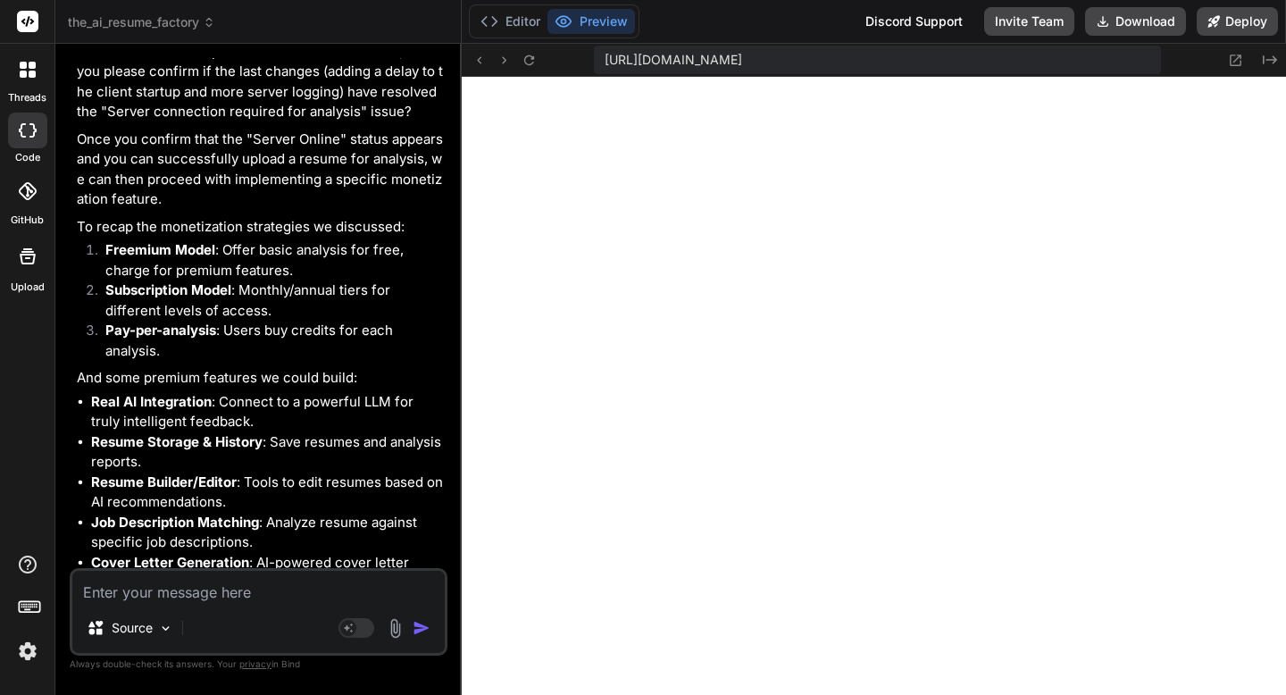
click at [190, 594] on textarea at bounding box center [258, 587] width 372 height 32
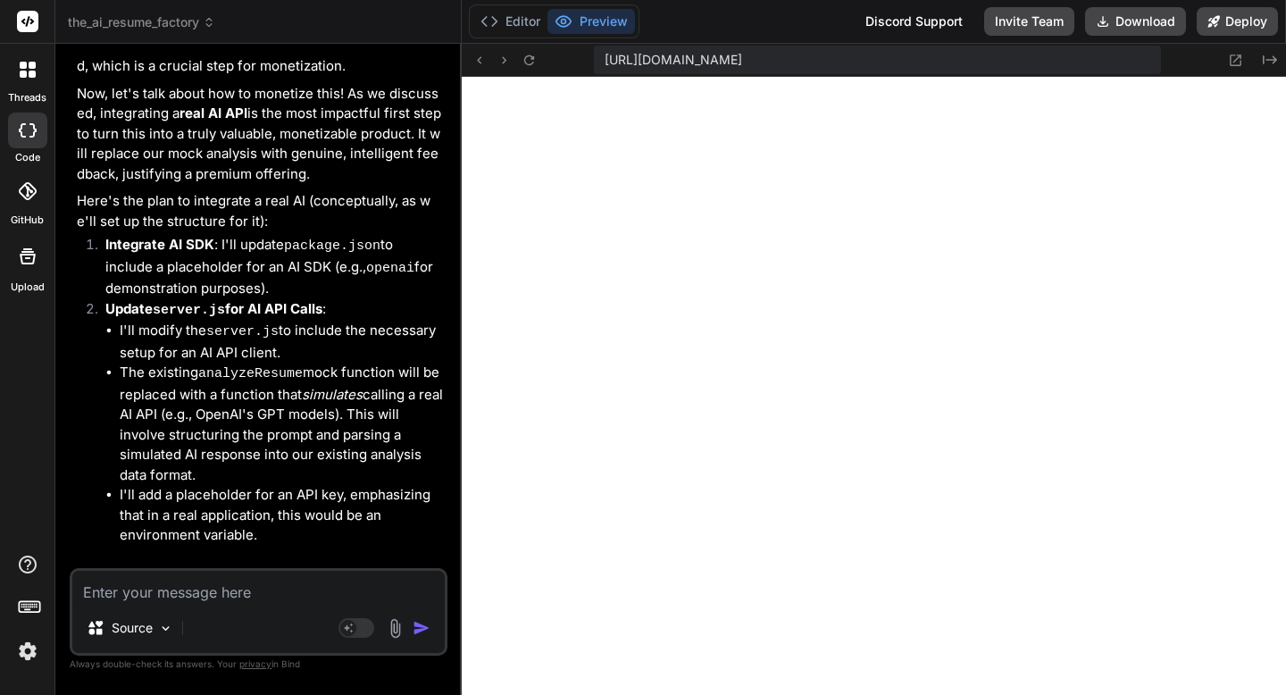
scroll to position [13522, 0]
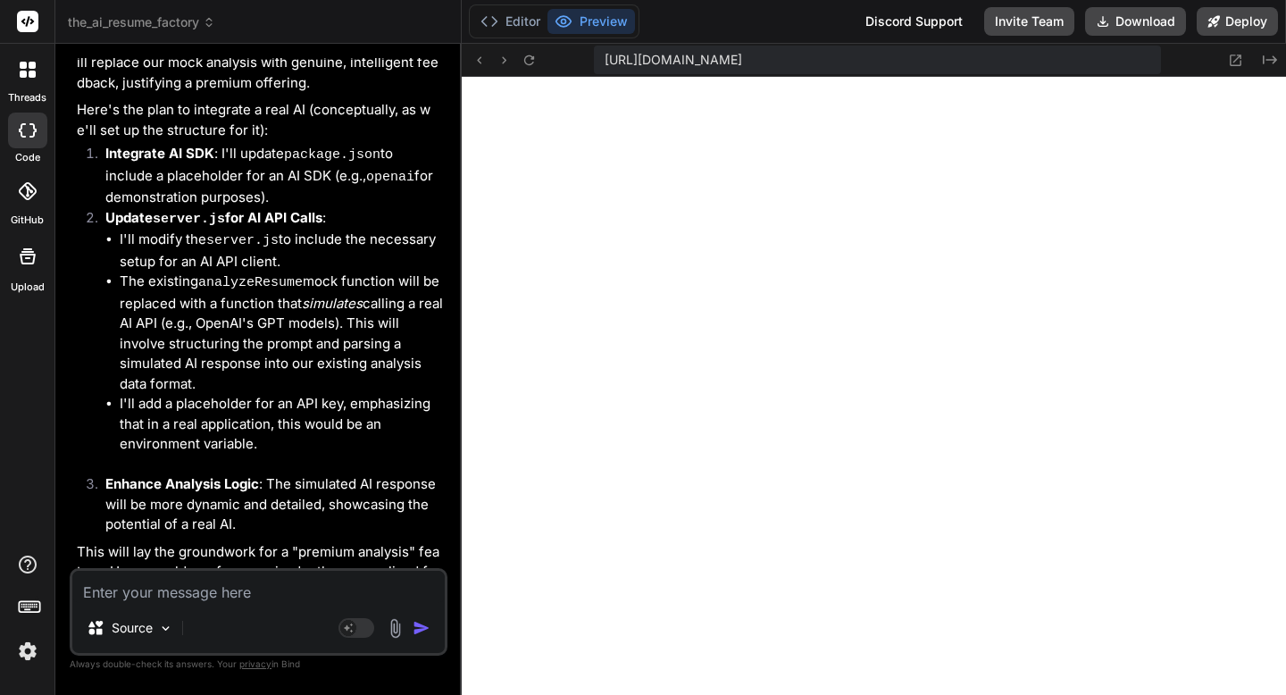
click at [232, 590] on textarea at bounding box center [258, 587] width 372 height 32
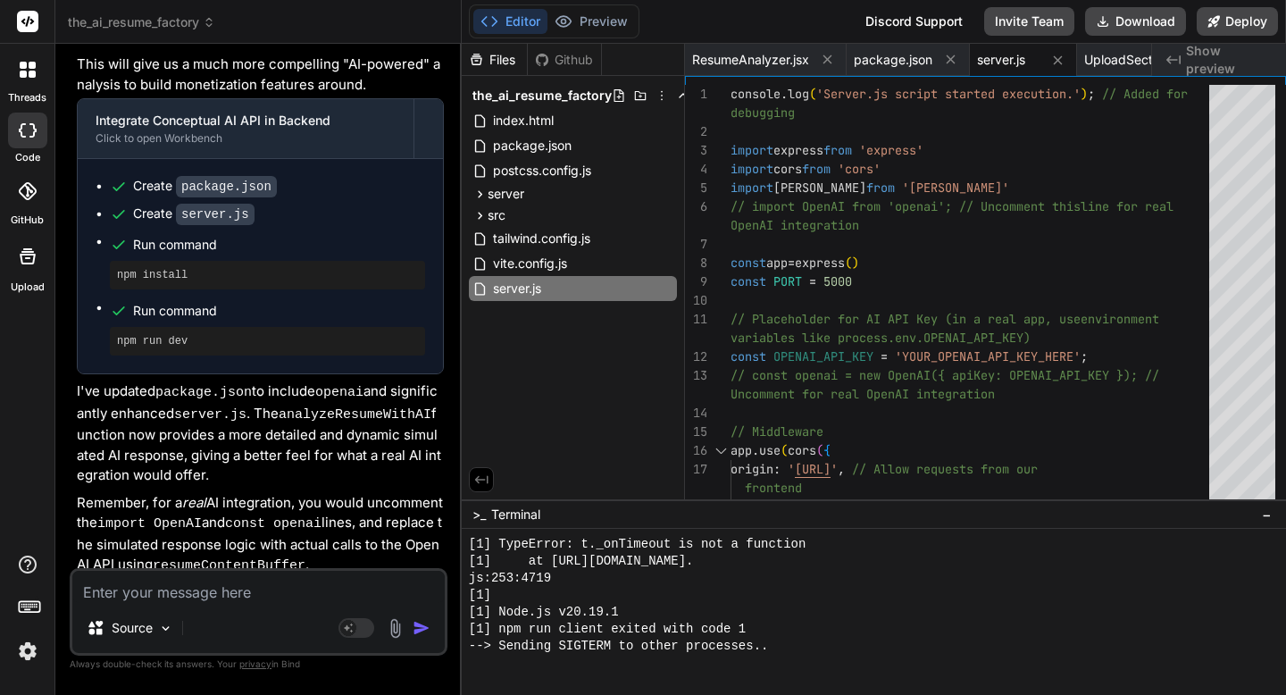
scroll to position [7858, 0]
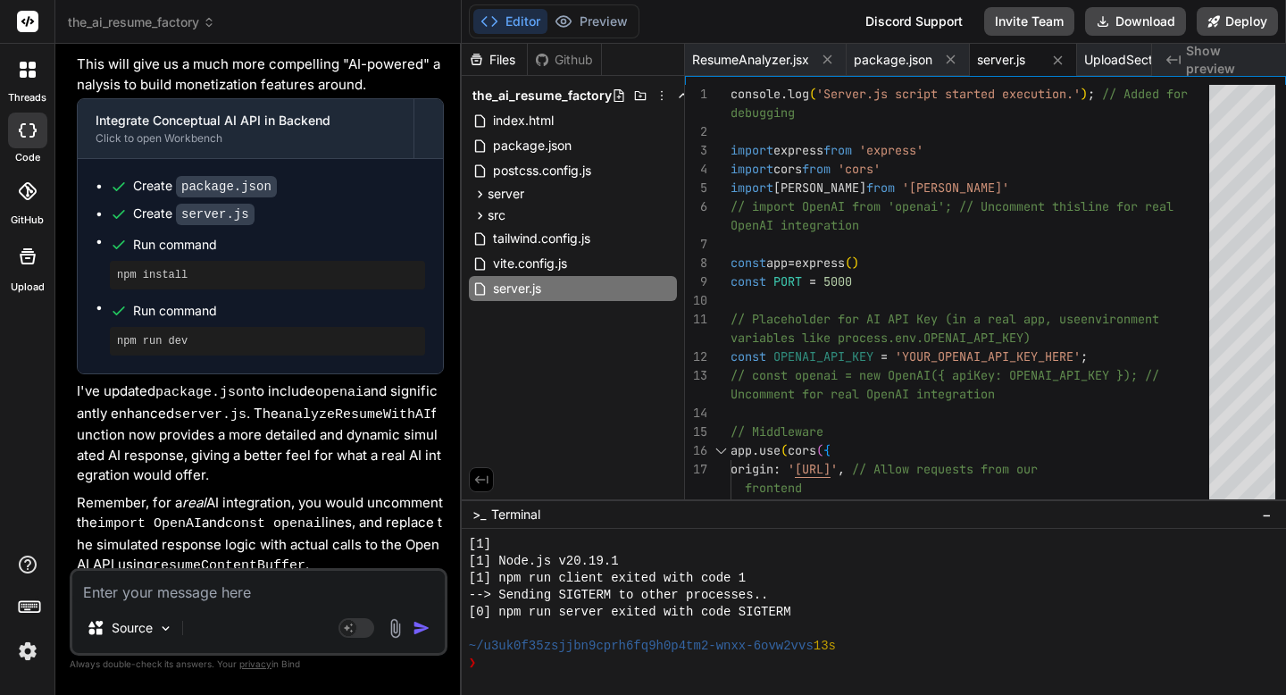
click at [164, 591] on textarea at bounding box center [258, 587] width 372 height 32
click at [1250, 19] on button "Deploy" at bounding box center [1237, 21] width 81 height 29
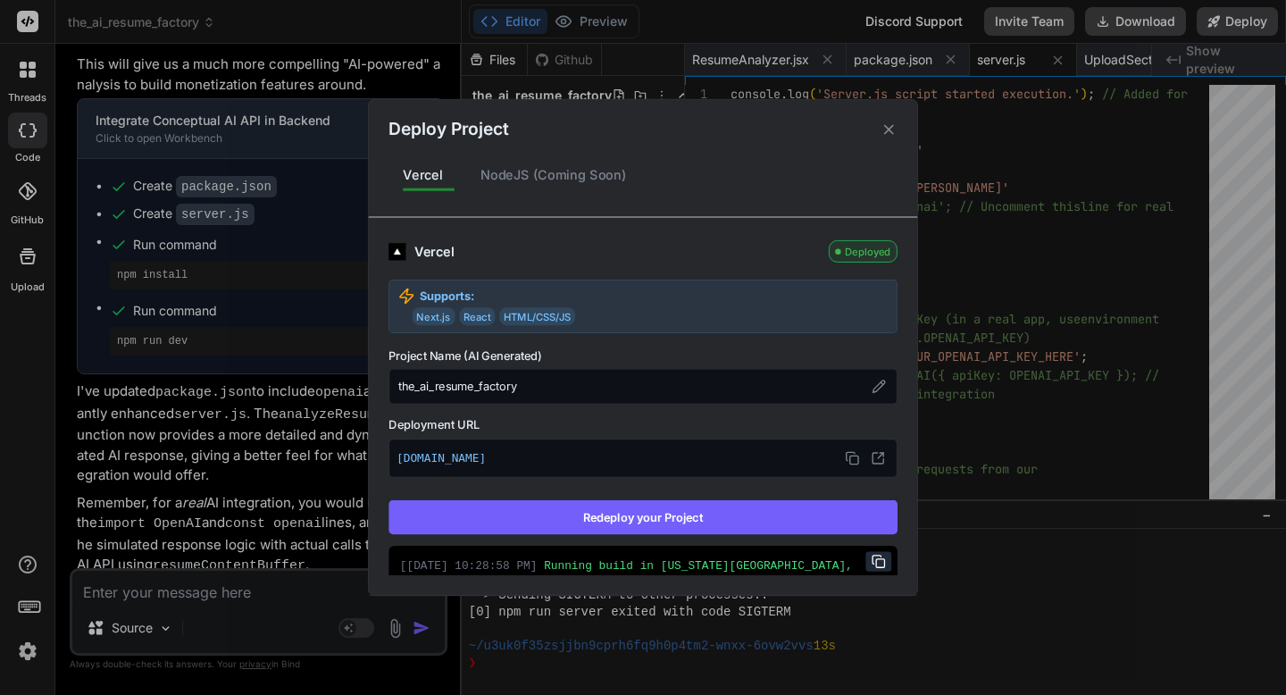
click at [775, 505] on button "Redeploy your Project" at bounding box center [643, 517] width 509 height 34
click at [251, 594] on div "Deploy Project Vercel NodeJS (Coming Soon) Vercel Deployed Supports: Next.js Re…" at bounding box center [643, 347] width 1286 height 695
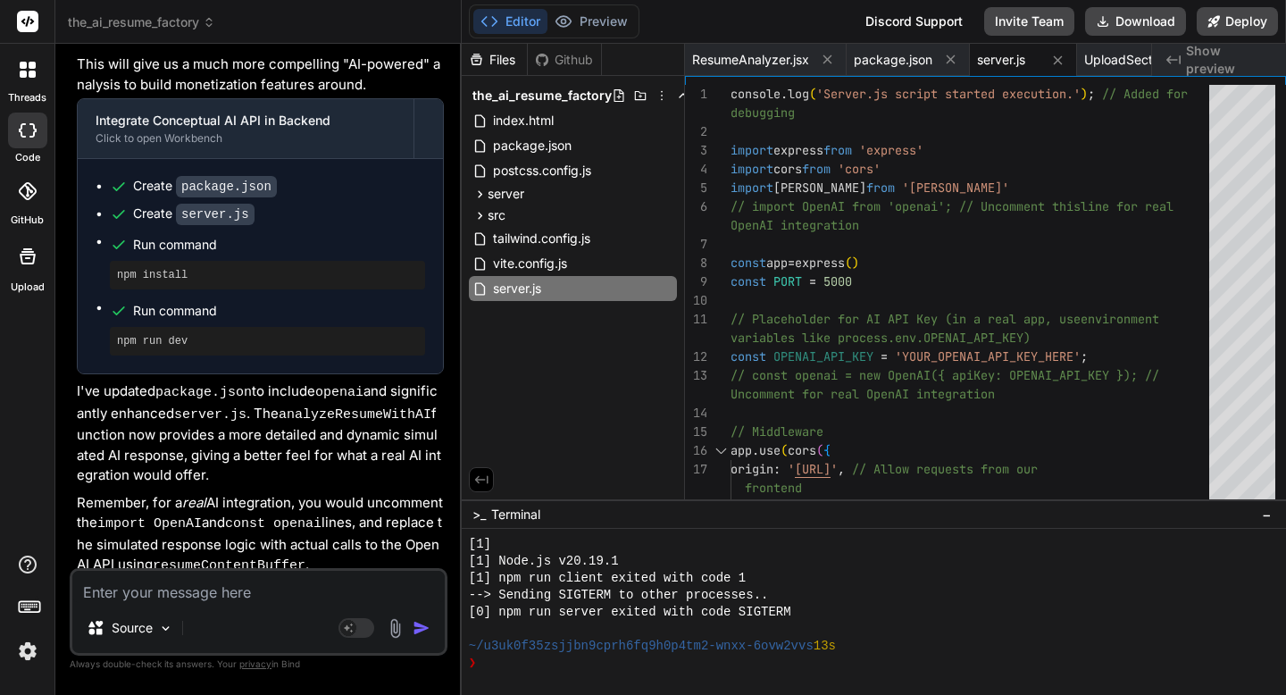
click at [251, 594] on textarea at bounding box center [258, 587] width 372 height 32
paste textarea "Server connection required for analysis. Please wait for server to start."
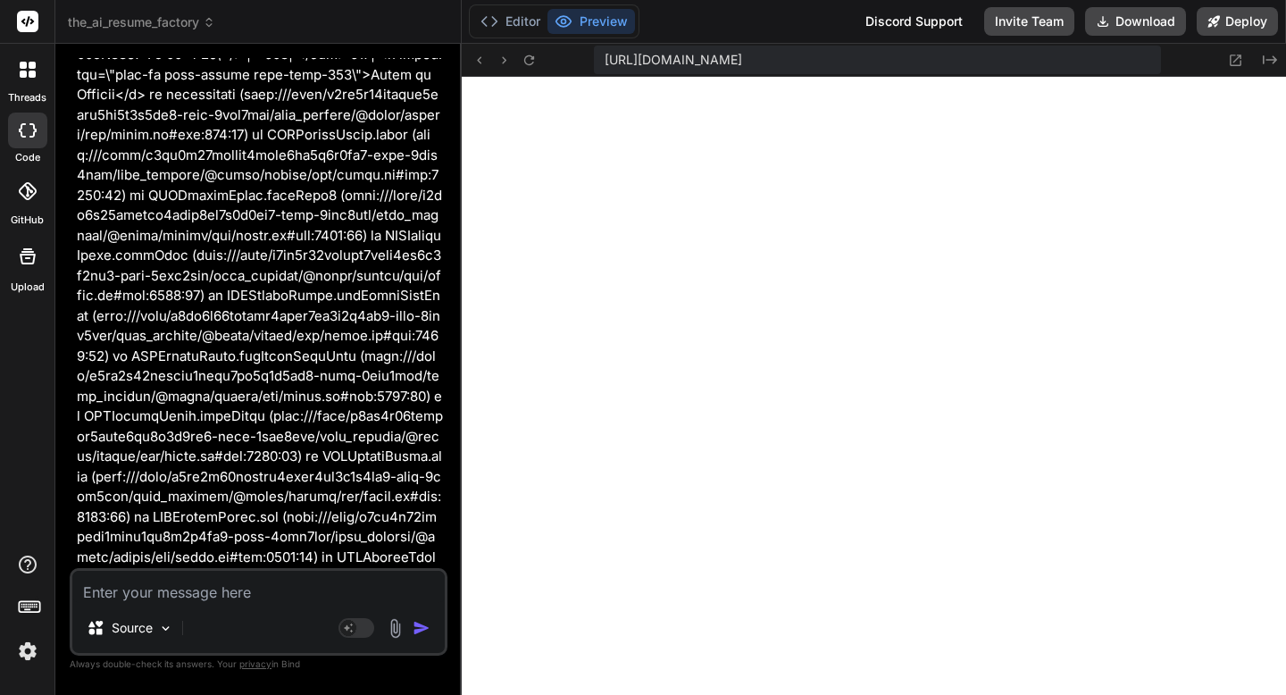
scroll to position [8723, 0]
click at [199, 29] on span "the_ai_resume_factory" at bounding box center [141, 22] width 147 height 18
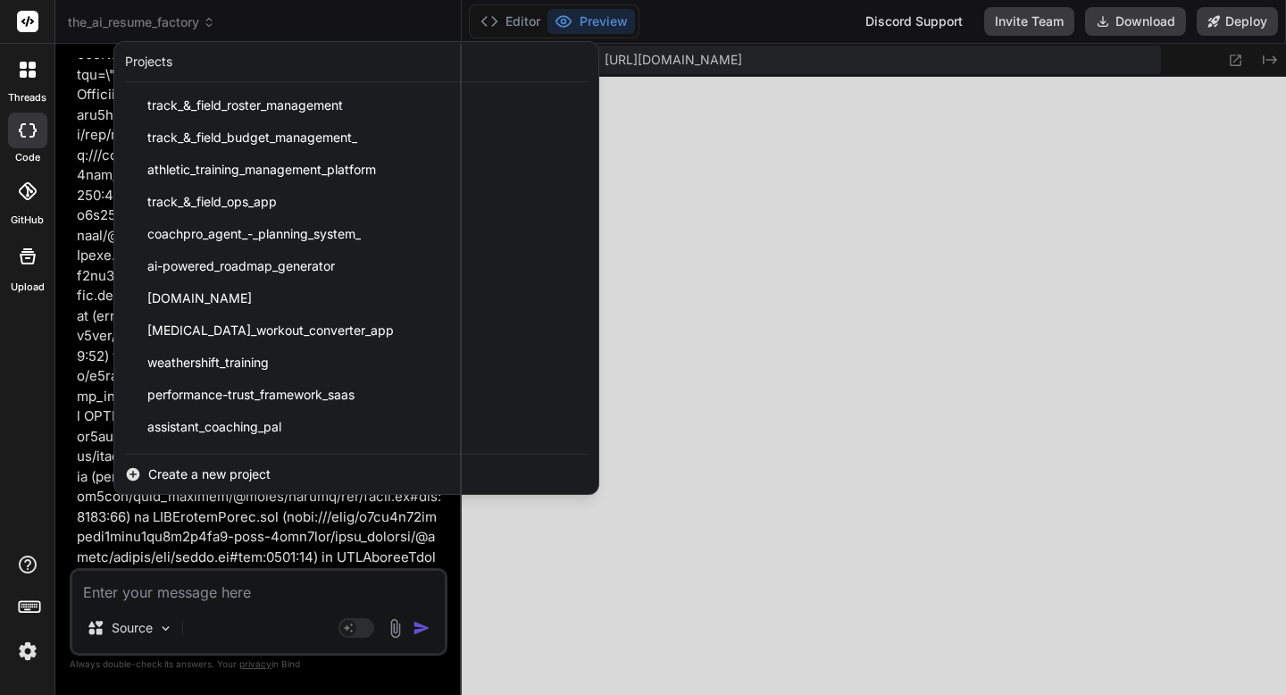
click at [235, 479] on span "Create a new project" at bounding box center [209, 474] width 122 height 18
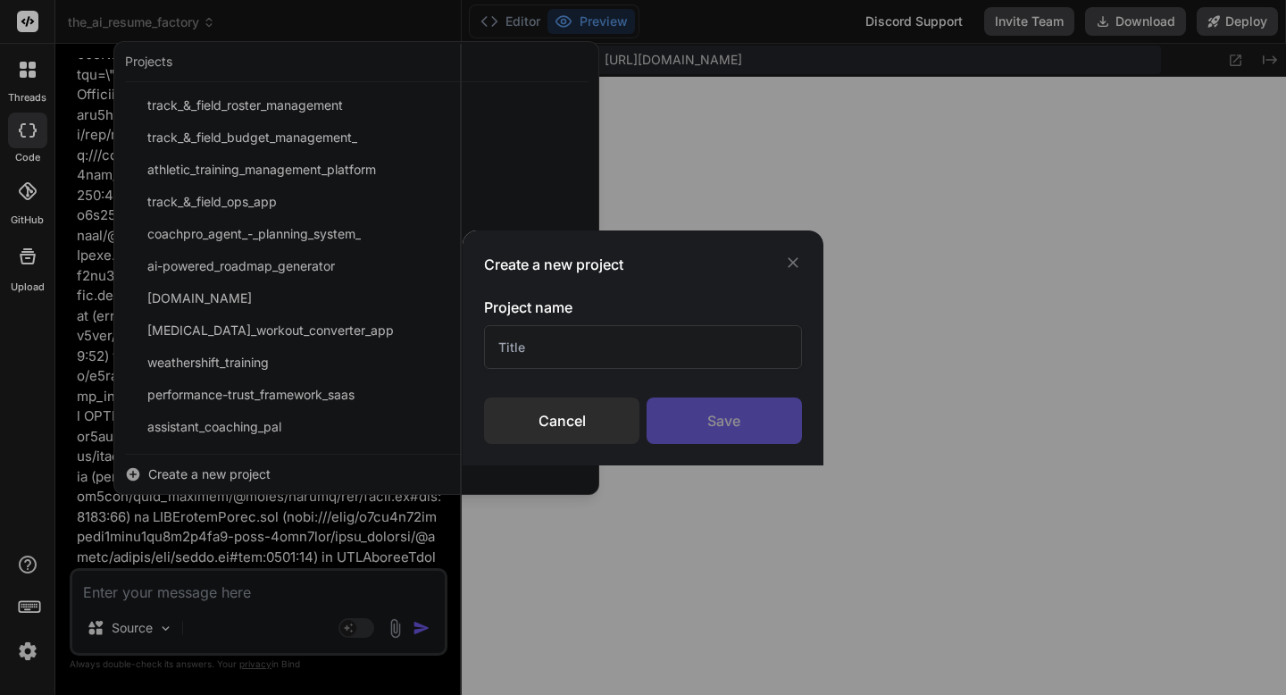
click at [518, 413] on div "Cancel" at bounding box center [561, 420] width 155 height 46
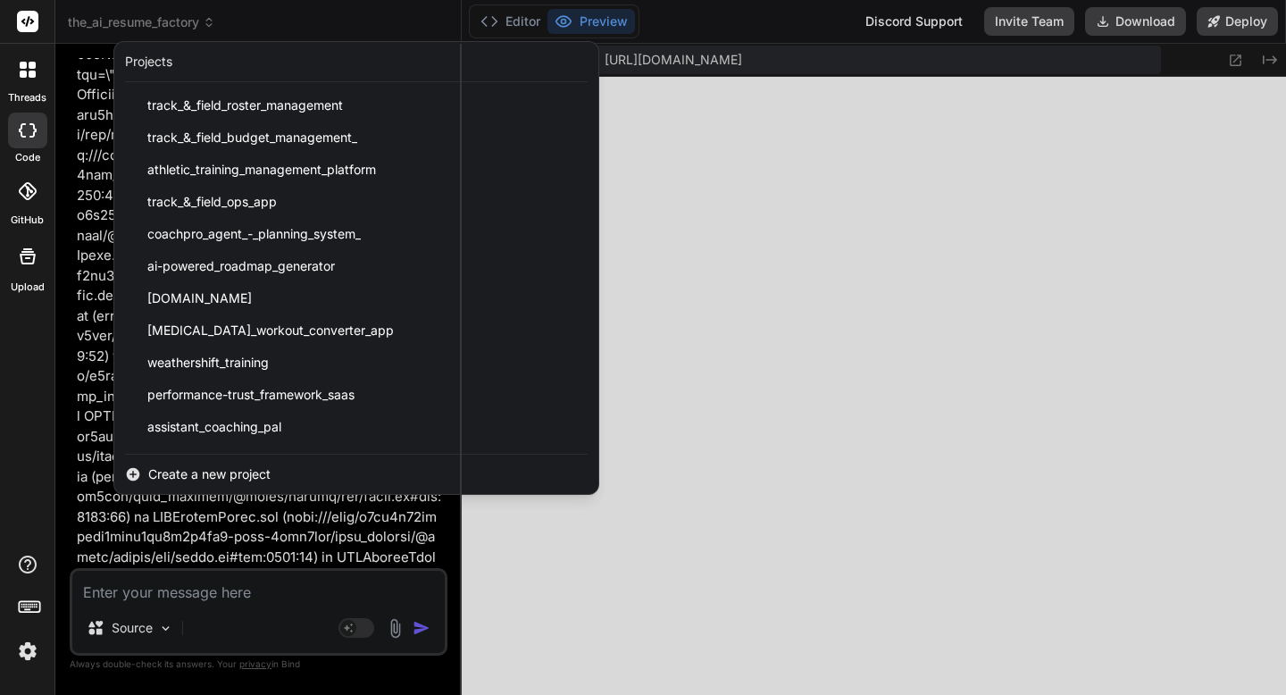
click at [24, 79] on div at bounding box center [28, 70] width 38 height 38
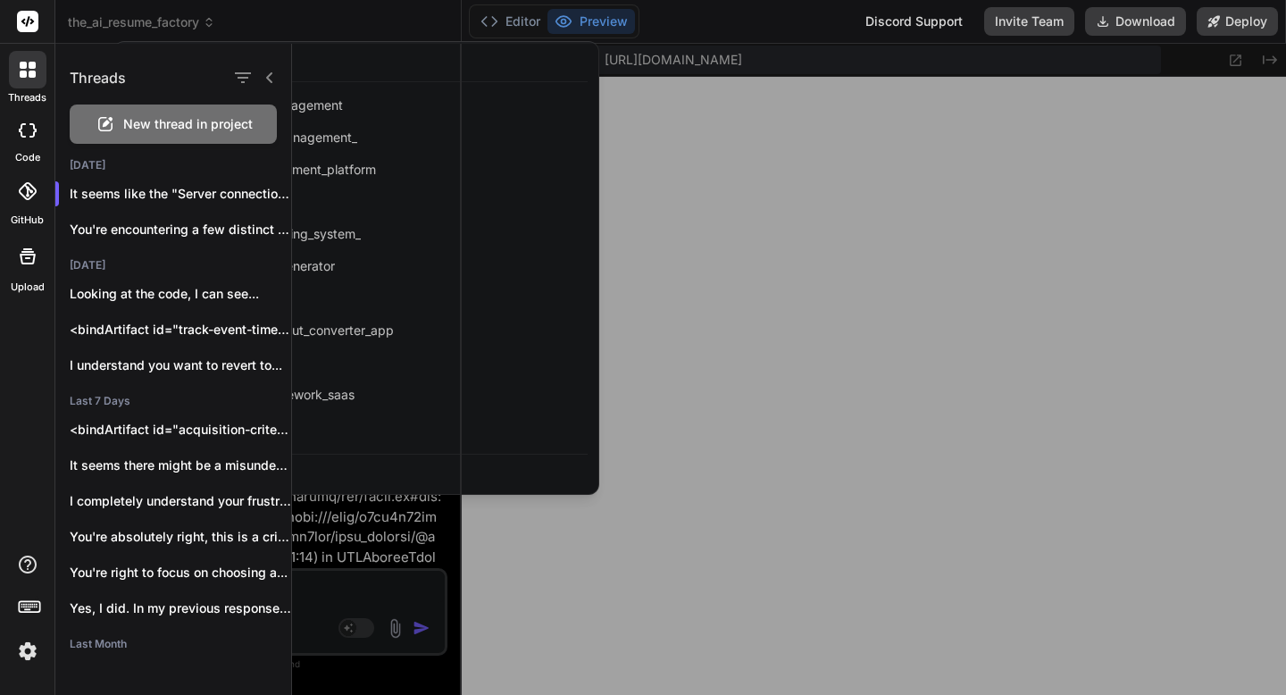
click at [130, 130] on span "New thread in project" at bounding box center [188, 124] width 130 height 18
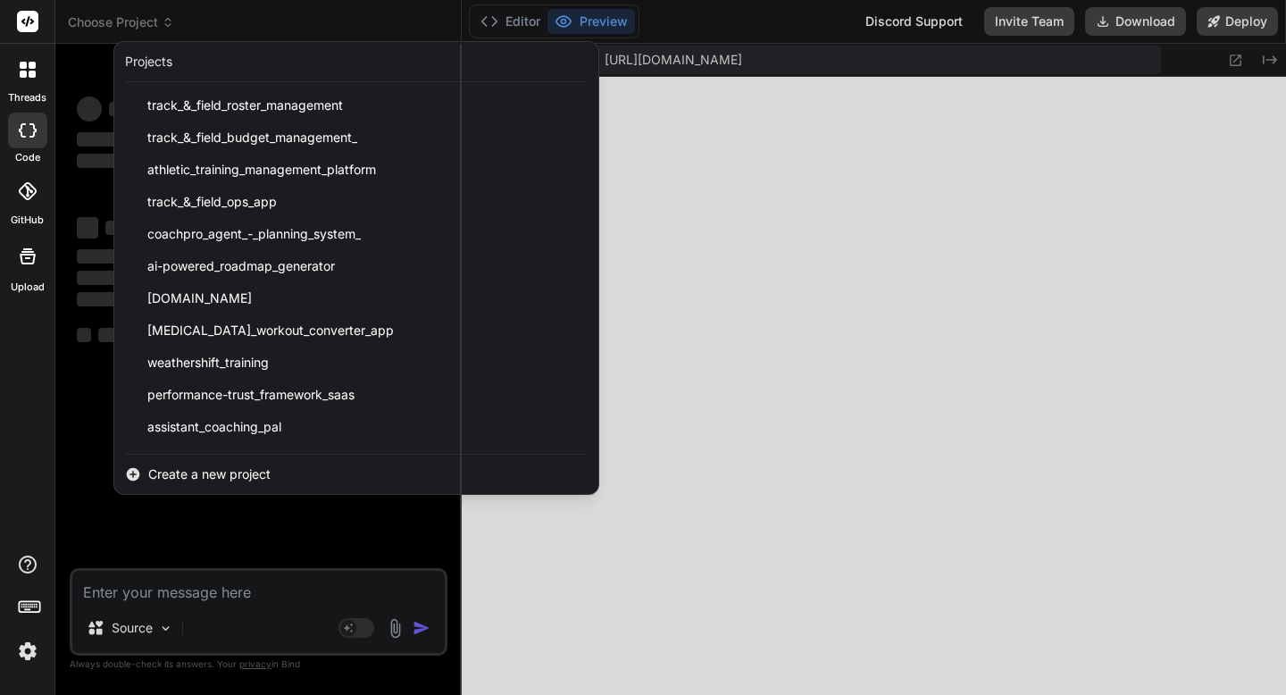
scroll to position [8740, 0]
click at [142, 590] on div at bounding box center [643, 347] width 1286 height 695
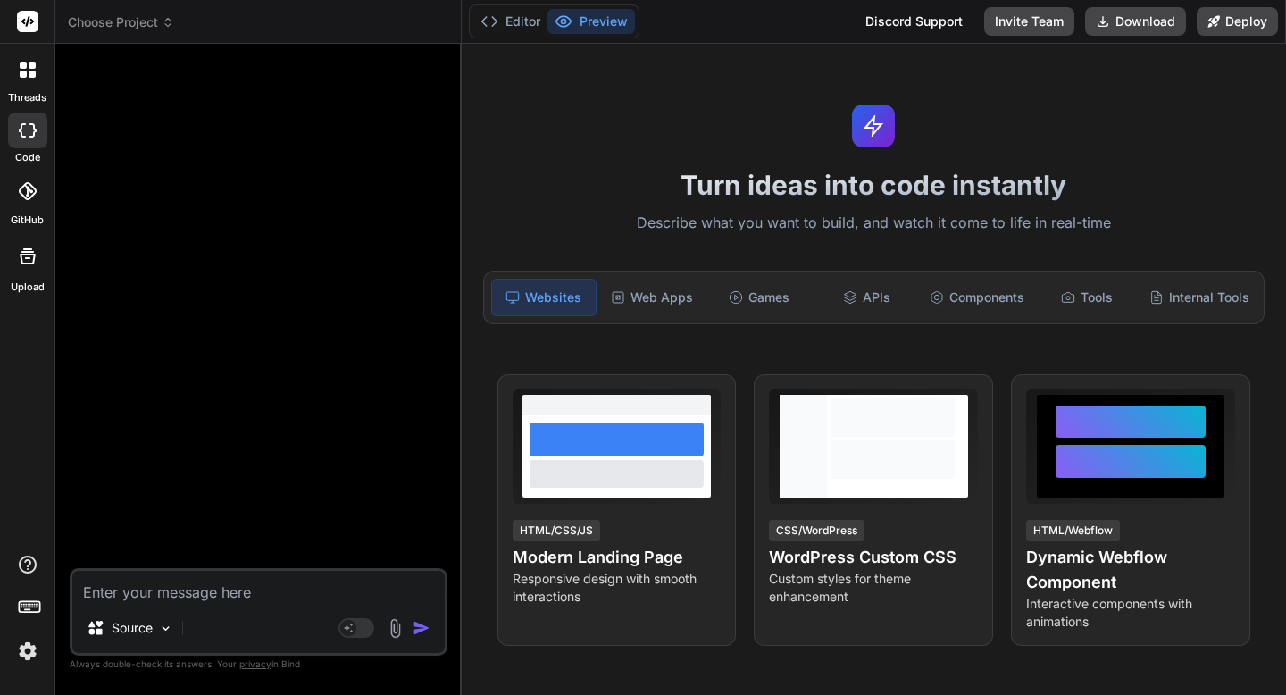
scroll to position [8859, 0]
click at [142, 590] on textarea at bounding box center [258, 587] width 372 height 32
click at [619, 307] on div "Web Apps" at bounding box center [652, 298] width 104 height 38
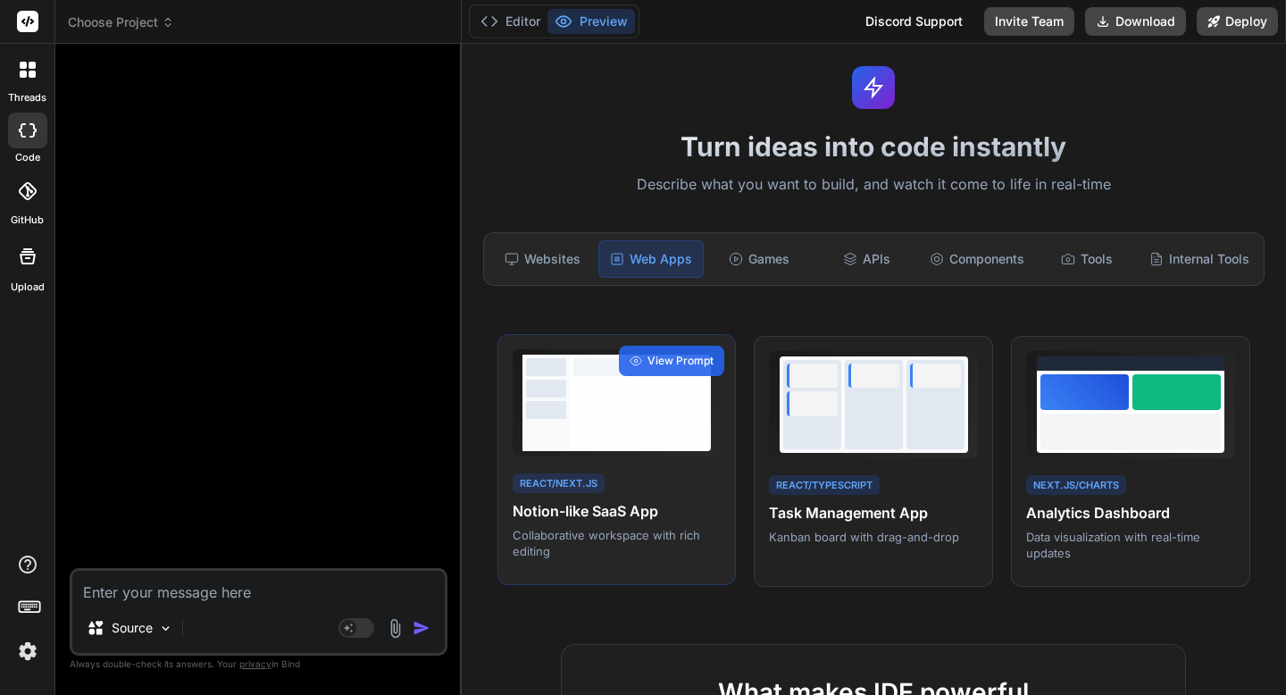
scroll to position [0, 0]
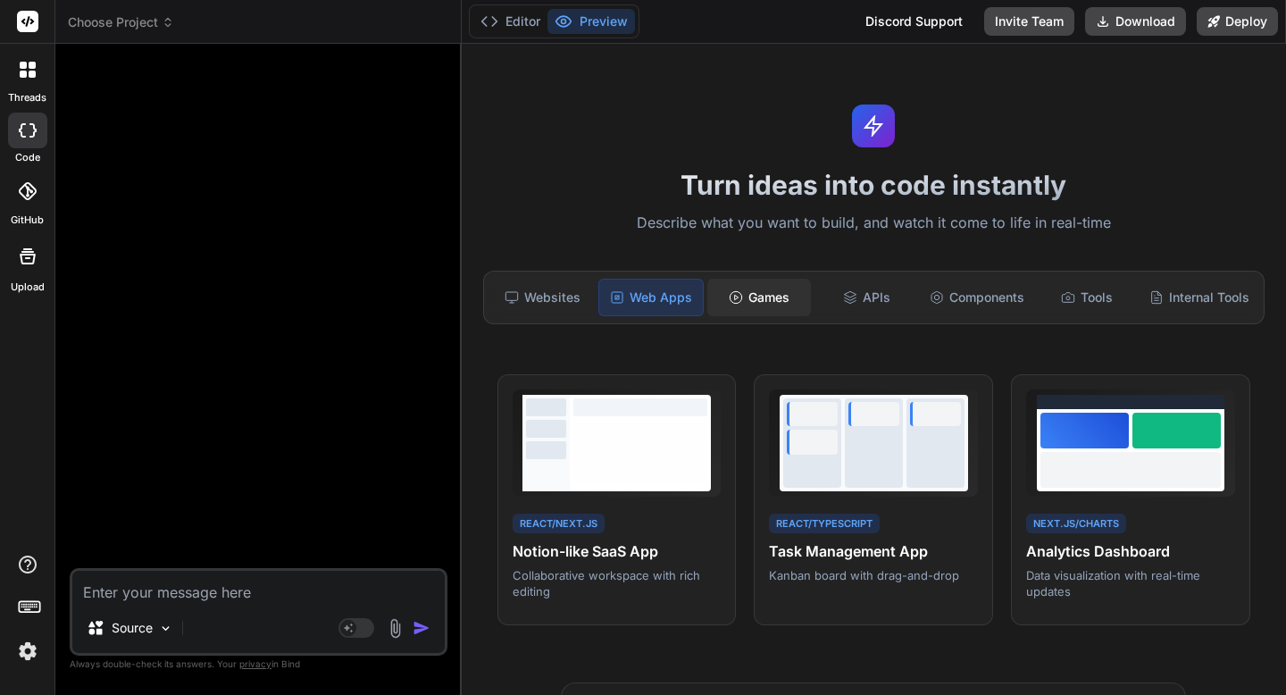
click at [782, 289] on div "Games" at bounding box center [759, 298] width 104 height 38
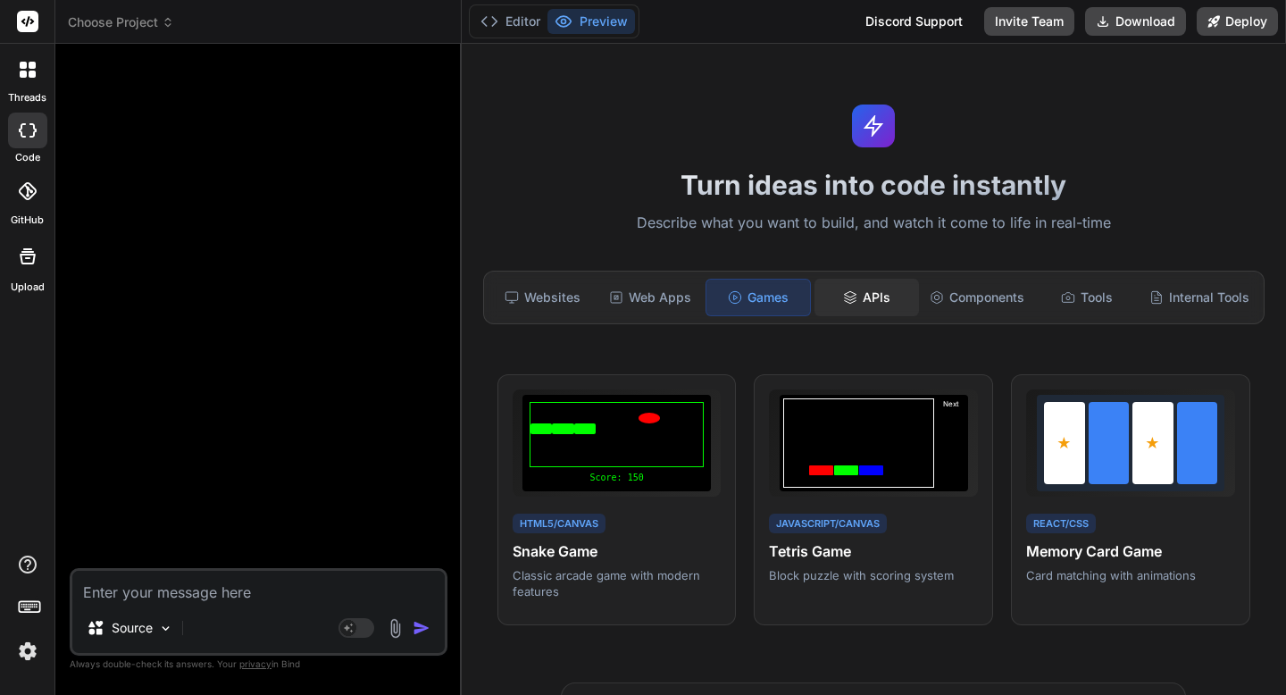
click at [855, 295] on icon at bounding box center [850, 297] width 14 height 14
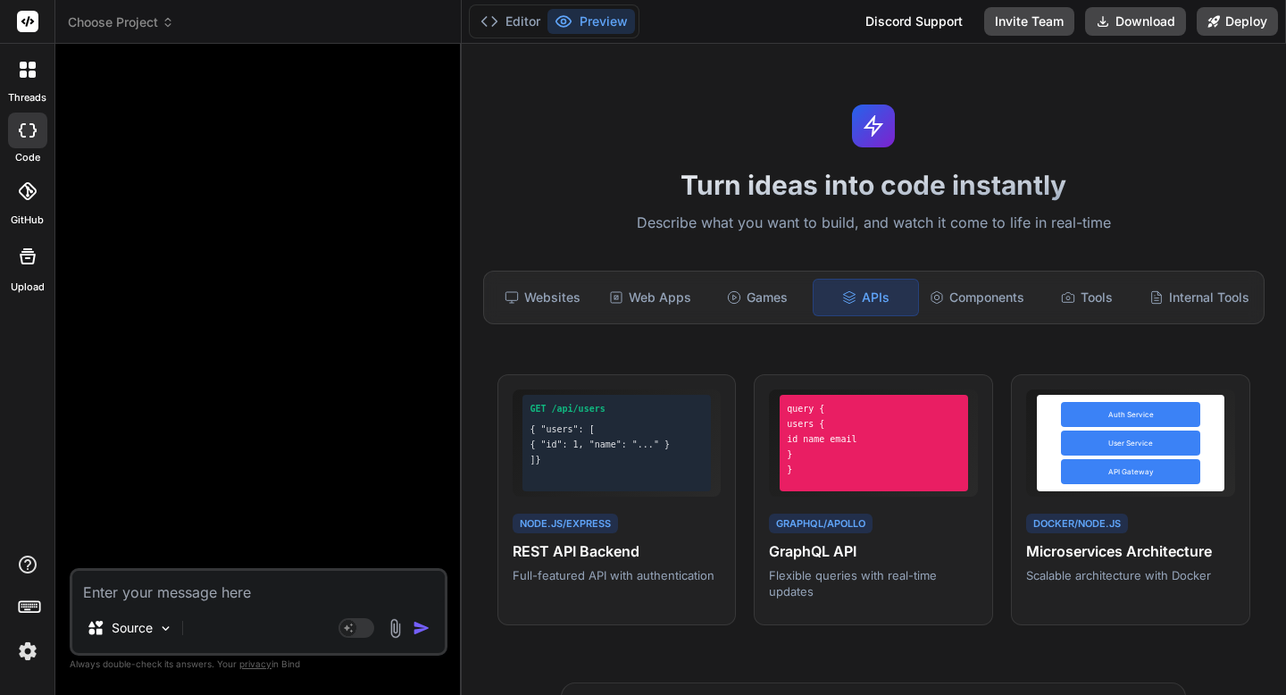
click at [353, 580] on textarea at bounding box center [258, 587] width 372 height 32
paste textarea "<?php /** * Plugin Name: Recipe RSS Importer (Starter) * Description: Imports r…"
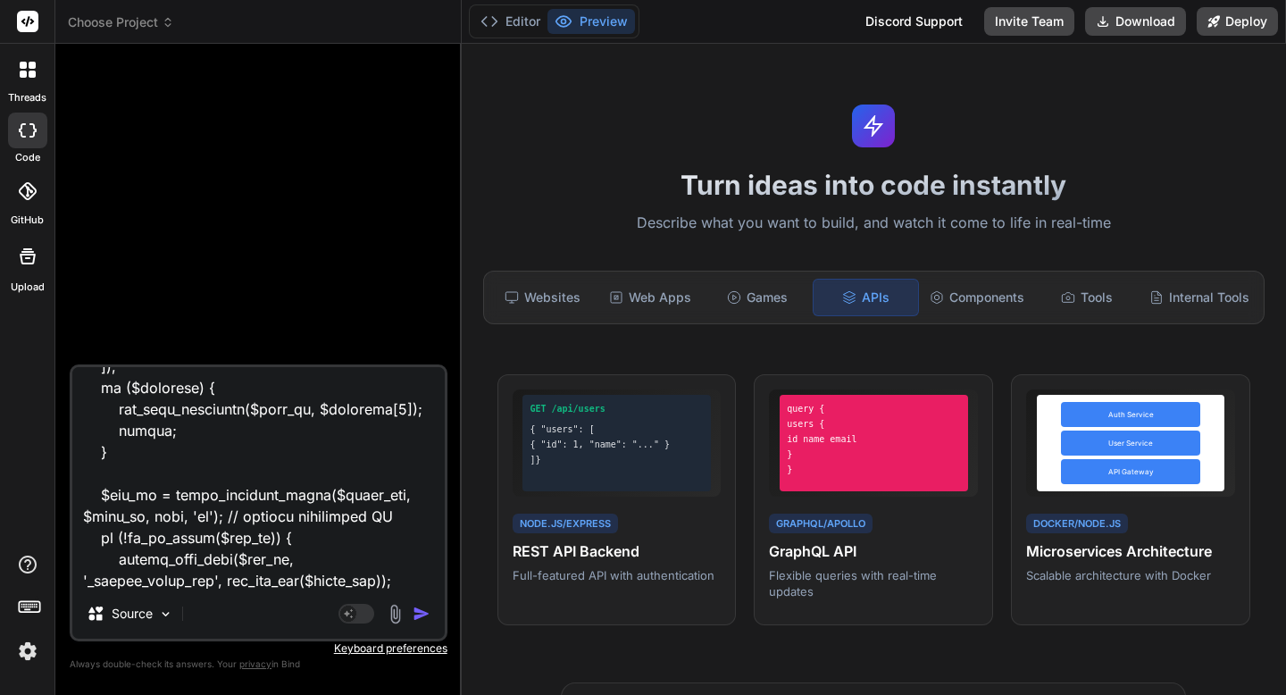
click at [421, 614] on img "button" at bounding box center [422, 614] width 18 height 18
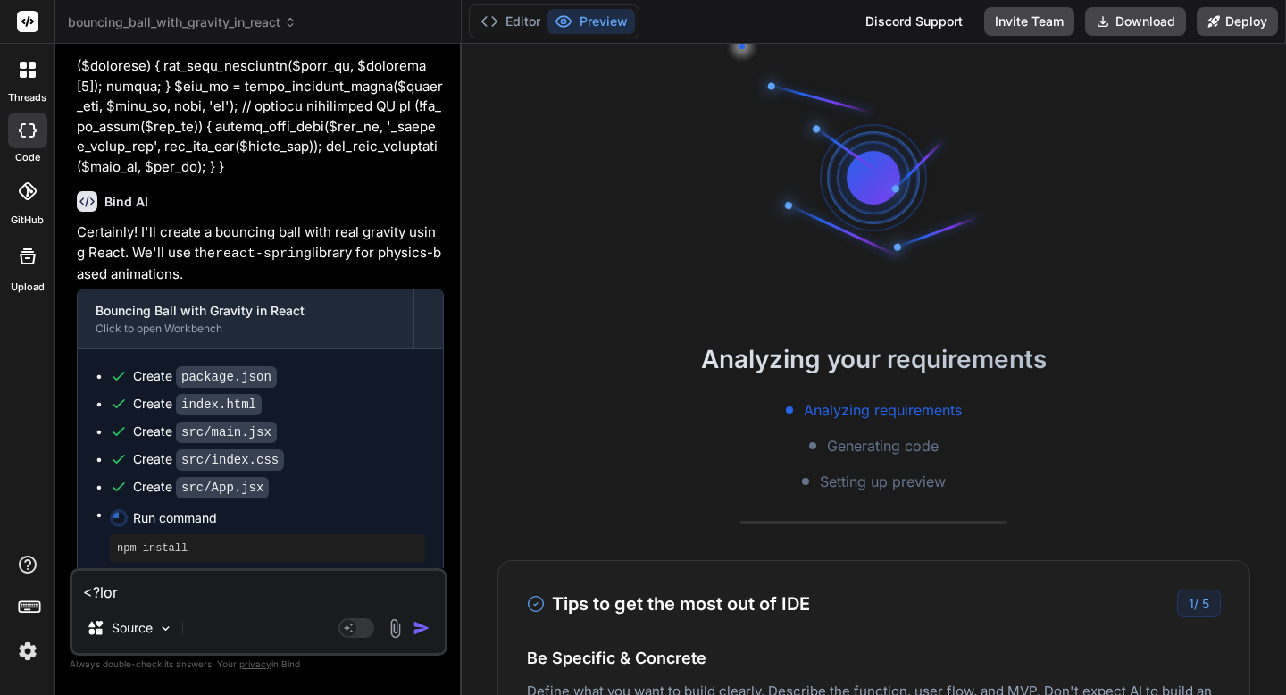
scroll to position [1875, 0]
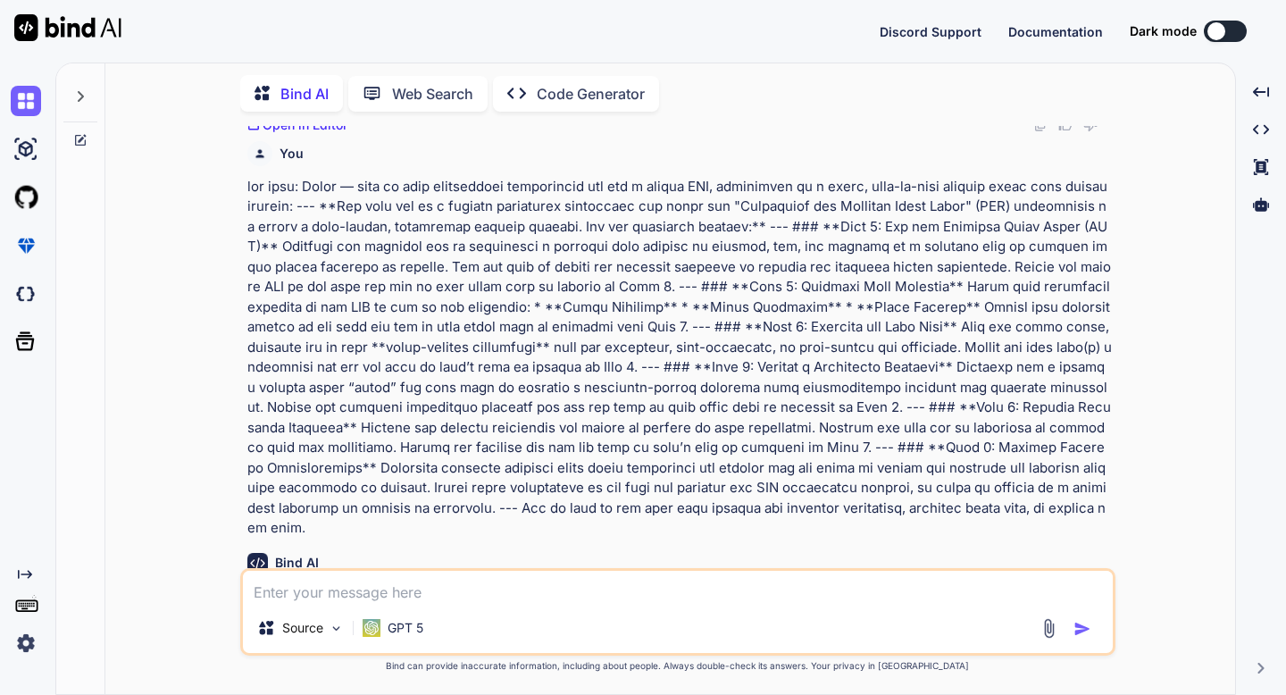
scroll to position [655, 0]
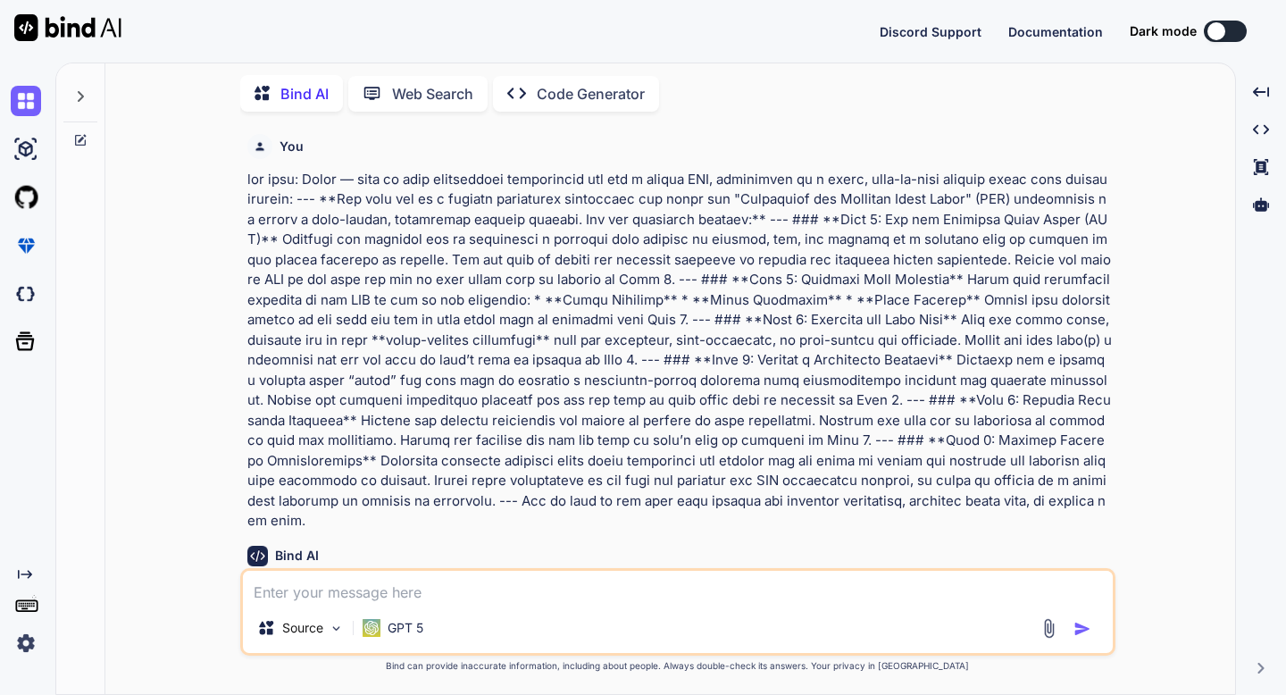
click at [307, 91] on p "Bind AI" at bounding box center [304, 93] width 48 height 21
click at [78, 133] on icon at bounding box center [80, 140] width 14 height 14
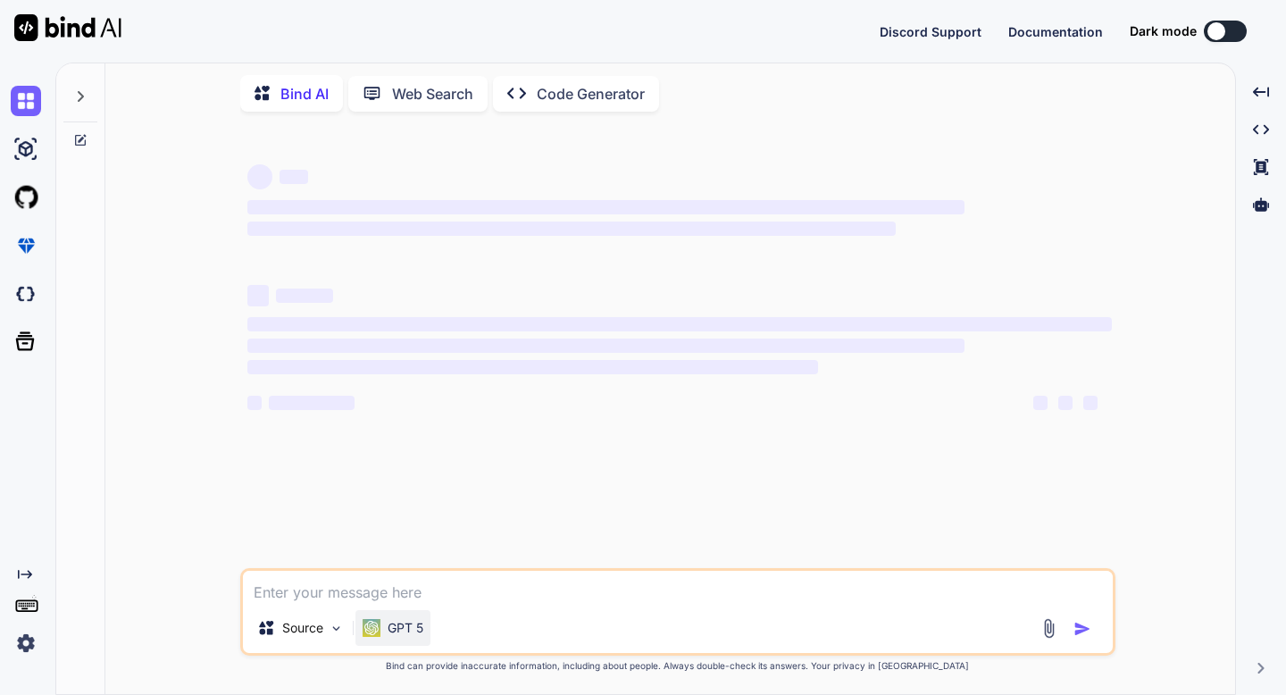
click at [397, 619] on div "GPT 5" at bounding box center [393, 628] width 61 height 18
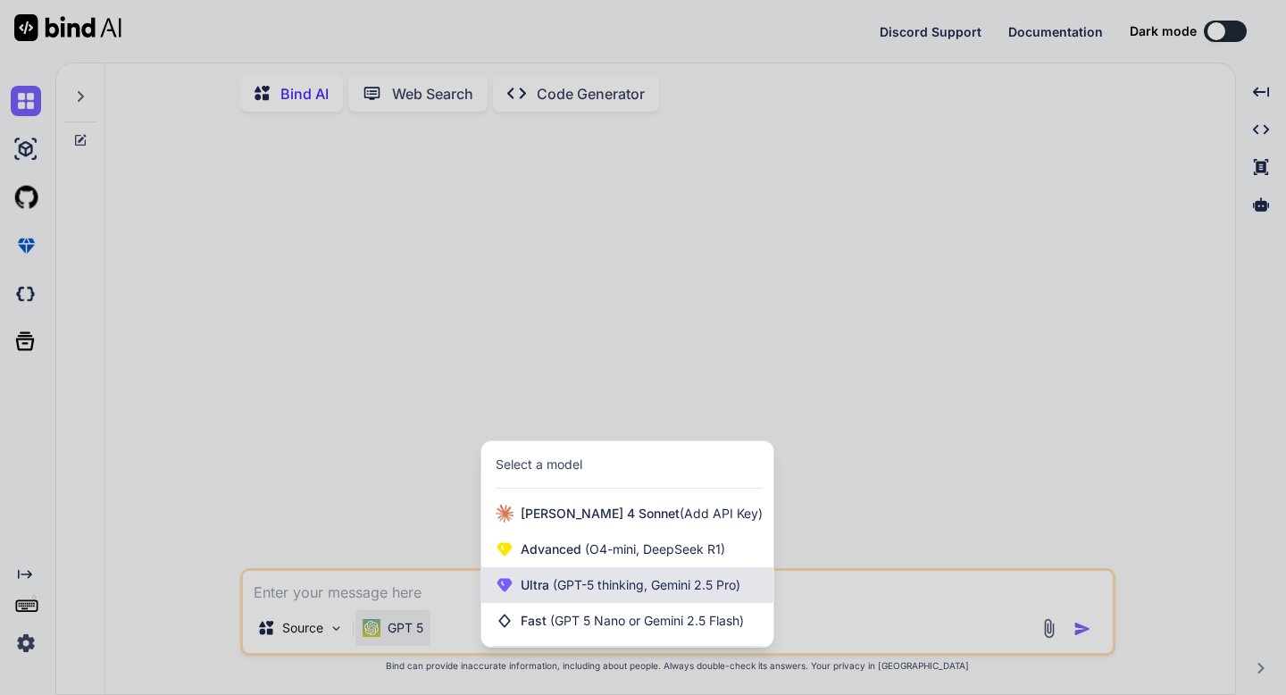
click at [527, 590] on span "Ultra (GPT-5 thinking, Gemini 2.5 Pro)" at bounding box center [631, 585] width 220 height 18
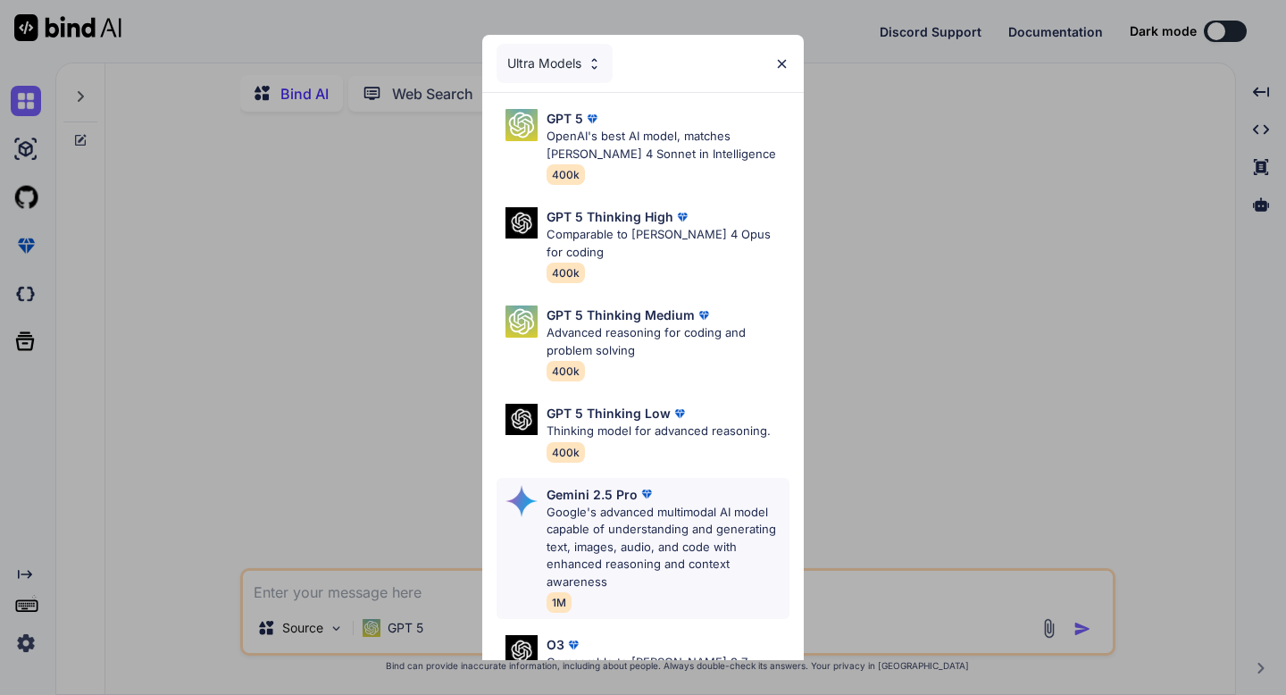
click at [576, 485] on p "Gemini 2.5 Pro" at bounding box center [592, 494] width 91 height 19
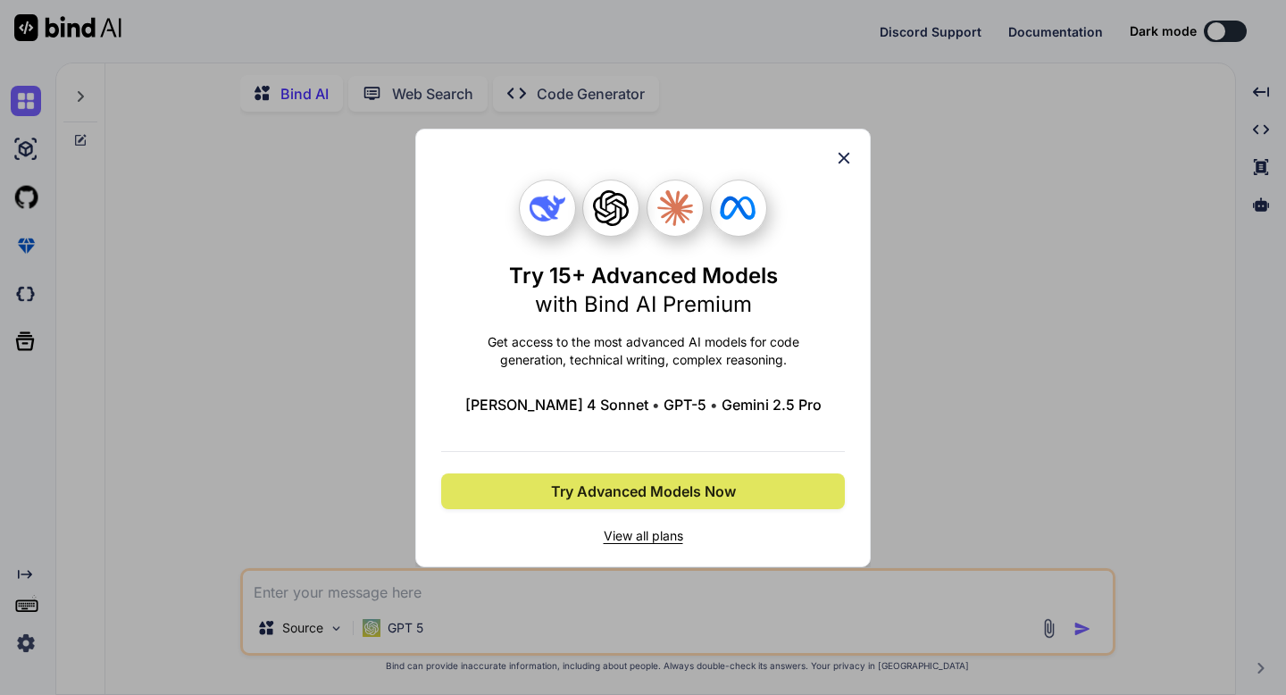
click at [594, 478] on button "Try Advanced Models Now" at bounding box center [643, 491] width 404 height 36
type textarea "x"
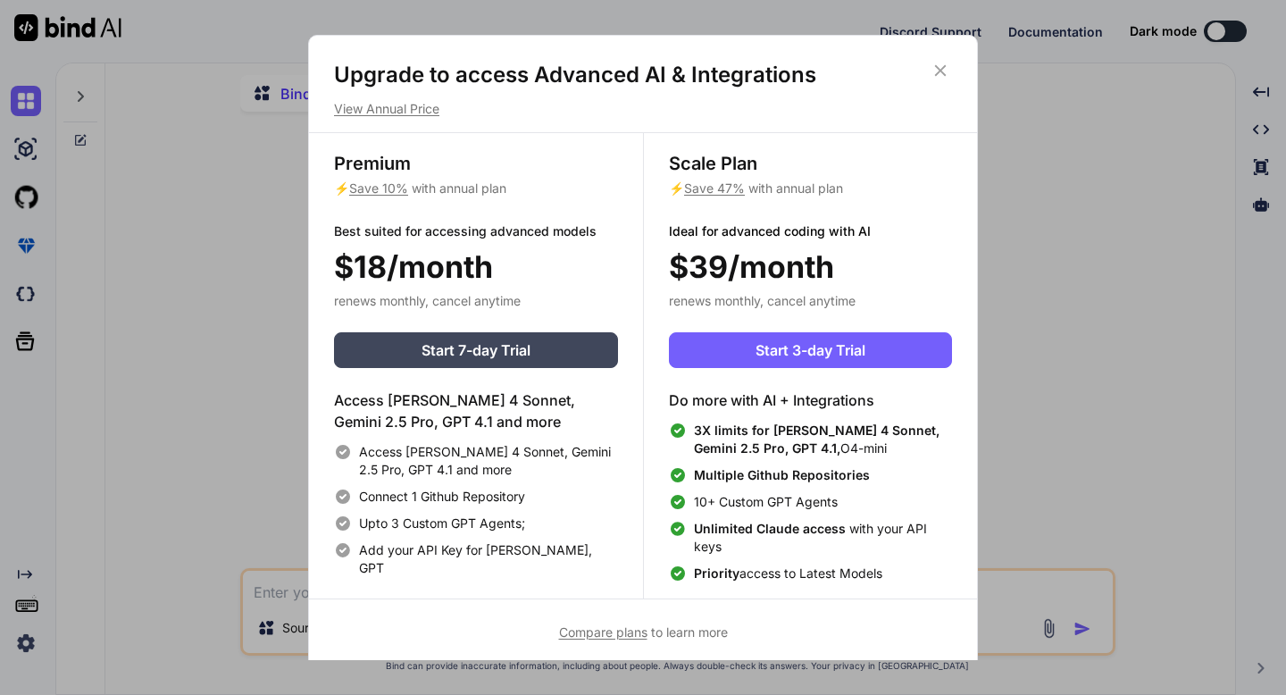
click at [942, 71] on icon at bounding box center [941, 71] width 12 height 12
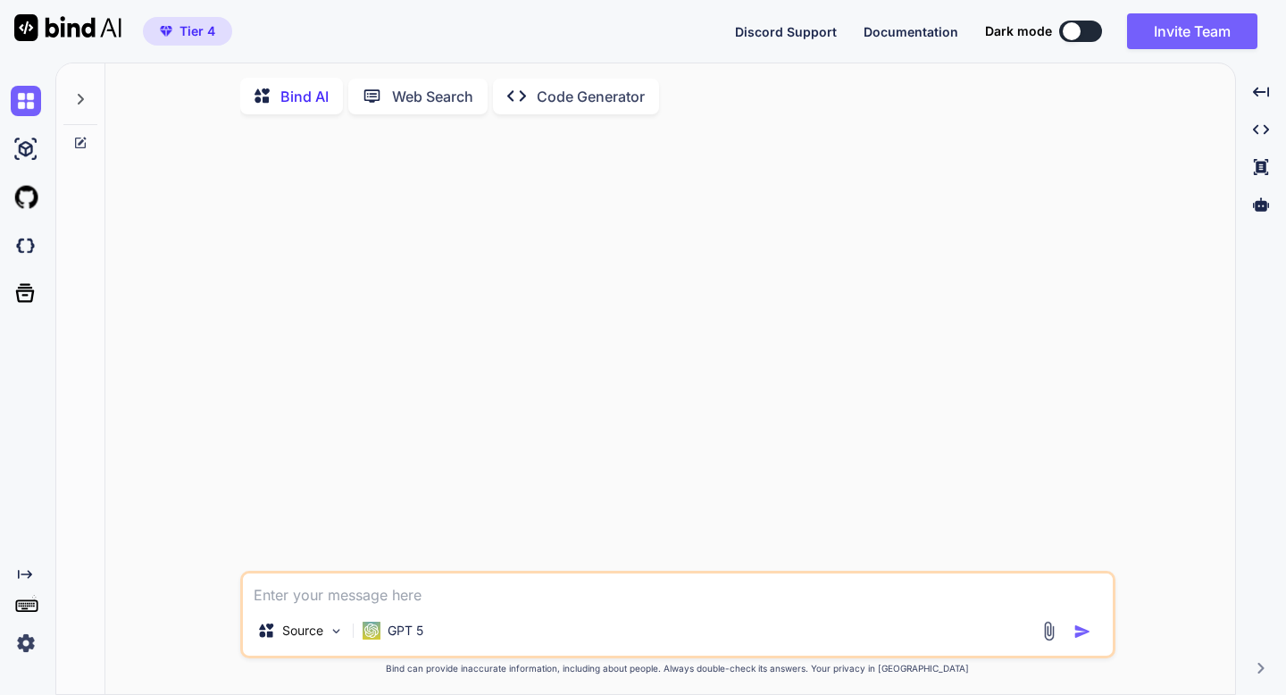
click at [24, 652] on img at bounding box center [26, 643] width 30 height 30
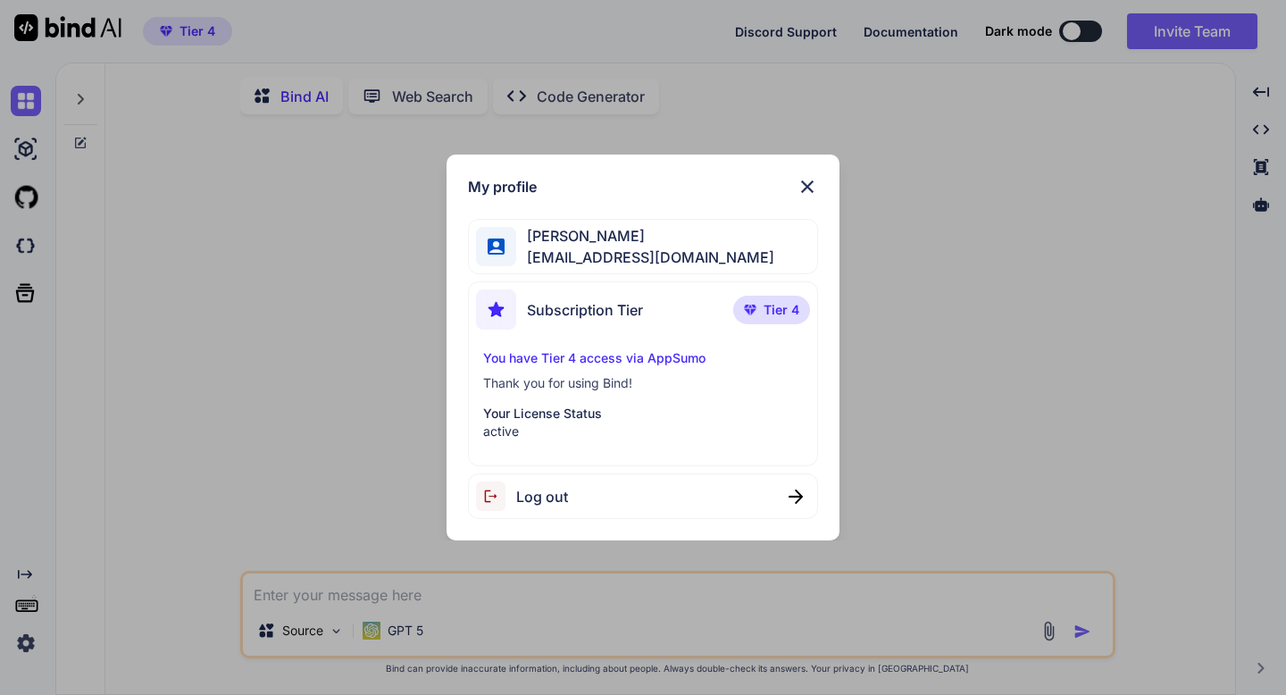
click at [160, 606] on div "My profile [PERSON_NAME] [EMAIL_ADDRESS][DOMAIN_NAME] Subscription Tier Tier 4 …" at bounding box center [643, 347] width 1286 height 695
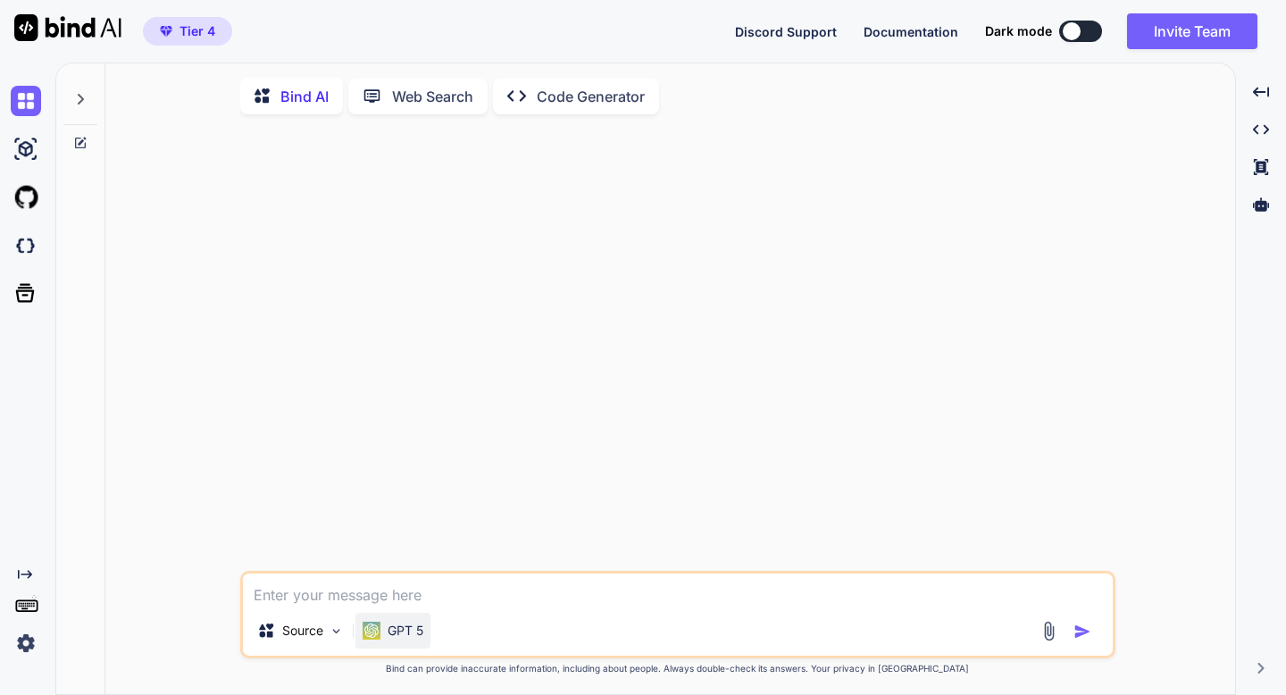
click at [407, 625] on p "GPT 5" at bounding box center [406, 631] width 36 height 18
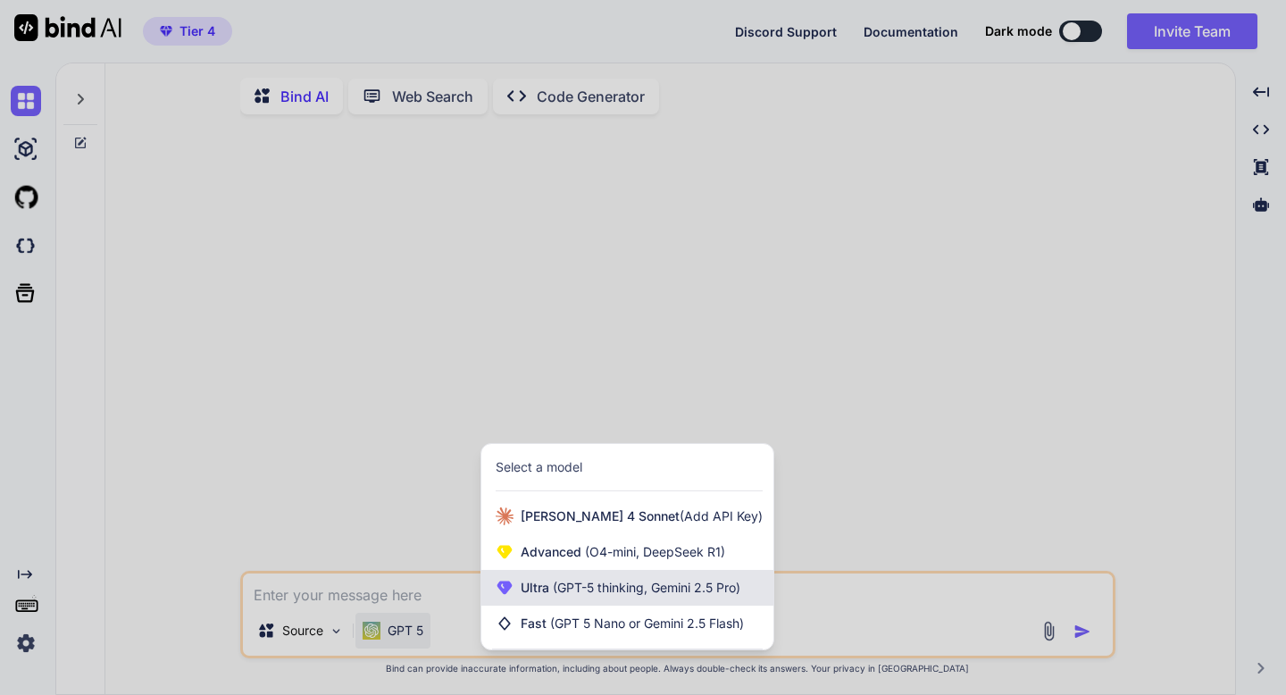
click at [529, 579] on div "Ultra (GPT-5 thinking, Gemini 2.5 Pro)" at bounding box center [627, 588] width 292 height 36
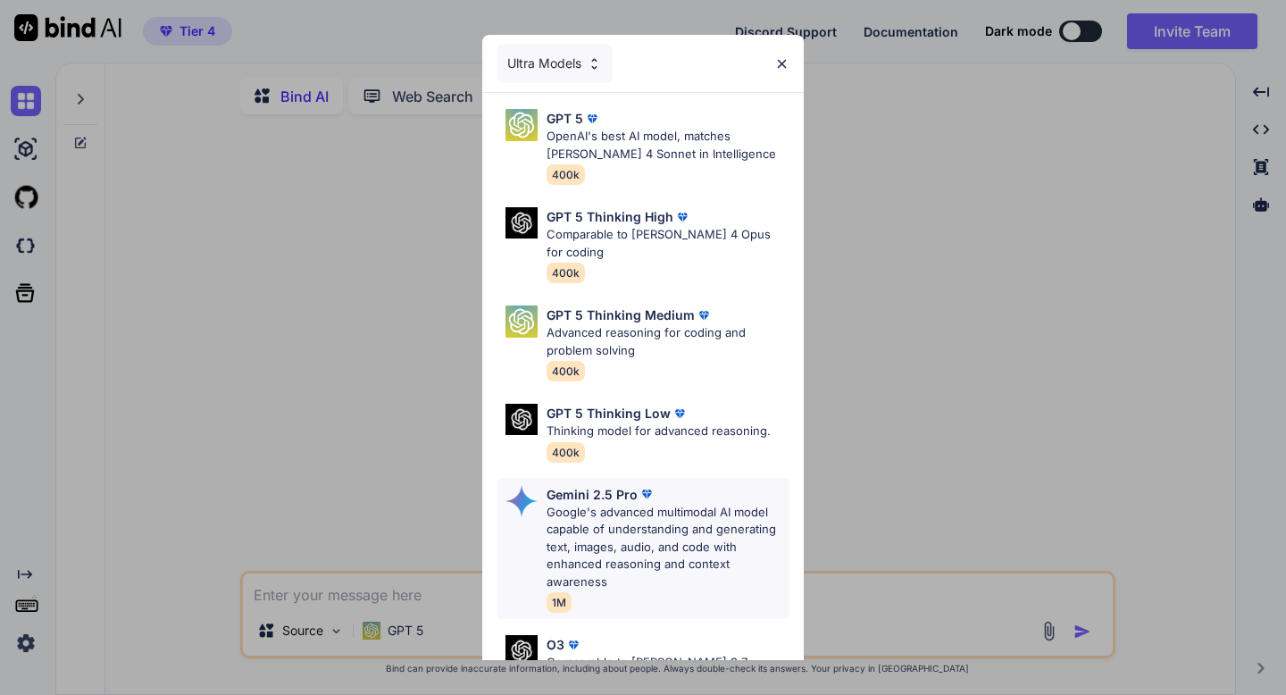
click at [556, 518] on p "Google's advanced multimodal AI model capable of understanding and generating t…" at bounding box center [668, 548] width 243 height 88
type textarea "x"
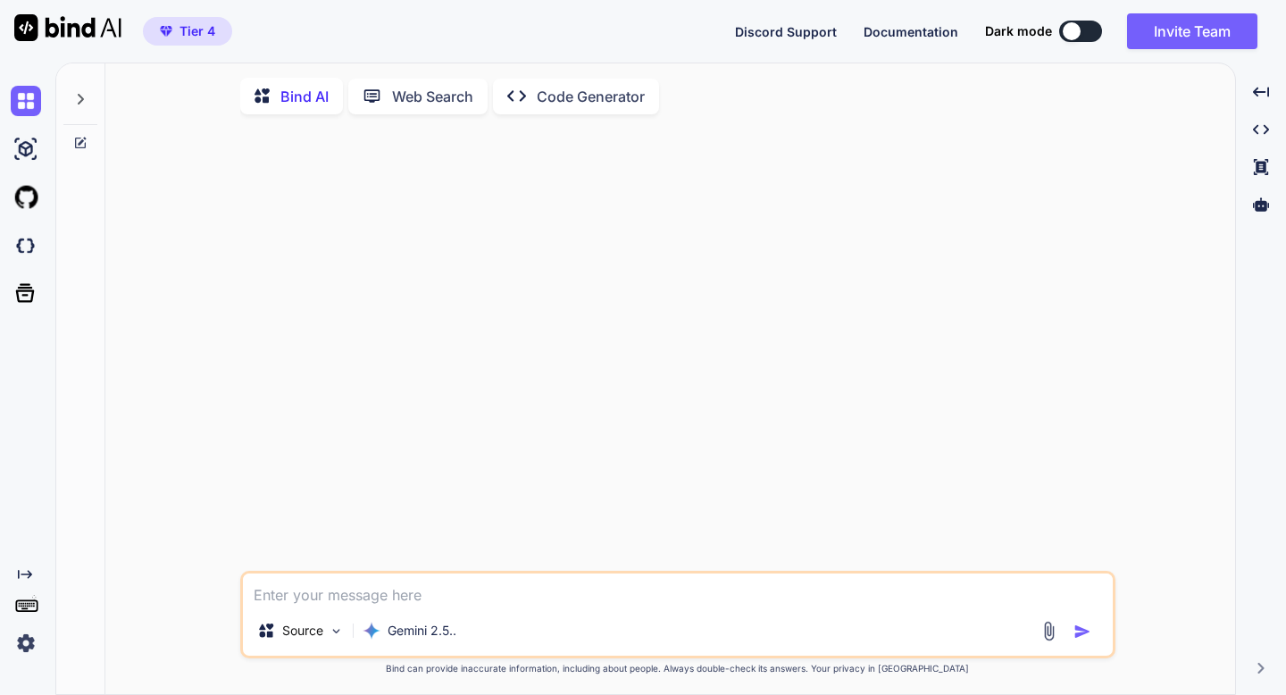
click at [402, 584] on textarea at bounding box center [678, 589] width 870 height 32
paste textarea "Lore'i dolo sitametconsec adipisc el **“Seddoeiu t InciDidun Utl: Etdo Magnaali…"
type textarea "Lore'i dolo sitametconsec adipisc el **“Seddoeiu t InciDidun Utl: Etdo Magnaali…"
type textarea "x"
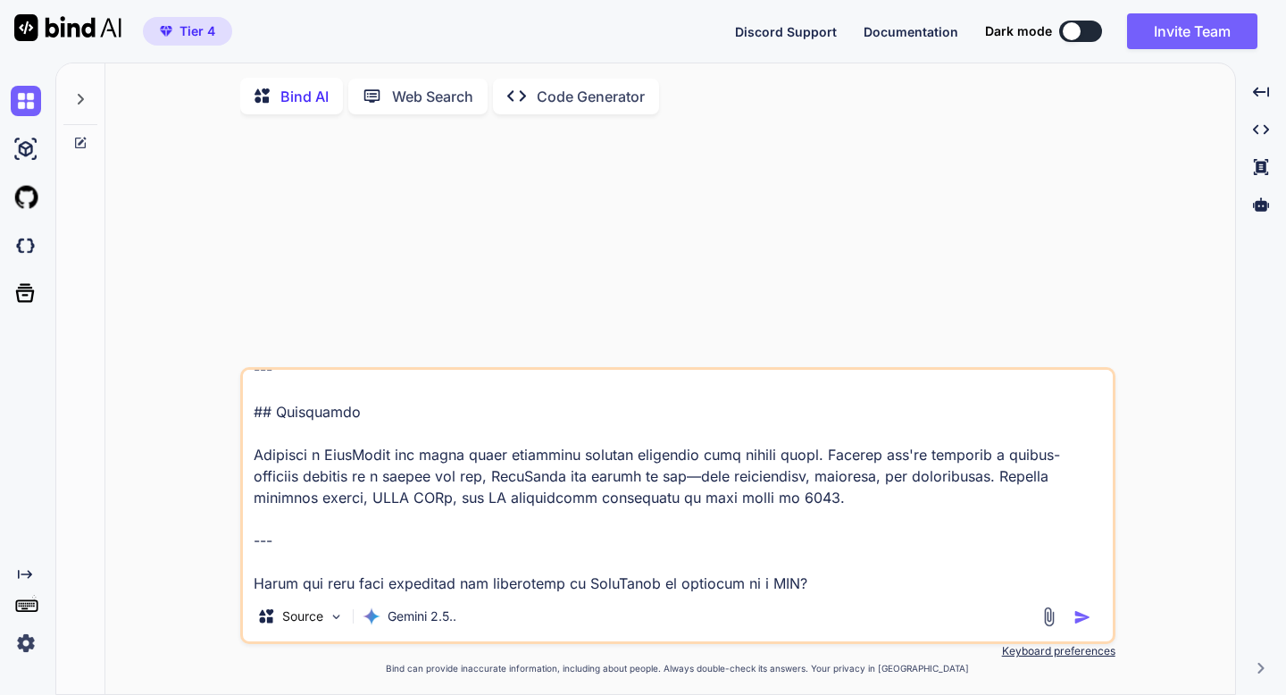
click at [511, 557] on textarea at bounding box center [678, 481] width 870 height 222
click at [510, 557] on textarea at bounding box center [678, 481] width 870 height 222
click at [513, 557] on textarea at bounding box center [678, 481] width 870 height 222
type textarea "Lore'i dolo sitametconsec adipisc el **“Seddoeiu t InciDidun Utl: Etdo Magnaali…"
type textarea "x"
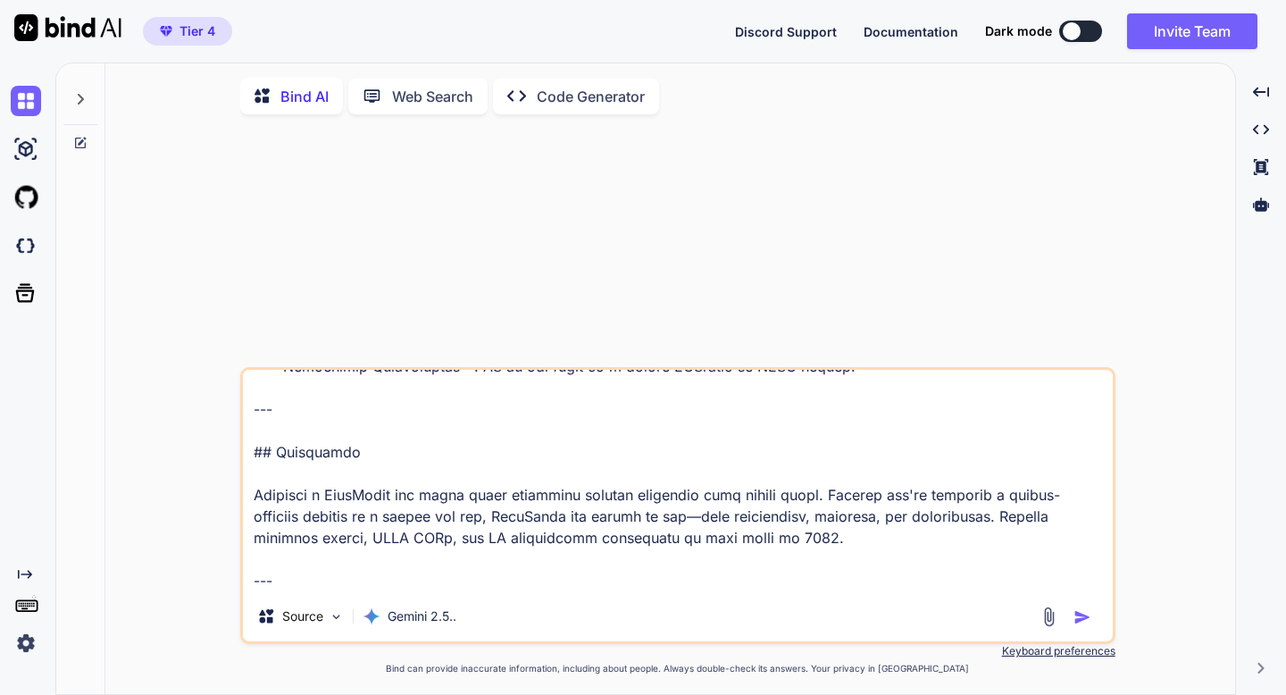
type textarea "Lore'i dolo sitametconsec adipisc el **“Seddoeiu t InciDidun Utl: Etdo Magnaali…"
type textarea "x"
type textarea "Lore'i dolo sitametconsec adipisc el **“Seddoeiu t InciDidun Utl: Etdo Magnaali…"
type textarea "x"
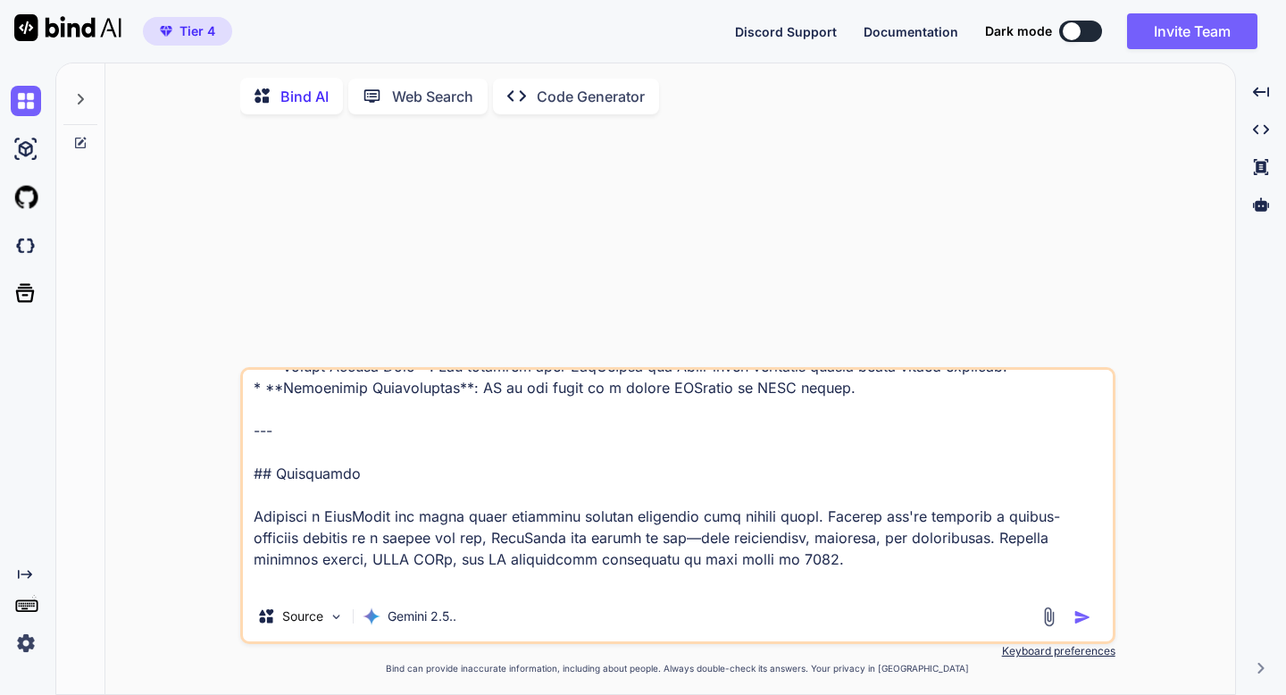
type textarea "Lore'i dolo sitametconsec adipisc el **“Seddoeiu t InciDidun Utl: Etdo Magnaali…"
click at [1075, 618] on img "button" at bounding box center [1083, 617] width 18 height 18
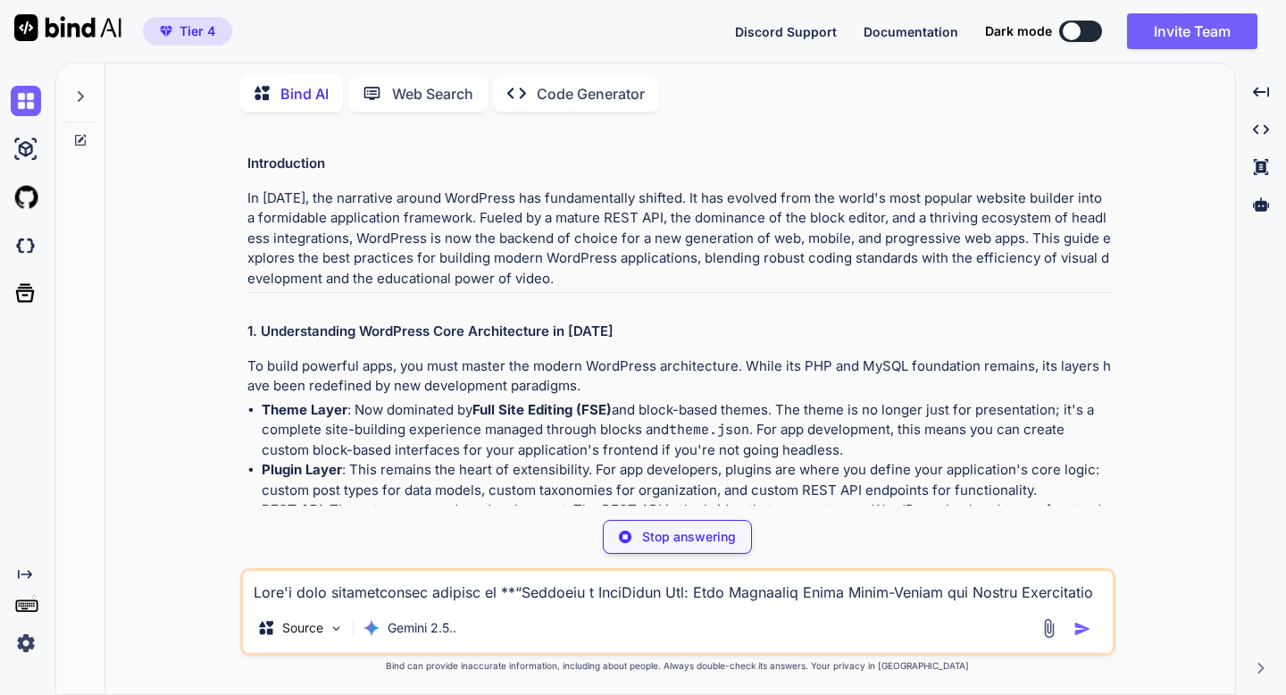
scroll to position [896, 0]
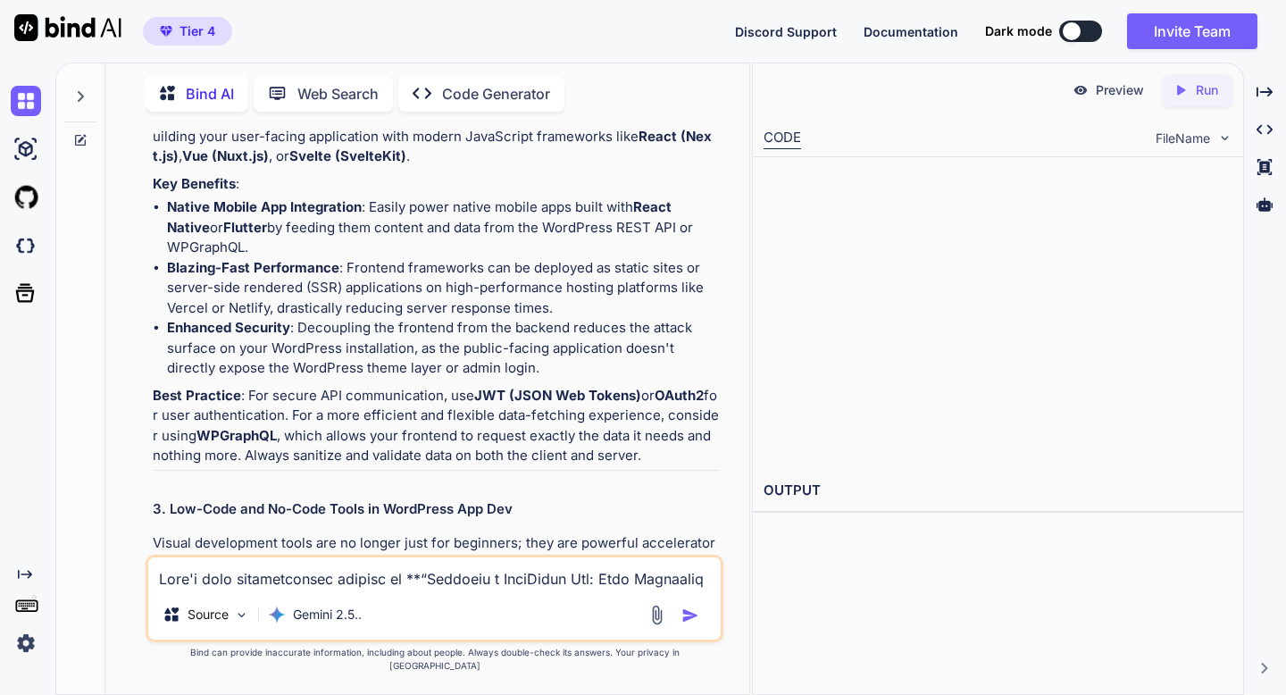
type textarea "x"
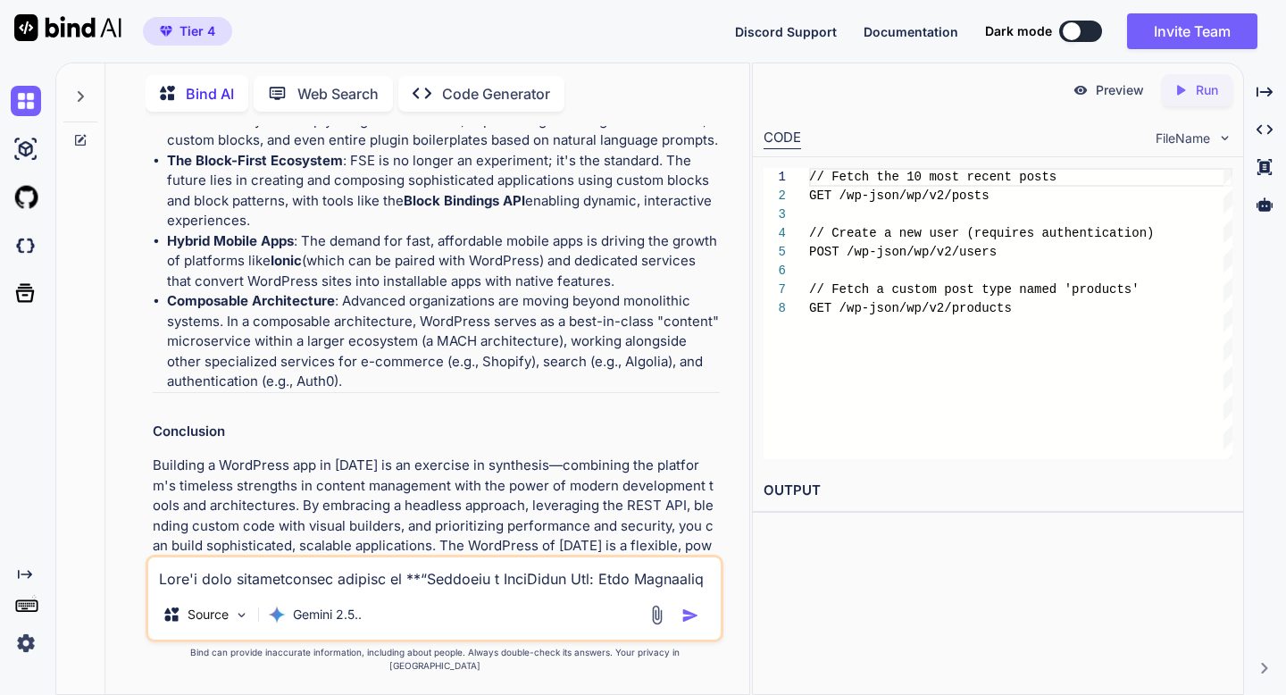
scroll to position [5262, 0]
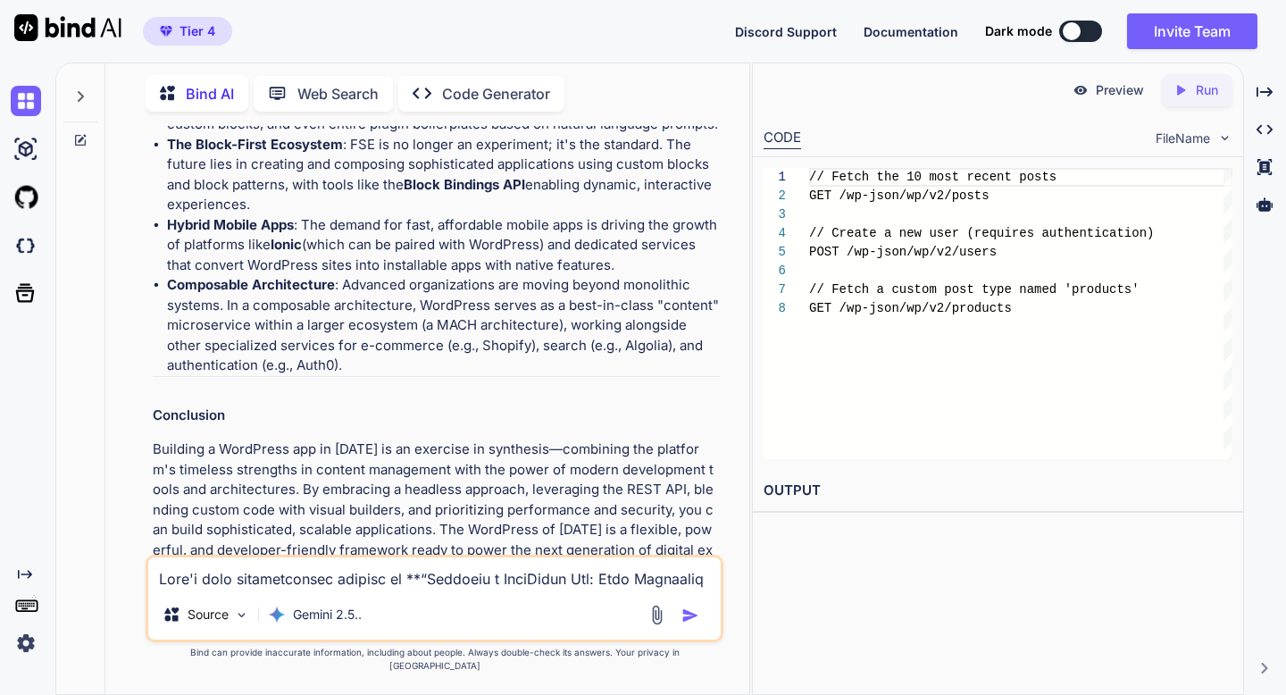
click at [648, 595] on img at bounding box center [648, 602] width 14 height 14
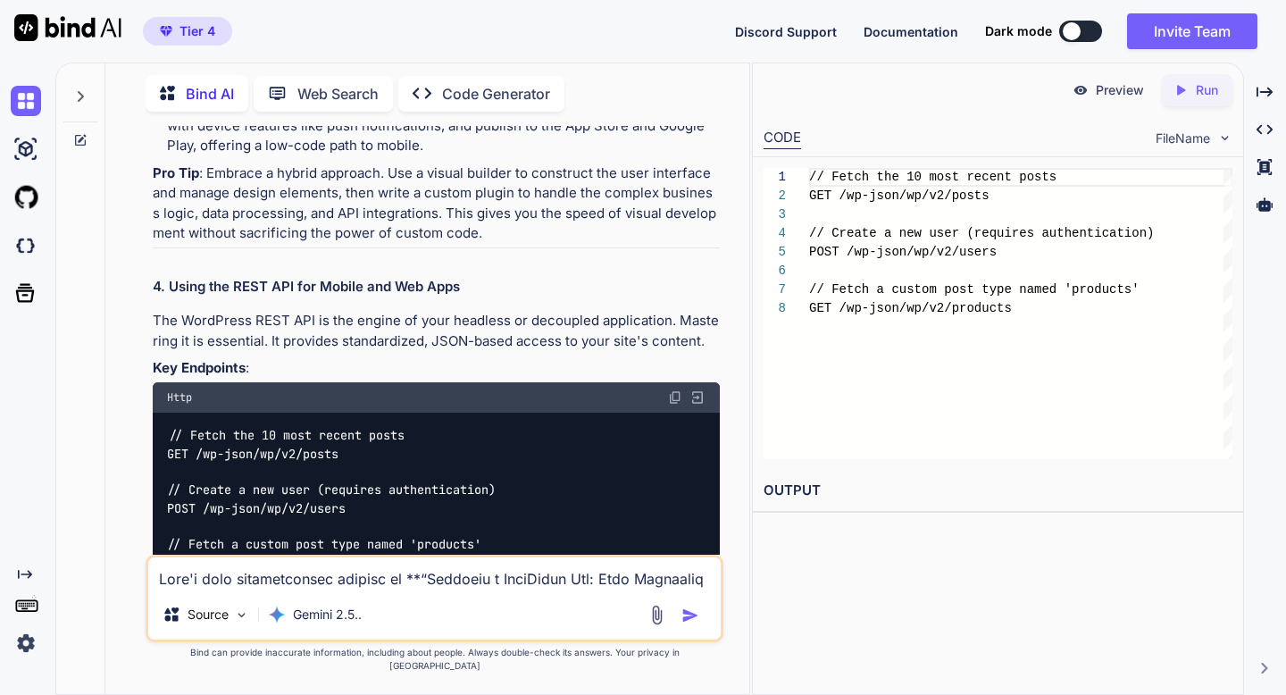
scroll to position [2268, 0]
